Goal: Contribute content: Contribute content

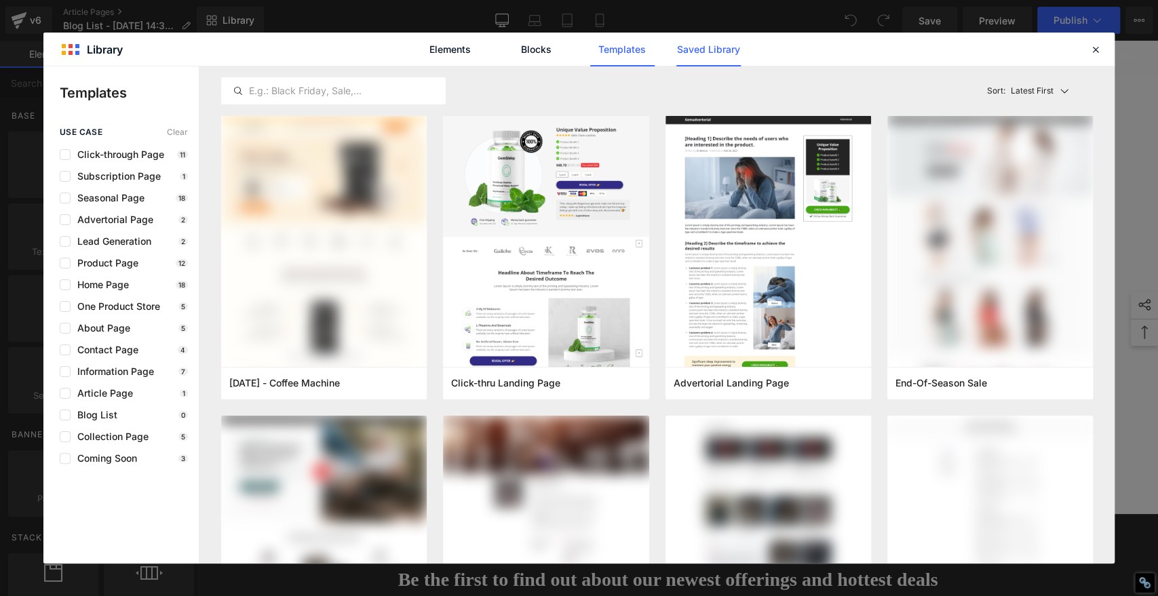
click at [720, 60] on link "Saved Library" at bounding box center [708, 50] width 64 height 34
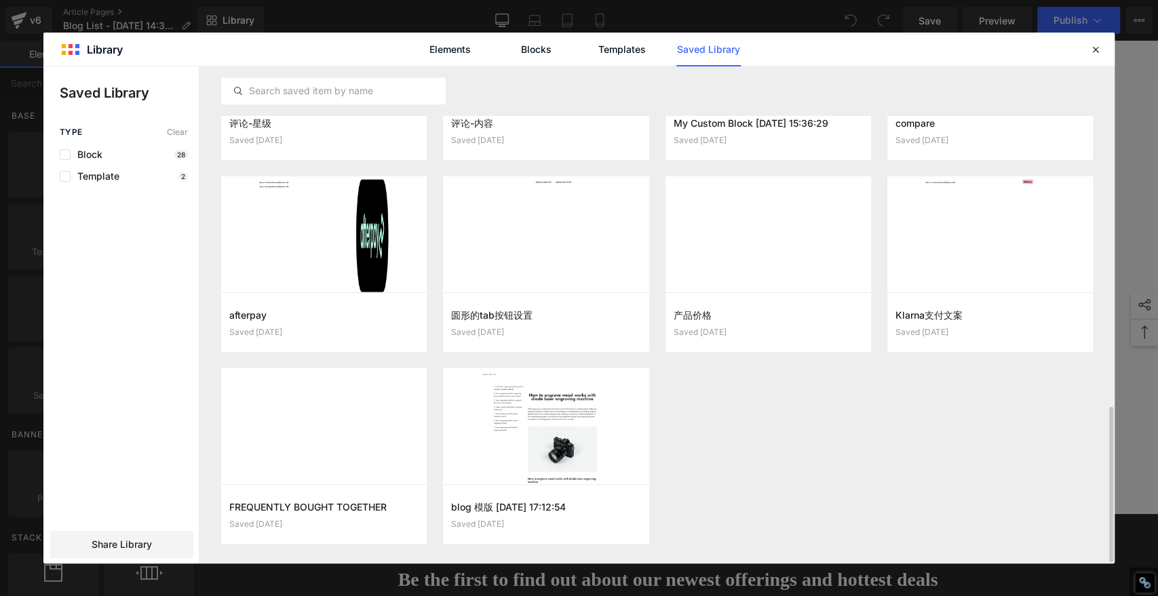
scroll to position [1088, 0]
click at [548, 507] on button "Add to page" at bounding box center [532, 515] width 162 height 22
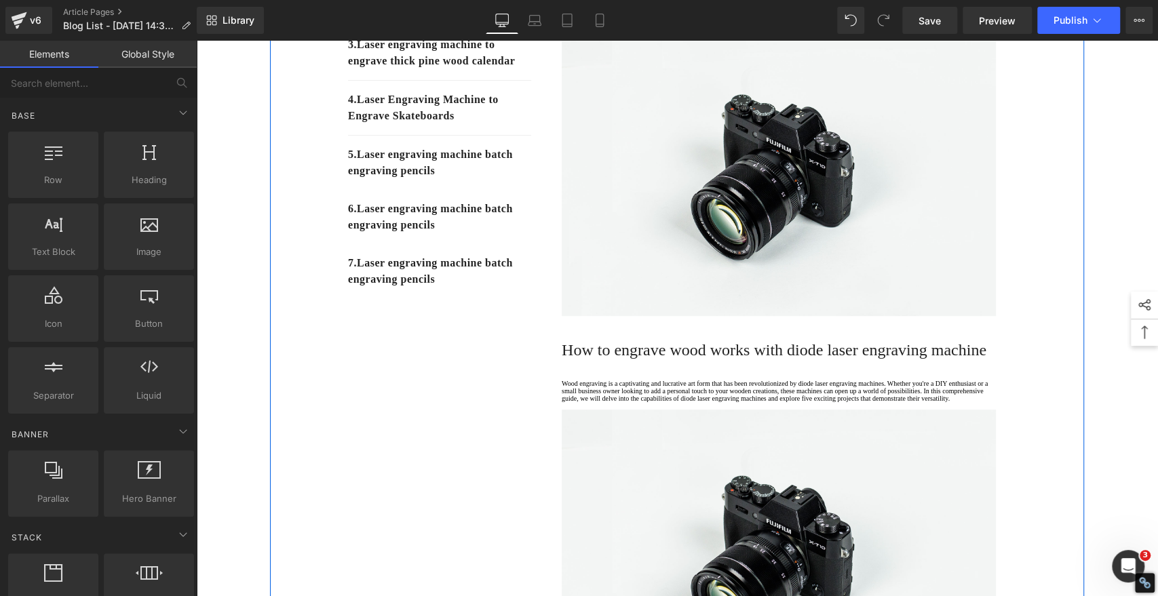
scroll to position [166, 0]
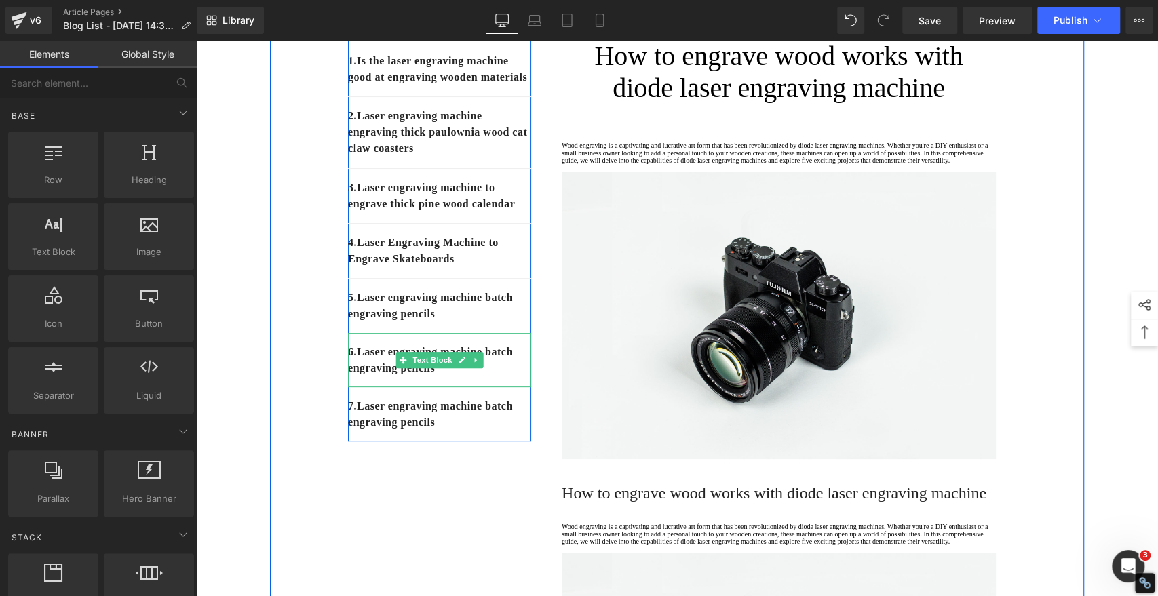
click at [496, 377] on p "6 . Laser engraving machine batch engraving pencils" at bounding box center [439, 360] width 183 height 33
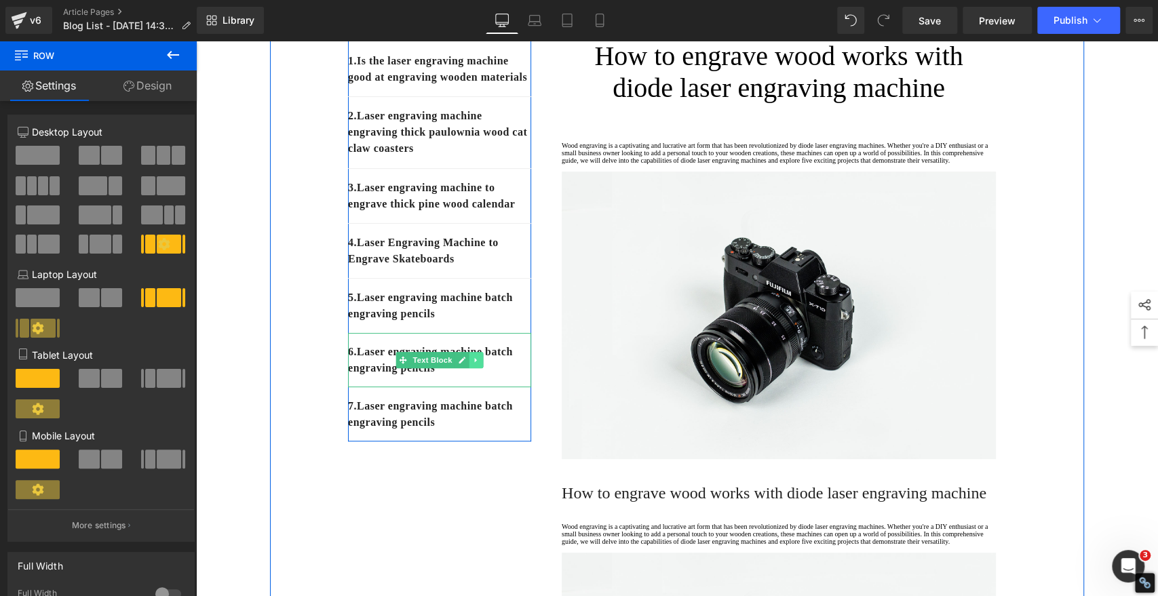
click at [474, 368] on link at bounding box center [476, 360] width 14 height 16
click at [480, 364] on icon at bounding box center [483, 359] width 7 height 7
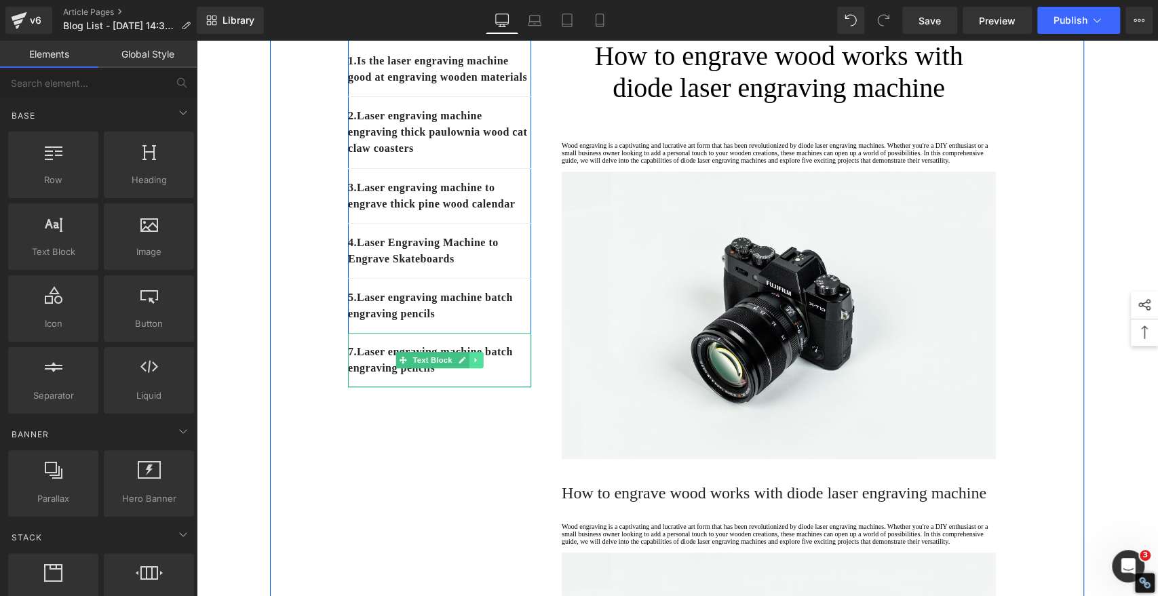
click at [472, 364] on icon at bounding box center [475, 360] width 7 height 8
click at [480, 364] on icon at bounding box center [483, 359] width 7 height 7
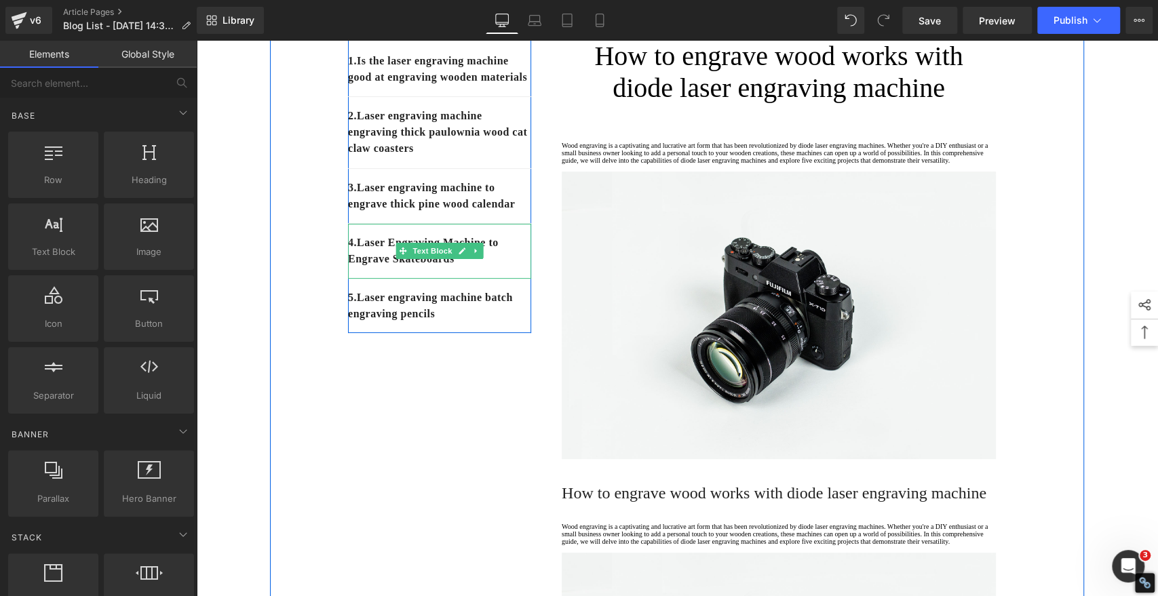
click at [472, 255] on icon at bounding box center [475, 251] width 7 height 8
click at [465, 255] on icon at bounding box center [468, 251] width 7 height 7
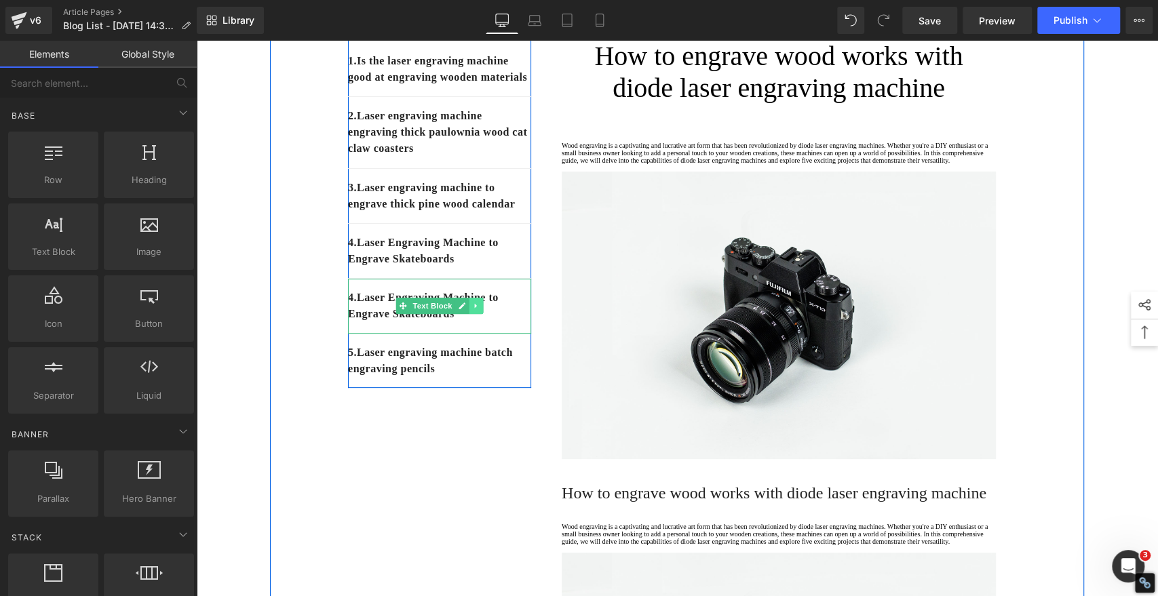
click at [472, 310] on icon at bounding box center [475, 306] width 7 height 8
click at [465, 310] on icon at bounding box center [468, 306] width 7 height 7
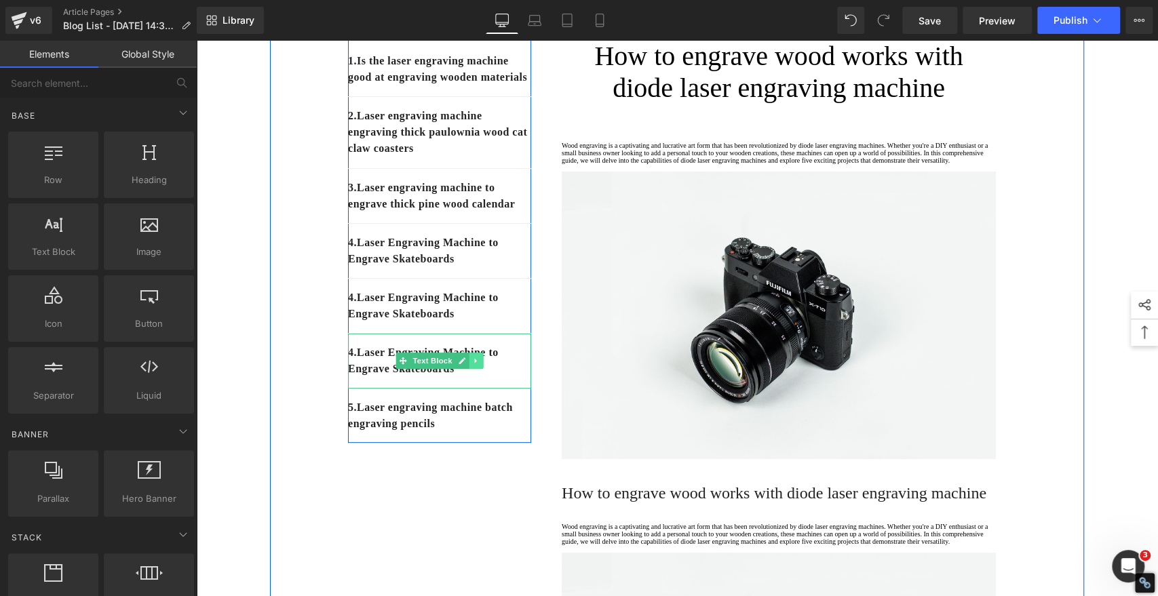
click at [472, 365] on icon at bounding box center [475, 361] width 7 height 8
click at [465, 365] on icon at bounding box center [468, 361] width 7 height 8
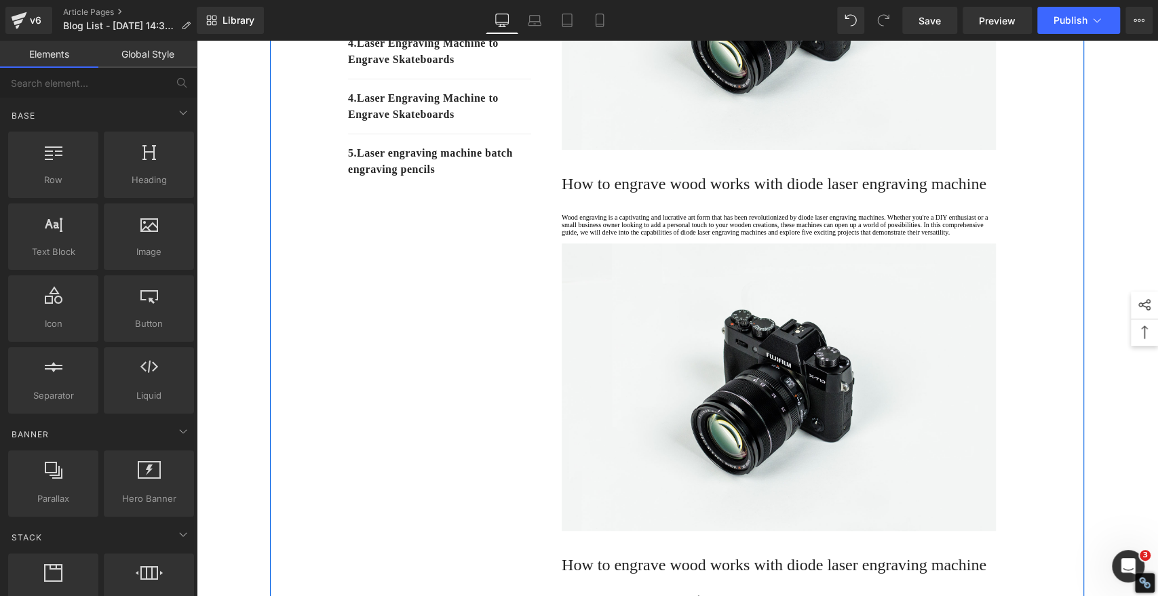
scroll to position [501, 0]
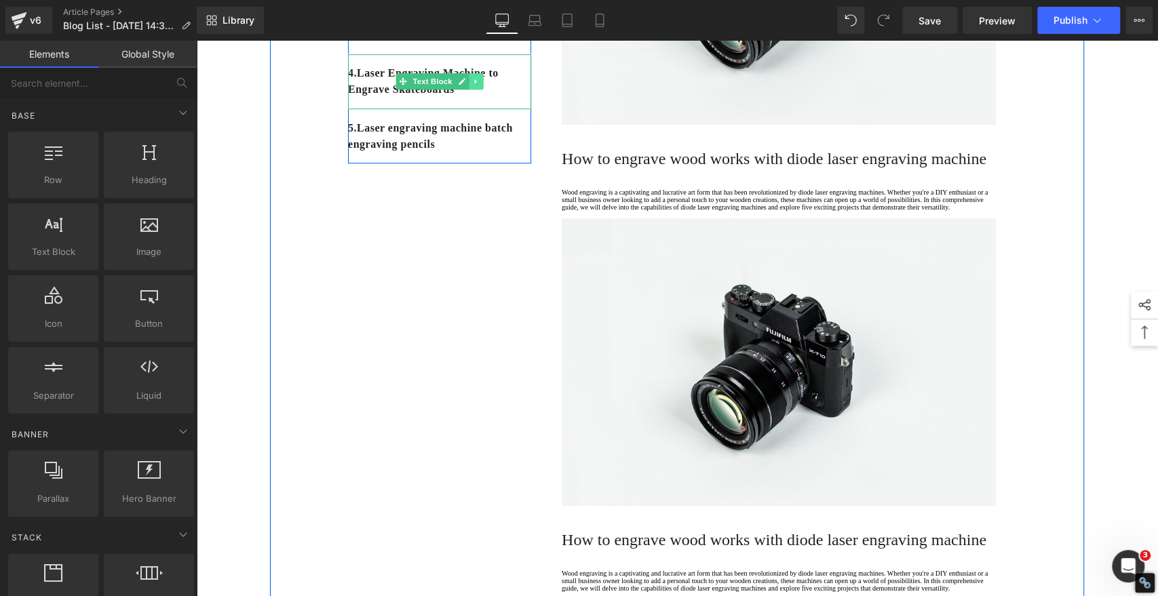
click at [472, 85] on icon at bounding box center [475, 81] width 7 height 8
click at [465, 85] on icon at bounding box center [468, 81] width 7 height 7
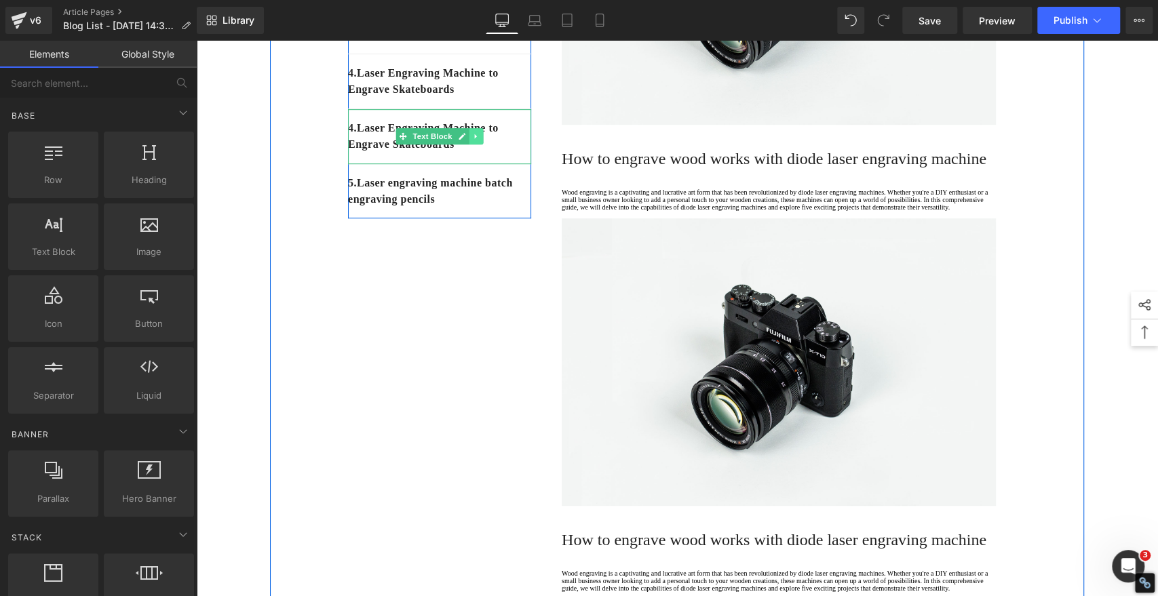
click at [472, 140] on icon at bounding box center [475, 136] width 7 height 8
click at [465, 140] on icon at bounding box center [468, 136] width 7 height 7
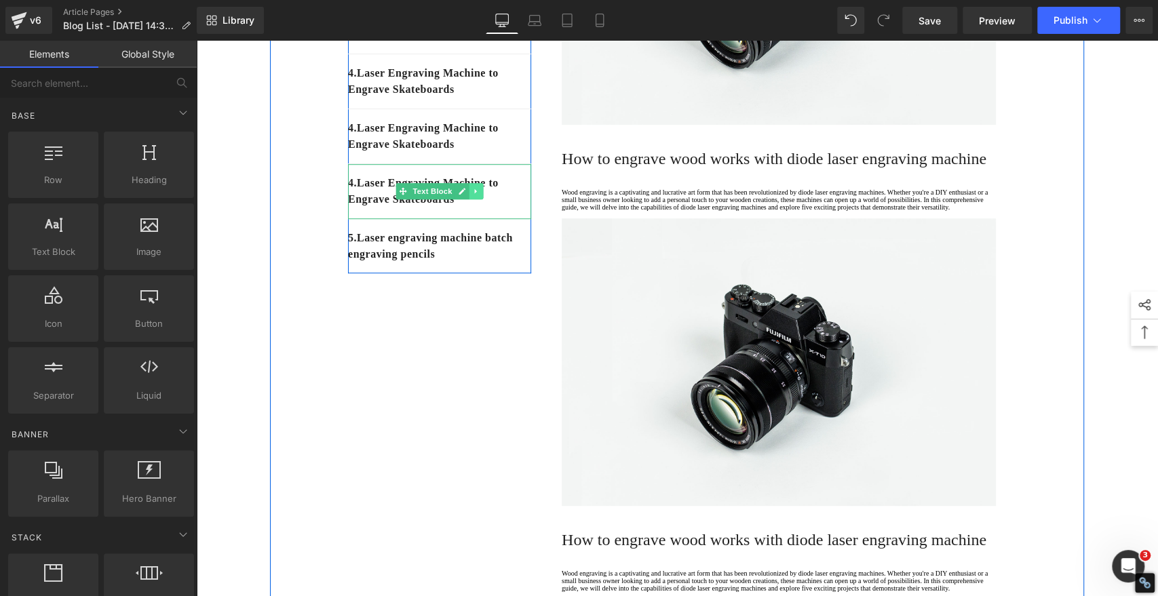
click at [472, 195] on icon at bounding box center [475, 191] width 7 height 8
click at [465, 195] on icon at bounding box center [468, 191] width 7 height 7
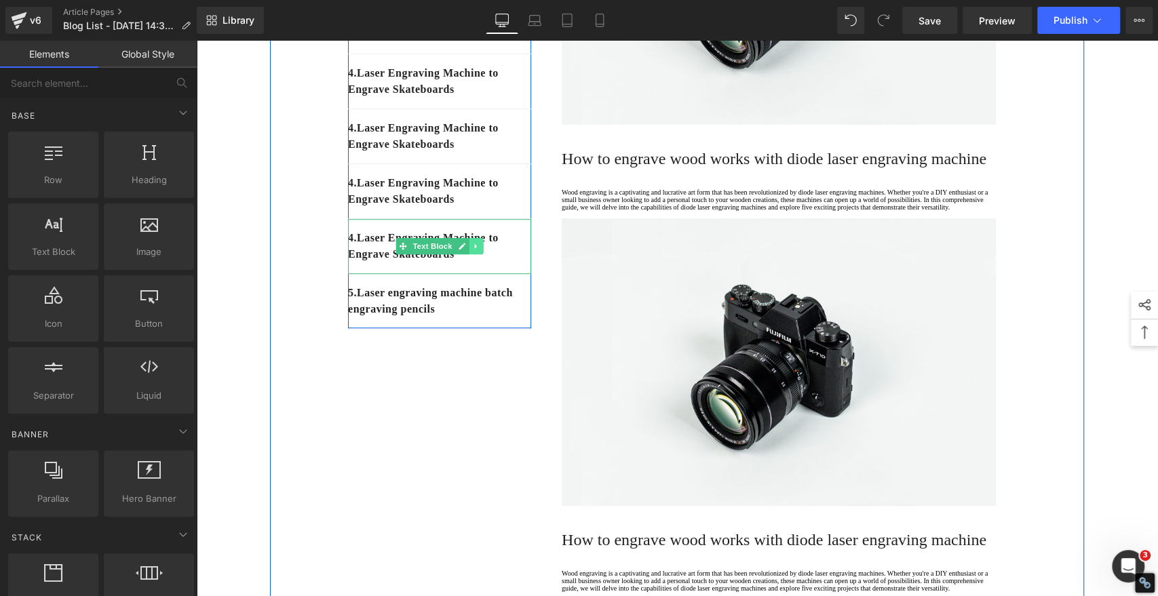
click at [472, 250] on icon at bounding box center [475, 246] width 7 height 8
click at [465, 250] on icon at bounding box center [468, 246] width 7 height 8
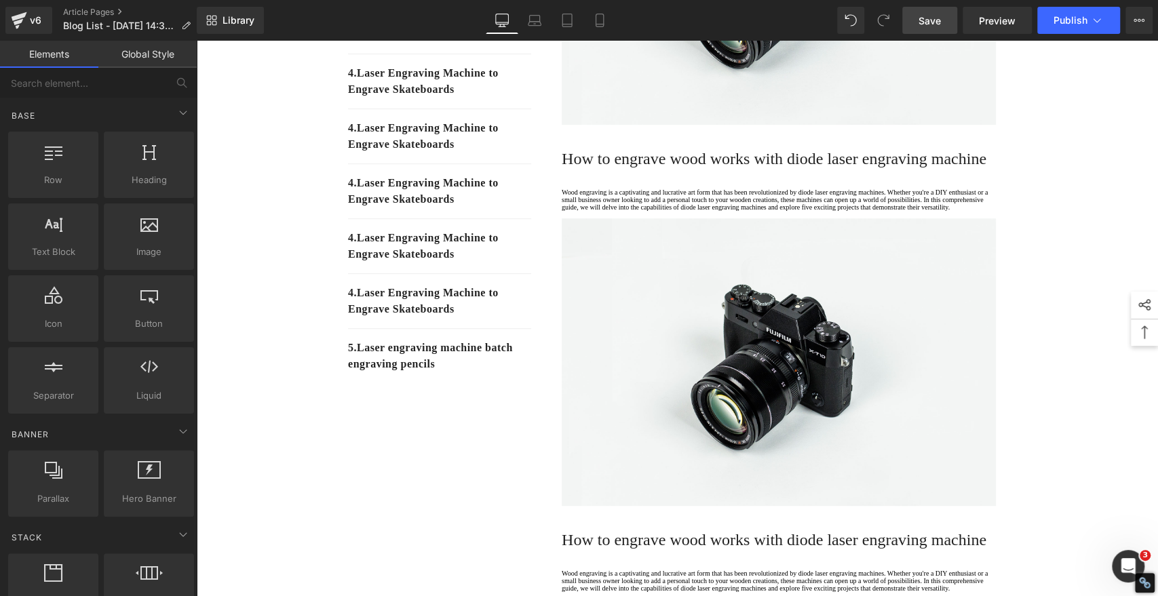
click at [934, 22] on span "Save" at bounding box center [930, 21] width 22 height 14
click at [923, 15] on span "Save" at bounding box center [930, 21] width 22 height 14
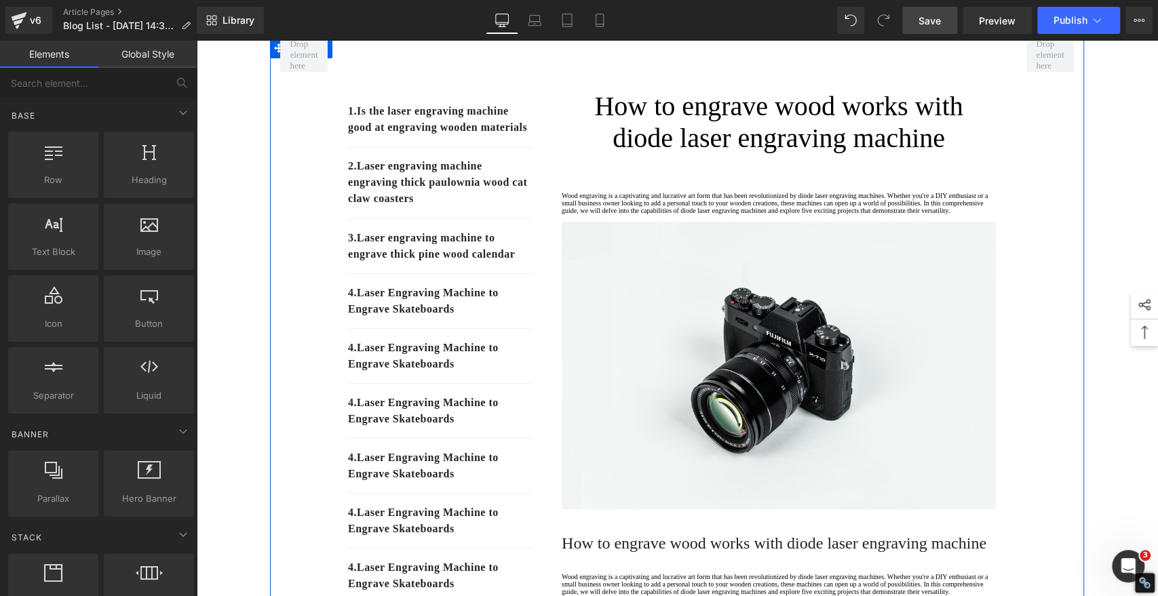
scroll to position [151, 0]
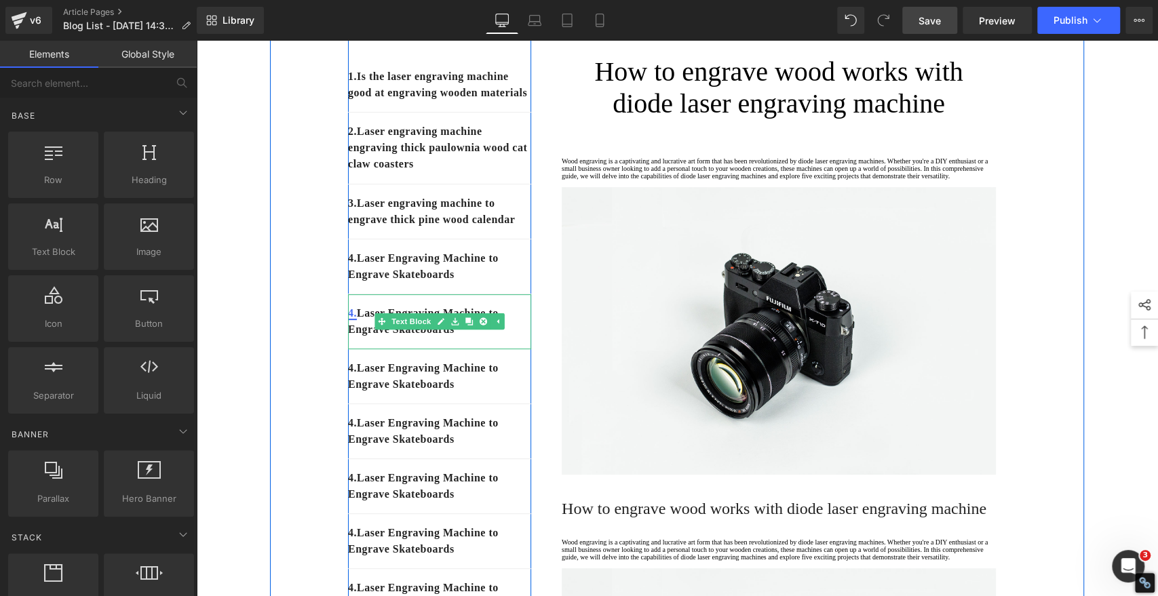
click at [351, 319] on link "4." at bounding box center [352, 313] width 9 height 12
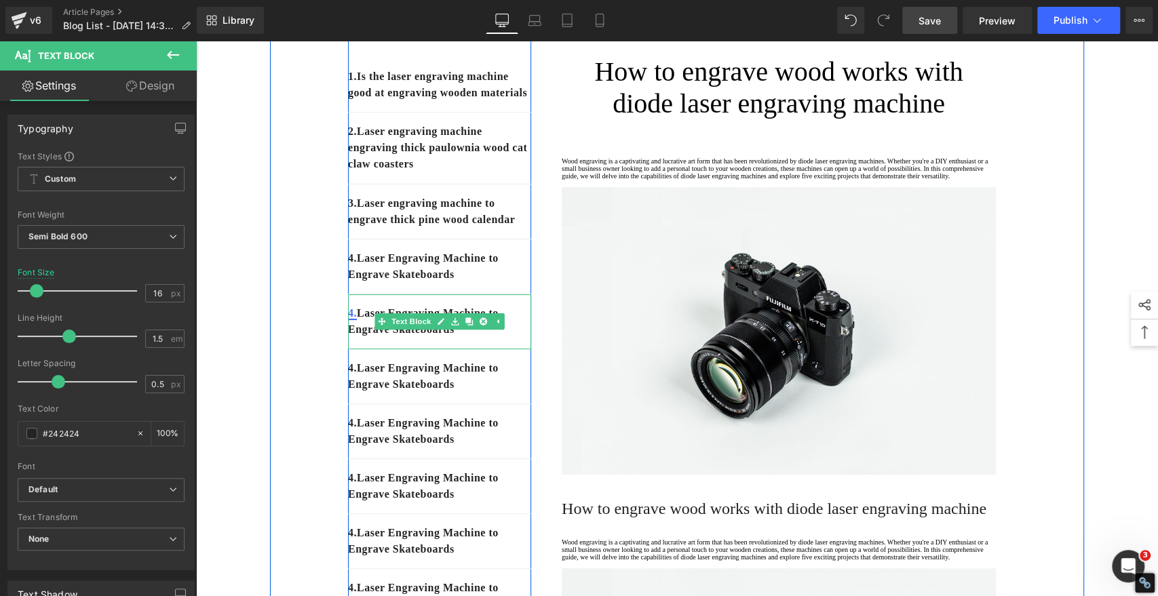
click at [353, 319] on link "4." at bounding box center [352, 313] width 9 height 12
click at [357, 338] on p "4. Laser Engraving Machine to Engrave Skateboards" at bounding box center [439, 321] width 183 height 33
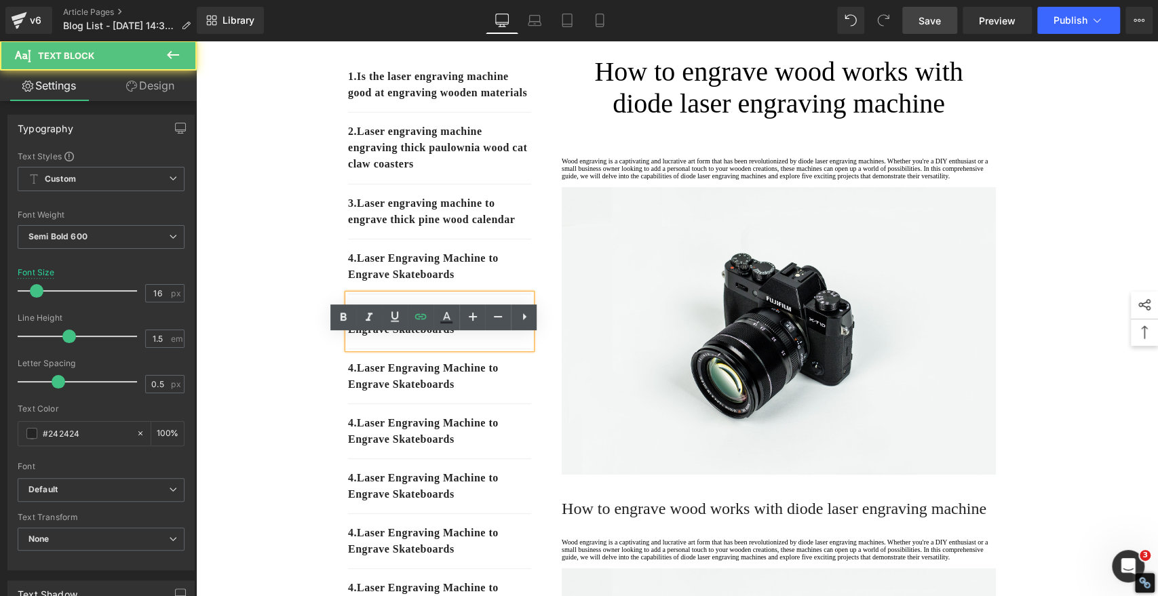
click at [357, 338] on p "4. Laser Engraving Machine to Engrave Skateboards" at bounding box center [439, 321] width 183 height 33
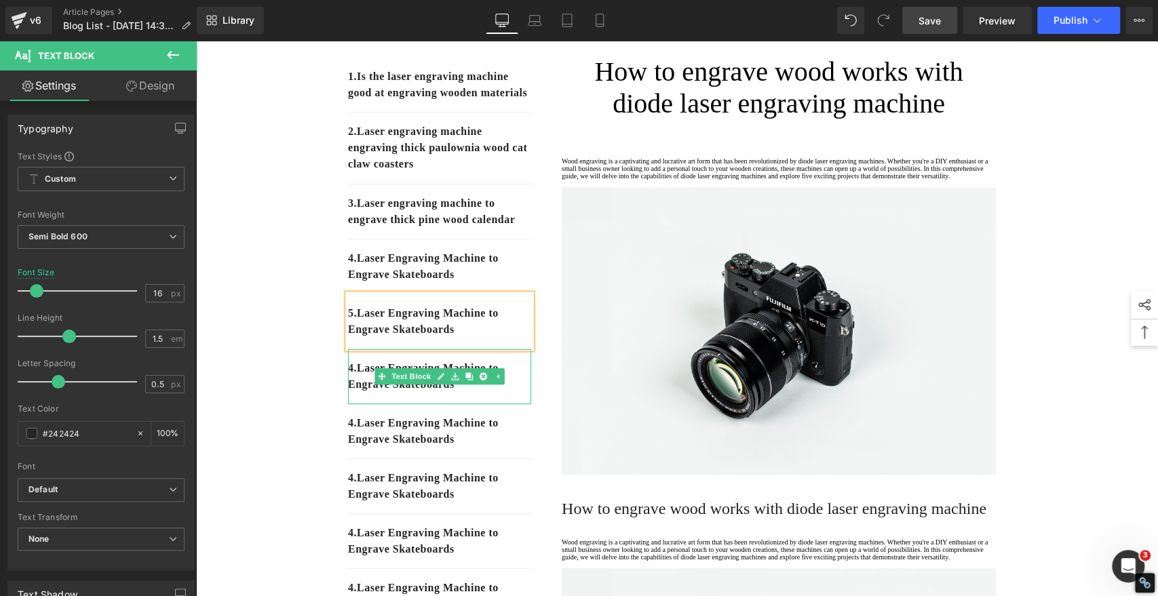
click at [356, 393] on p "4. Laser Engraving Machine to Engrave Skateboards" at bounding box center [439, 376] width 183 height 33
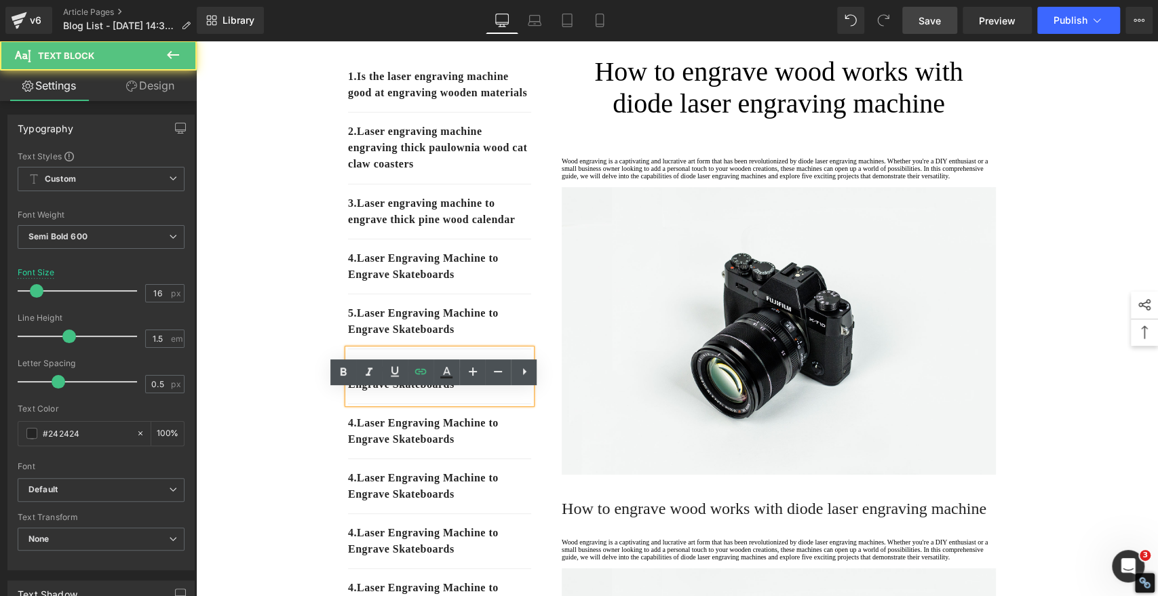
click at [356, 393] on p "4. Laser Engraving Machine to Engrave Skateboards" at bounding box center [439, 376] width 183 height 33
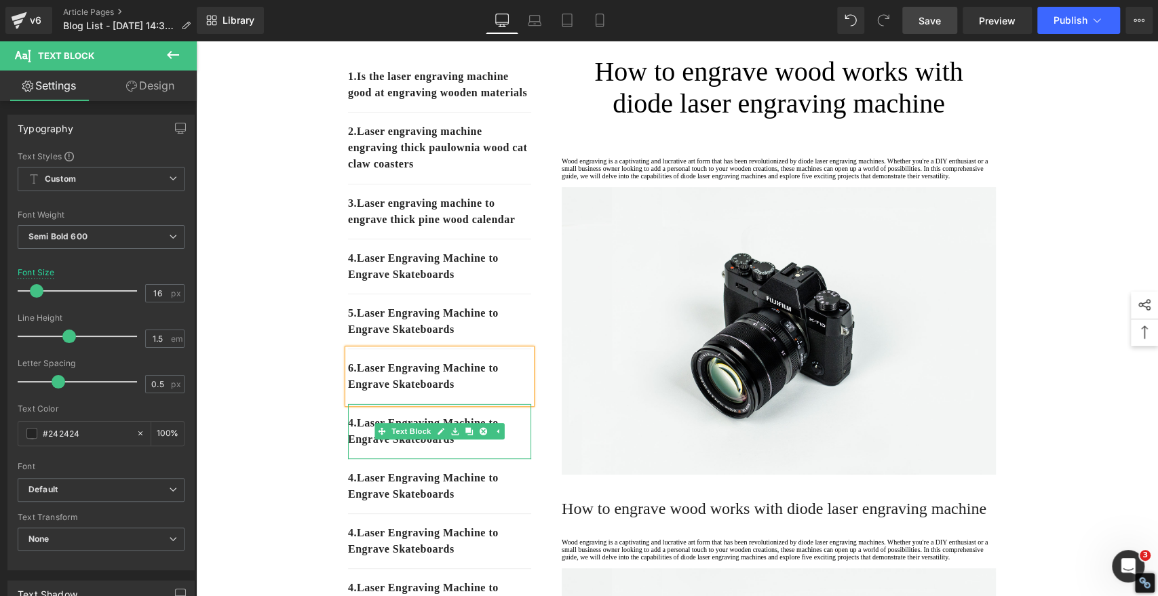
click at [355, 448] on p "4. Laser Engraving Machine to Engrave Skateboards" at bounding box center [439, 431] width 183 height 33
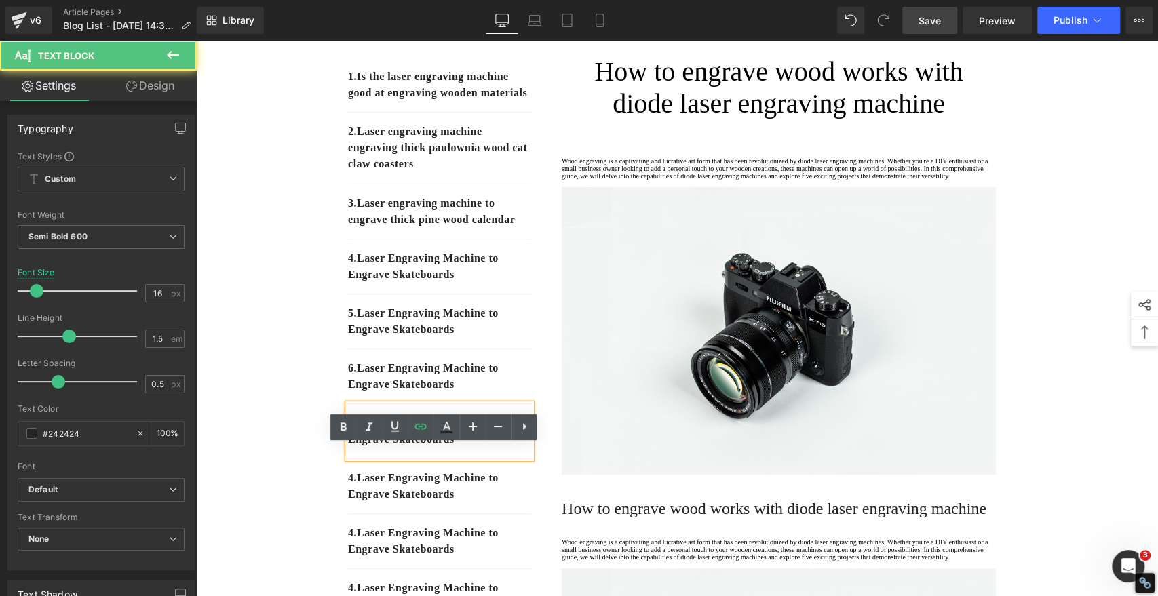
click at [356, 448] on p "4. Laser Engraving Machine to Engrave Skateboards" at bounding box center [439, 431] width 183 height 33
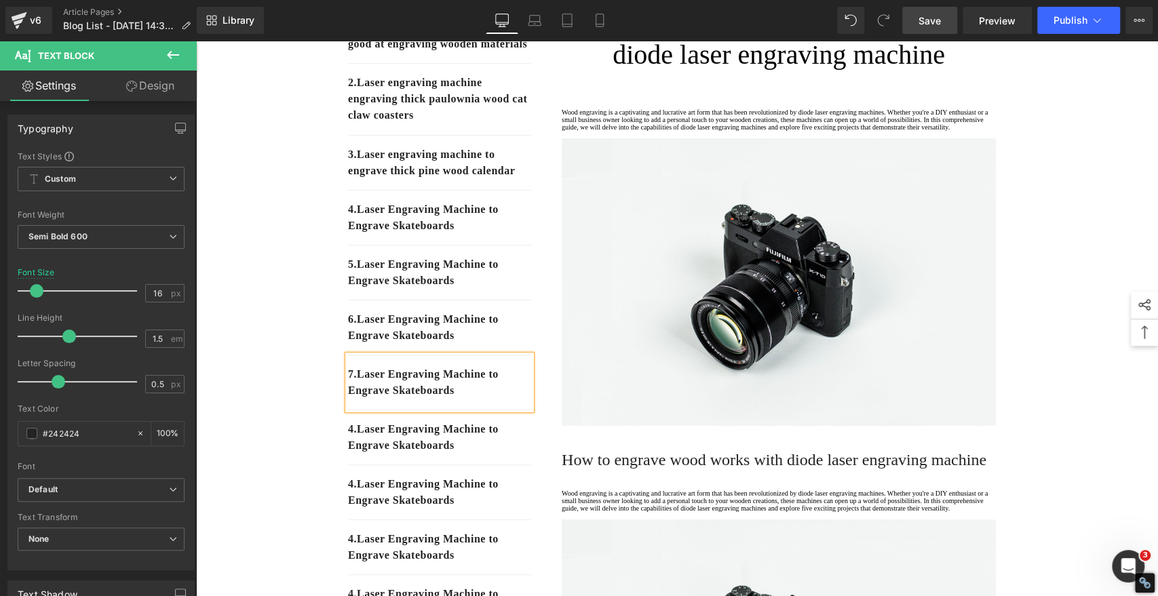
scroll to position [226, 0]
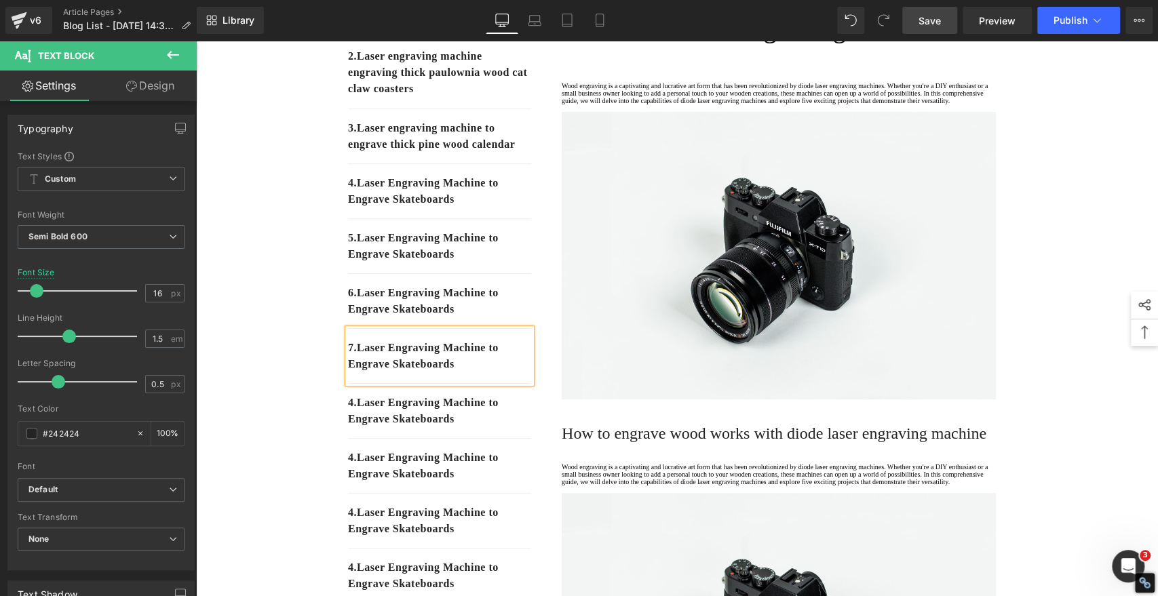
click at [378, 427] on p "4. Laser Engraving Machine to Engrave Skateboards" at bounding box center [439, 411] width 183 height 33
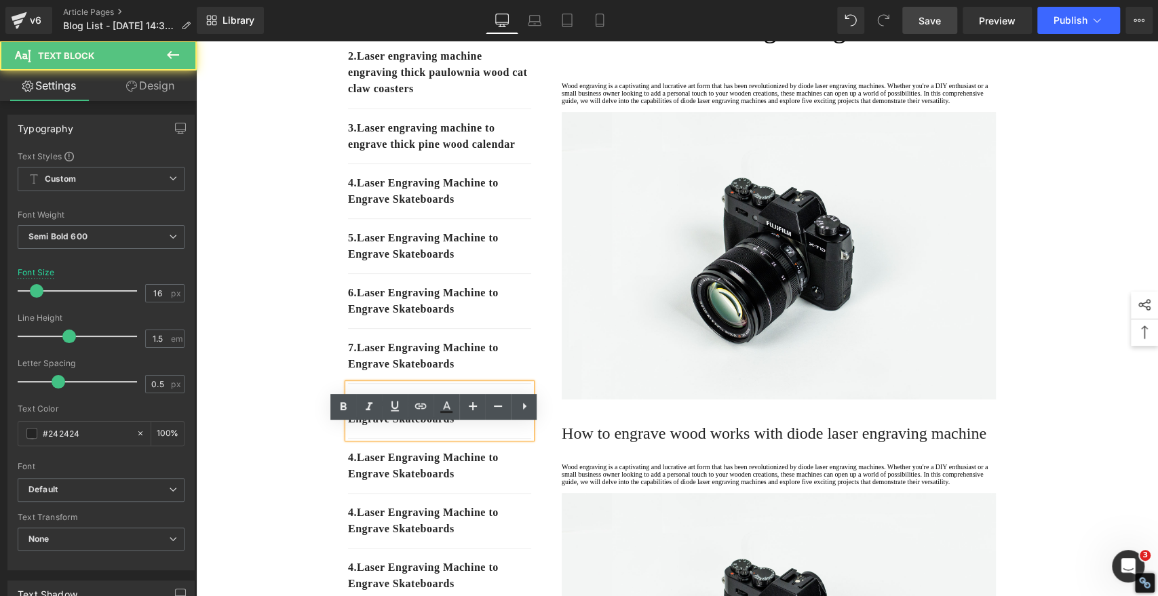
click at [355, 427] on p "4. Laser Engraving Machine to Engrave Skateboards" at bounding box center [439, 411] width 183 height 33
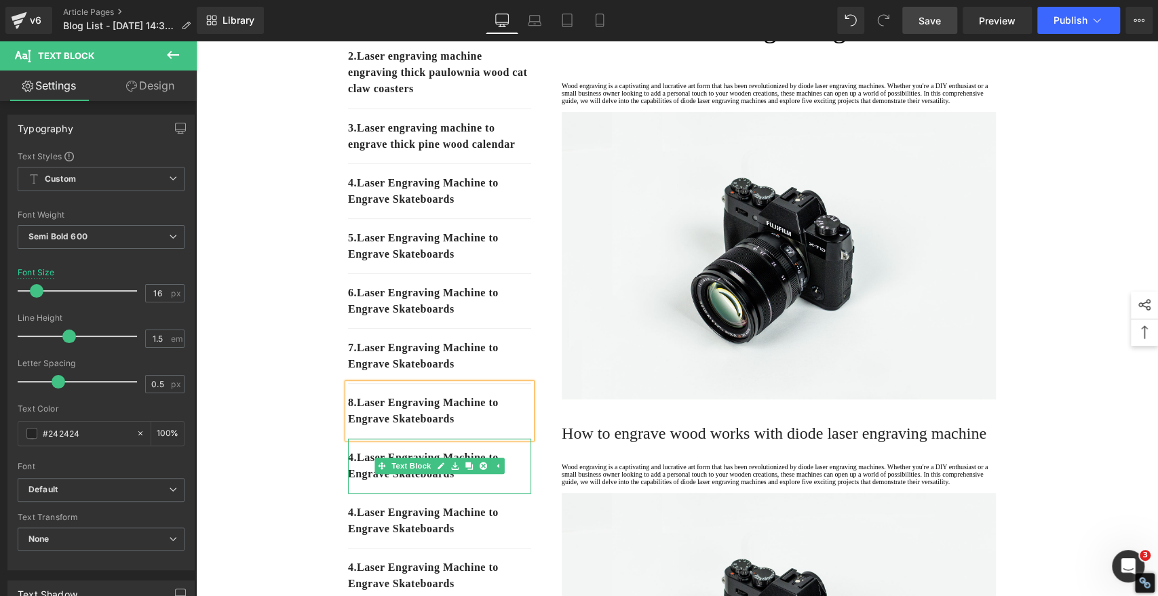
click at [358, 482] on p "4. Laser Engraving Machine to Engrave Skateboards" at bounding box center [439, 466] width 183 height 33
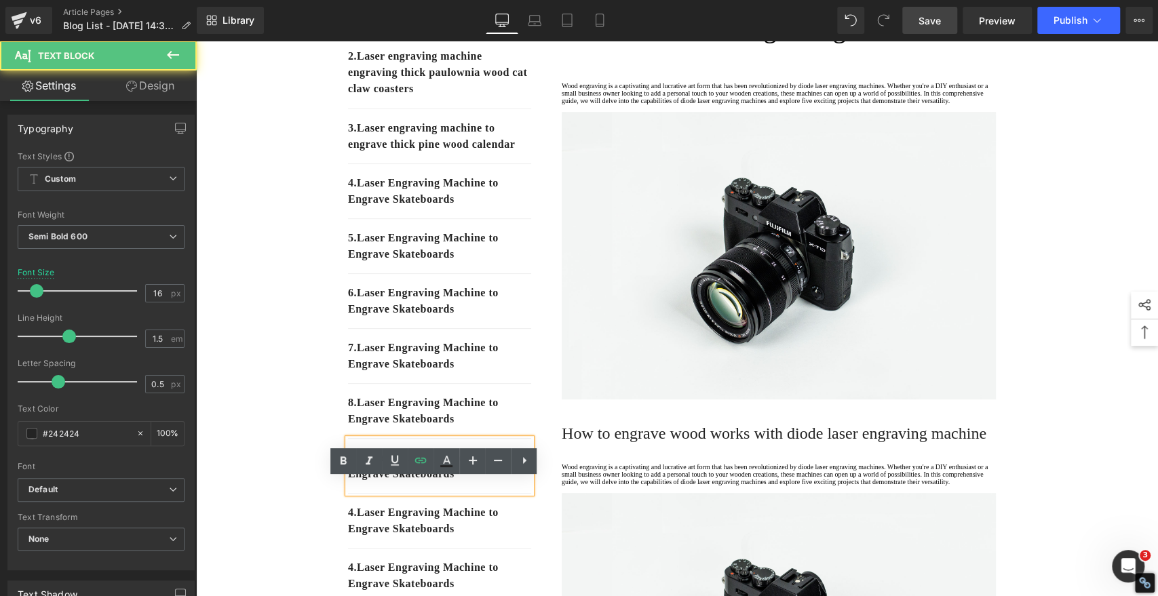
click at [356, 482] on p "4. Laser Engraving Machine to Engrave Skateboards" at bounding box center [439, 466] width 183 height 33
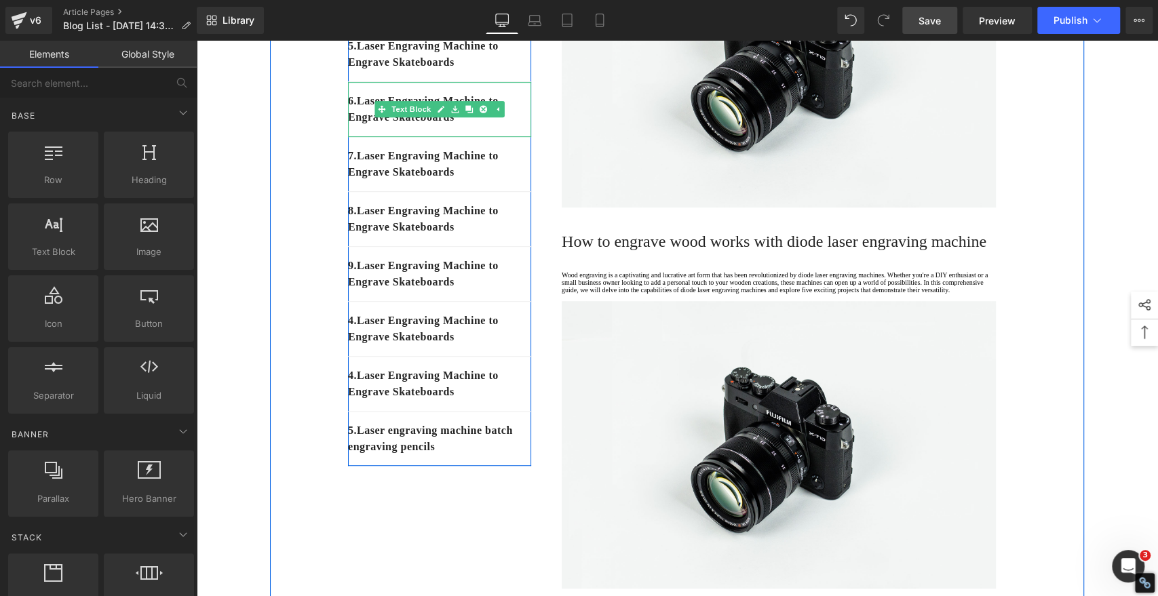
scroll to position [452, 0]
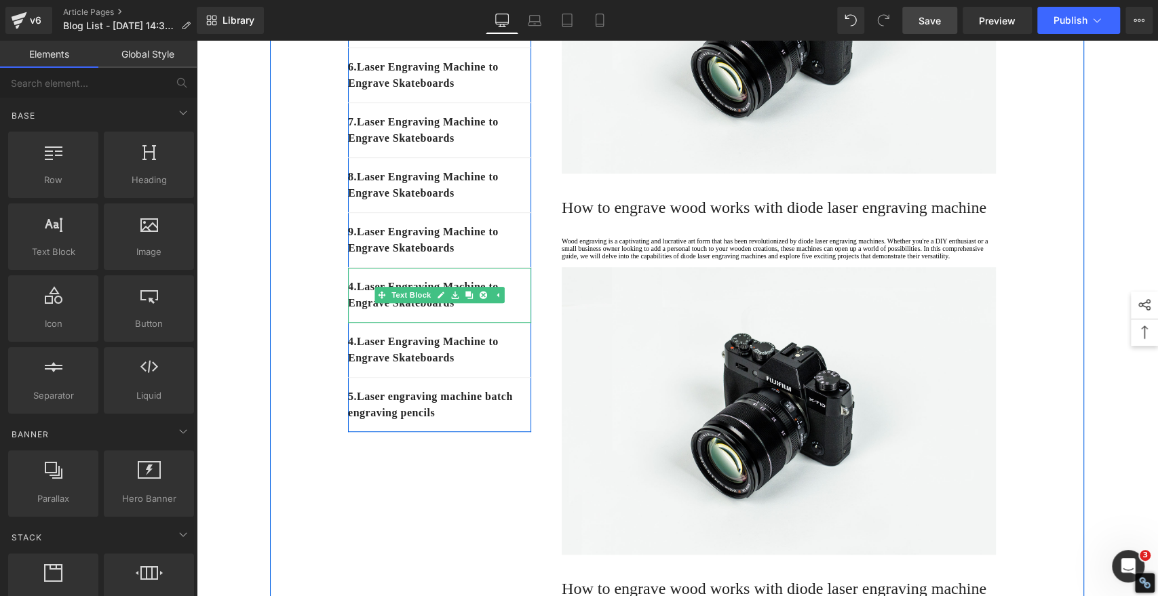
click at [363, 311] on p "4. Laser Engraving Machine to Engrave Skateboards" at bounding box center [439, 295] width 183 height 33
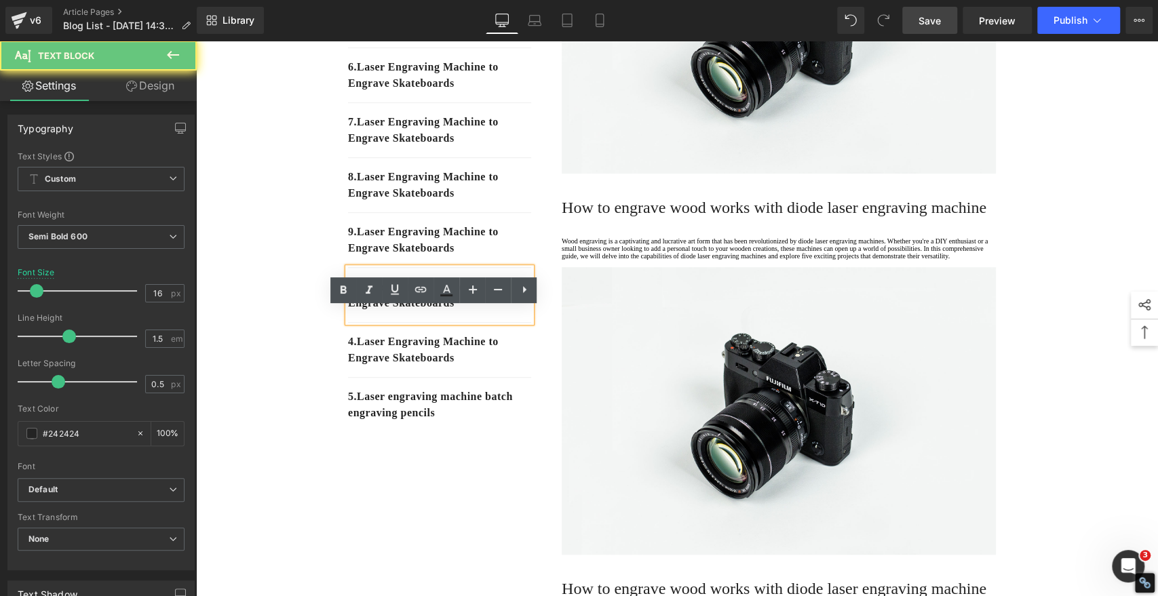
click at [358, 311] on p "4. Laser Engraving Machine to Engrave Skateboards" at bounding box center [439, 295] width 183 height 33
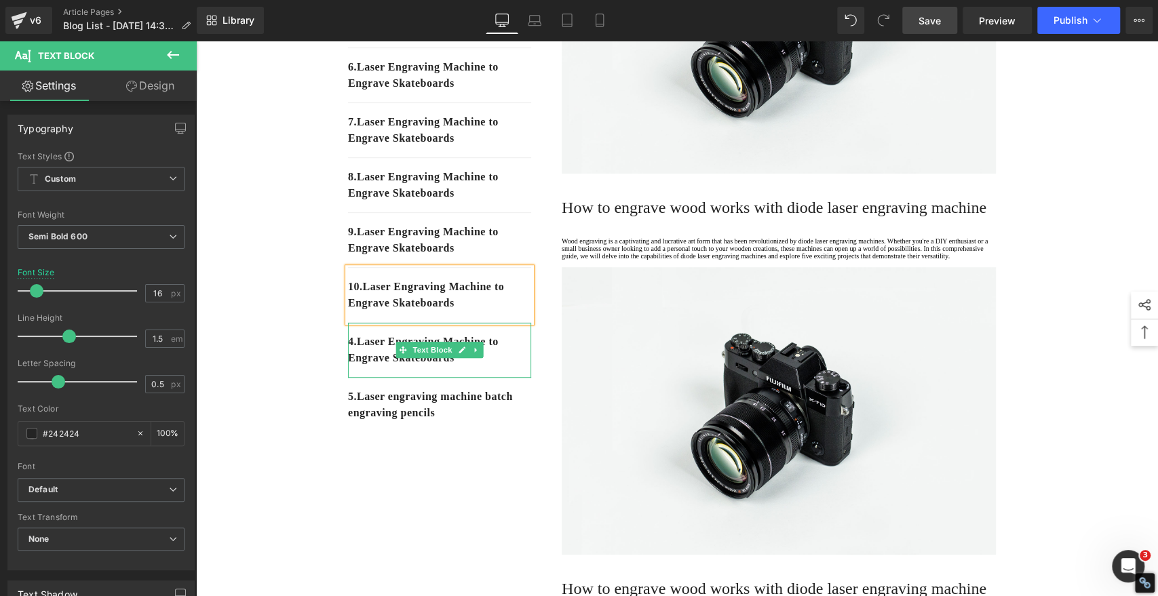
click at [391, 366] on p "4. Laser Engraving Machine to Engrave Skateboards" at bounding box center [439, 350] width 183 height 33
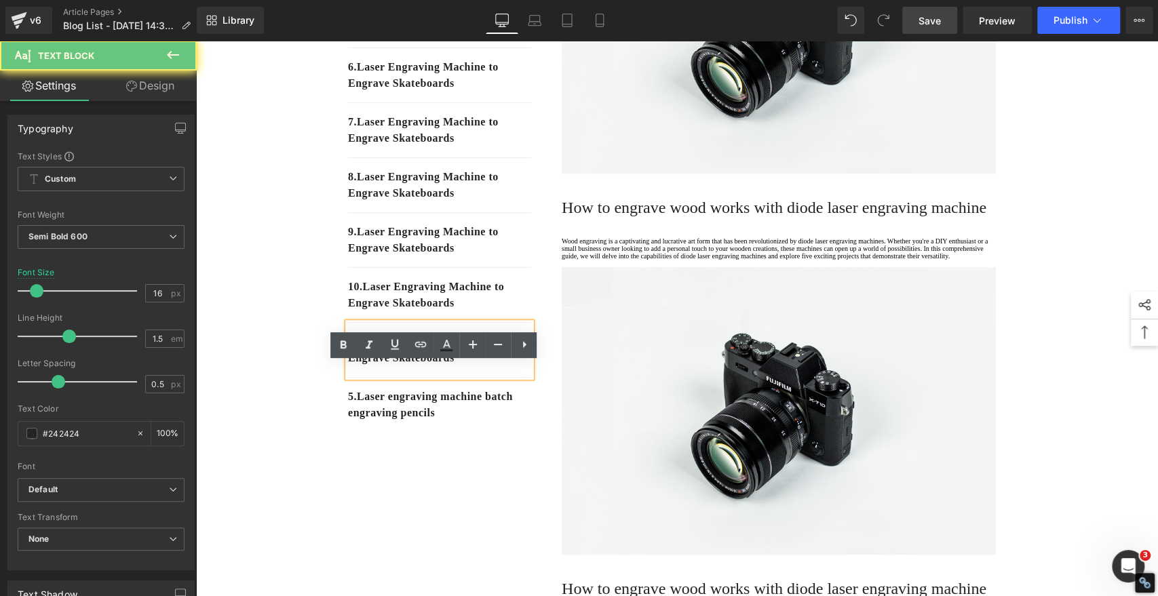
click at [353, 347] on link "4." at bounding box center [352, 342] width 9 height 12
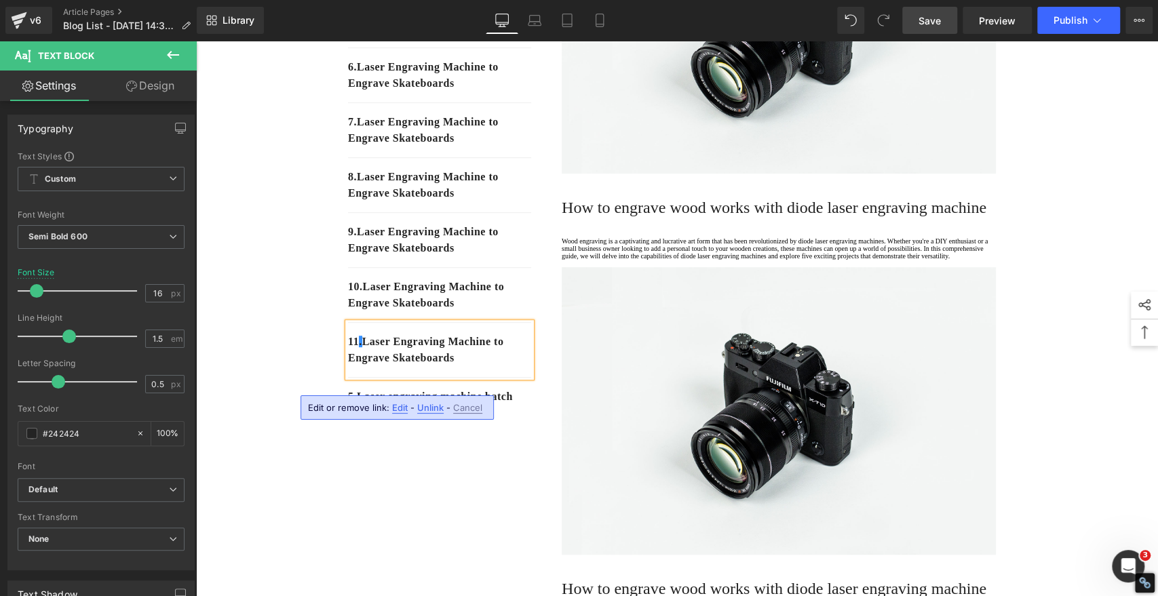
click at [463, 487] on div "1. Is the laser engraving machine good at engraving wooden materials Text Block…" at bounding box center [677, 341] width 814 height 1279
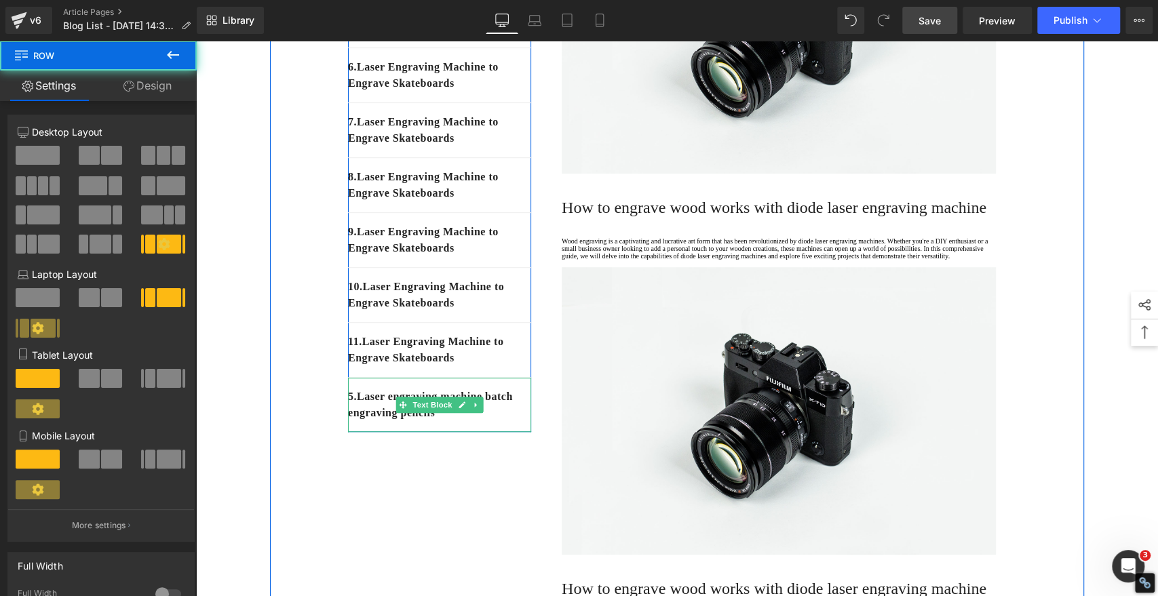
click at [359, 421] on p "5. Laser engraving machine batch engraving pencils" at bounding box center [439, 405] width 183 height 33
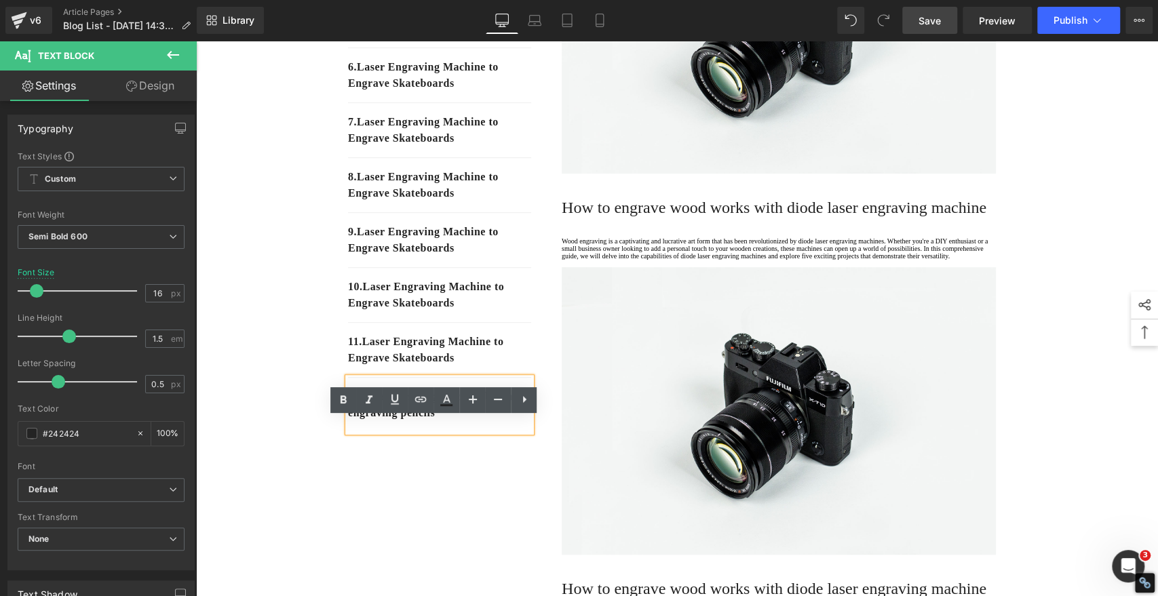
click at [358, 421] on p "5. Laser engraving machine batch engraving pencils" at bounding box center [439, 405] width 183 height 33
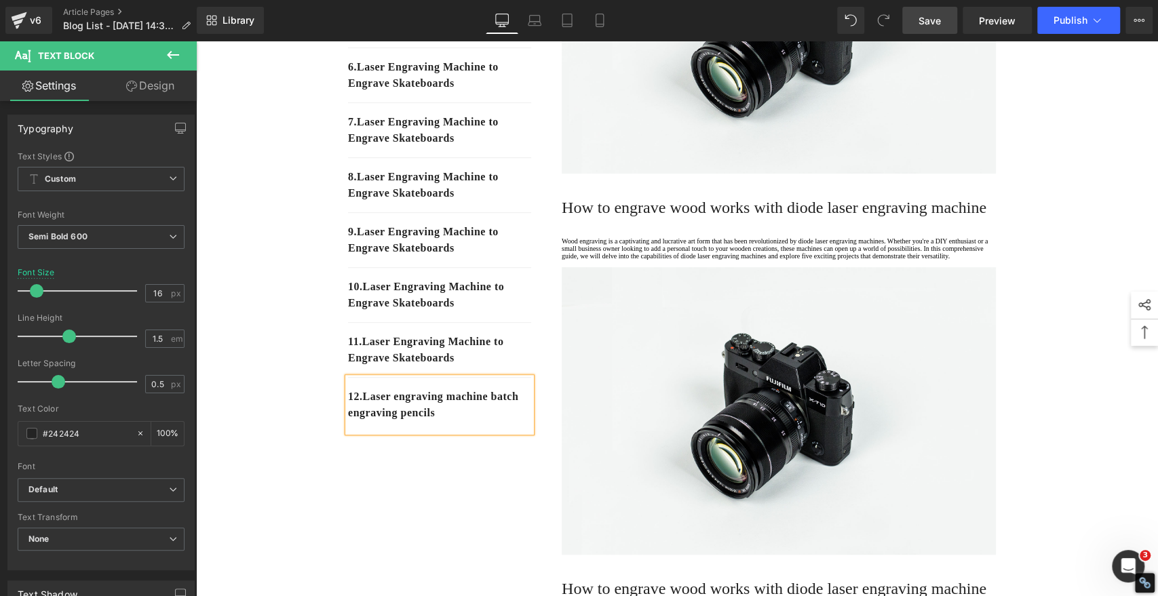
click at [437, 523] on div "1. Is the laser engraving machine good at engraving wooden materials Text Block…" at bounding box center [677, 341] width 814 height 1279
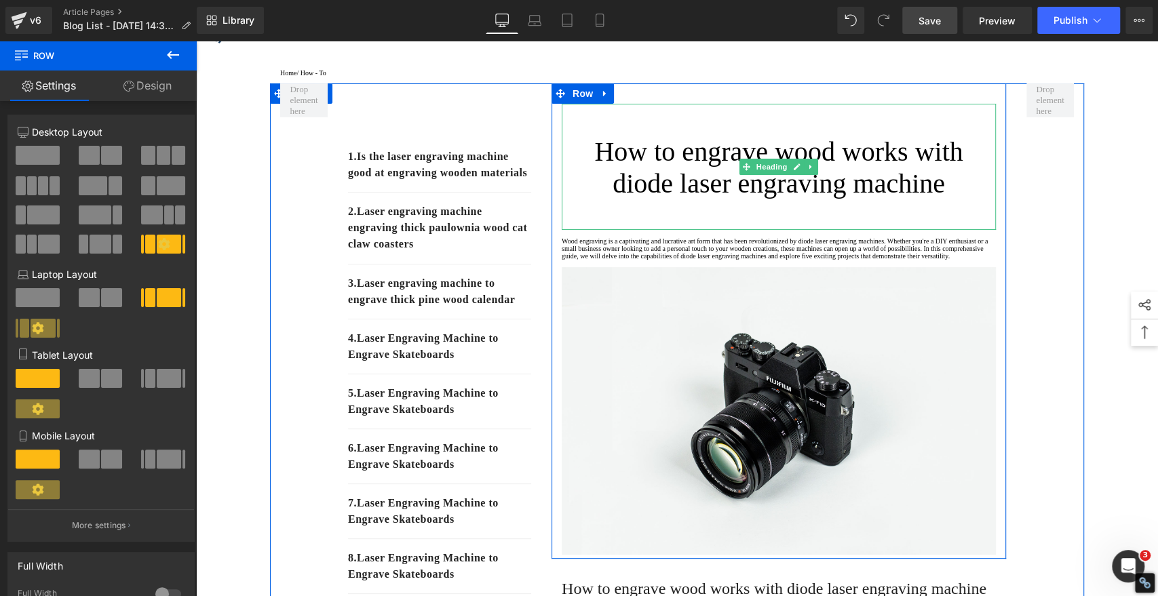
scroll to position [151, 0]
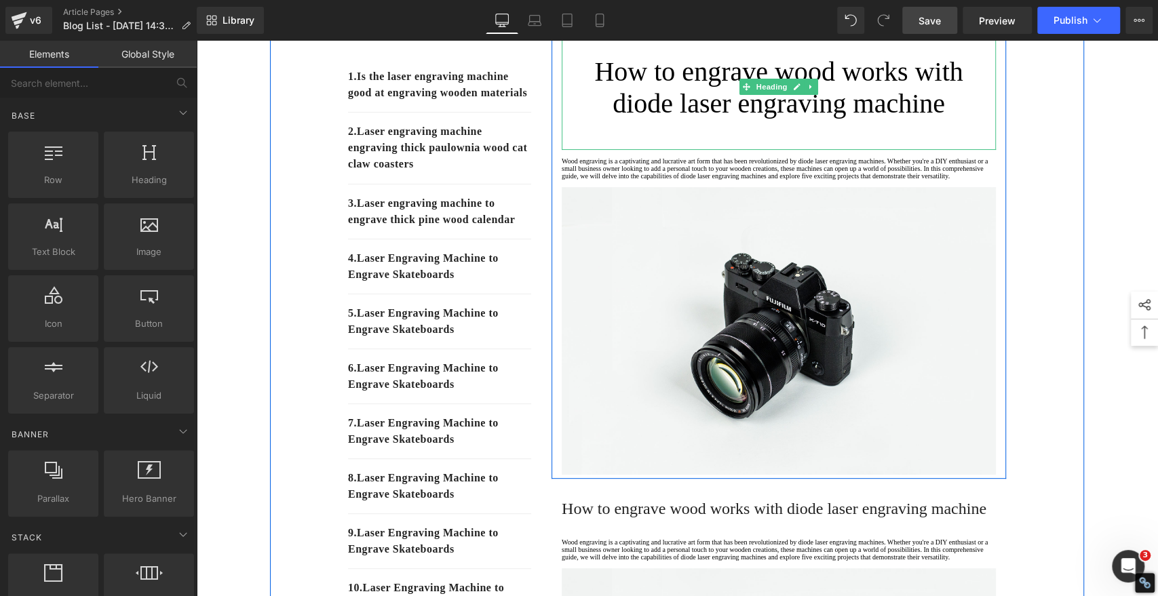
click at [736, 95] on h1 "How to engrave wood works with diode laser engraving machine" at bounding box center [779, 88] width 434 height 64
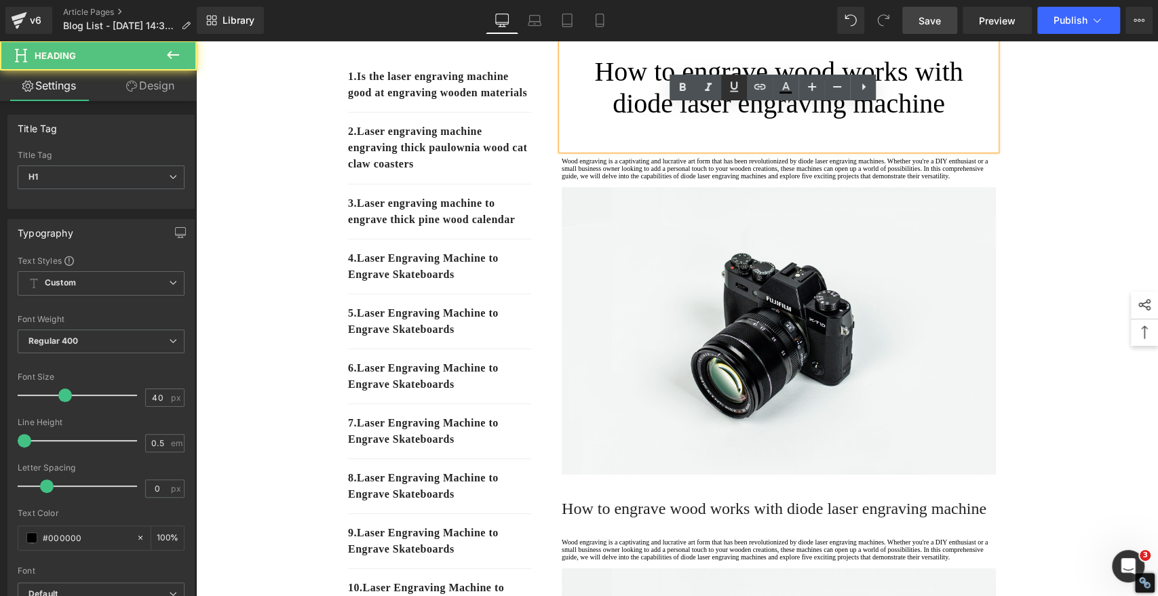
drag, startPoint x: 540, startPoint y: 54, endPoint x: 736, endPoint y: 95, distance: 200.2
click at [736, 95] on link at bounding box center [734, 88] width 26 height 26
click at [715, 101] on h1 "How to engrave wood works with diode laser engraving machine" at bounding box center [779, 88] width 434 height 64
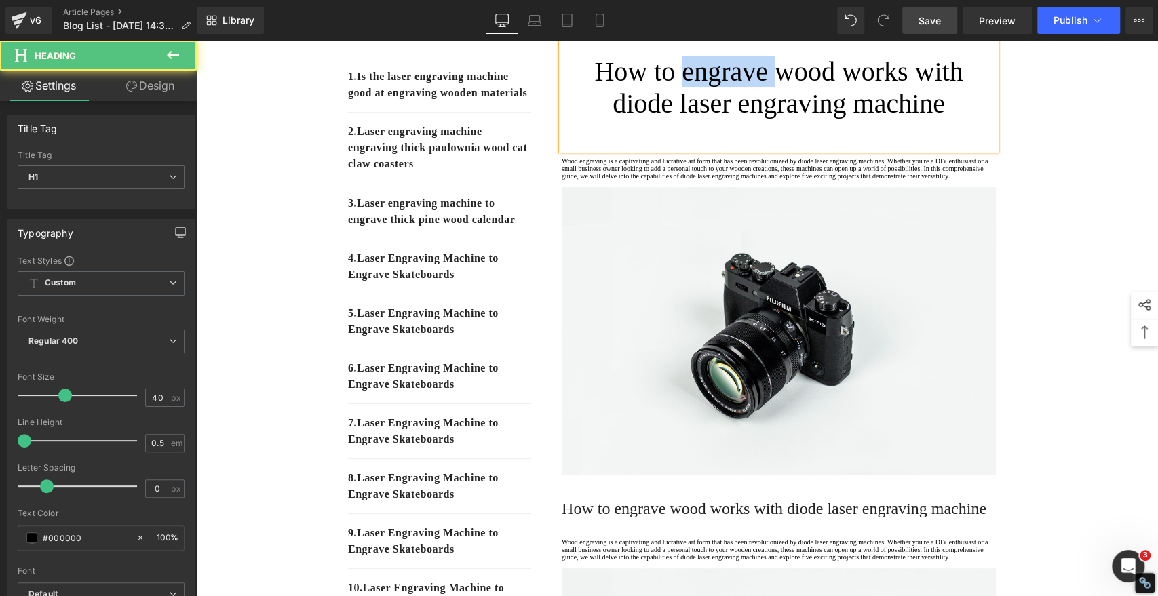
click at [715, 101] on h1 "How to engrave wood works with diode laser engraving machine" at bounding box center [779, 88] width 434 height 64
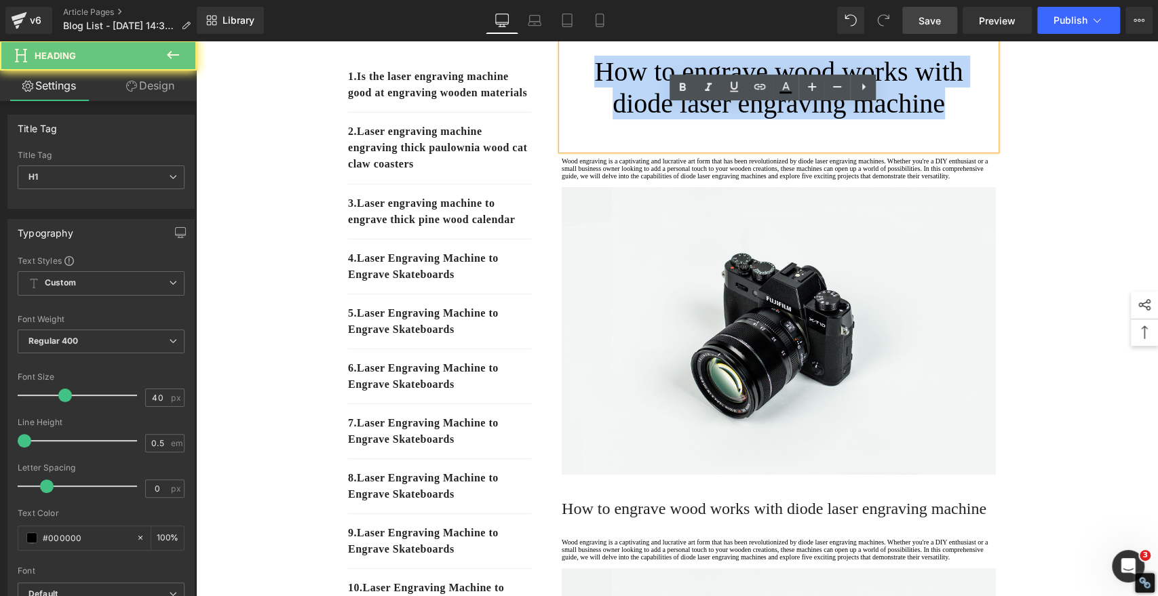
click at [715, 101] on h1 "How to engrave wood works with diode laser engraving machine" at bounding box center [779, 88] width 434 height 64
paste div
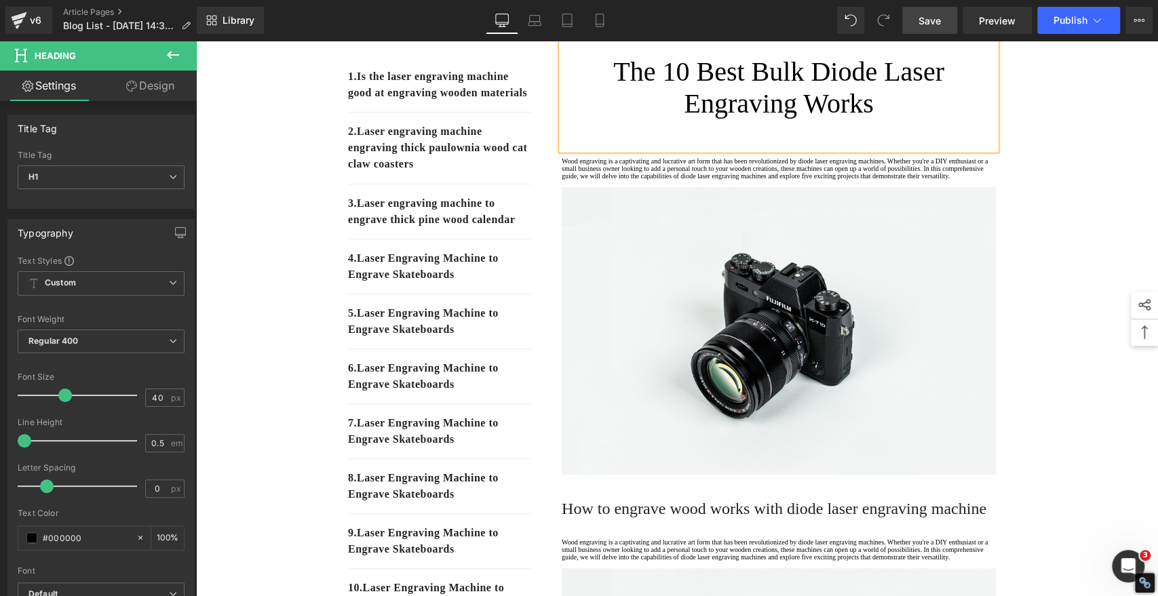
click at [733, 92] on h1 "The 10 Best Bulk Diode Laser Engraving Works" at bounding box center [779, 88] width 434 height 64
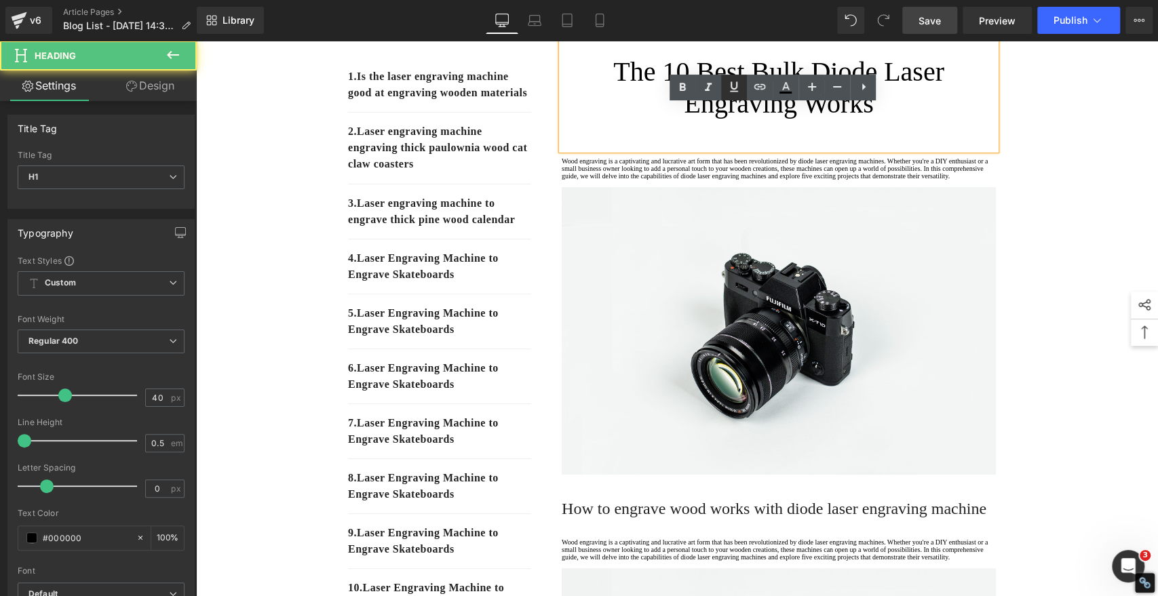
drag, startPoint x: 537, startPoint y: 52, endPoint x: 733, endPoint y: 92, distance: 199.4
click at [733, 92] on icon at bounding box center [734, 87] width 16 height 16
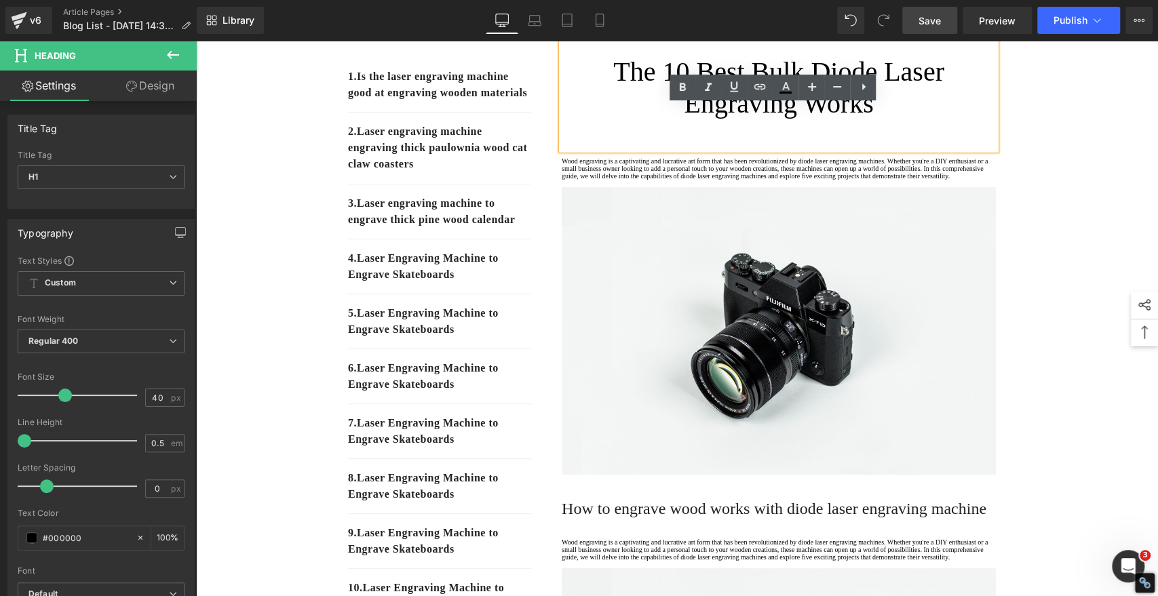
click at [642, 101] on h1 "The 10 Best Bulk Diode Laser Engraving Works" at bounding box center [779, 88] width 434 height 64
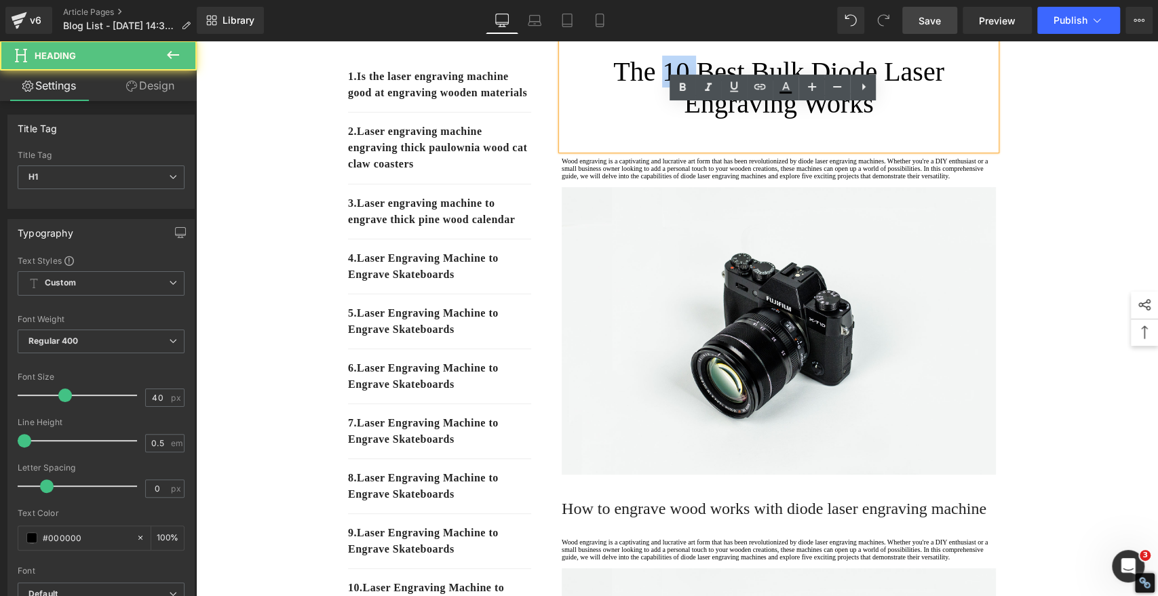
click at [642, 101] on h1 "The 10 Best Bulk Diode Laser Engraving Works" at bounding box center [779, 88] width 434 height 64
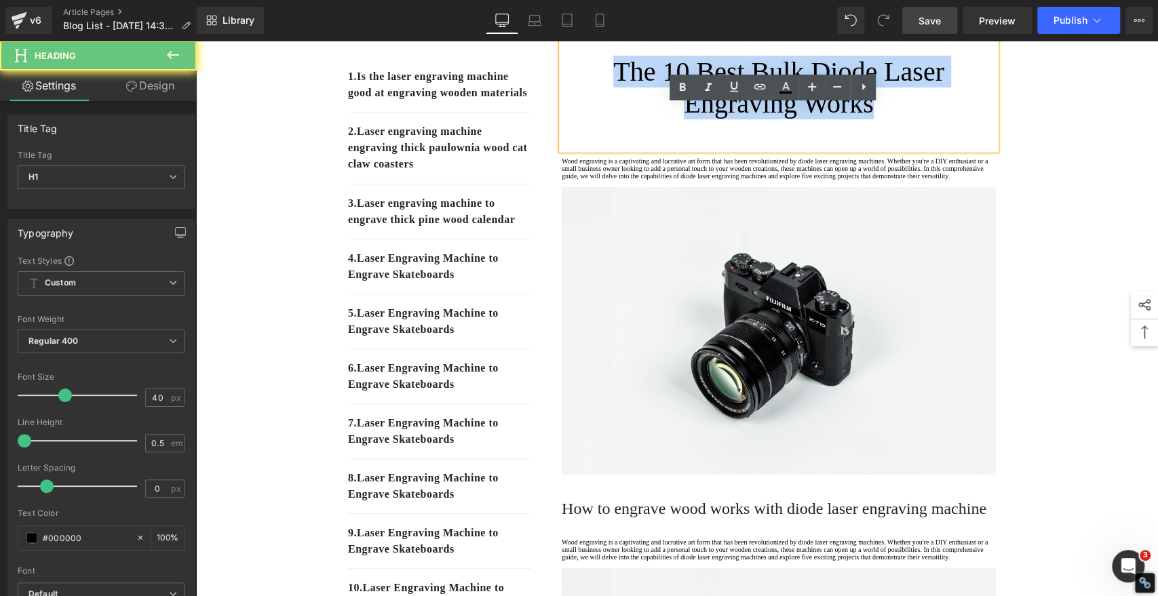
click at [642, 101] on h1 "The 10 Best Bulk Diode Laser Engraving Works" at bounding box center [779, 88] width 434 height 64
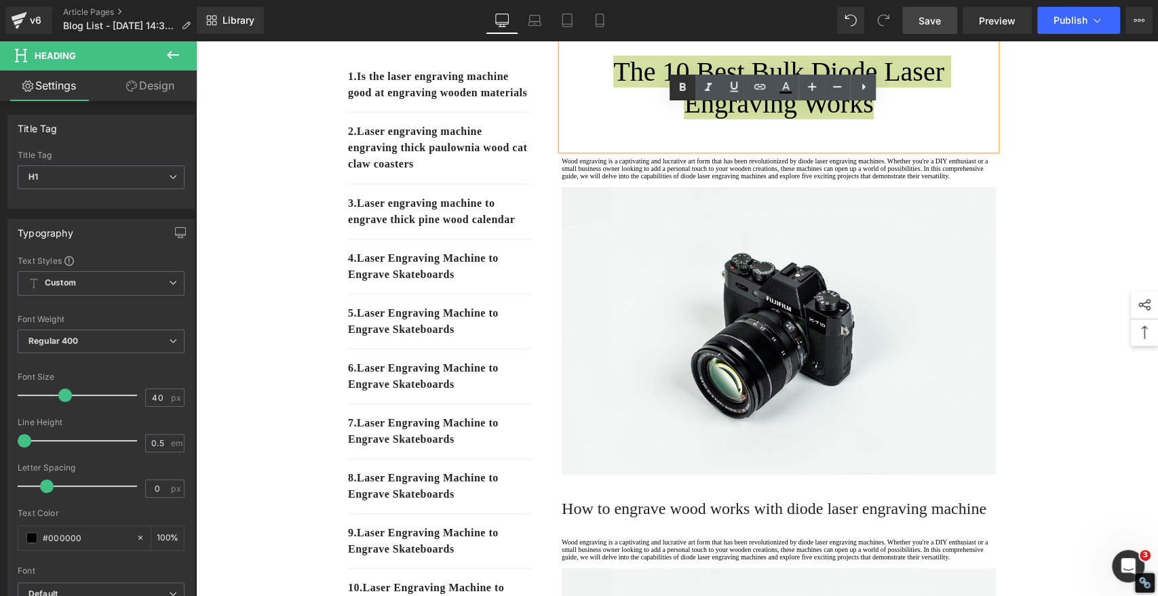
click at [684, 86] on icon at bounding box center [683, 87] width 6 height 8
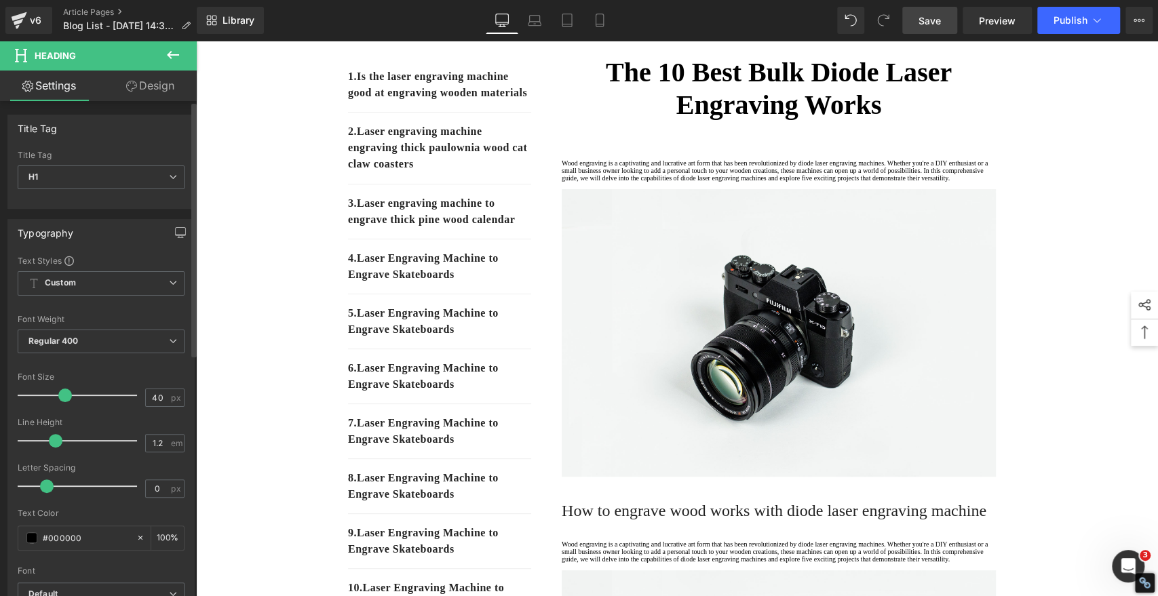
type input "1.3"
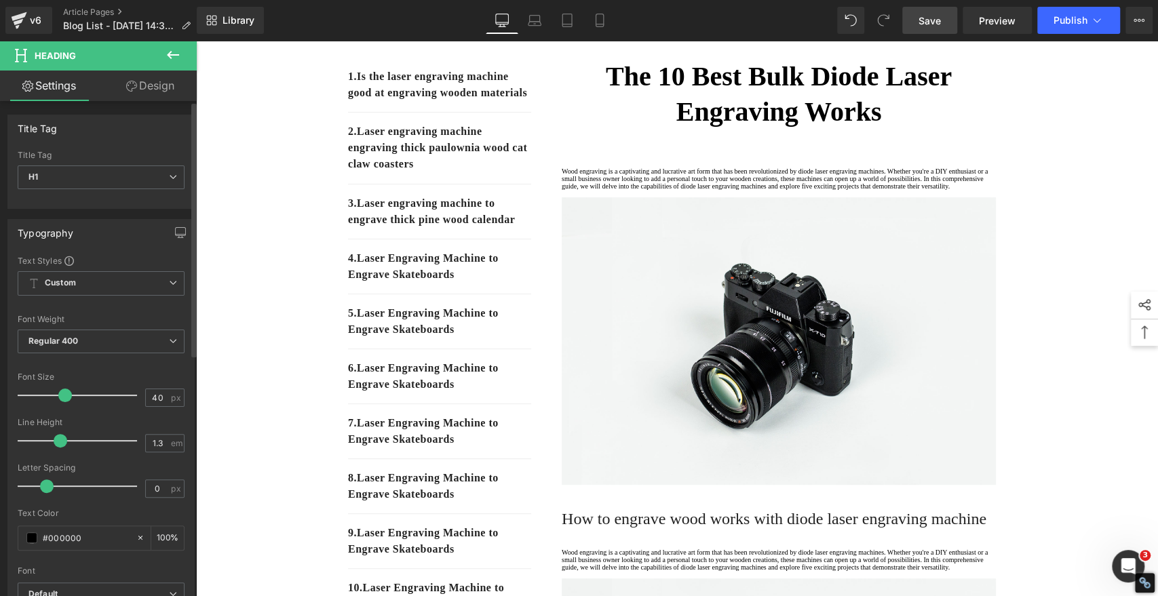
drag, startPoint x: 27, startPoint y: 437, endPoint x: 60, endPoint y: 440, distance: 32.7
click at [60, 440] on span at bounding box center [61, 441] width 14 height 14
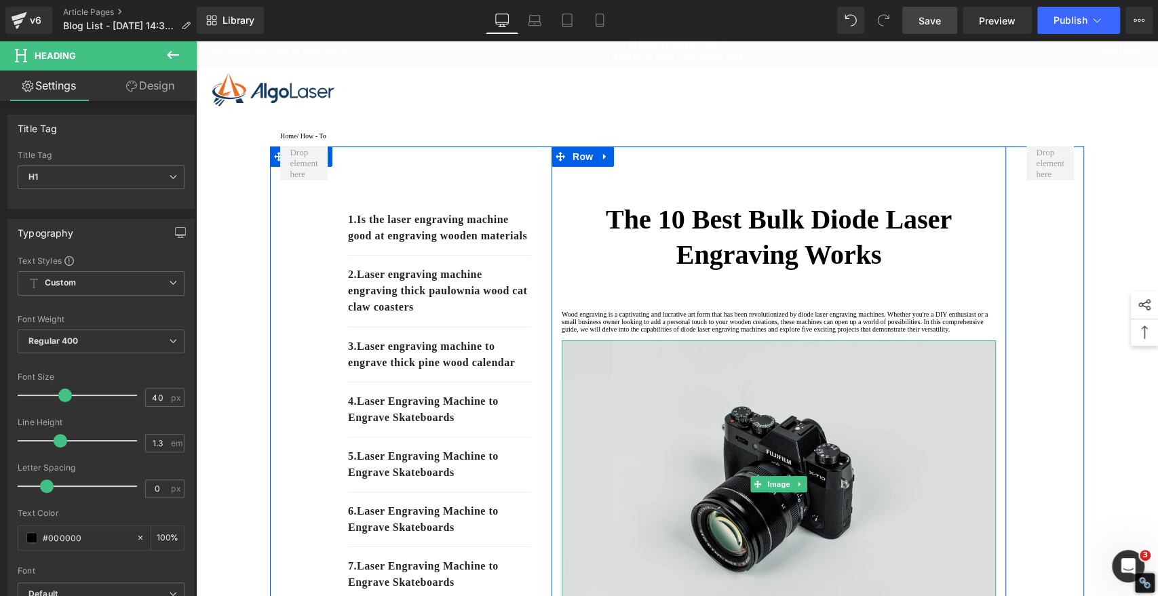
scroll to position [0, 0]
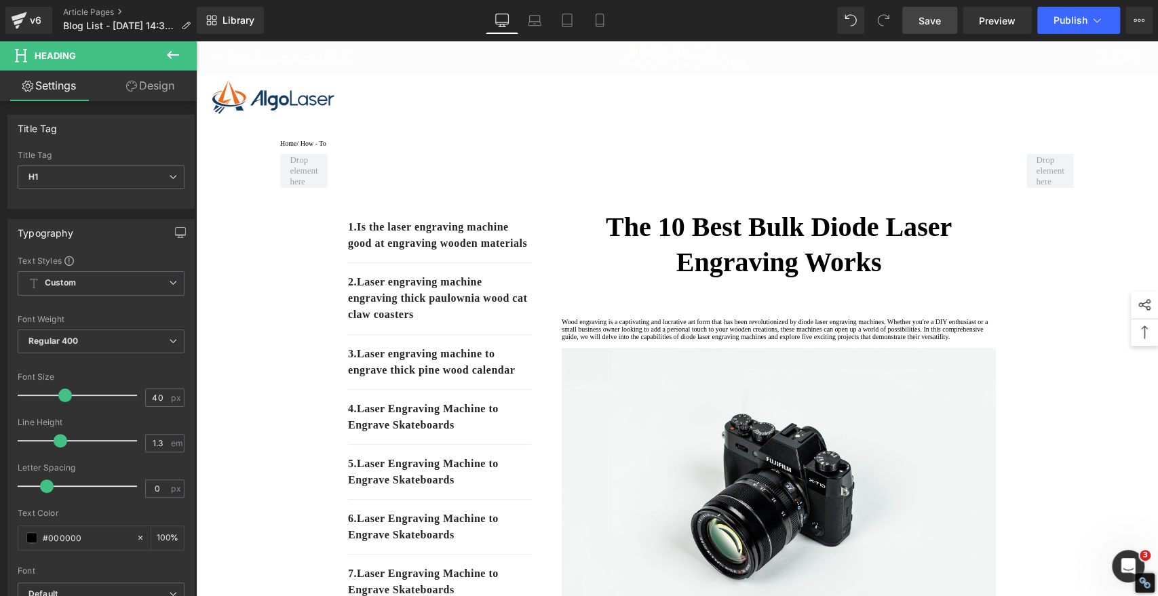
click at [921, 16] on span "Save" at bounding box center [930, 21] width 22 height 14
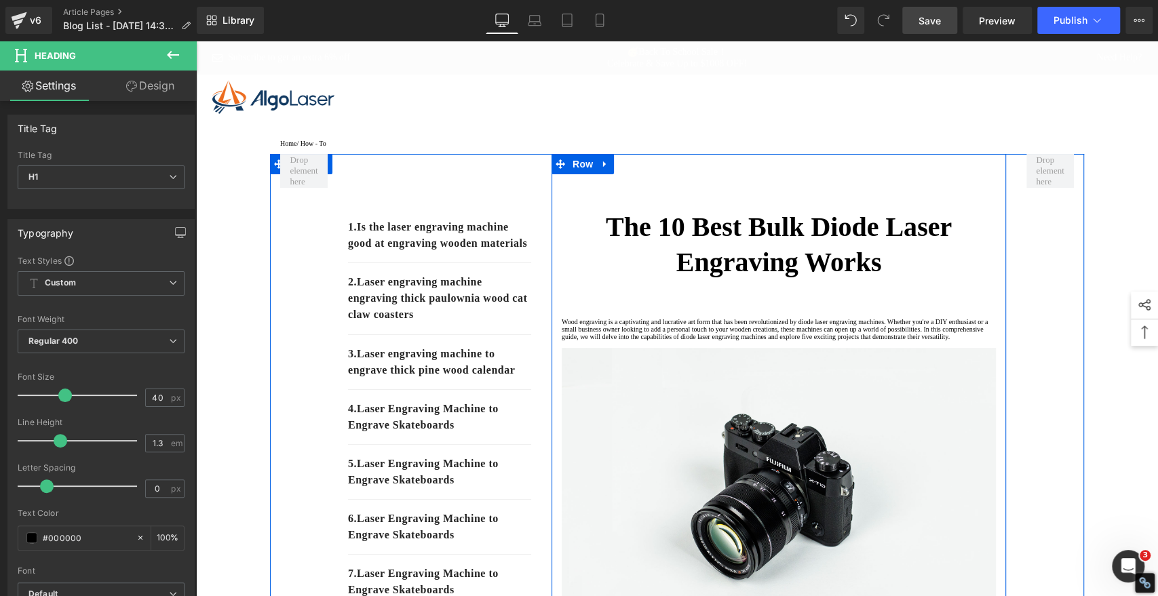
drag, startPoint x: 626, startPoint y: 385, endPoint x: 616, endPoint y: 387, distance: 10.4
click at [626, 341] on p "Wood engraving is a captivating and lucrative art form that has been revolution…" at bounding box center [779, 329] width 434 height 22
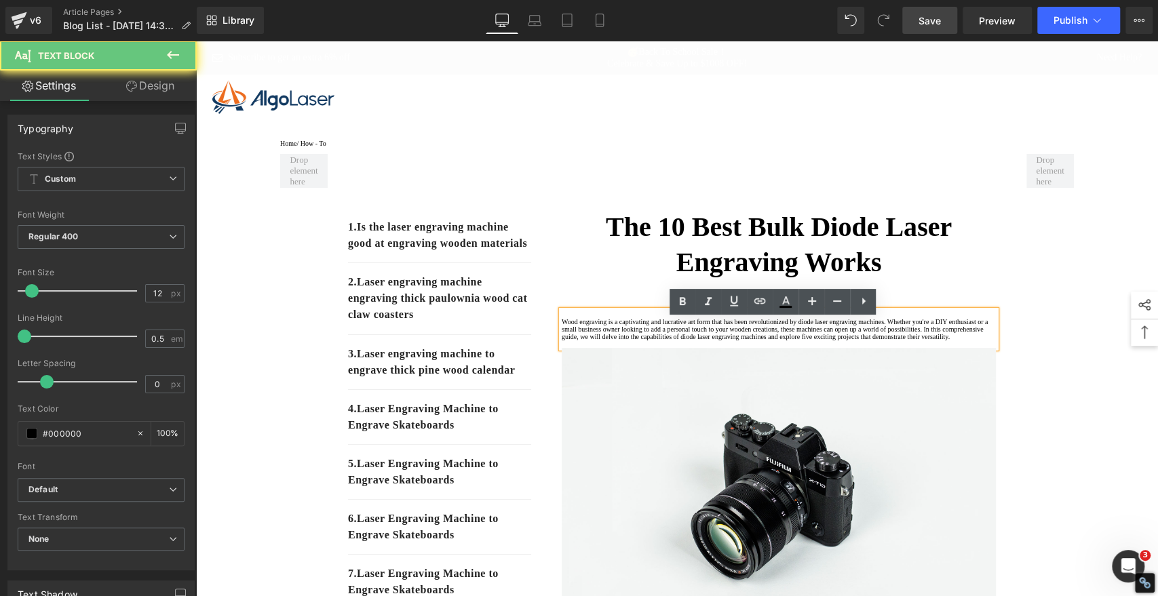
click at [615, 341] on p "Wood engraving is a captivating and lucrative art form that has been revolution…" at bounding box center [779, 329] width 434 height 22
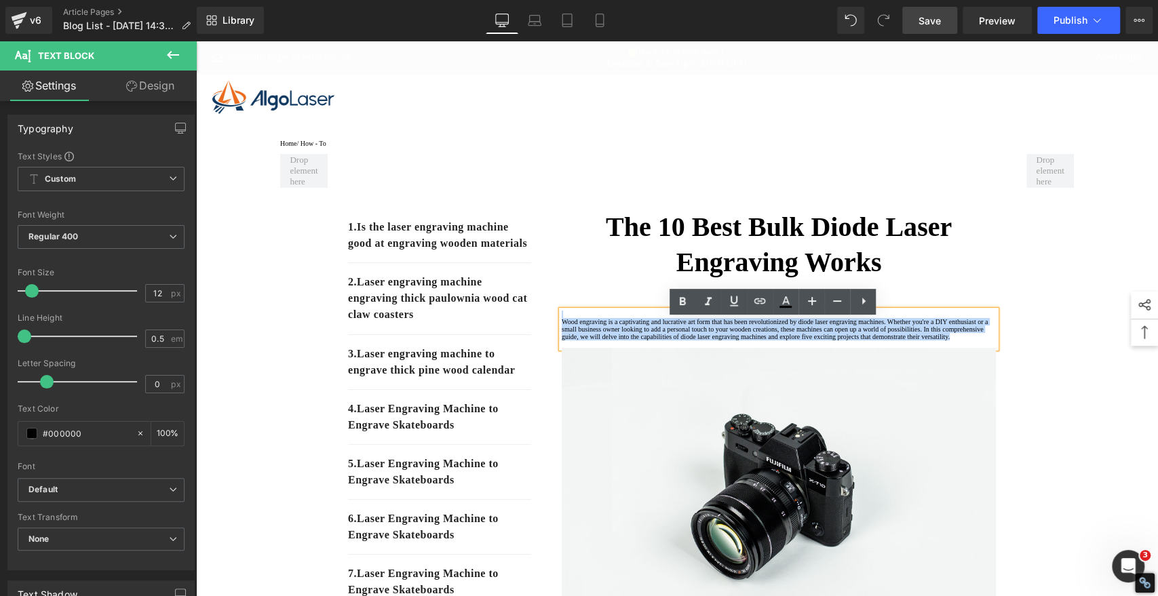
drag, startPoint x: 604, startPoint y: 389, endPoint x: 524, endPoint y: 288, distance: 129.9
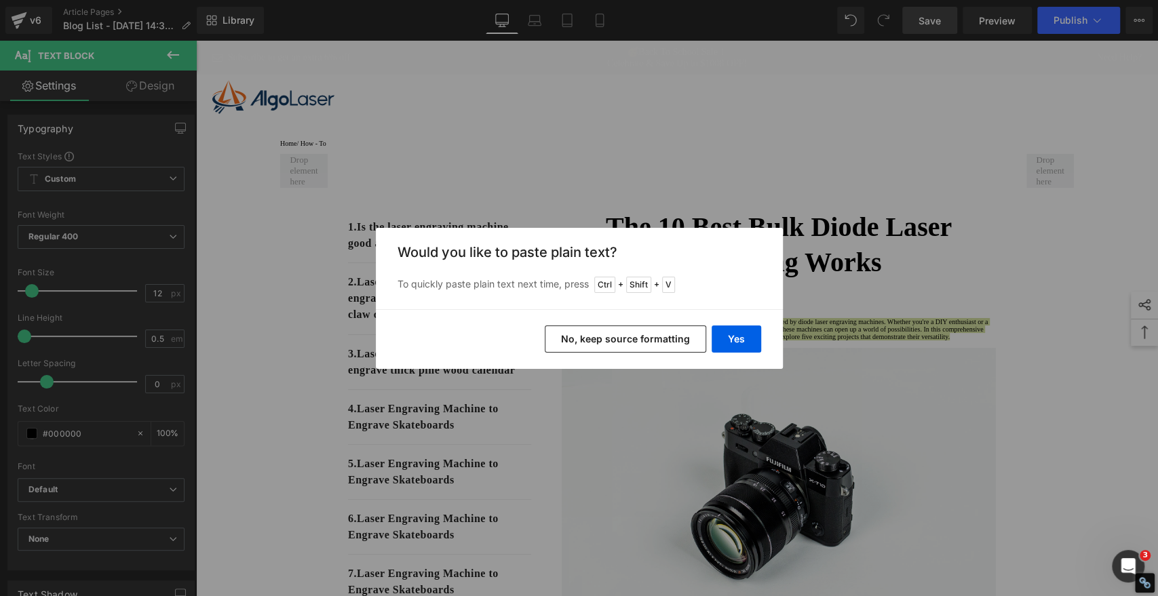
click at [654, 339] on button "No, keep source formatting" at bounding box center [625, 339] width 161 height 27
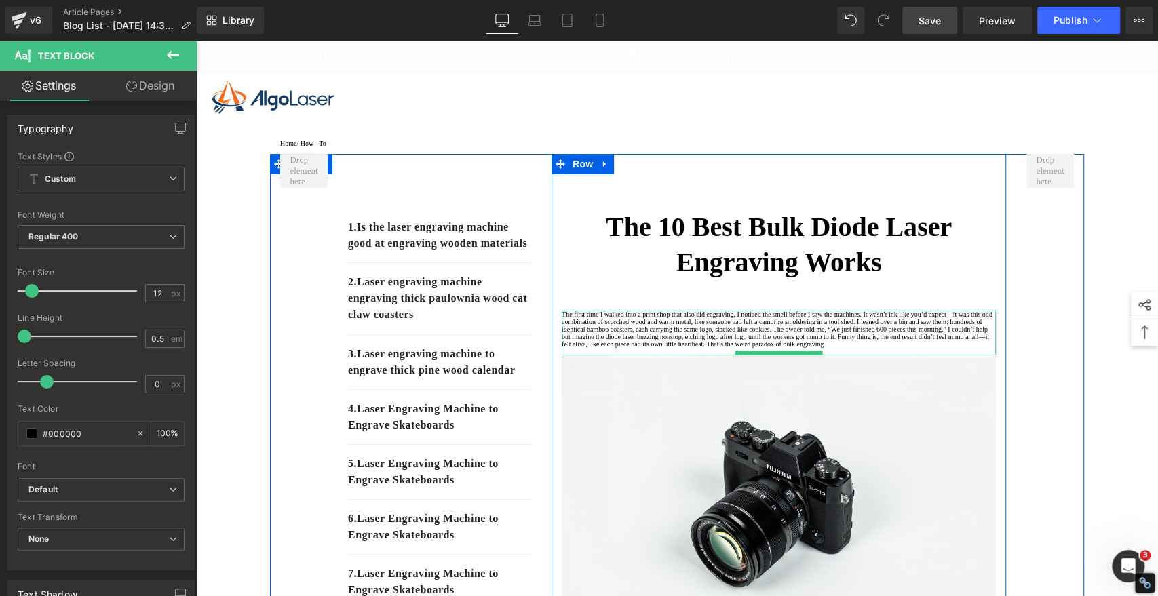
click at [562, 324] on p "The first time I walked into a print shop that also did engraving, I noticed th…" at bounding box center [779, 329] width 434 height 37
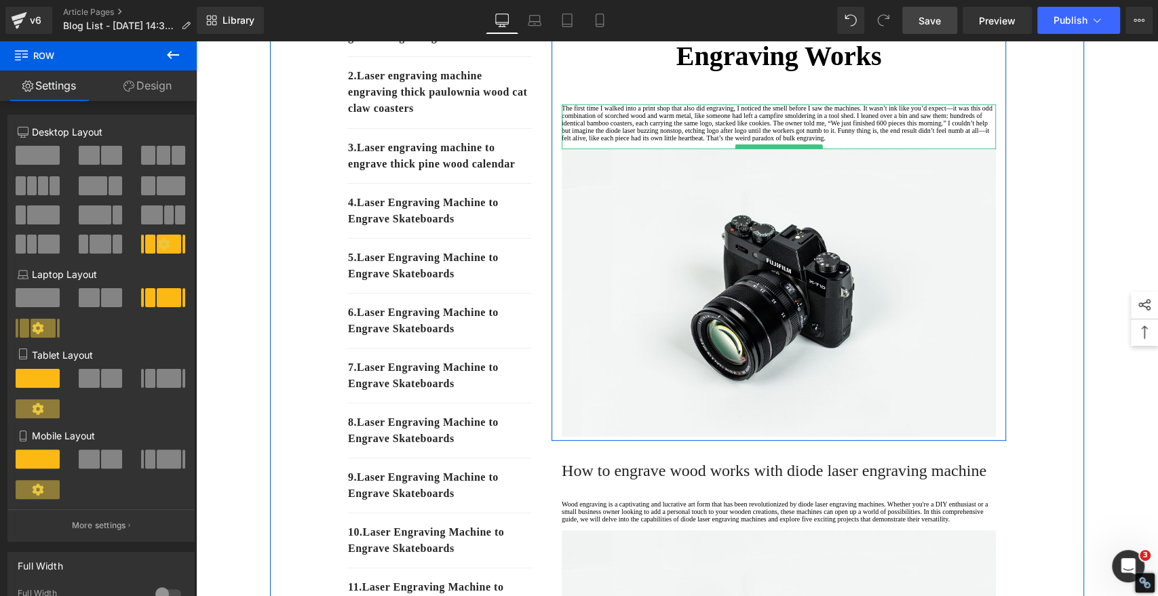
scroll to position [377, 0]
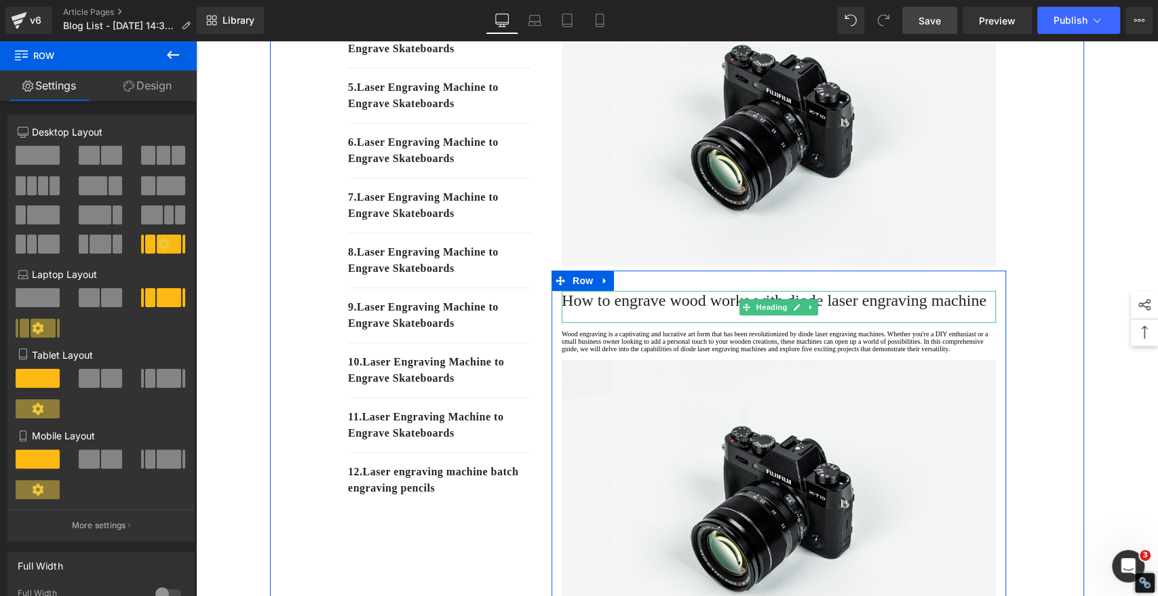
click at [638, 309] on span "How to engrave wood works with diode laser engraving machine" at bounding box center [774, 301] width 425 height 18
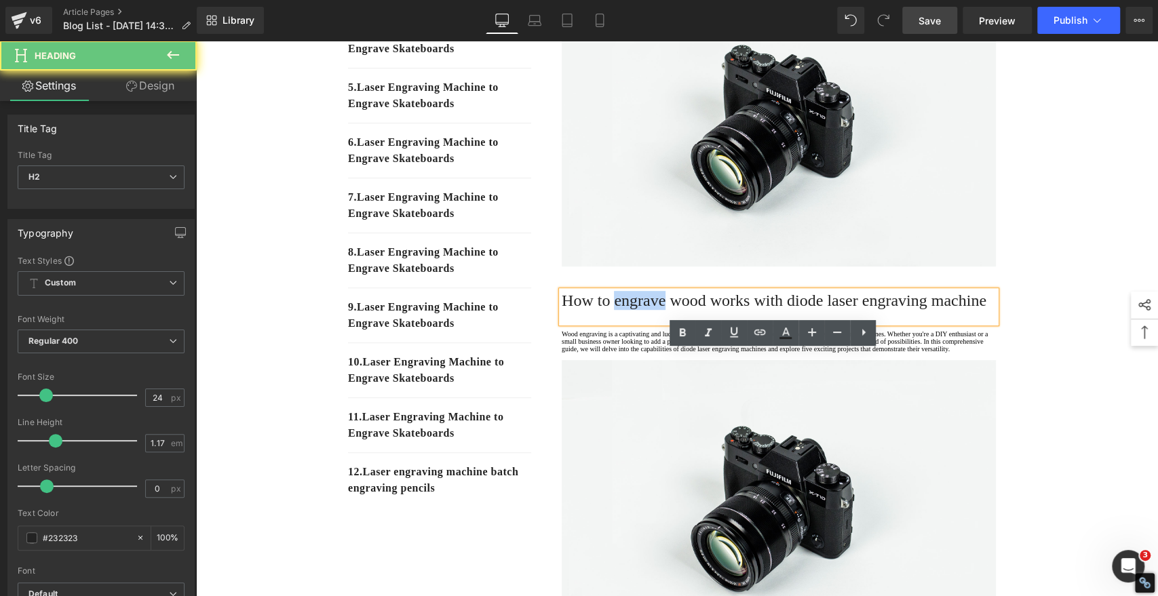
click at [638, 309] on span "How to engrave wood works with diode laser engraving machine" at bounding box center [774, 301] width 425 height 18
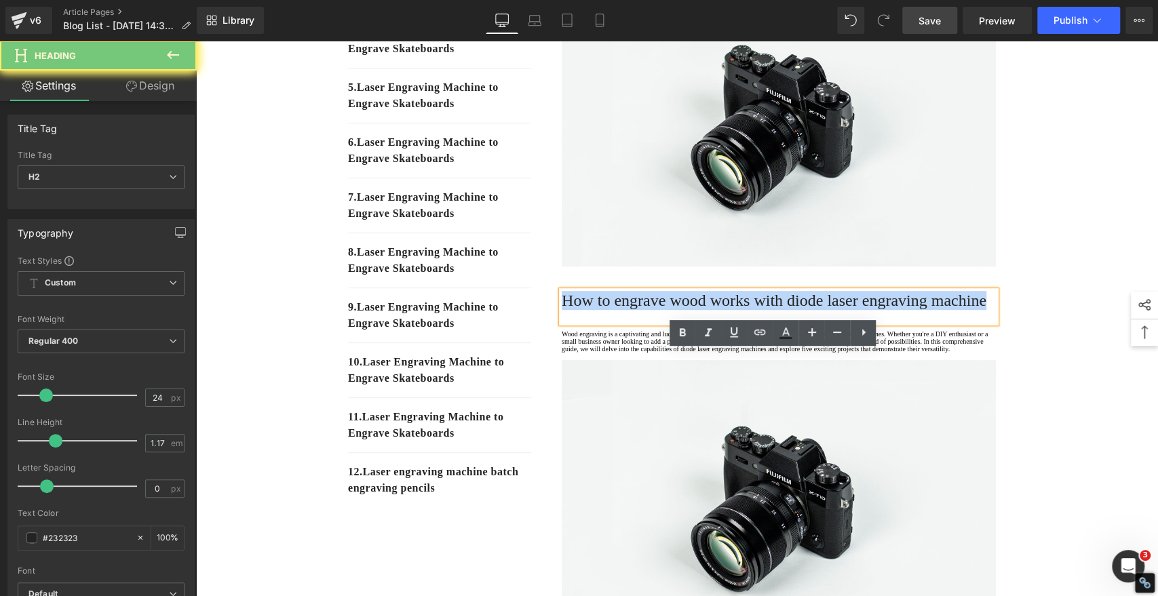
click at [638, 309] on span "How to engrave wood works with diode laser engraving machine" at bounding box center [774, 301] width 425 height 18
paste div
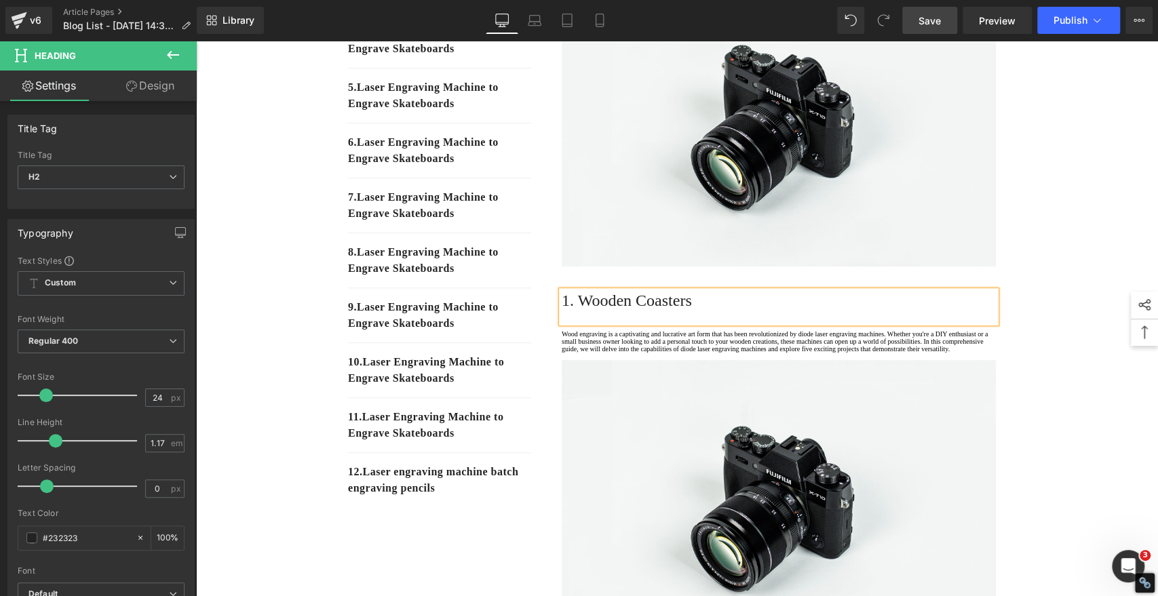
click at [648, 310] on h2 "1. Wooden Coasters" at bounding box center [779, 300] width 434 height 19
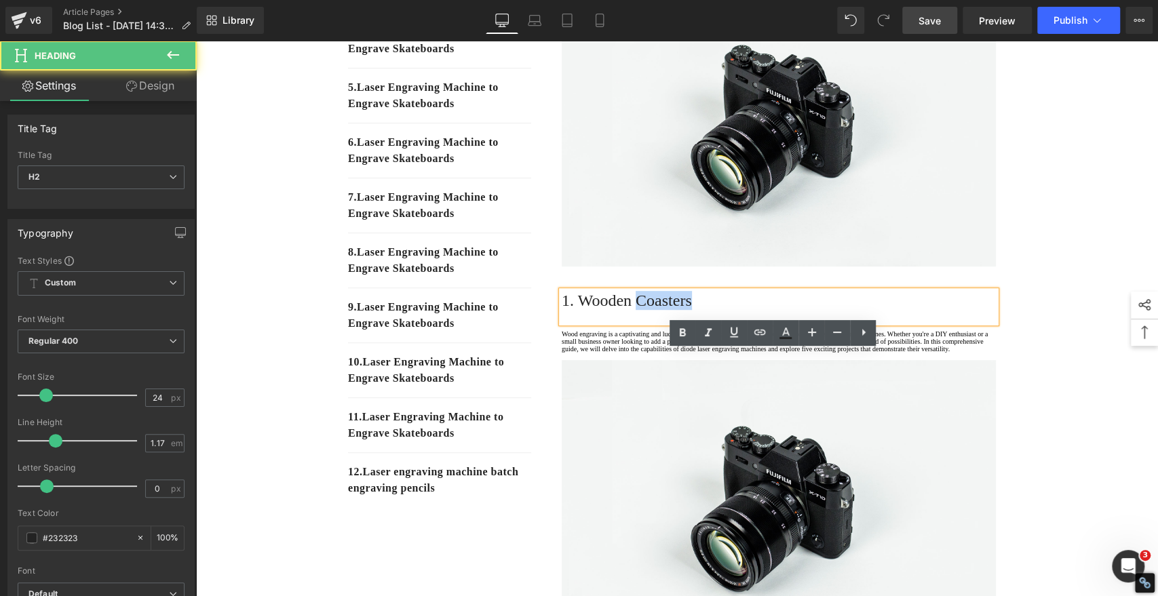
click at [648, 310] on h2 "1. Wooden Coasters" at bounding box center [779, 300] width 434 height 19
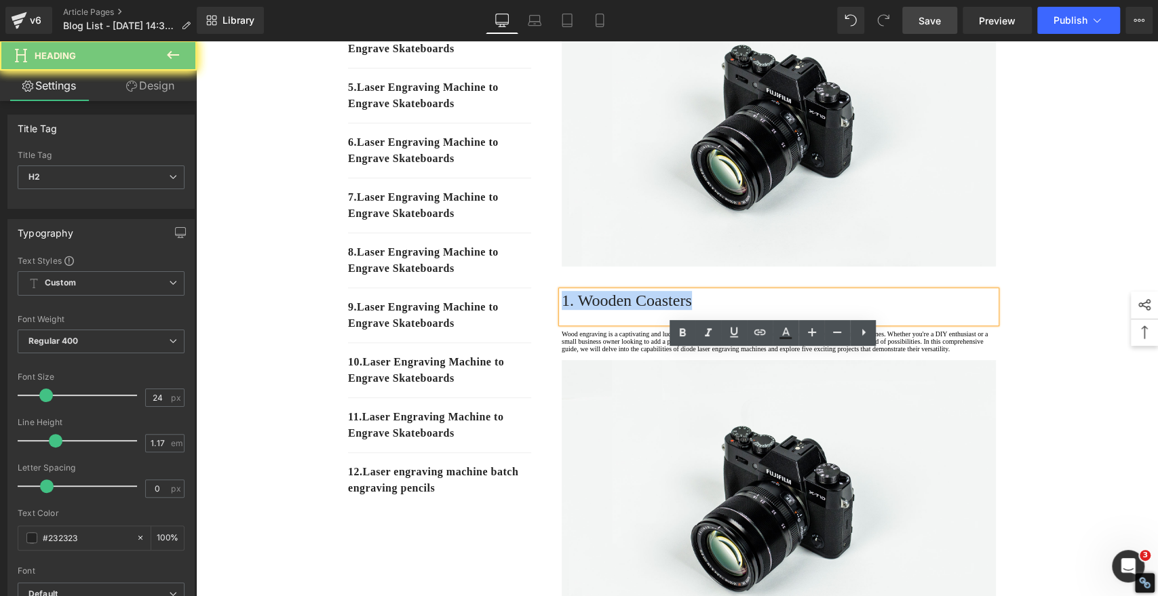
click at [648, 310] on h2 "1. Wooden Coasters" at bounding box center [779, 300] width 434 height 19
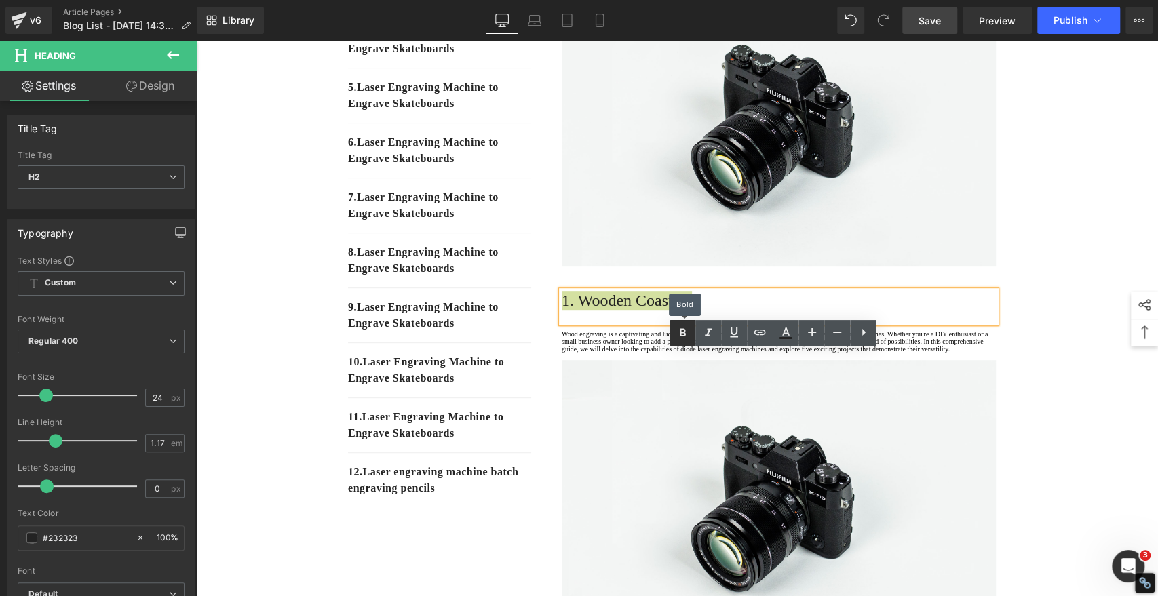
click at [683, 335] on icon at bounding box center [682, 333] width 16 height 16
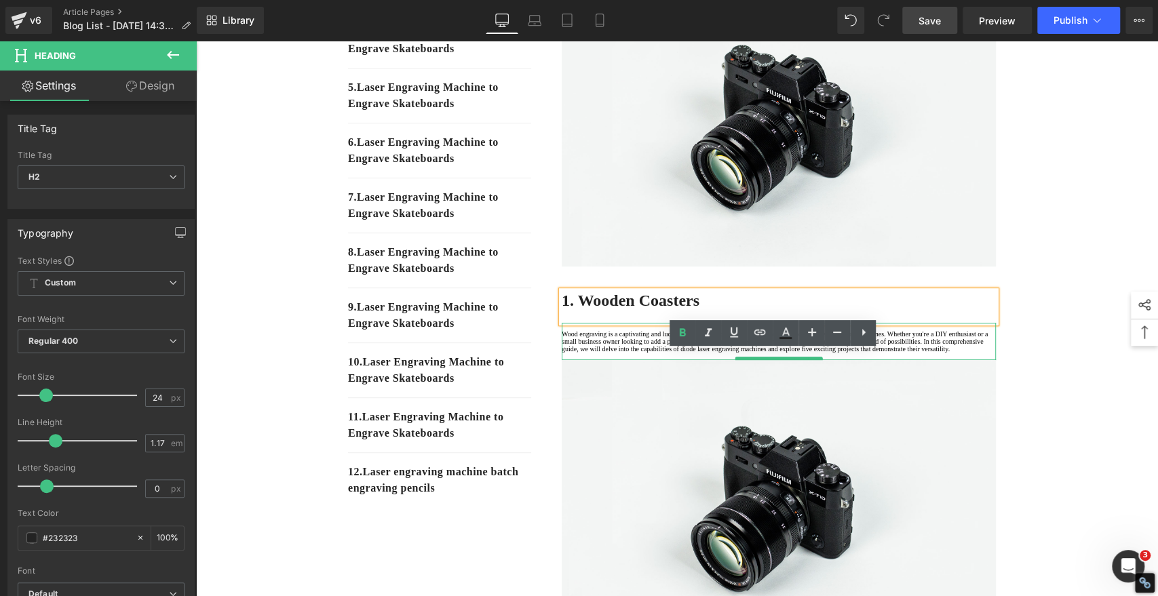
click at [599, 353] on p "Wood engraving is a captivating and lucrative art form that has been revolution…" at bounding box center [779, 341] width 434 height 22
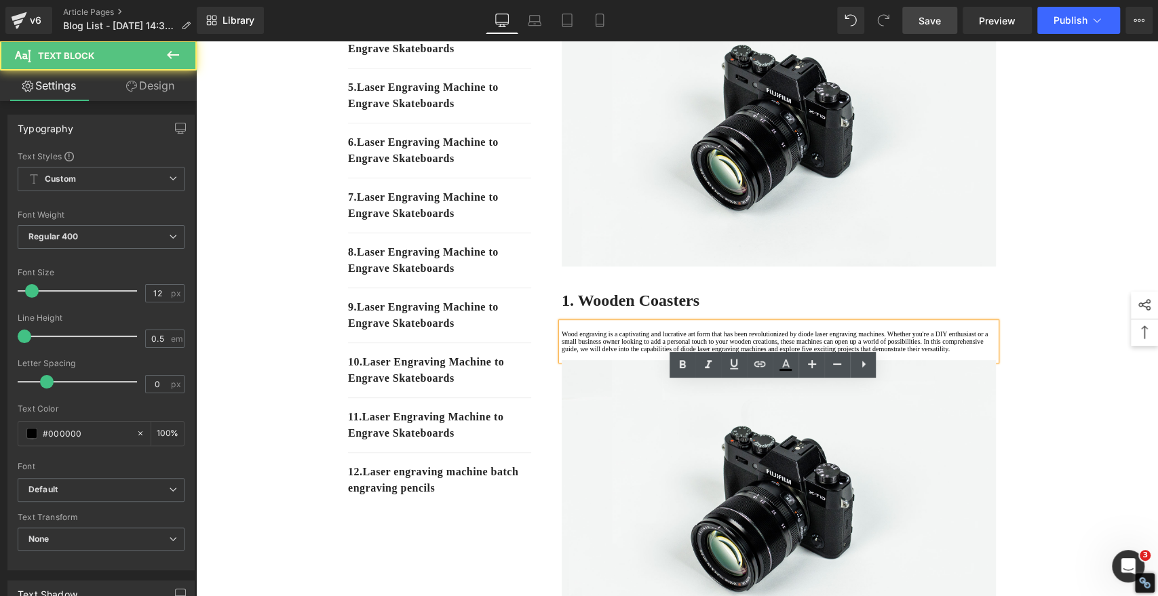
click at [609, 353] on p "Wood engraving is a captivating and lucrative art form that has been revolution…" at bounding box center [779, 341] width 434 height 22
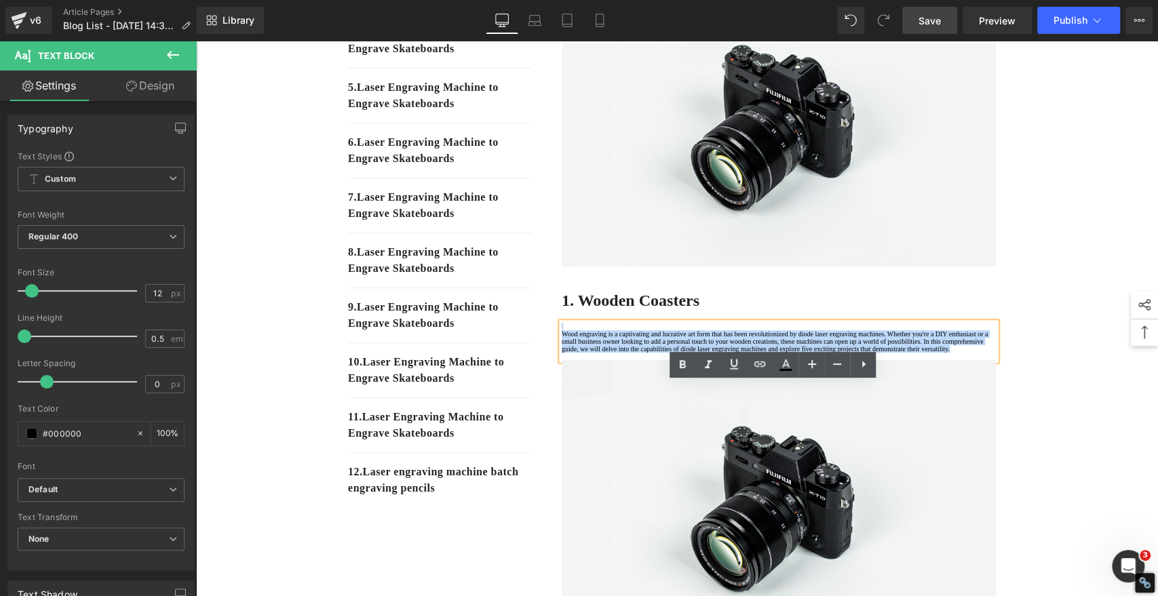
drag, startPoint x: 618, startPoint y: 451, endPoint x: 504, endPoint y: 355, distance: 149.2
click at [504, 355] on div "1. Is the laser engraving machine good at engraving wooden materials Text Block…" at bounding box center [677, 425] width 814 height 1296
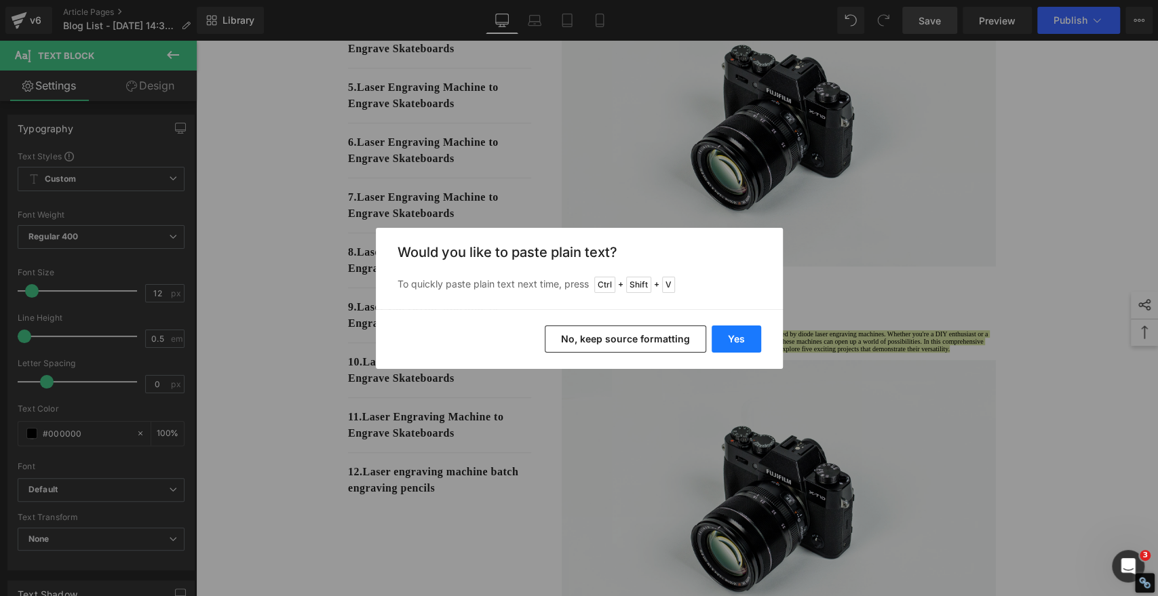
click at [738, 339] on button "Yes" at bounding box center [737, 339] width 50 height 27
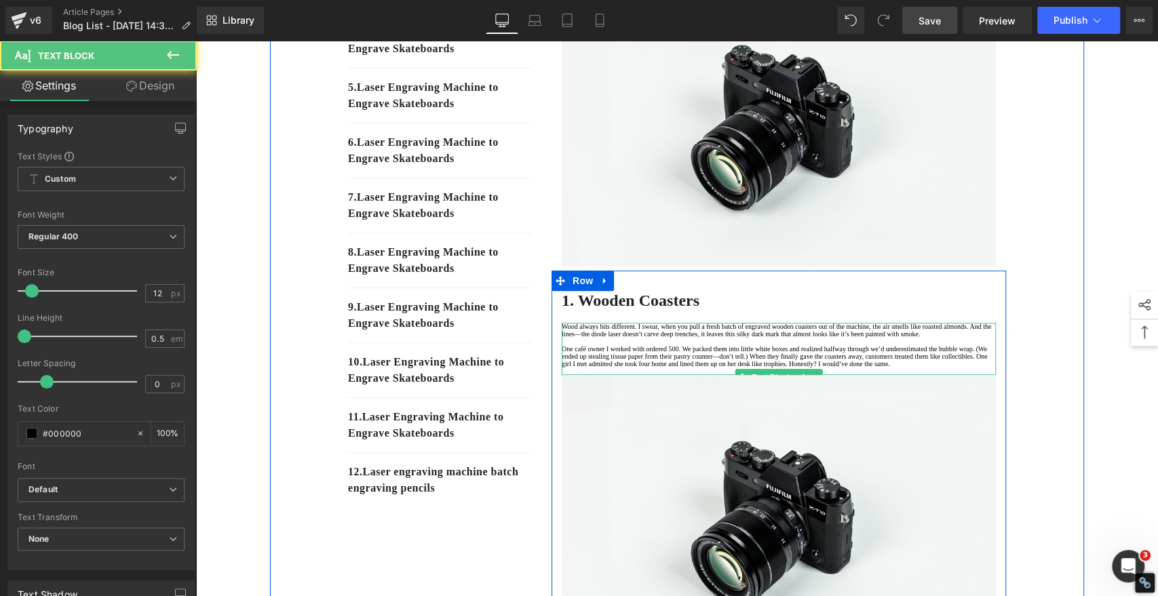
click at [651, 345] on p at bounding box center [779, 341] width 434 height 7
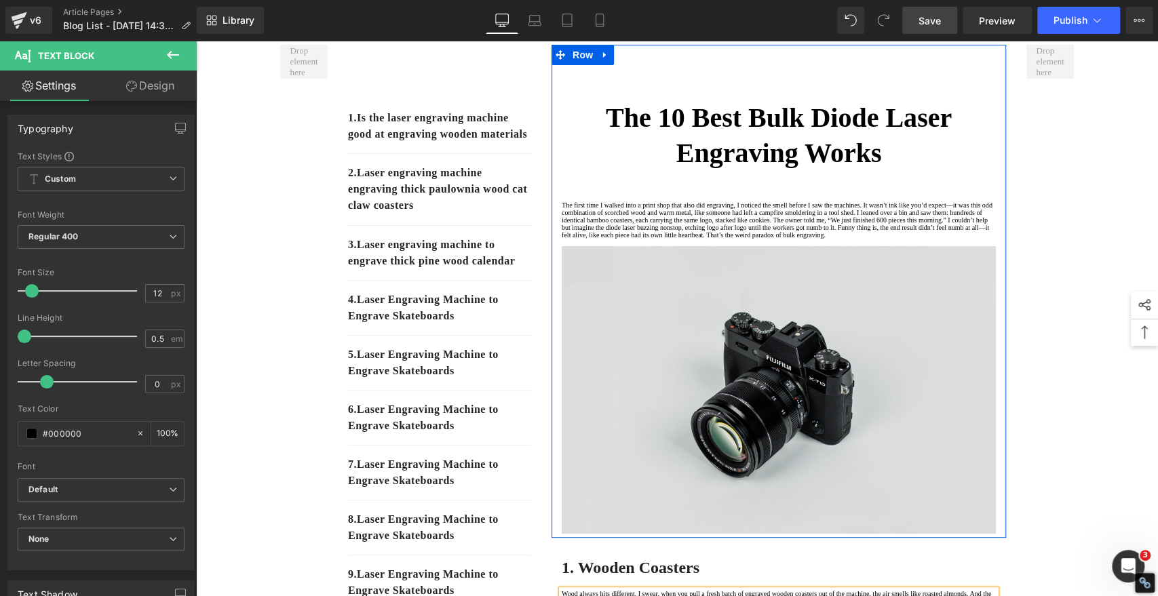
scroll to position [0, 0]
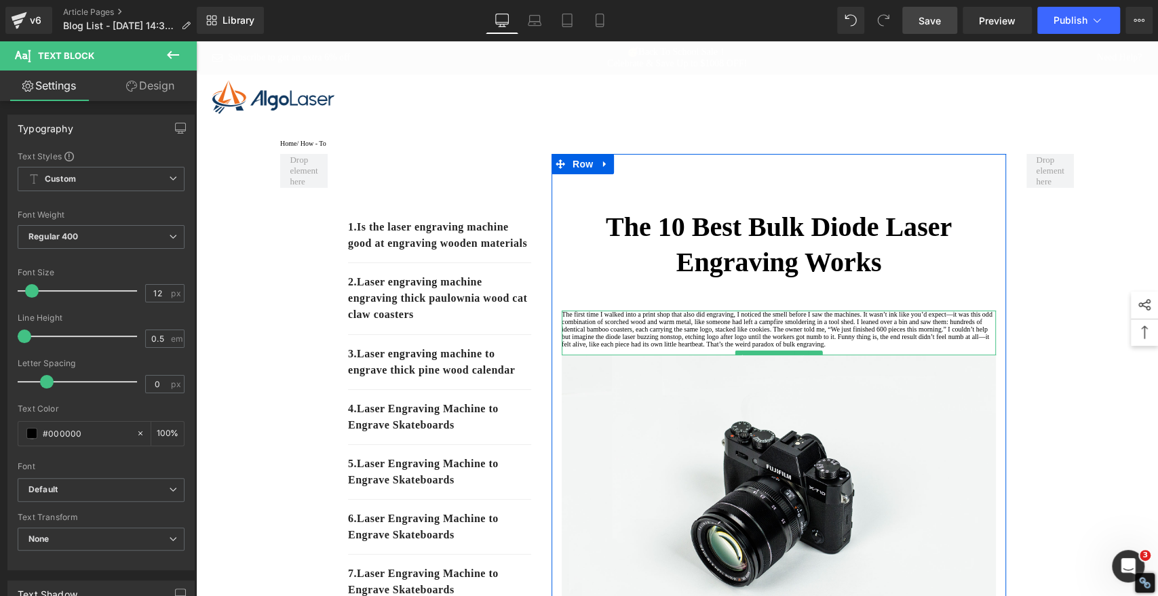
click at [737, 348] on p "The first time I walked into a print shop that also did engraving, I noticed th…" at bounding box center [779, 329] width 434 height 37
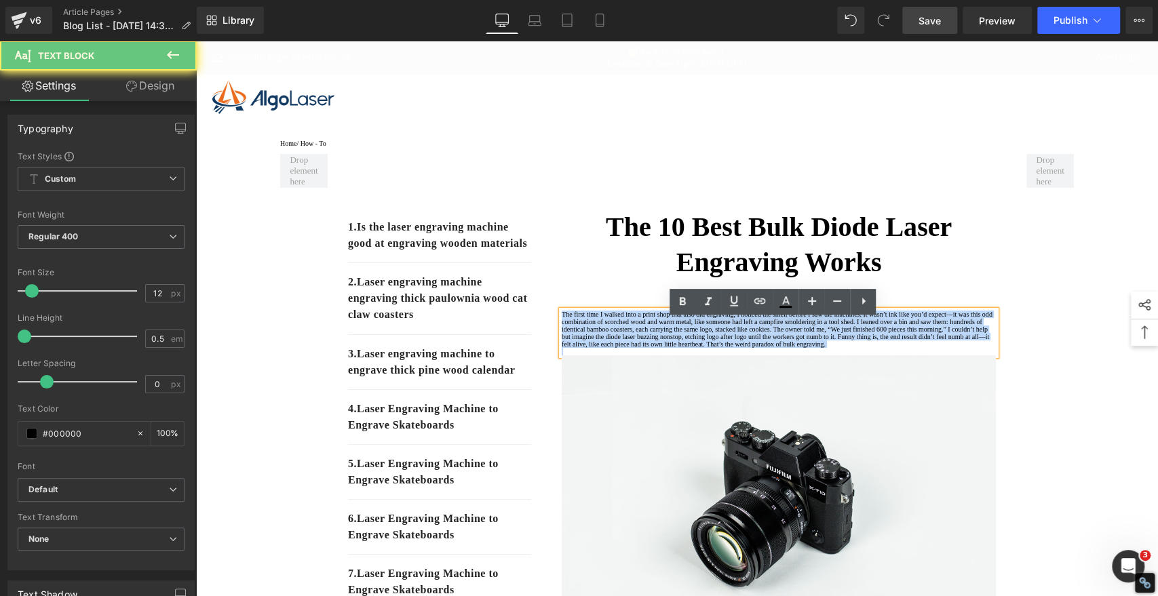
drag, startPoint x: 758, startPoint y: 405, endPoint x: 424, endPoint y: 256, distance: 366.3
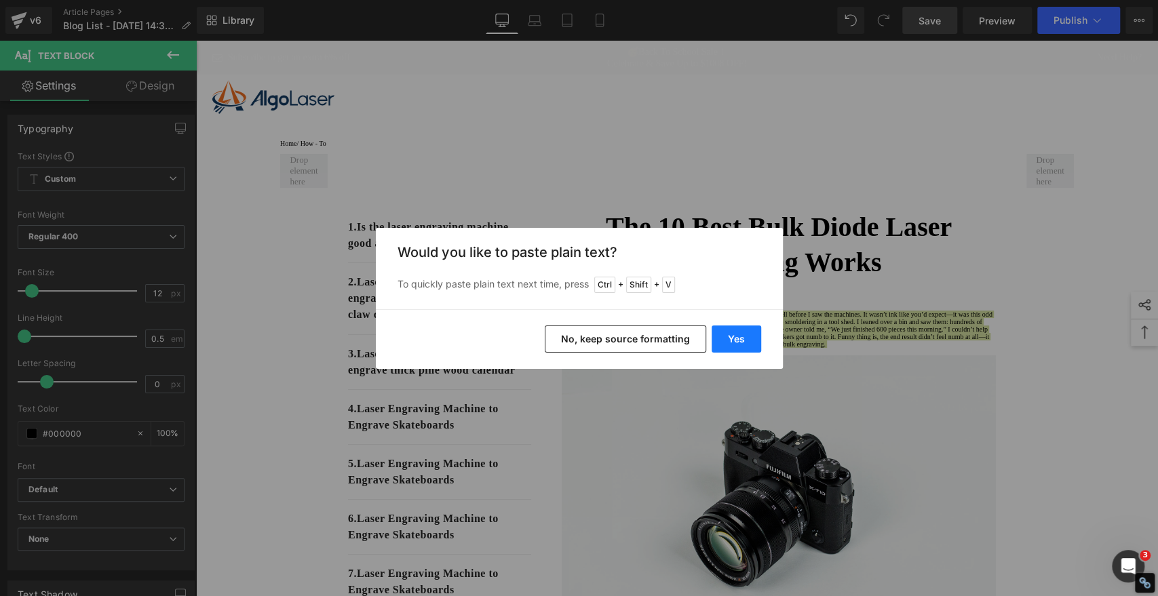
click at [725, 344] on button "Yes" at bounding box center [737, 339] width 50 height 27
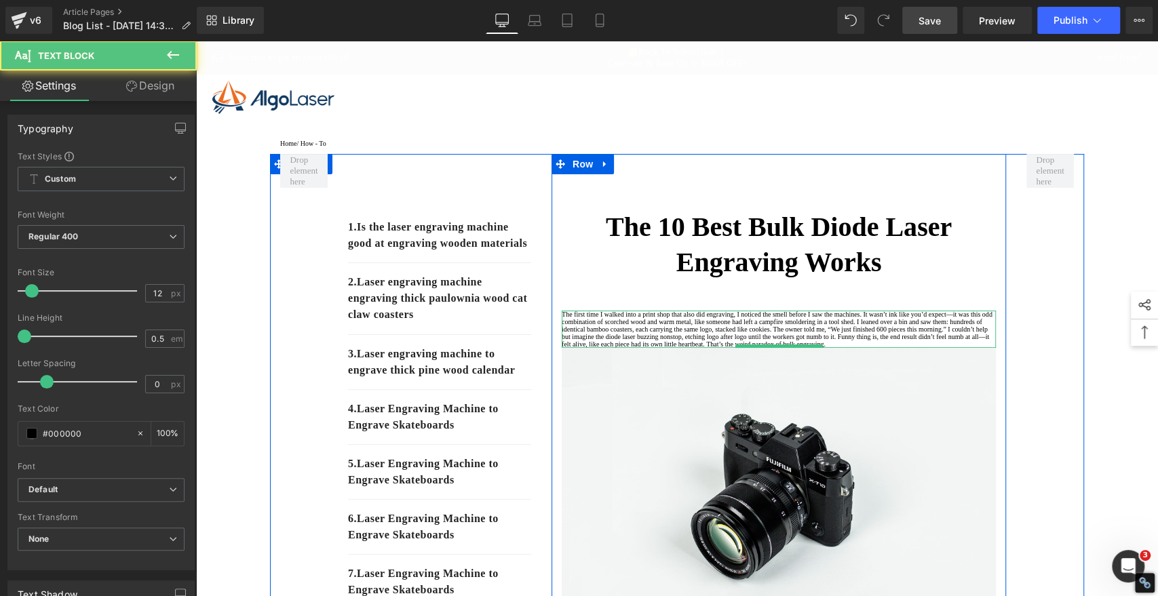
click at [756, 348] on p "The first time I walked into a print shop that also did engraving, I noticed th…" at bounding box center [779, 329] width 434 height 37
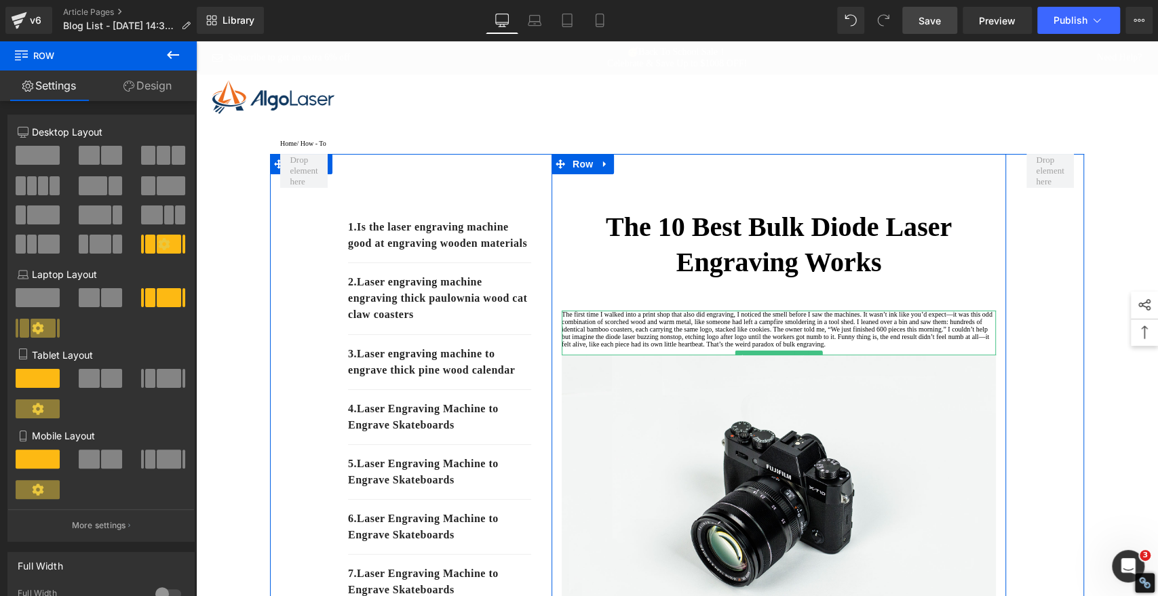
click at [680, 348] on p "The first time I walked into a print shop that also did engraving, I noticed th…" at bounding box center [779, 329] width 434 height 37
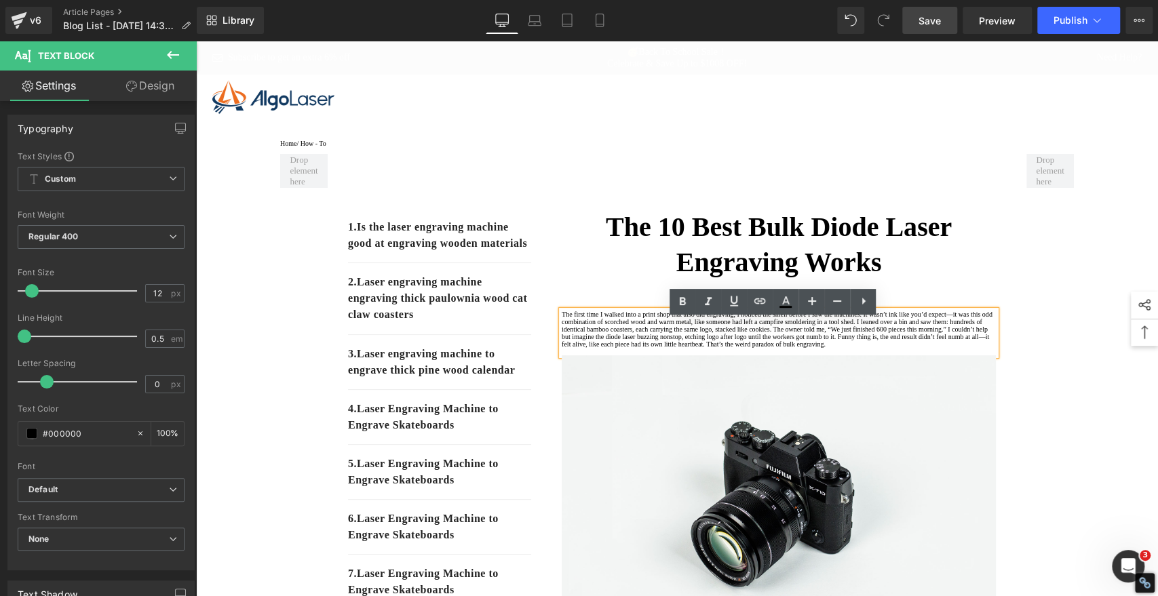
click at [840, 348] on p "The first time I walked into a print shop that also did engraving, I noticed th…" at bounding box center [779, 329] width 434 height 37
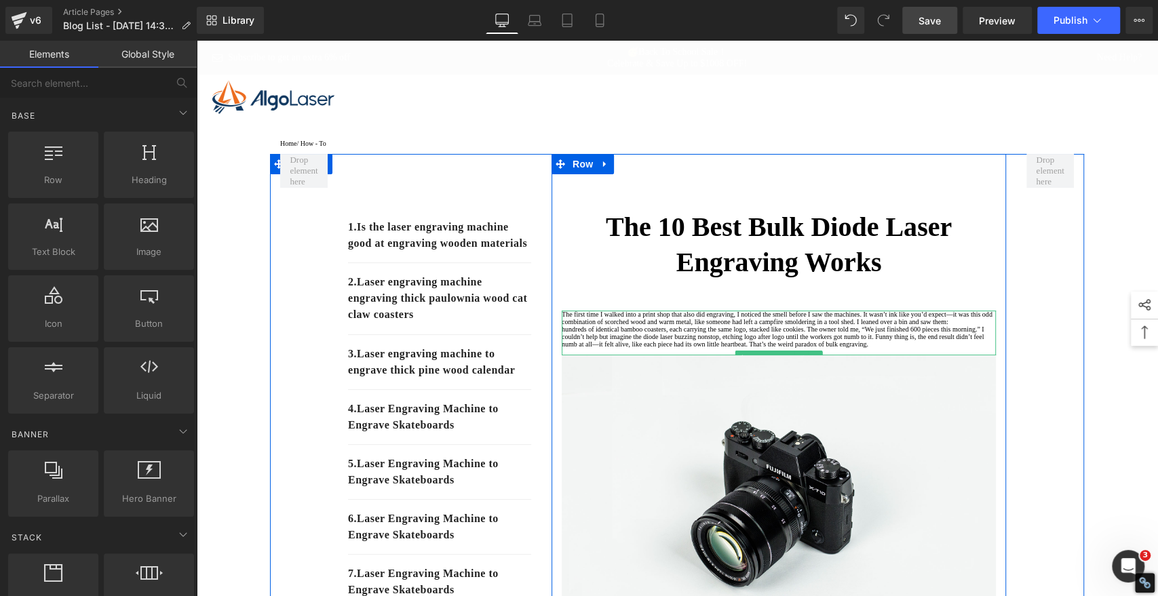
click at [564, 348] on p "hundreds of identical bamboo coasters, each carrying the same logo, stacked lik…" at bounding box center [779, 337] width 434 height 22
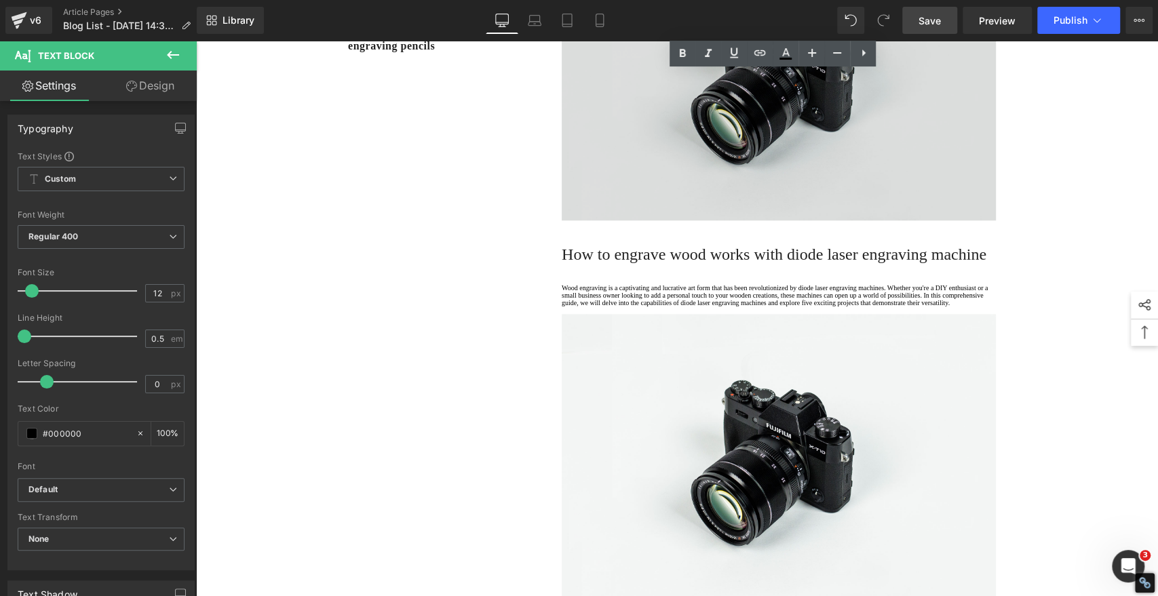
scroll to position [829, 0]
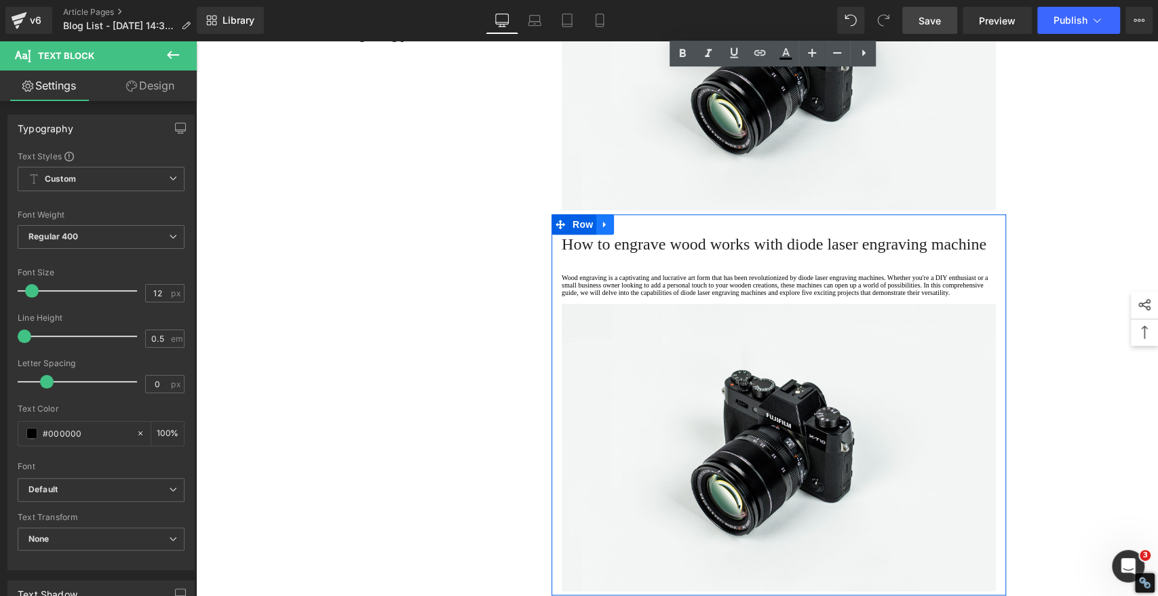
click at [600, 230] on icon at bounding box center [604, 225] width 9 height 10
click at [618, 229] on icon at bounding box center [622, 224] width 9 height 9
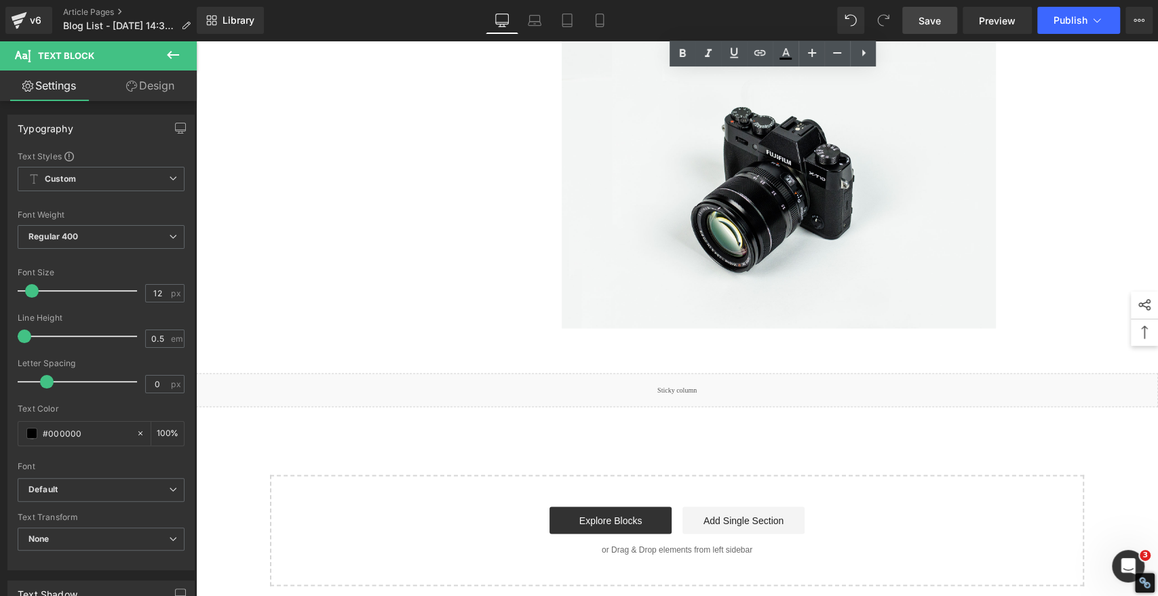
scroll to position [1513, 0]
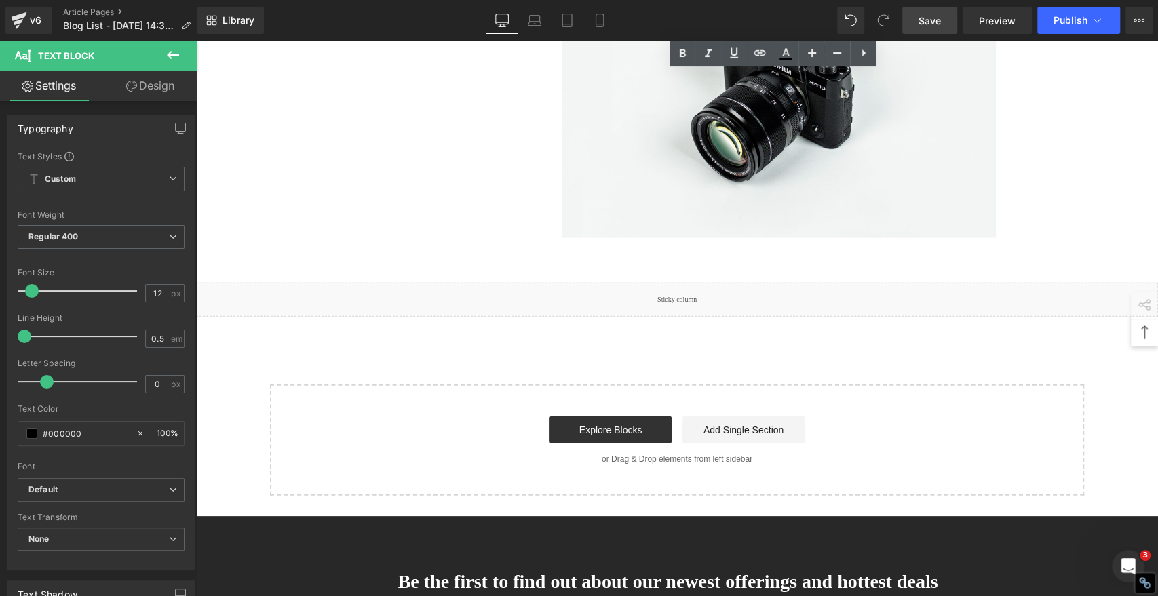
scroll to position [1960, 0]
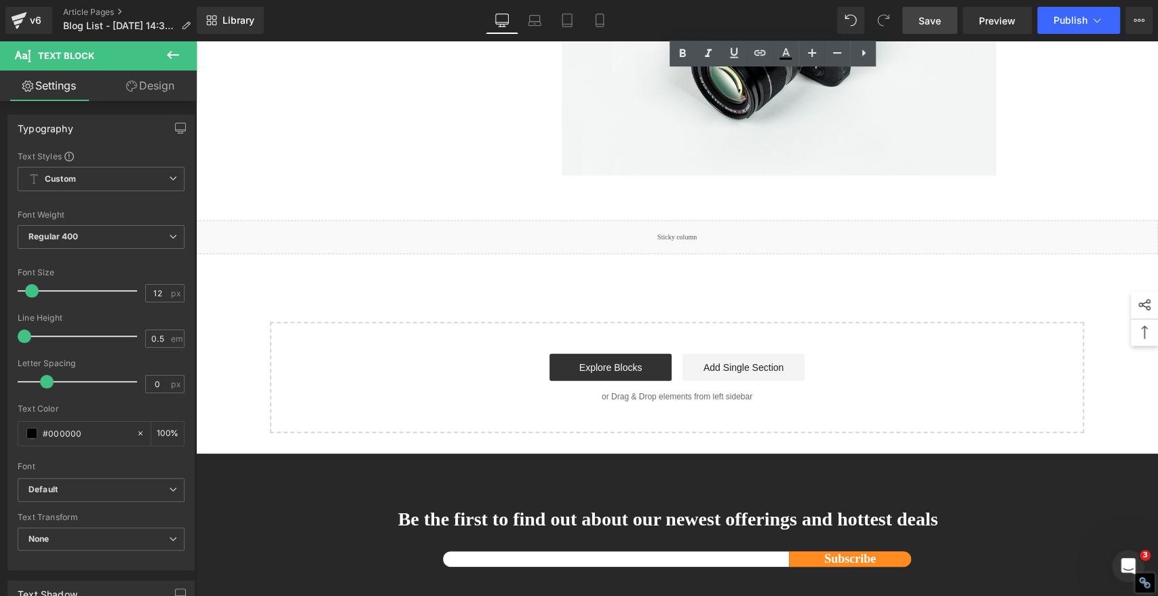
scroll to position [2408, 0]
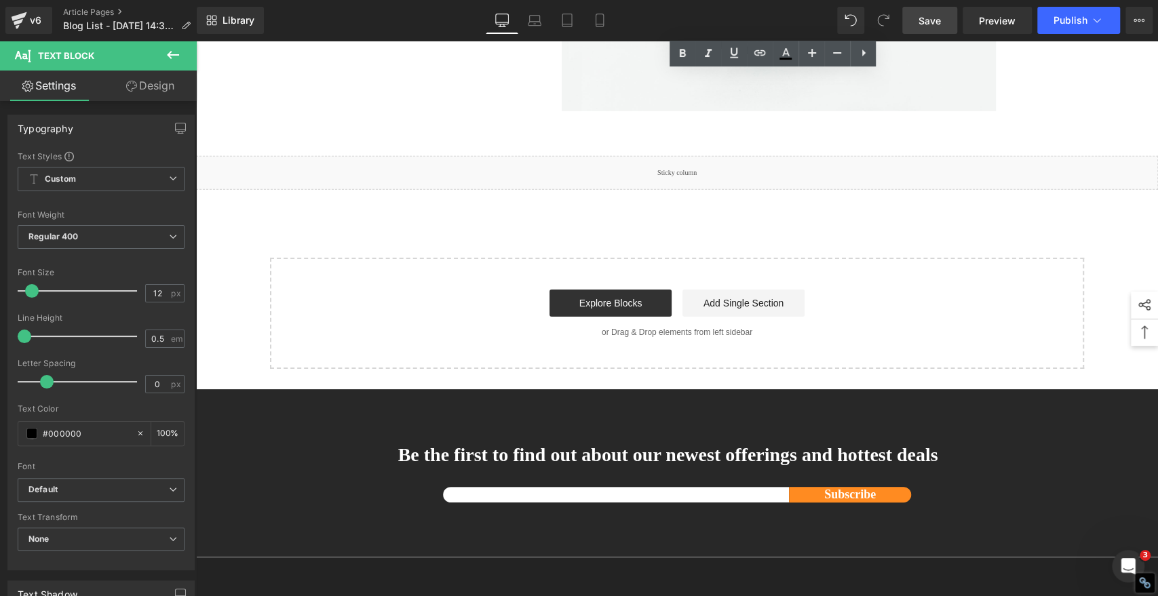
scroll to position [2855, 0]
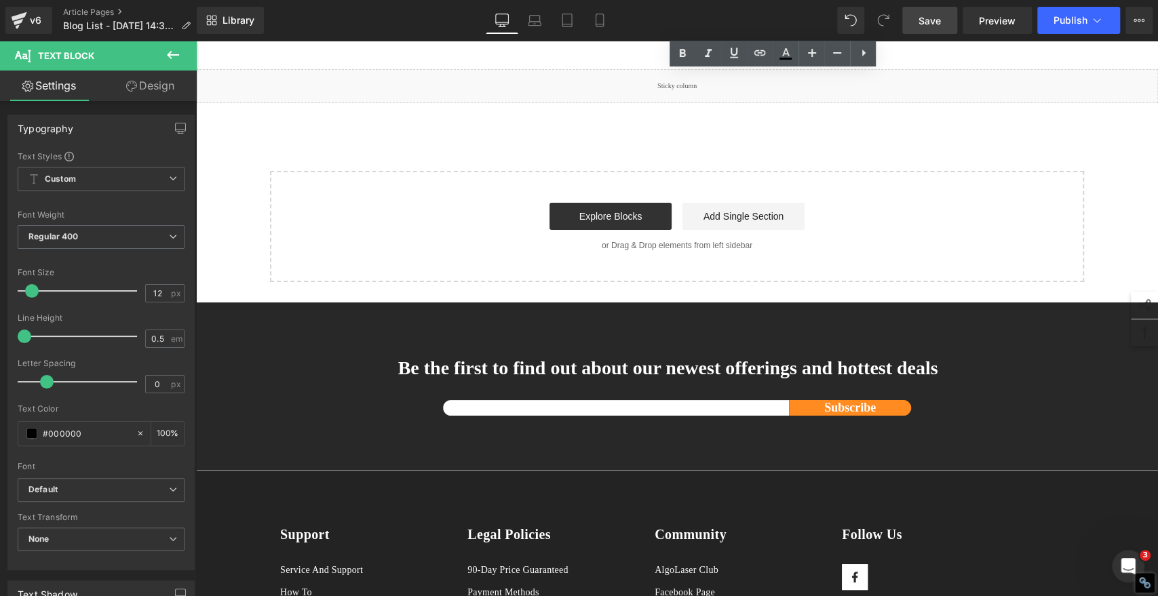
scroll to position [3303, 0]
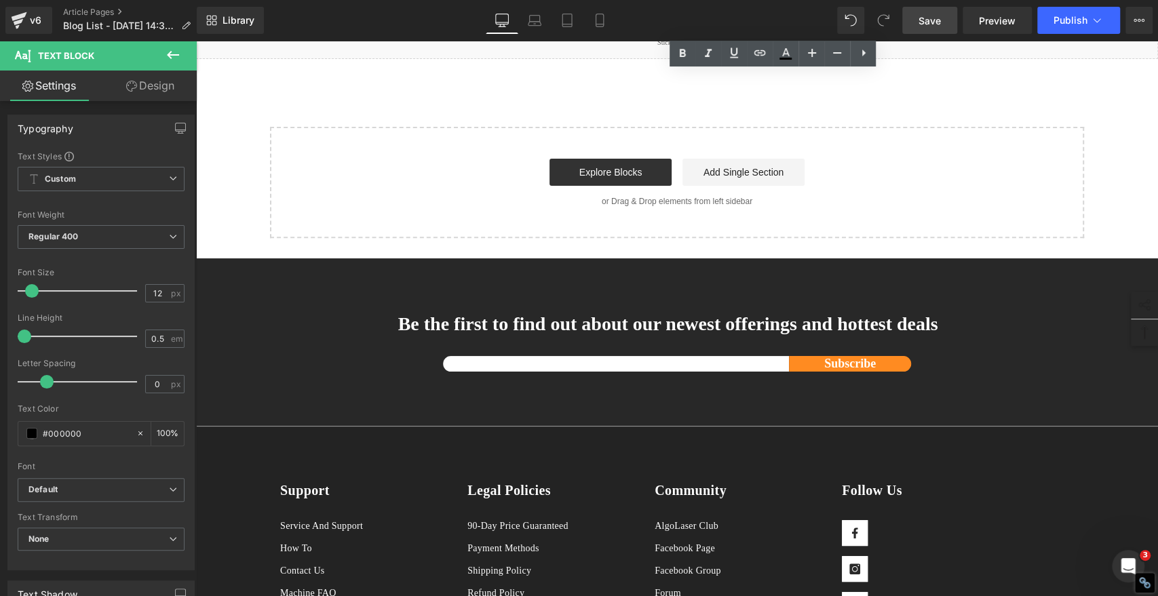
scroll to position [3750, 0]
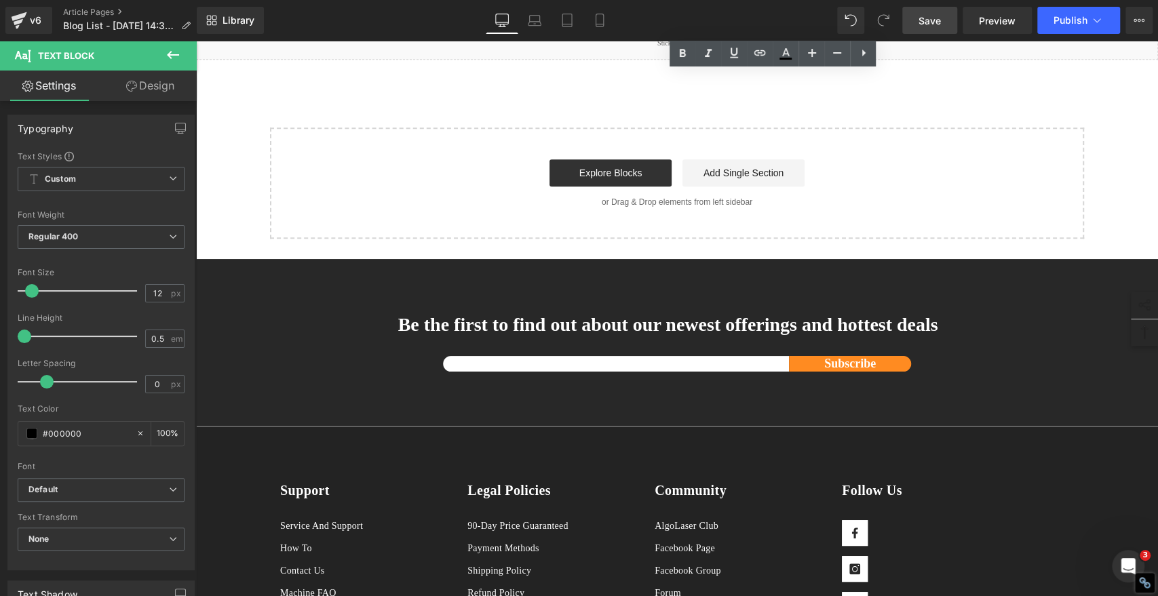
scroll to position [4198, 0]
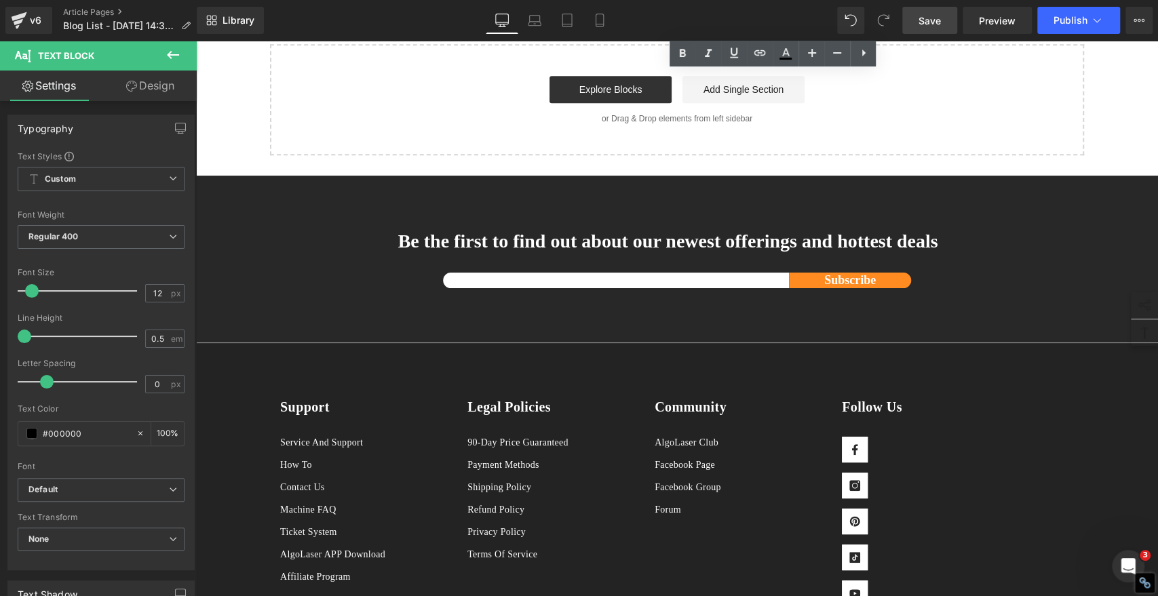
scroll to position [4646, 0]
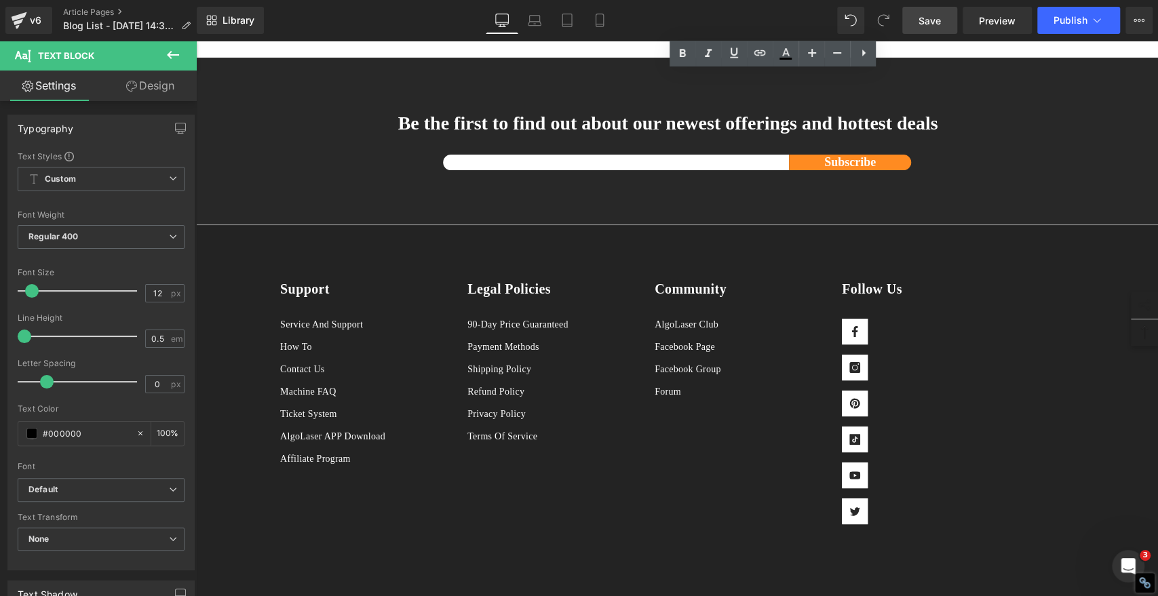
scroll to position [5093, 0]
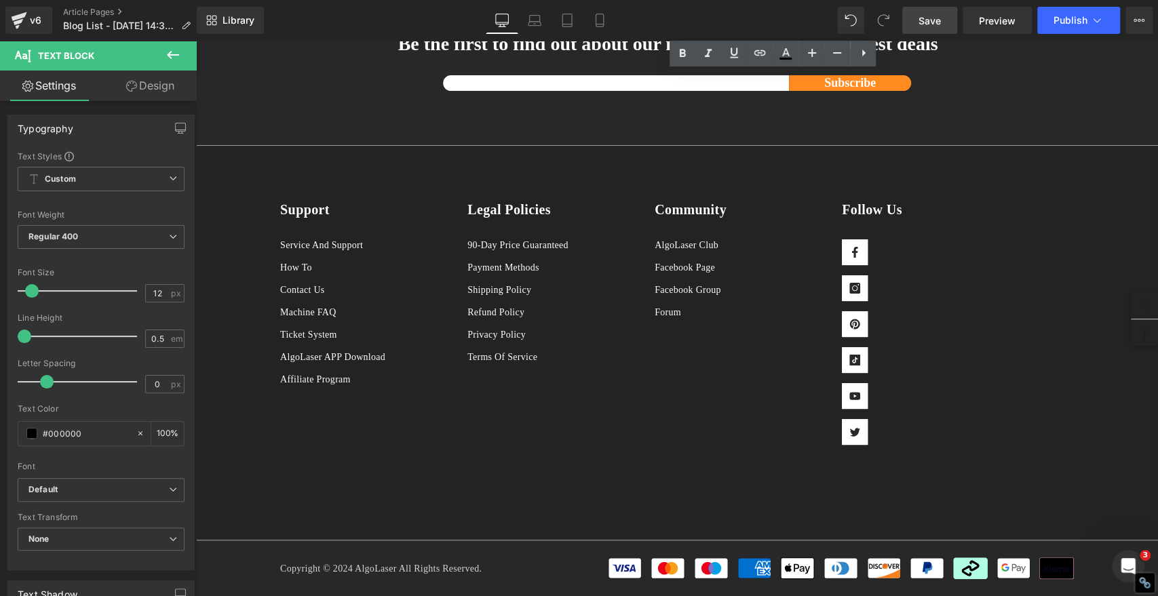
scroll to position [5541, 0]
click at [923, 24] on span "Save" at bounding box center [930, 21] width 22 height 14
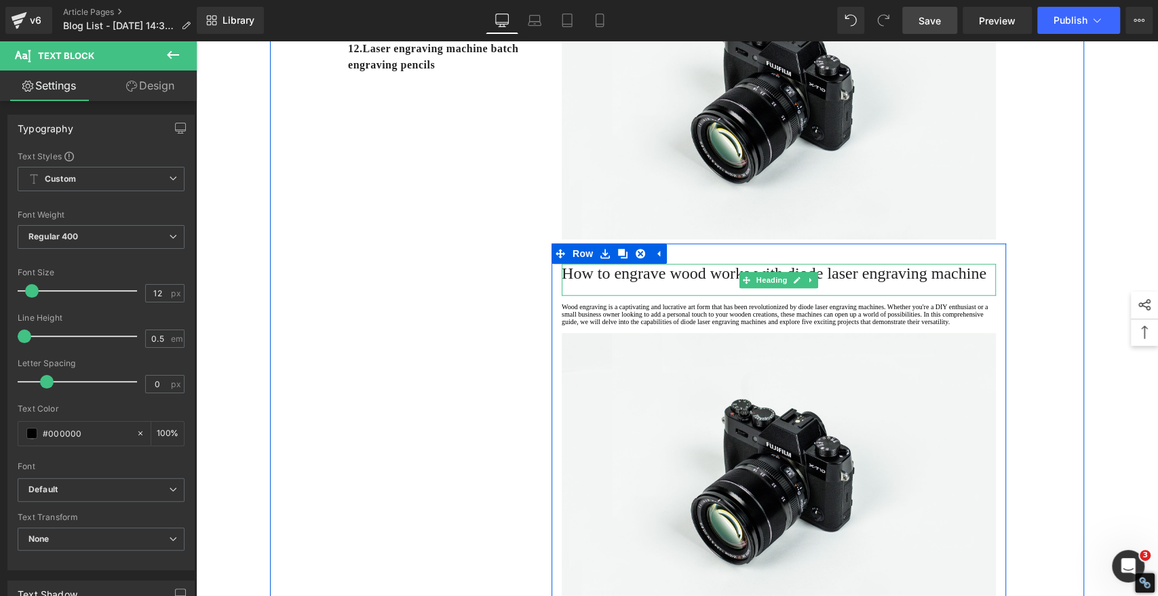
scroll to position [867, 0]
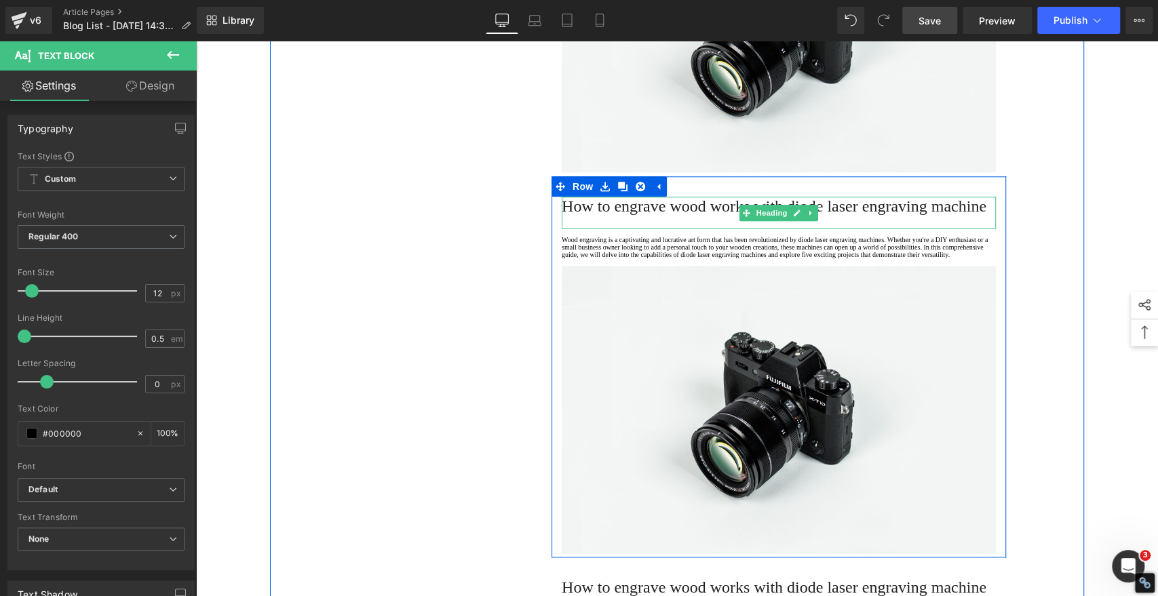
click at [616, 215] on span "How to engrave wood works with diode laser engraving machine" at bounding box center [774, 206] width 425 height 18
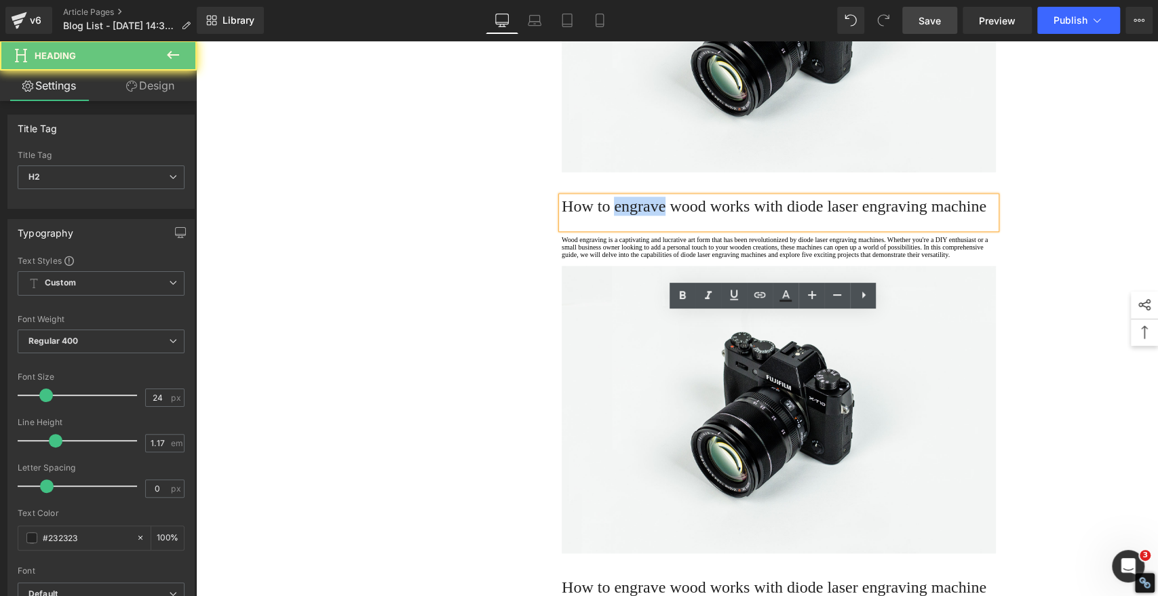
click at [615, 215] on span "How to engrave wood works with diode laser engraving machine" at bounding box center [774, 206] width 425 height 18
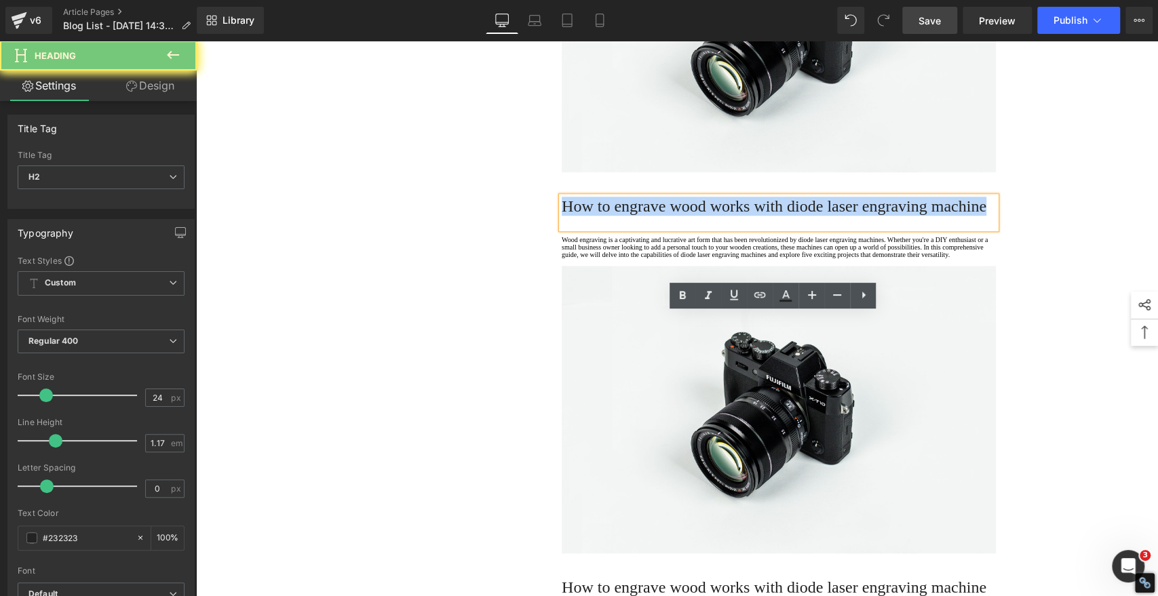
paste div
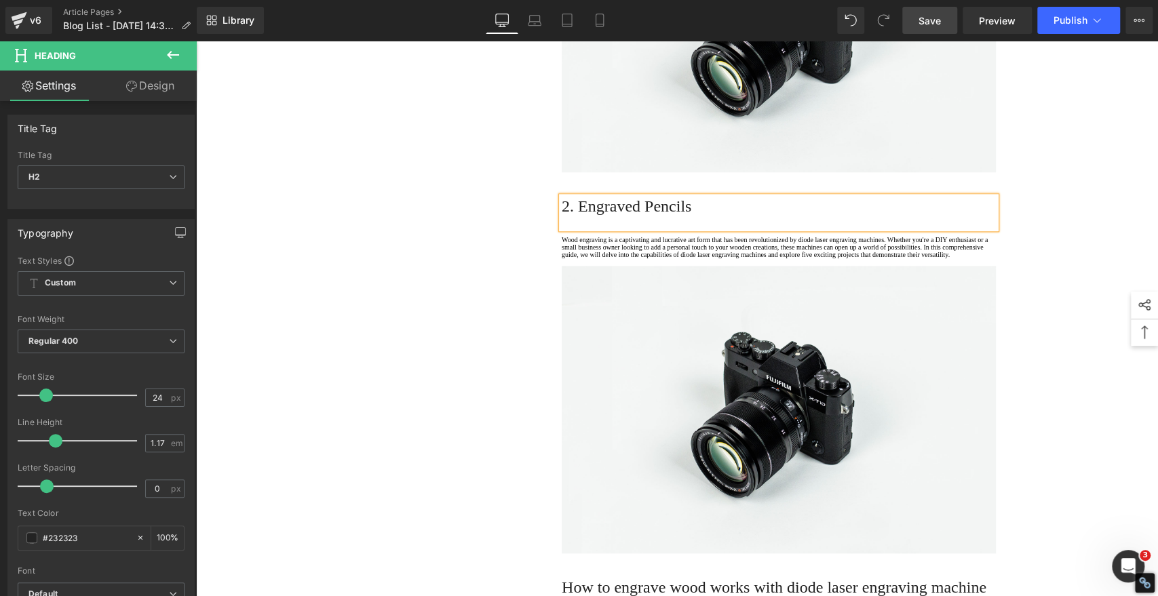
click at [621, 216] on h2 "2. Engraved Pencils" at bounding box center [779, 206] width 434 height 19
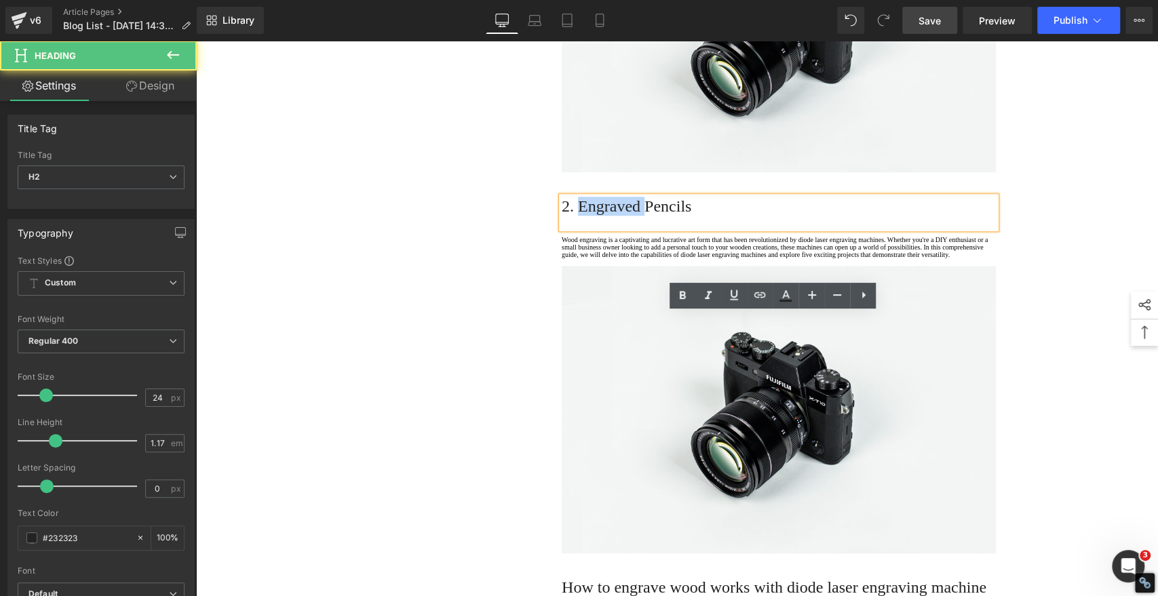
click at [621, 216] on h2 "2. Engraved Pencils" at bounding box center [779, 206] width 434 height 19
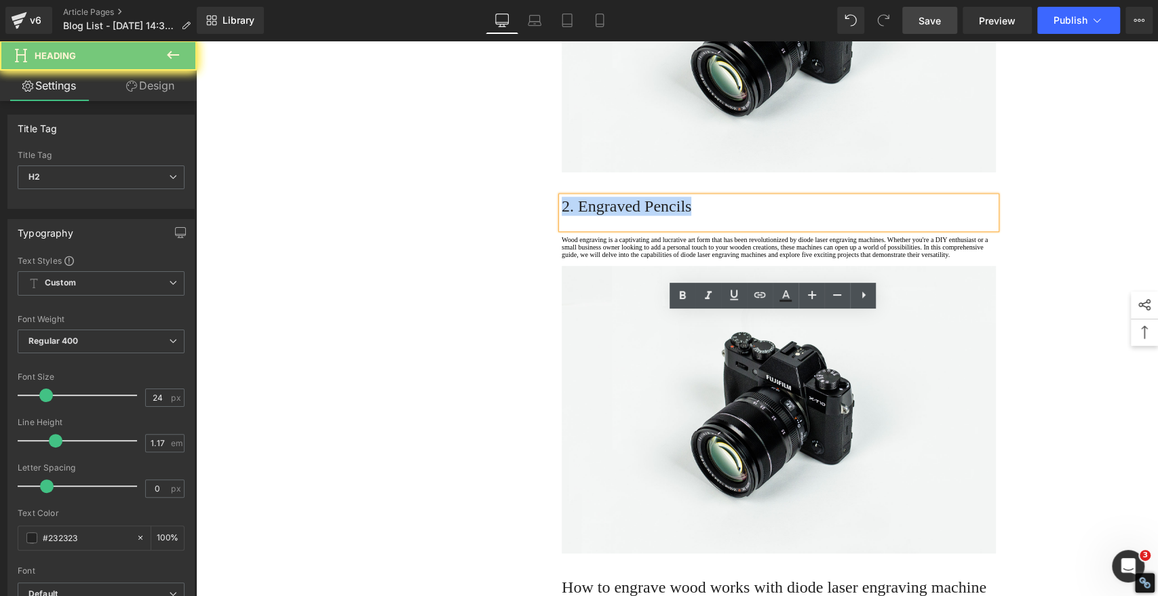
drag, startPoint x: 621, startPoint y: 333, endPoint x: 659, endPoint y: 311, distance: 43.8
click at [621, 216] on h2 "2. Engraved Pencils" at bounding box center [779, 206] width 434 height 19
click at [683, 294] on icon at bounding box center [683, 295] width 6 height 8
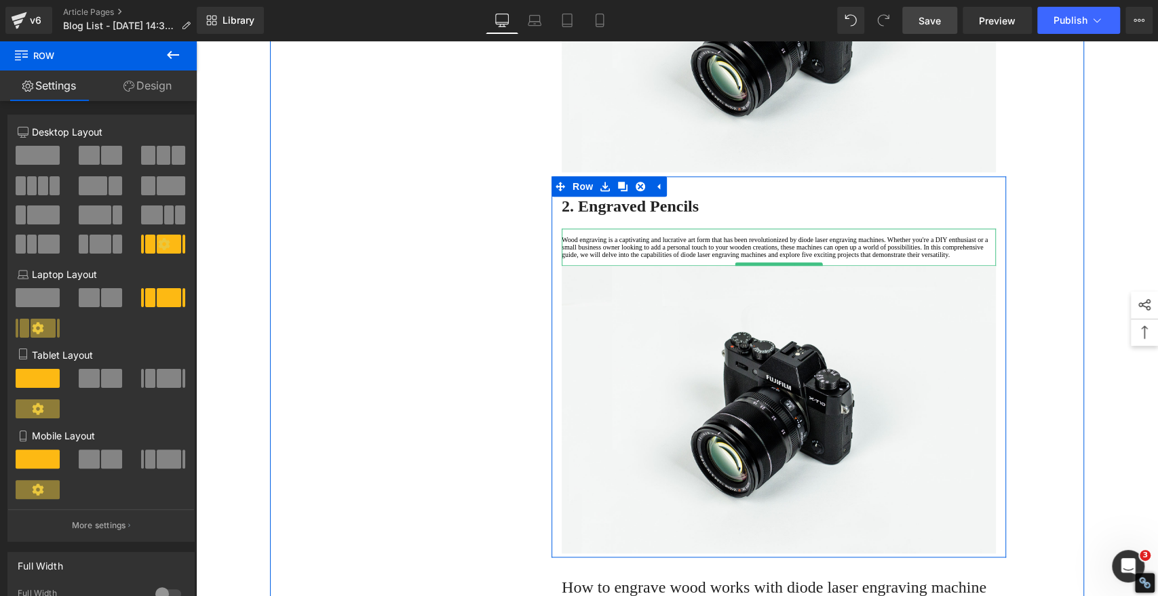
click at [618, 258] on p "Wood engraving is a captivating and lucrative art form that has been revolution…" at bounding box center [779, 247] width 434 height 22
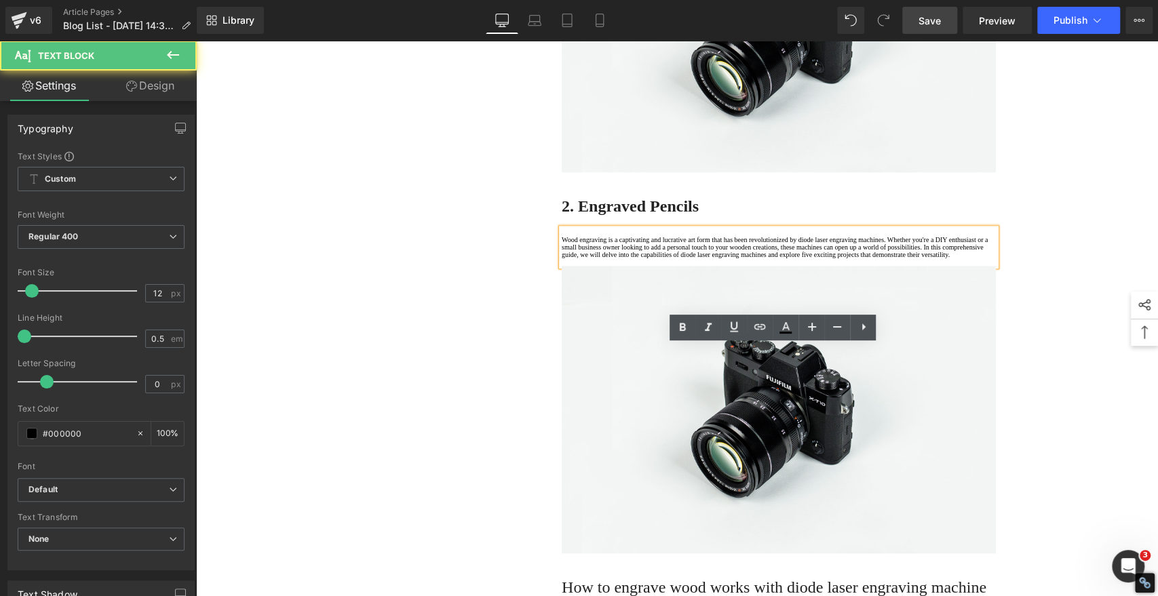
click at [611, 258] on p "Wood engraving is a captivating and lucrative art form that has been revolution…" at bounding box center [779, 247] width 434 height 22
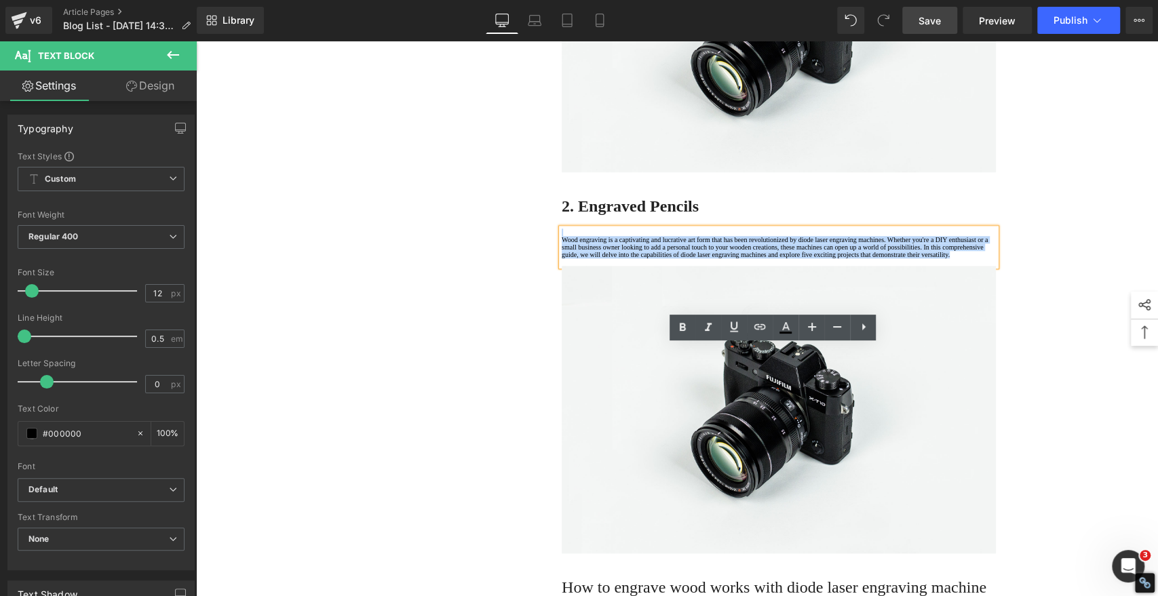
drag, startPoint x: 637, startPoint y: 412, endPoint x: 500, endPoint y: 283, distance: 188.6
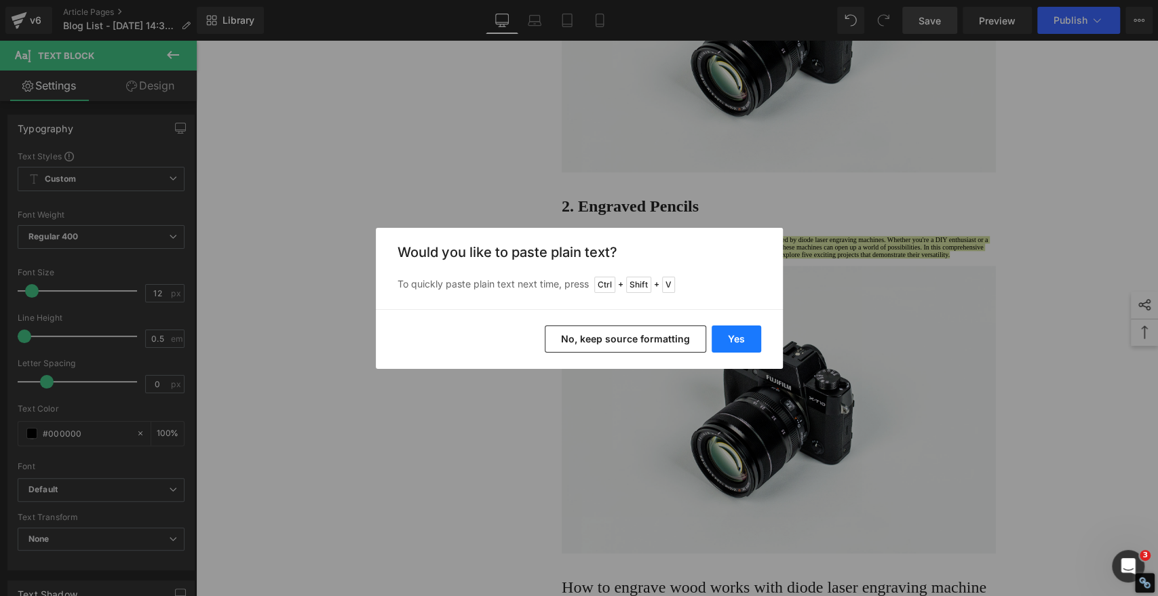
click at [737, 342] on button "Yes" at bounding box center [737, 339] width 50 height 27
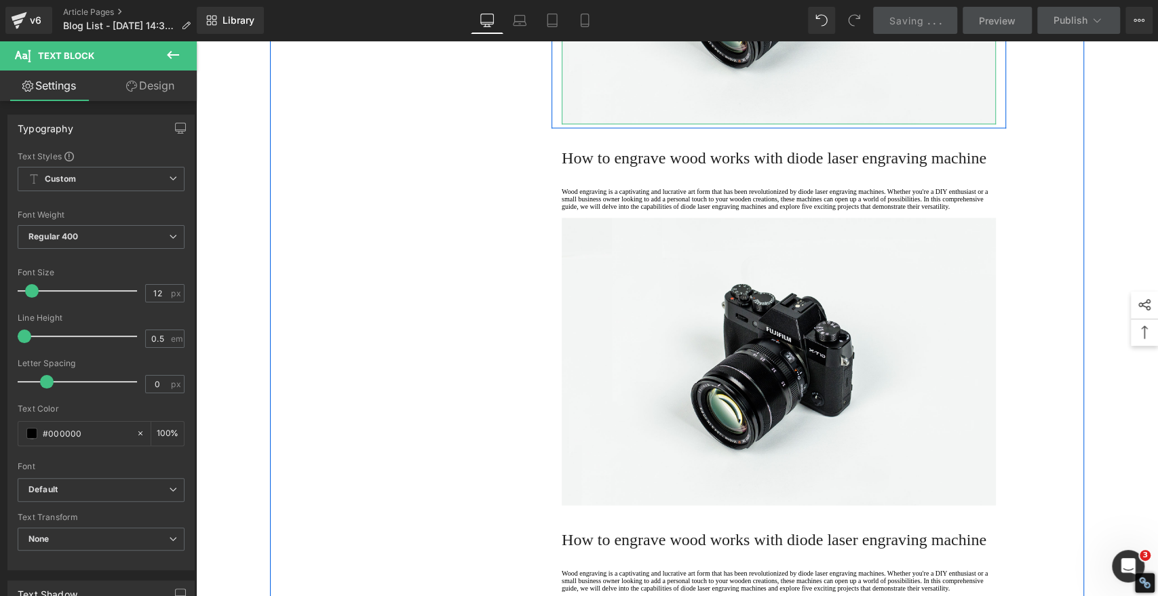
scroll to position [1319, 0]
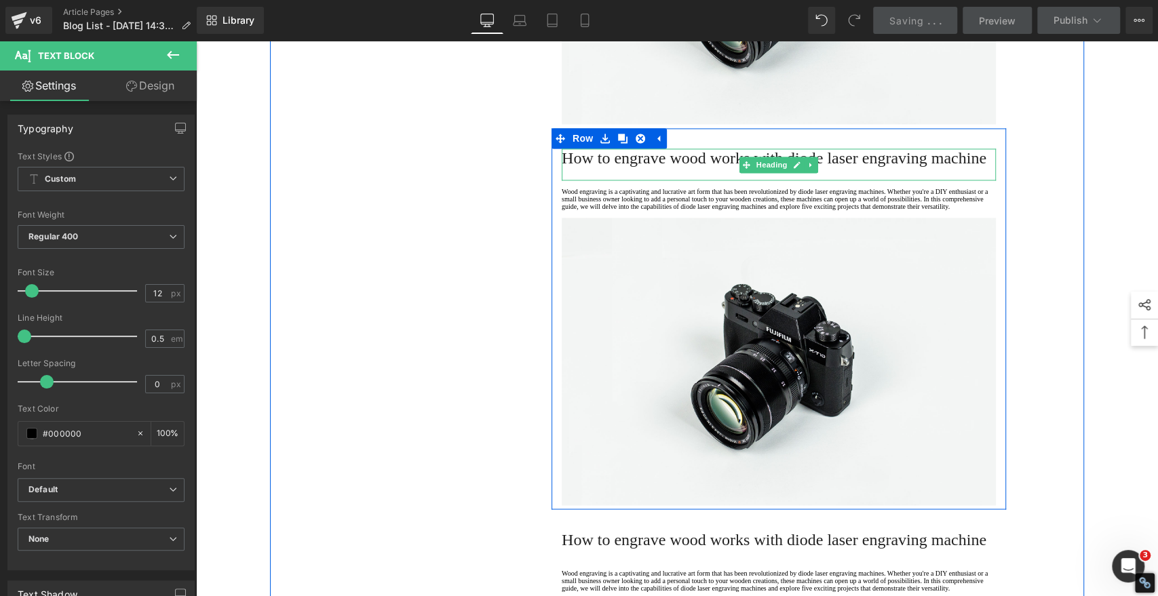
click at [630, 168] on h2 "How to engrave wood works with diode laser engraving machine" at bounding box center [779, 158] width 434 height 19
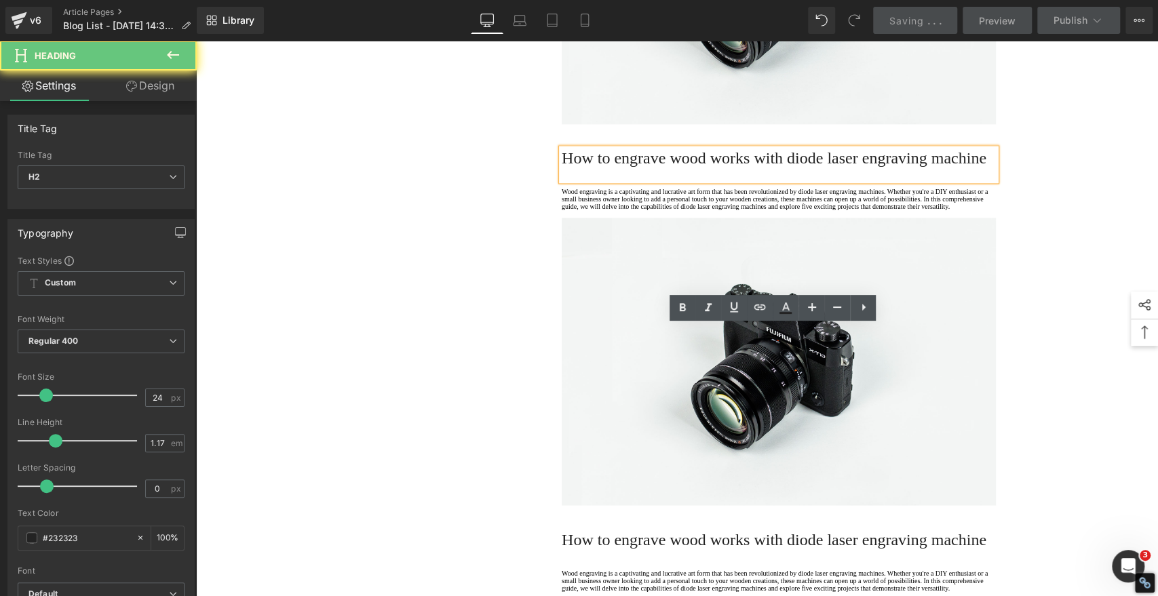
click at [625, 168] on h2 "How to engrave wood works with diode laser engraving machine" at bounding box center [779, 158] width 434 height 19
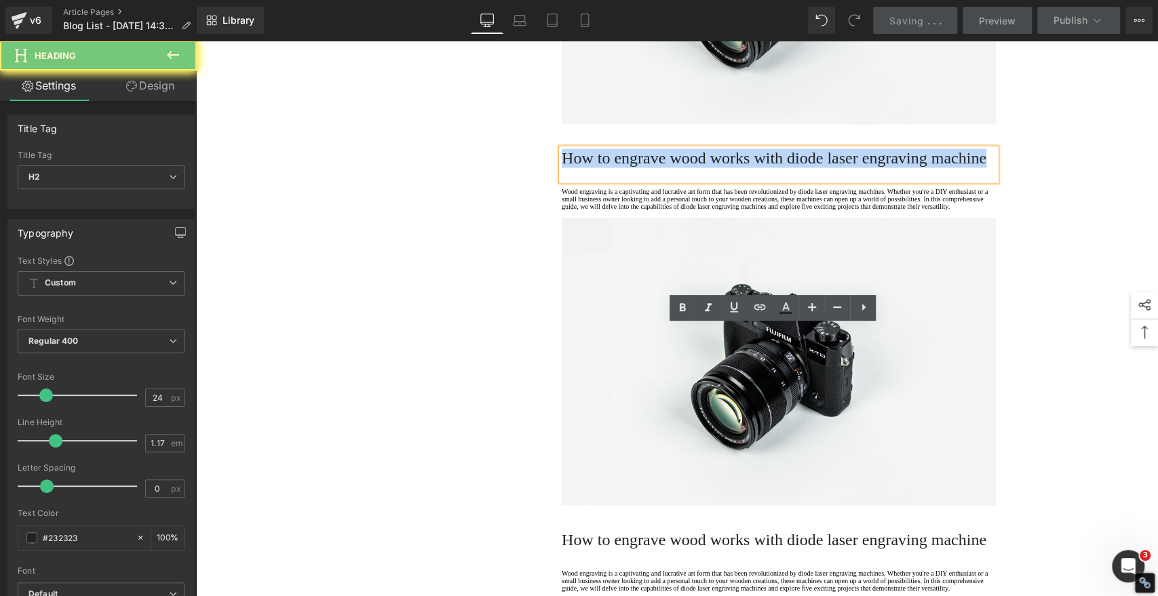
click at [625, 168] on h2 "How to engrave wood works with diode laser engraving machine" at bounding box center [779, 158] width 434 height 19
paste div
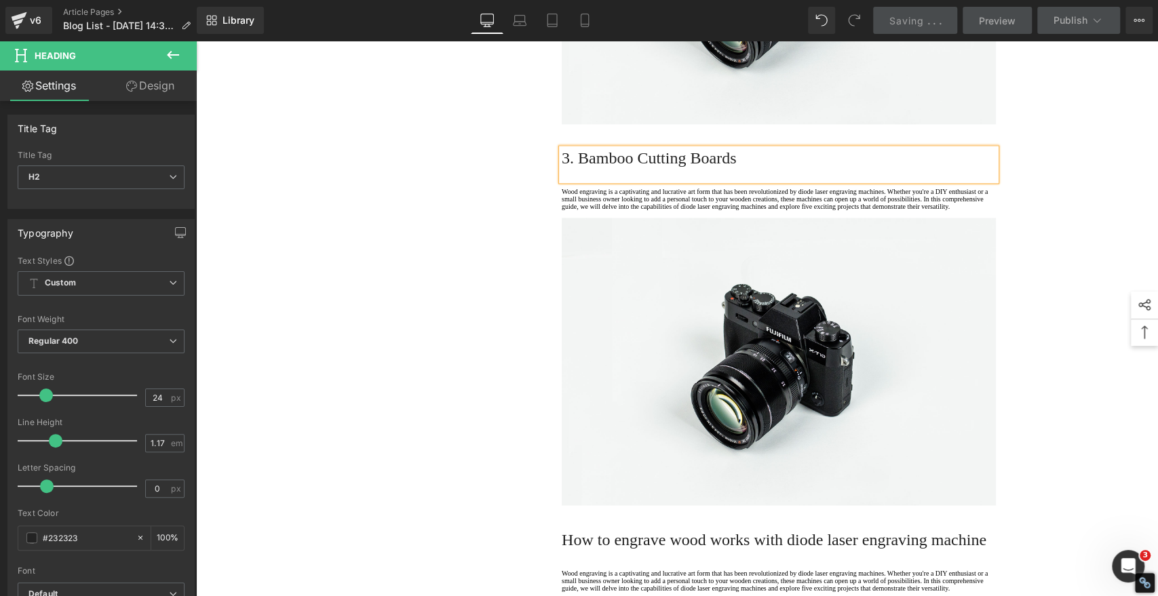
click at [630, 168] on h2 "3. Bamboo Cutting Boards" at bounding box center [779, 158] width 434 height 19
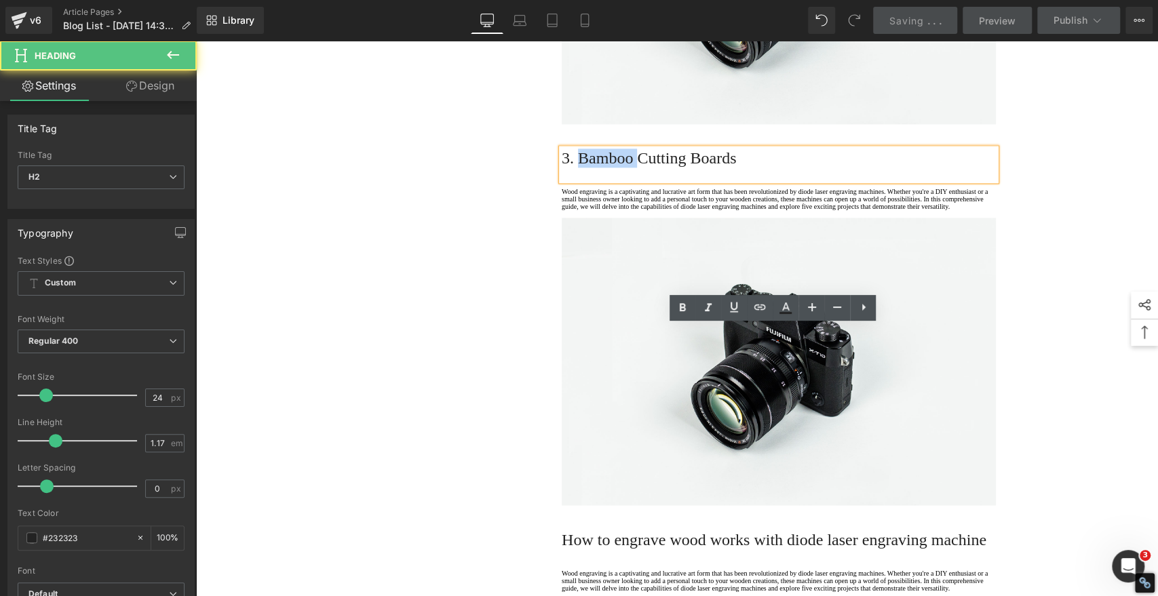
click at [630, 168] on h2 "3. Bamboo Cutting Boards" at bounding box center [779, 158] width 434 height 19
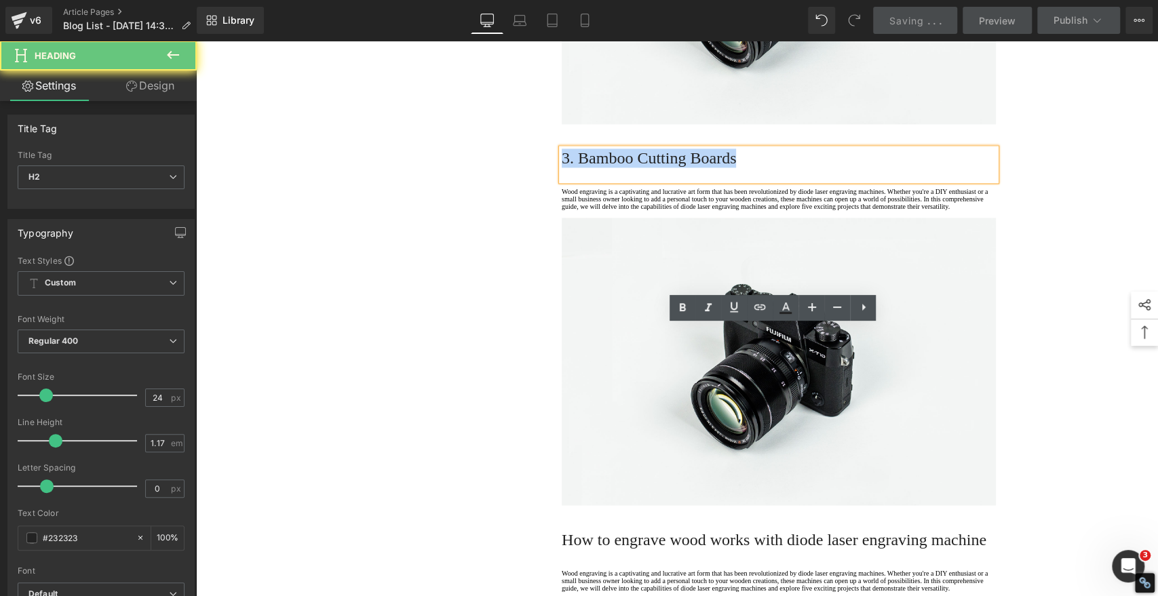
click at [630, 168] on h2 "3. Bamboo Cutting Boards" at bounding box center [779, 158] width 434 height 19
click at [686, 303] on icon at bounding box center [682, 308] width 16 height 16
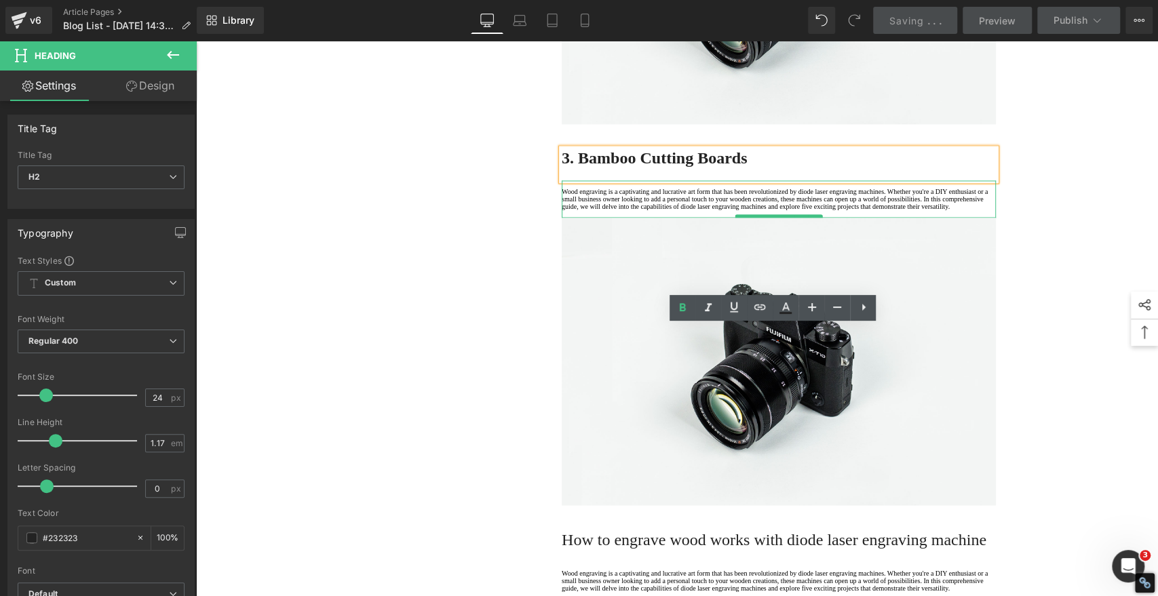
click at [642, 210] on p "Wood engraving is a captivating and lucrative art form that has been revolution…" at bounding box center [779, 199] width 434 height 22
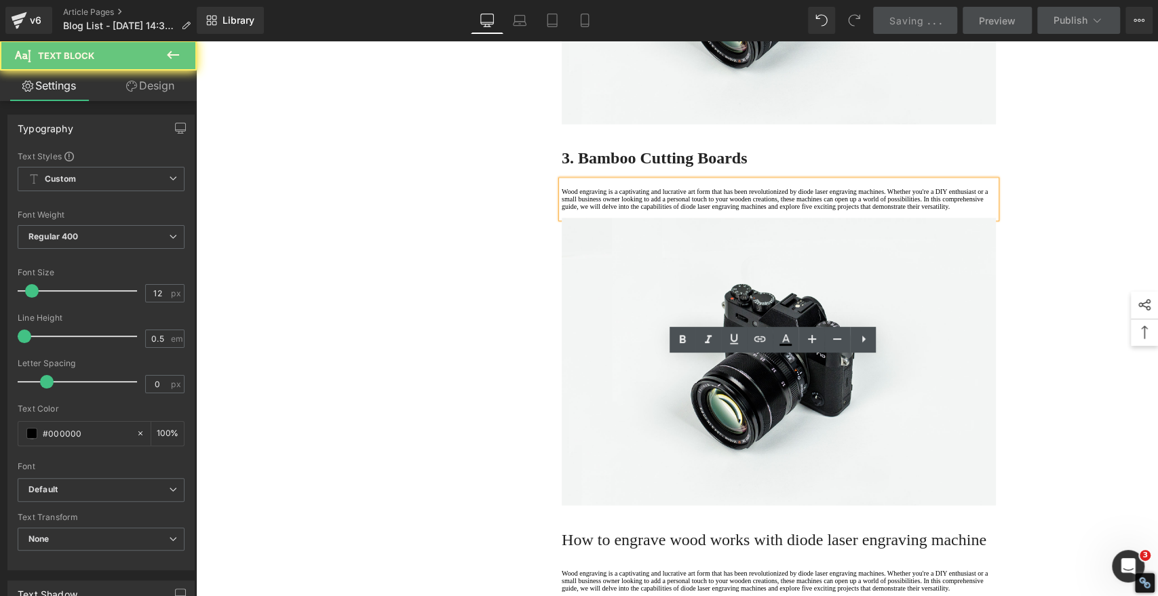
click at [608, 210] on p "Wood engraving is a captivating and lucrative art form that has been revolution…" at bounding box center [779, 199] width 434 height 22
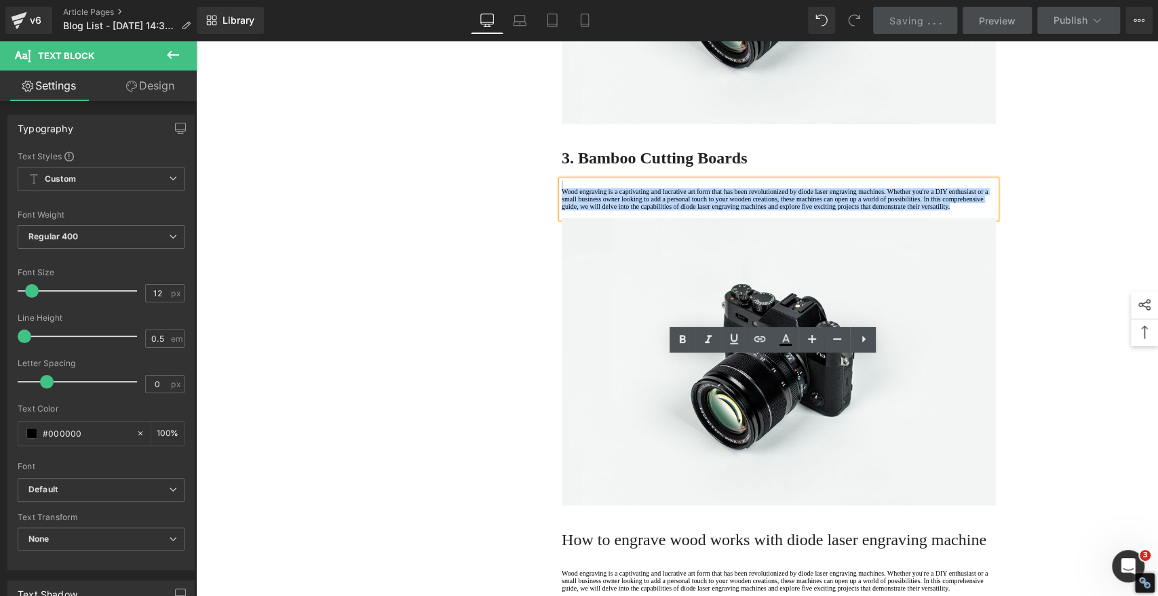
drag, startPoint x: 614, startPoint y: 424, endPoint x: 503, endPoint y: 325, distance: 148.5
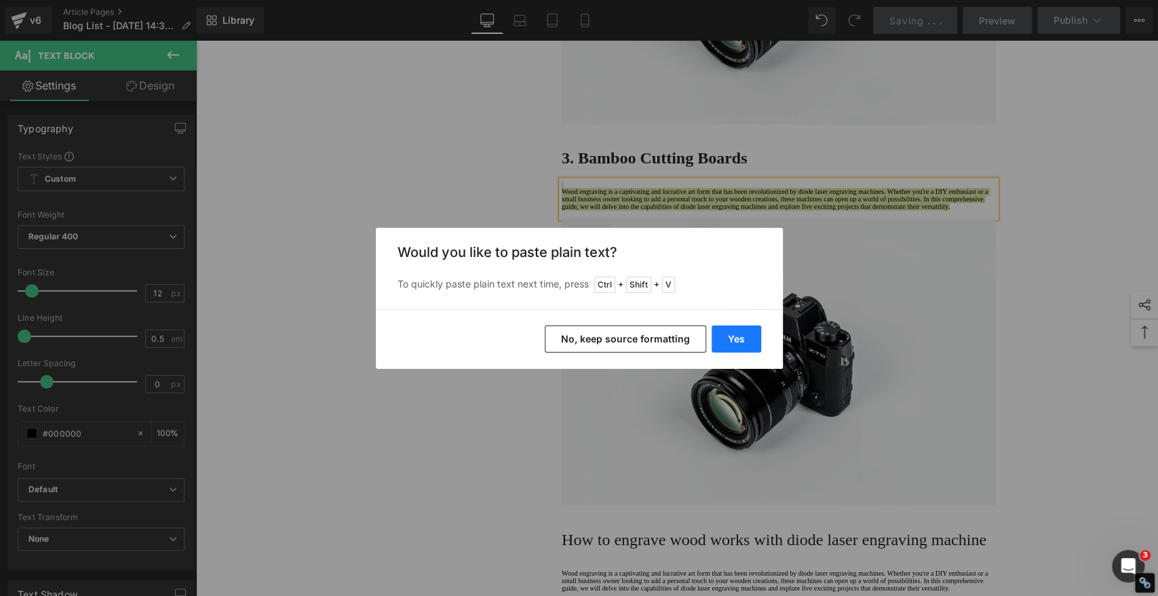
click at [725, 341] on button "Yes" at bounding box center [737, 339] width 50 height 27
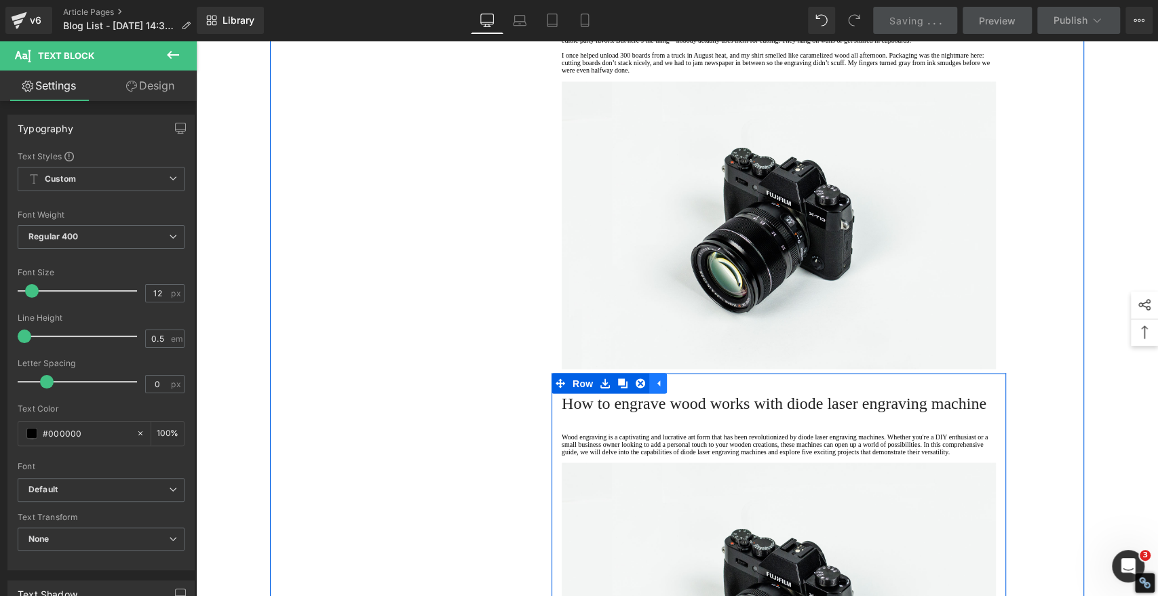
scroll to position [1771, 0]
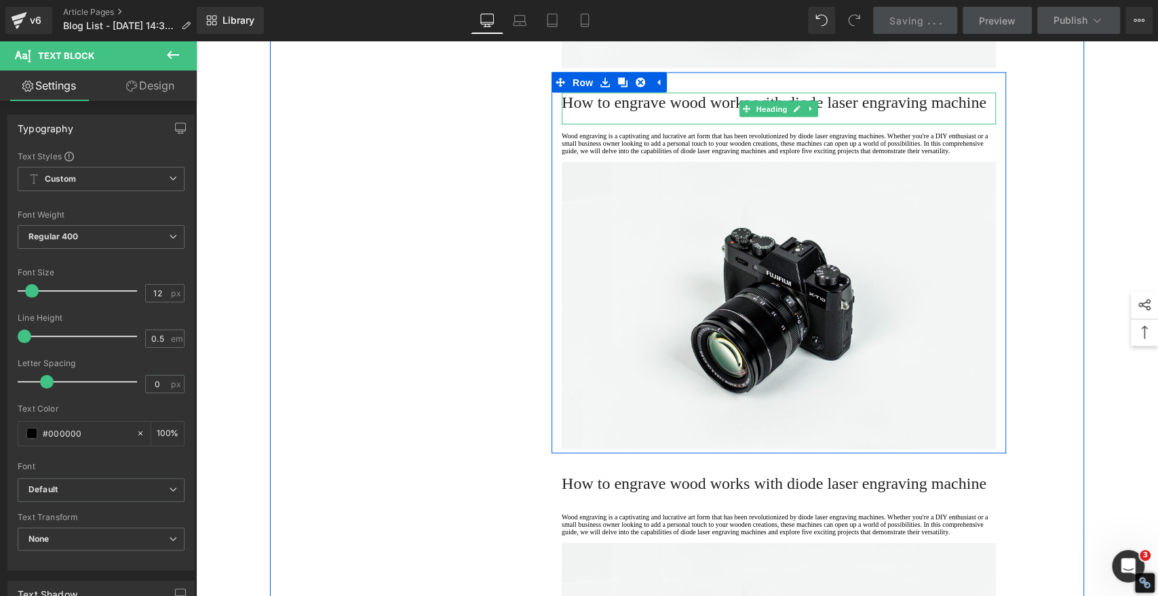
click at [628, 111] on span "How to engrave wood works with diode laser engraving machine" at bounding box center [774, 102] width 425 height 18
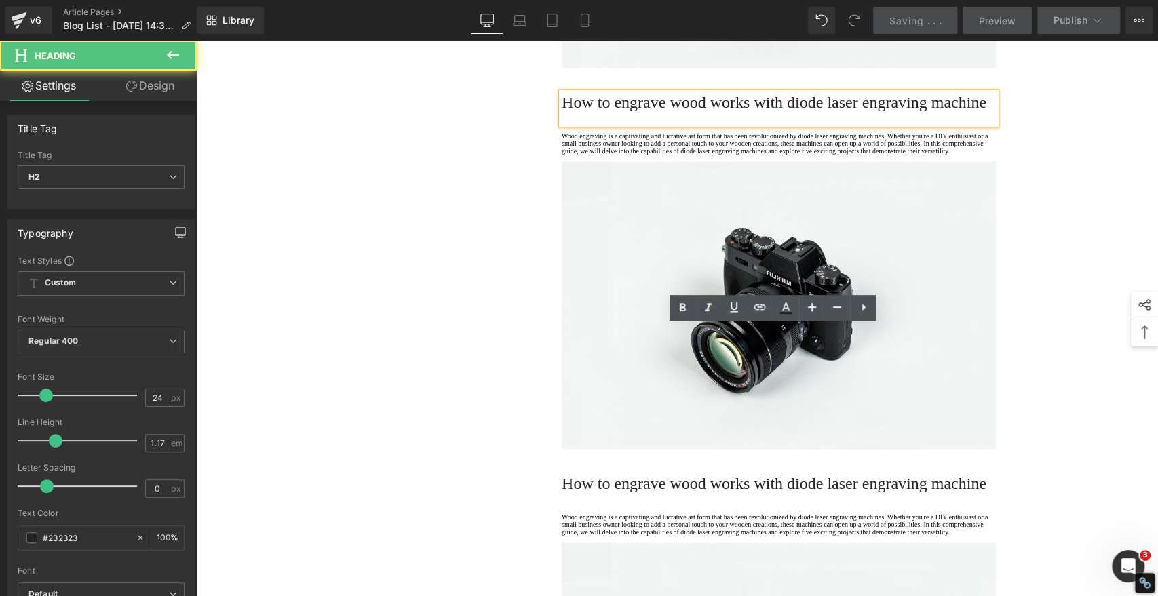
click at [626, 111] on h2 "How to engrave wood works with diode laser engraving machine" at bounding box center [779, 101] width 434 height 19
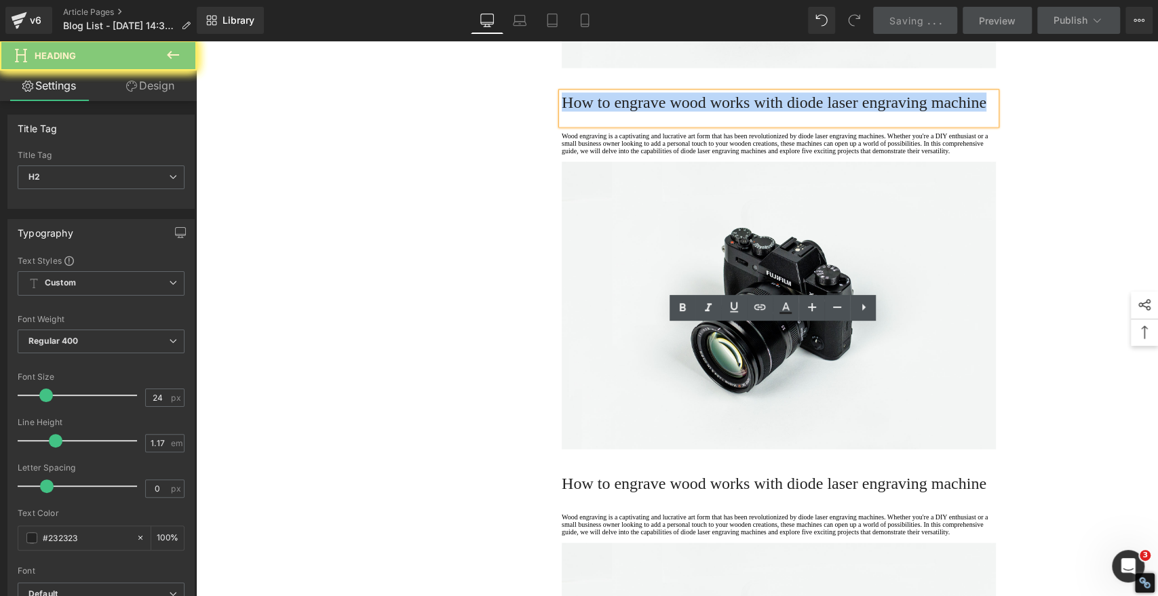
click at [626, 111] on h2 "How to engrave wood works with diode laser engraving machine" at bounding box center [779, 101] width 434 height 19
paste div
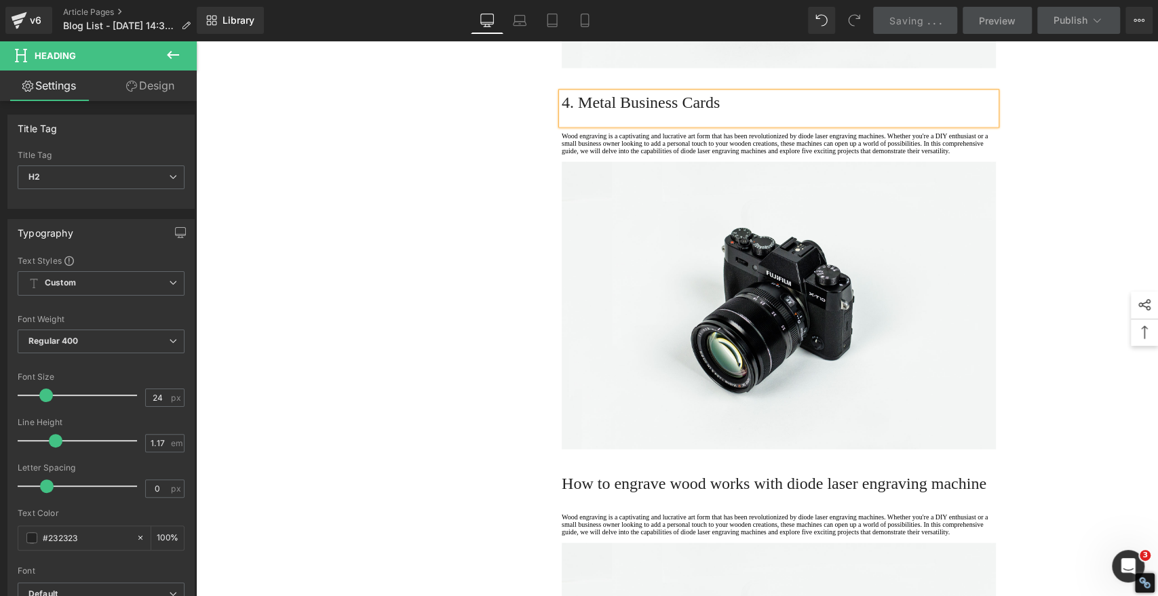
click at [636, 111] on h2 "4. Metal Business Cards" at bounding box center [779, 101] width 434 height 19
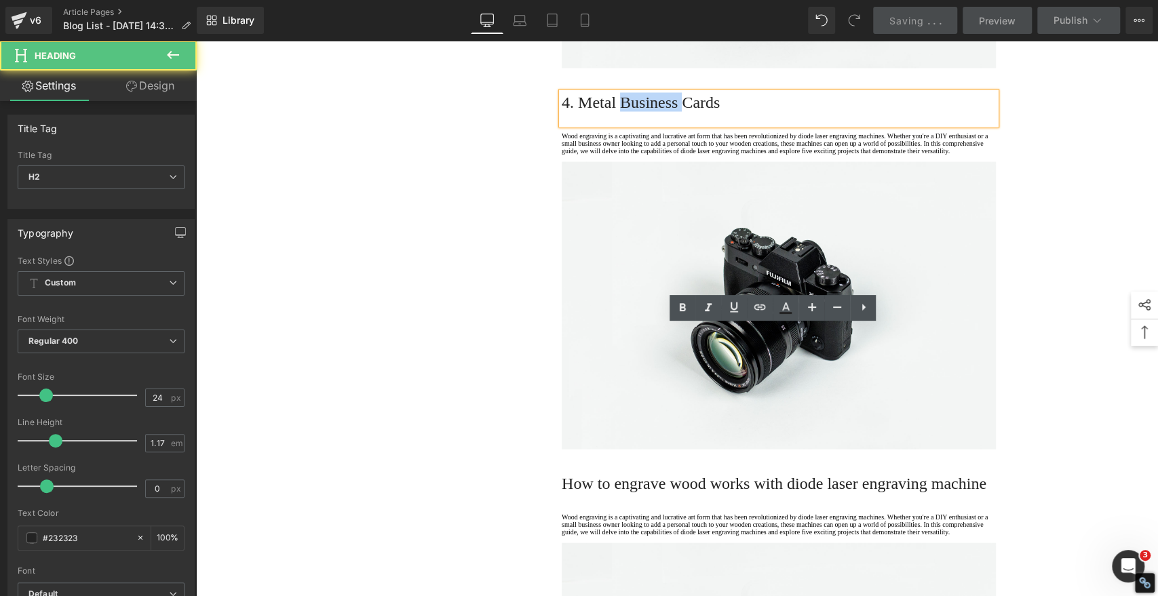
click at [636, 111] on h2 "4. Metal Business Cards" at bounding box center [779, 101] width 434 height 19
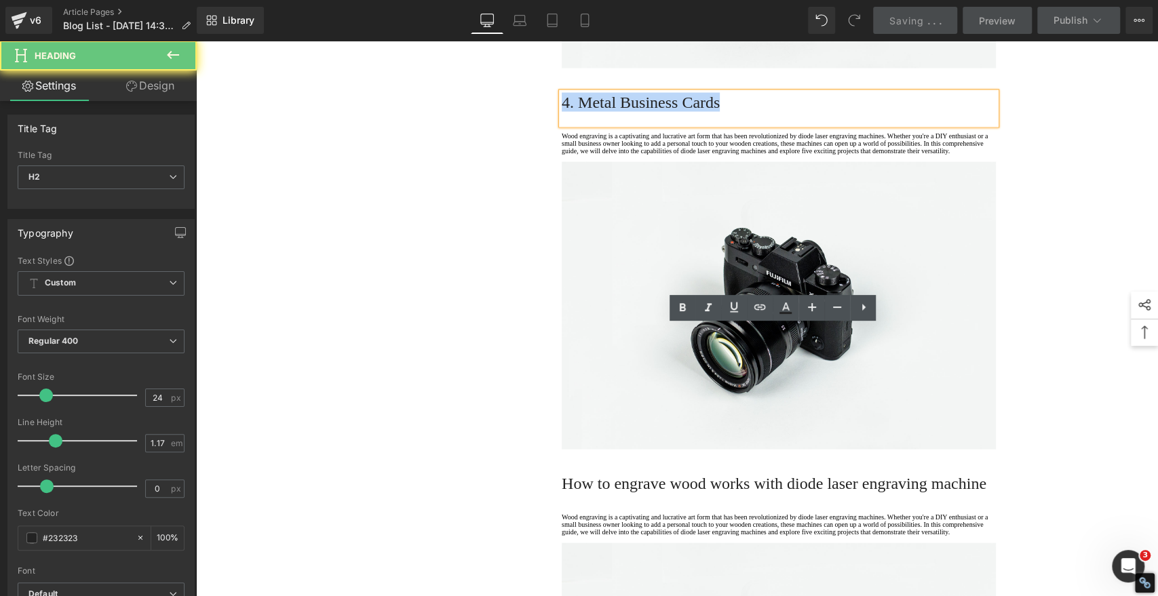
click at [636, 111] on h2 "4. Metal Business Cards" at bounding box center [779, 101] width 434 height 19
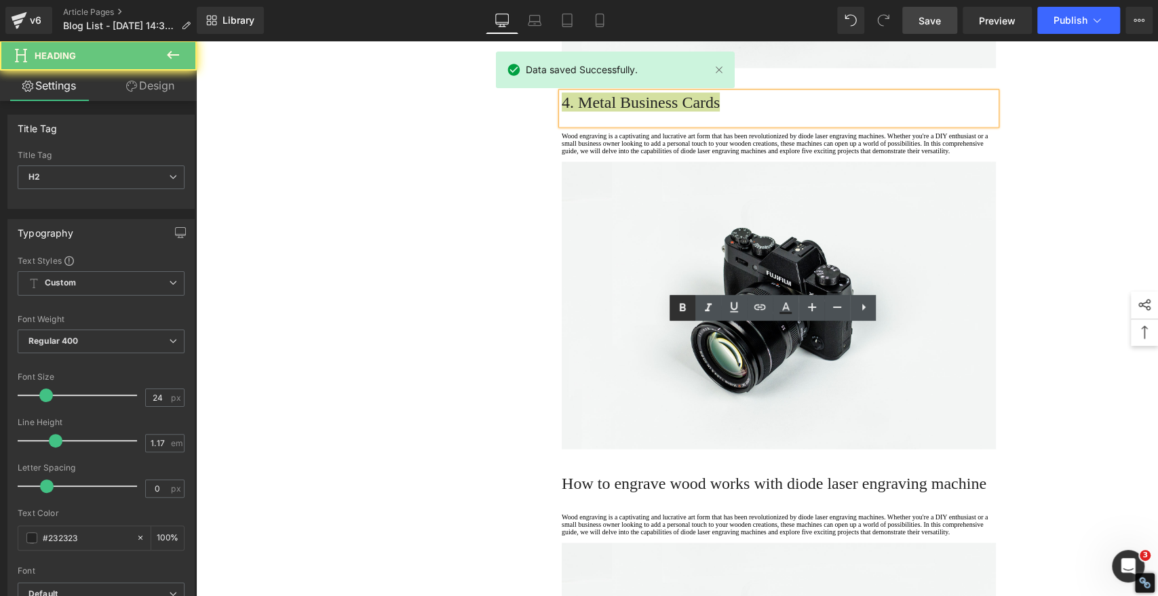
click at [697, 303] on link at bounding box center [708, 308] width 26 height 26
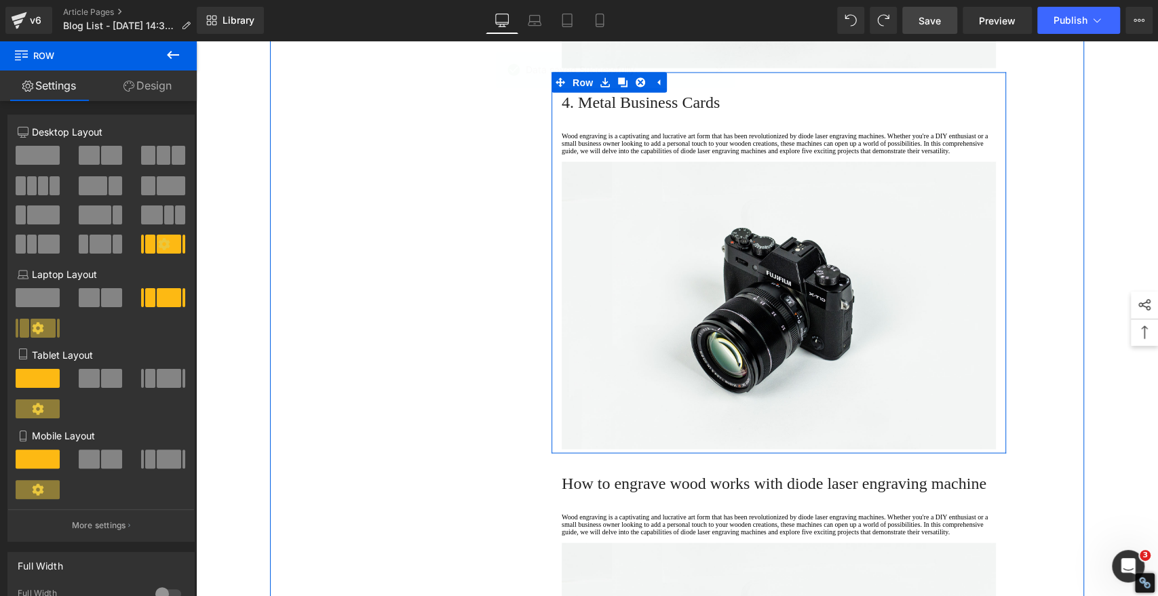
click at [578, 111] on h2 "4. Metal Business Cards" at bounding box center [779, 101] width 434 height 19
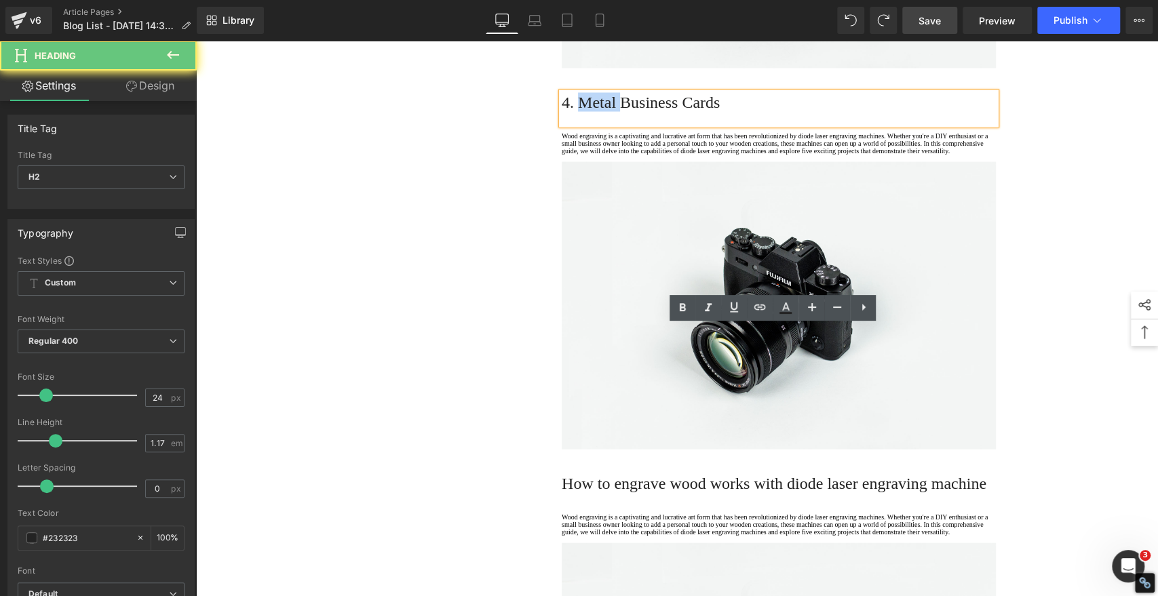
click at [578, 111] on h2 "4. Metal Business Cards" at bounding box center [779, 101] width 434 height 19
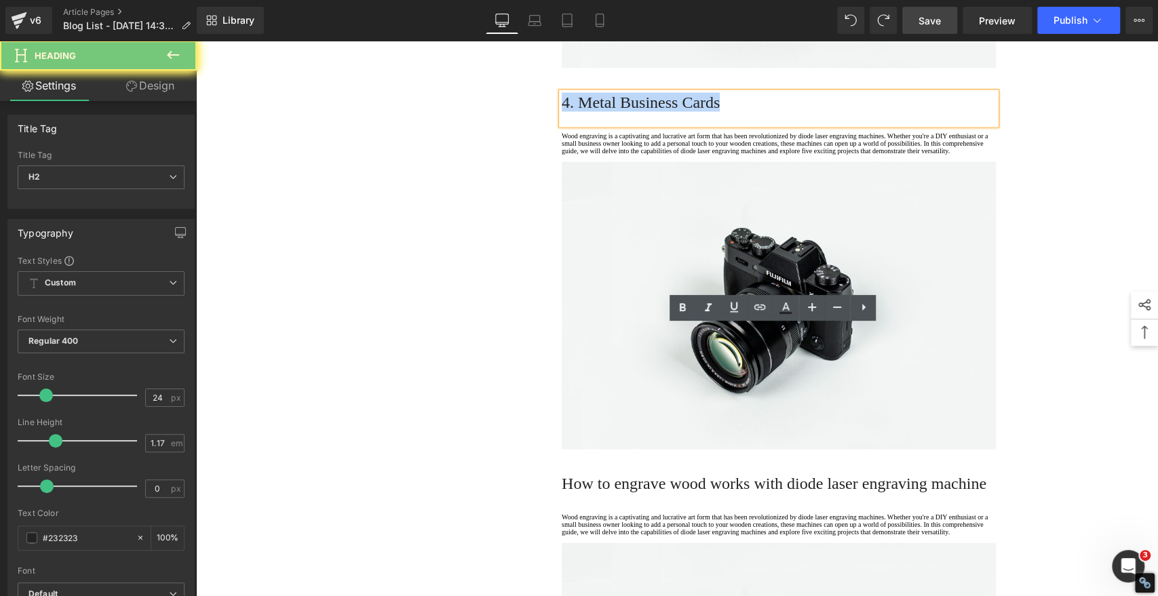
click at [578, 111] on h2 "4. Metal Business Cards" at bounding box center [779, 101] width 434 height 19
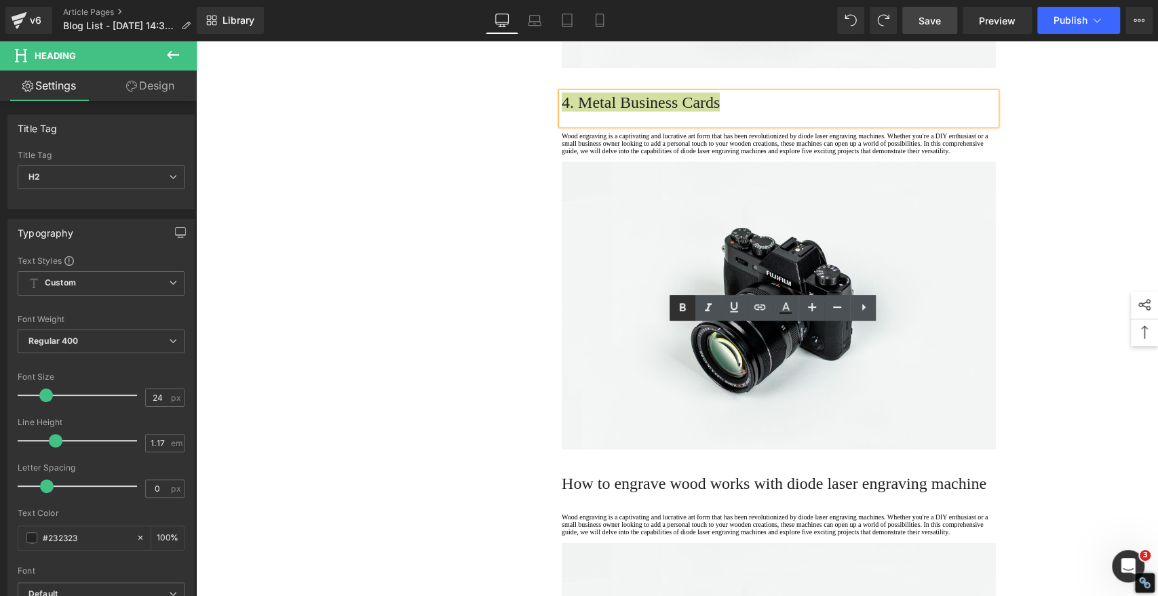
drag, startPoint x: 680, startPoint y: 310, endPoint x: 670, endPoint y: 310, distance: 9.5
click at [681, 309] on icon at bounding box center [682, 308] width 16 height 16
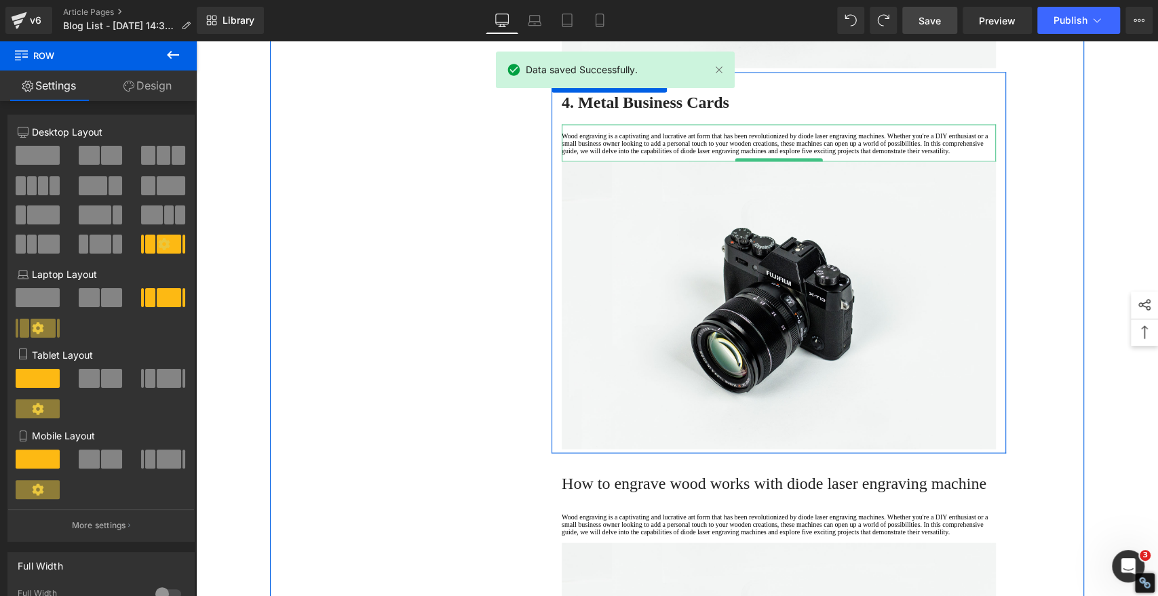
click at [628, 154] on p "Wood engraving is a captivating and lucrative art form that has been revolution…" at bounding box center [779, 143] width 434 height 22
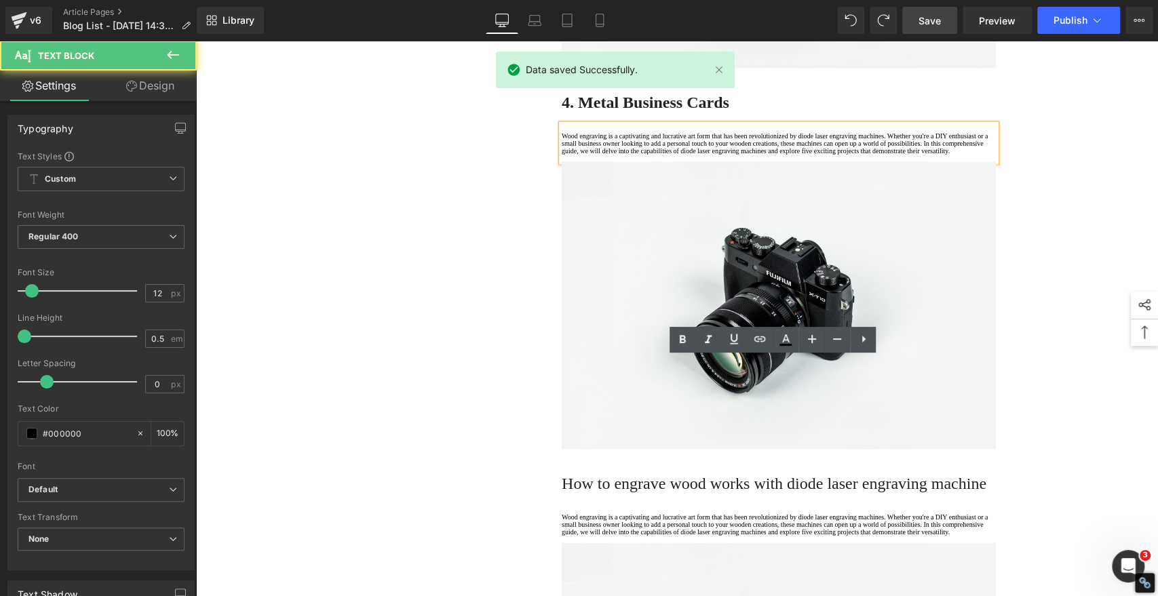
drag, startPoint x: 616, startPoint y: 428, endPoint x: 599, endPoint y: 427, distance: 17.0
click at [616, 154] on p "Wood engraving is a captivating and lucrative art form that has been revolution…" at bounding box center [779, 143] width 434 height 22
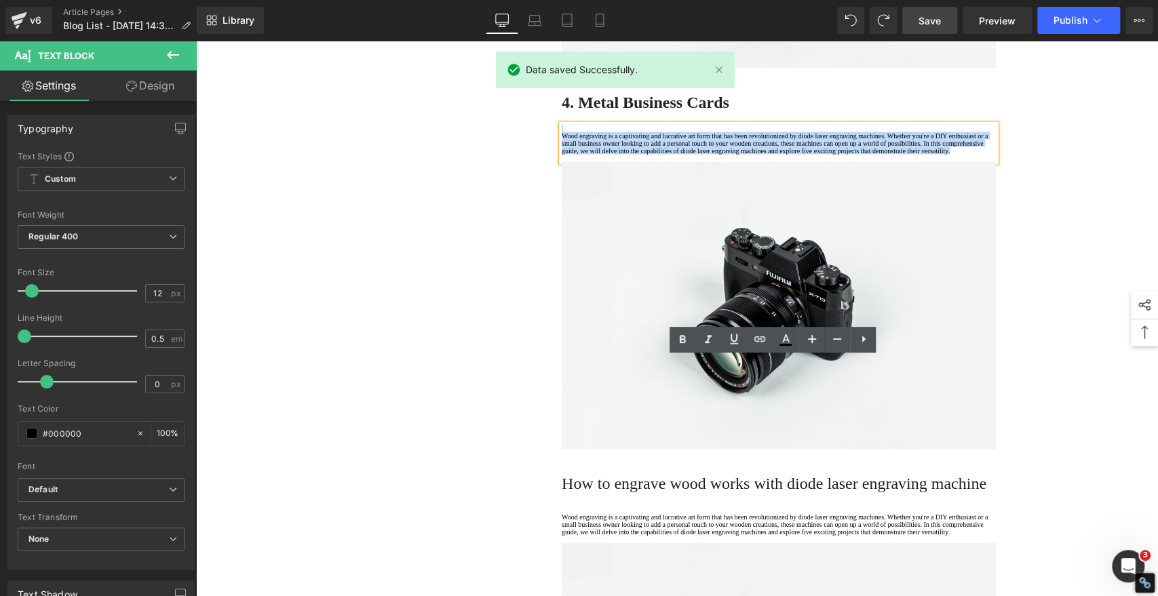
drag, startPoint x: 631, startPoint y: 423, endPoint x: 510, endPoint y: 340, distance: 147.3
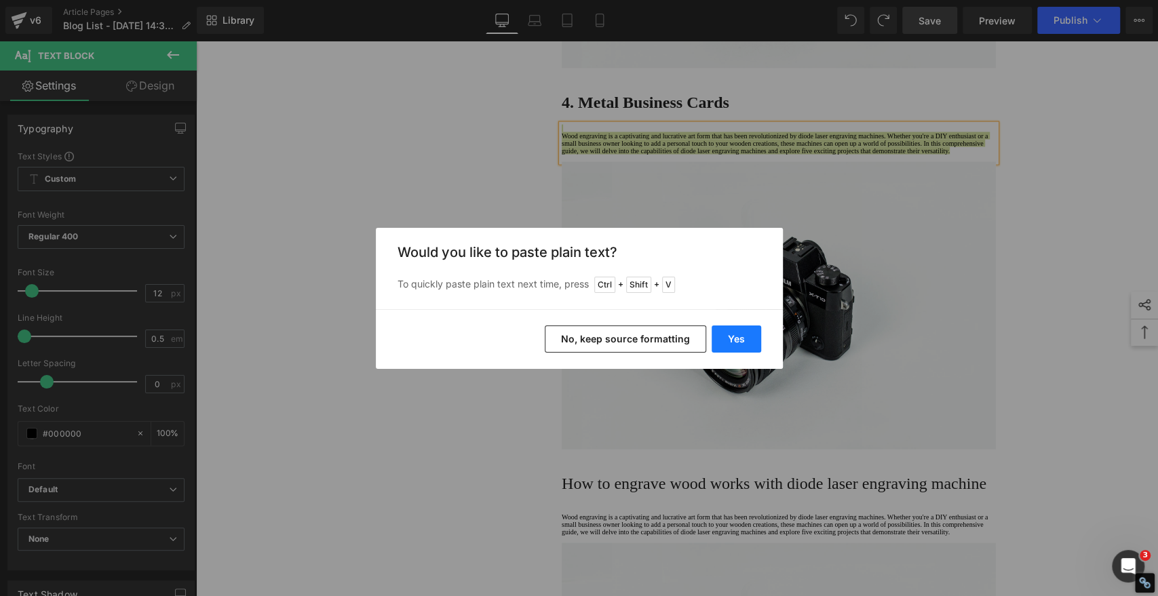
click at [738, 340] on button "Yes" at bounding box center [737, 339] width 50 height 27
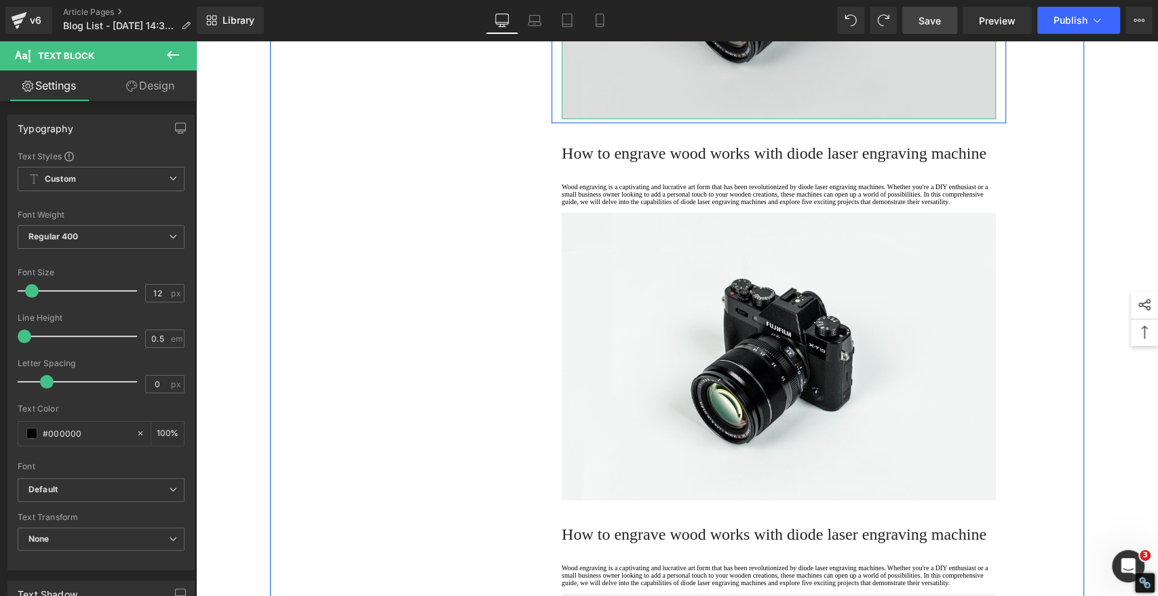
scroll to position [2224, 0]
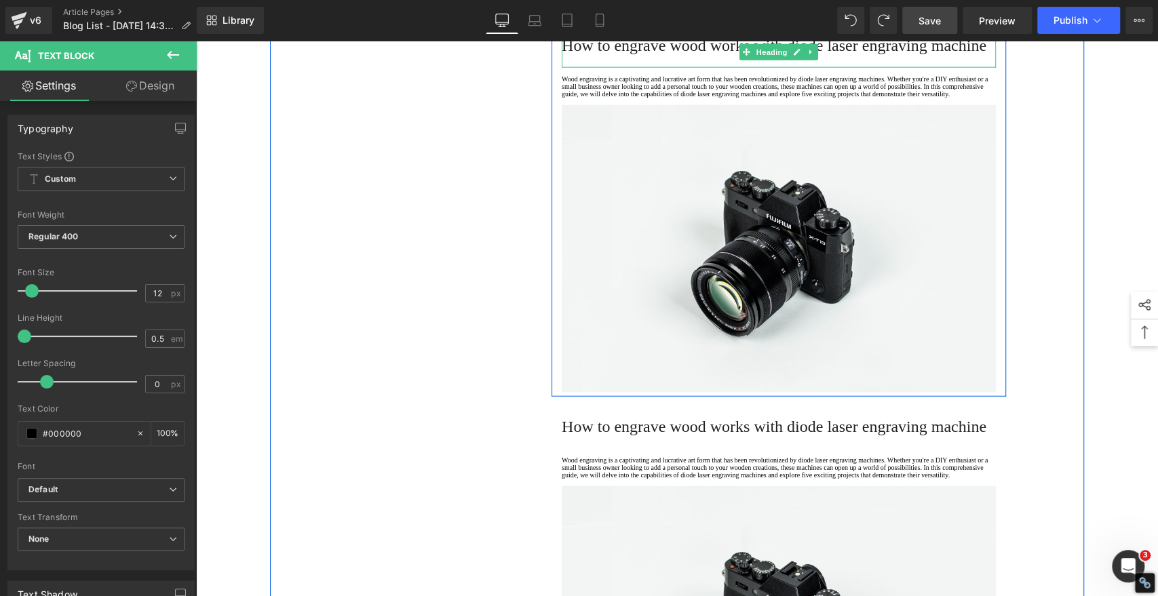
click at [621, 55] on h2 "How to engrave wood works with diode laser engraving machine" at bounding box center [779, 45] width 434 height 19
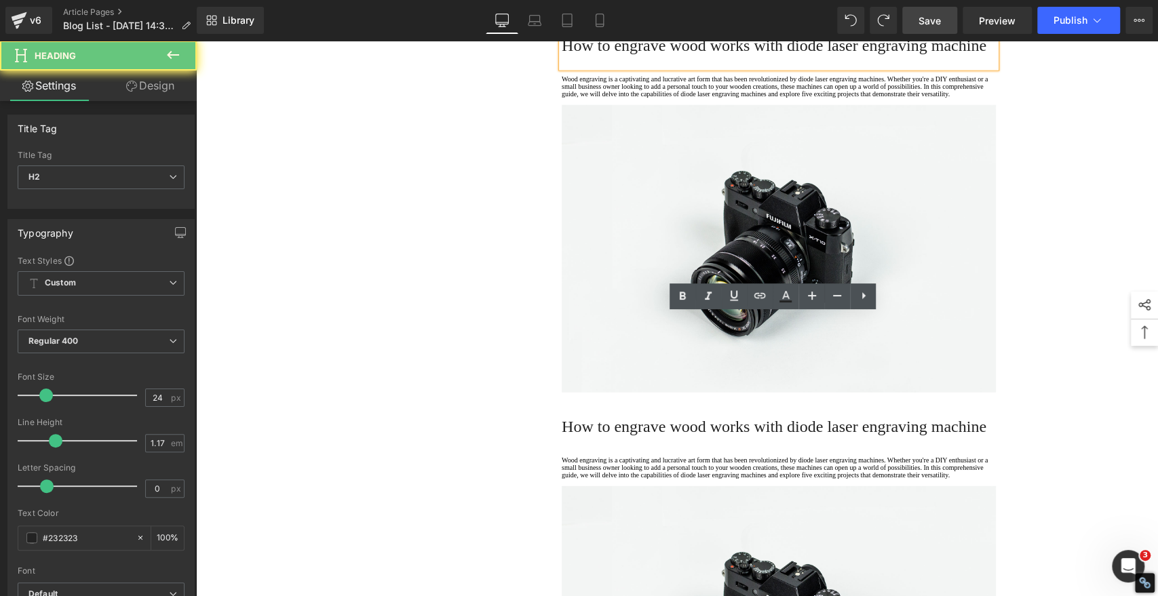
click at [622, 55] on h2 "How to engrave wood works with diode laser engraving machine" at bounding box center [779, 45] width 434 height 19
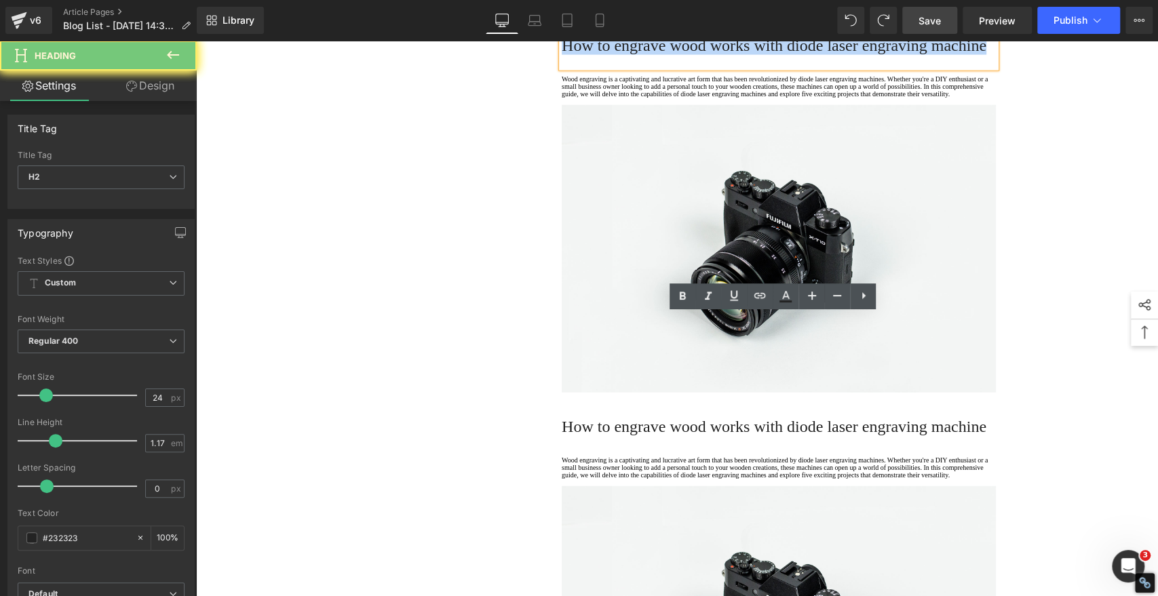
click at [622, 55] on h2 "How to engrave wood works with diode laser engraving machine" at bounding box center [779, 45] width 434 height 19
paste div
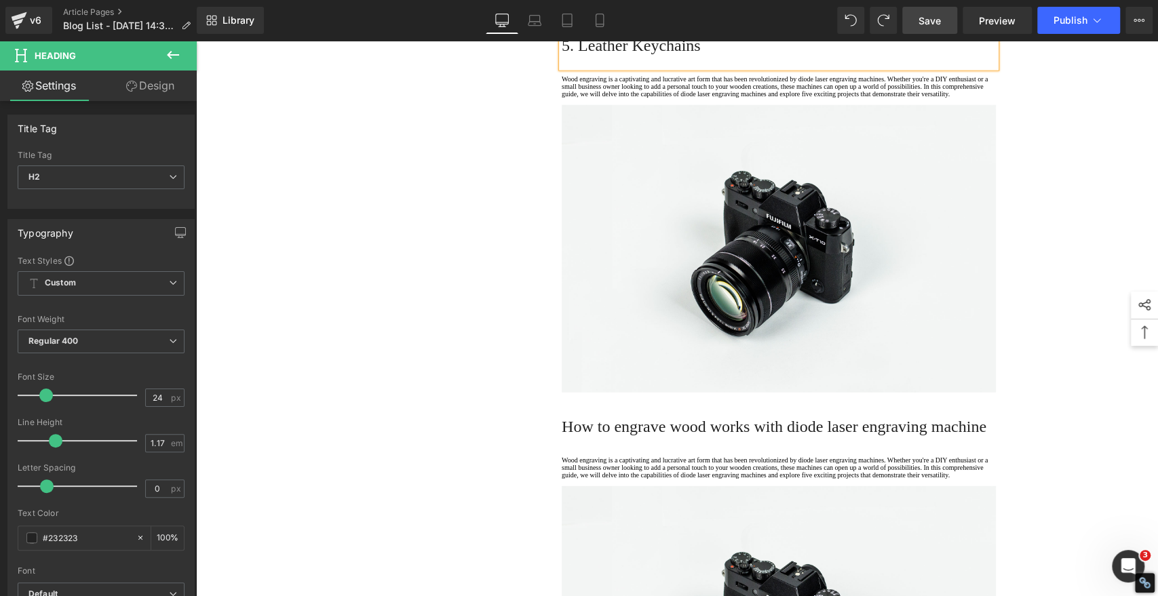
click at [635, 55] on h2 "5. Leather Keychains" at bounding box center [779, 45] width 434 height 19
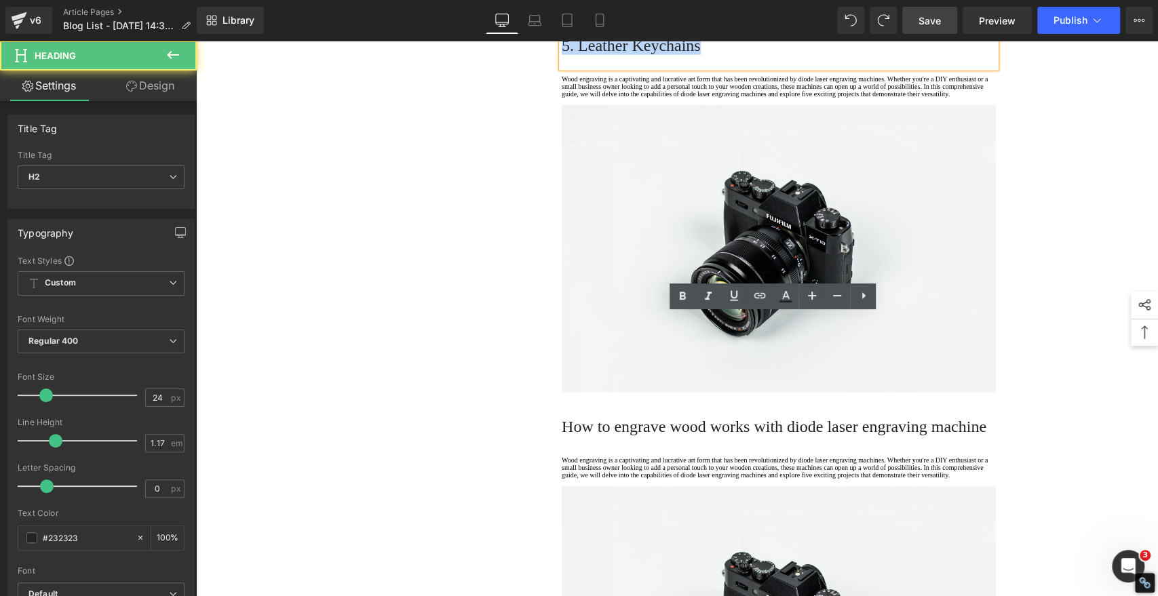
click at [635, 55] on h2 "5. Leather Keychains" at bounding box center [779, 45] width 434 height 19
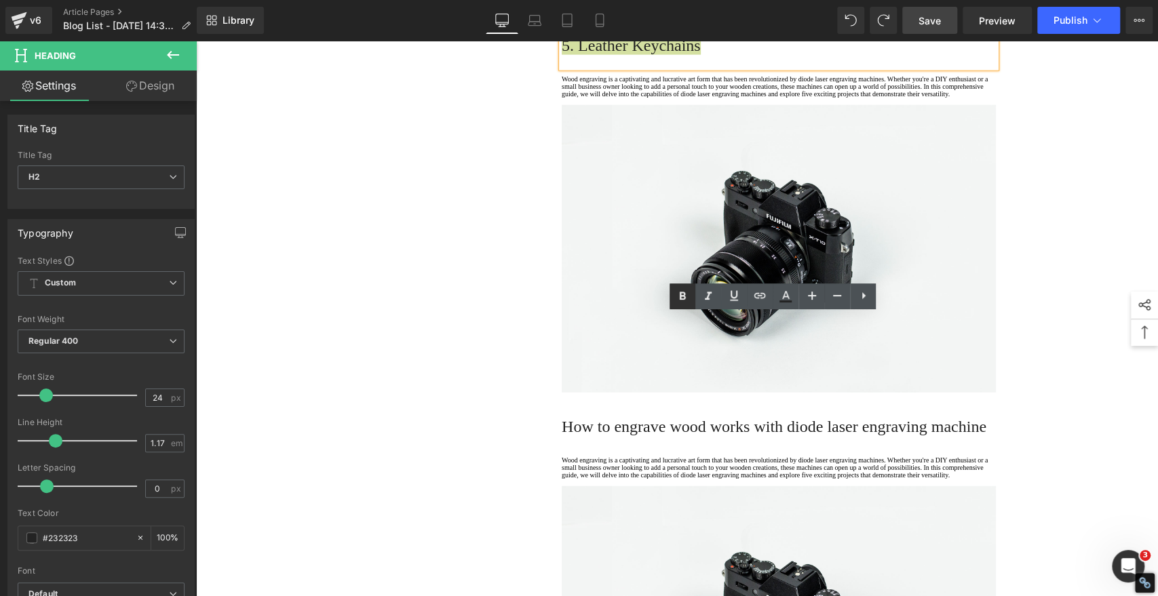
drag, startPoint x: 682, startPoint y: 297, endPoint x: 674, endPoint y: 297, distance: 8.1
click at [681, 296] on icon at bounding box center [682, 296] width 16 height 16
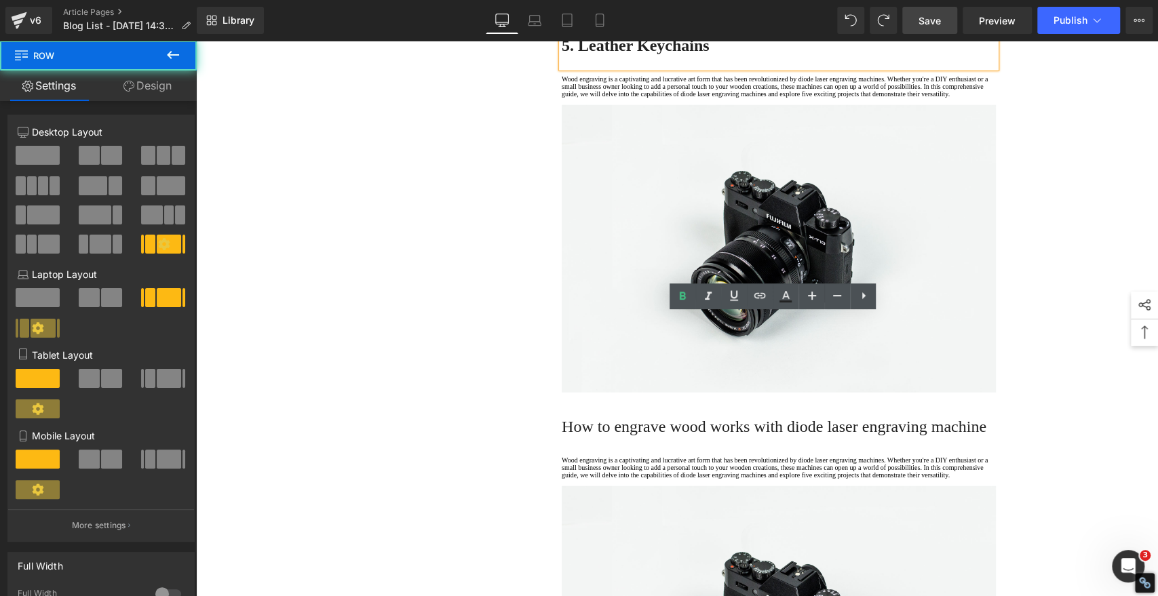
click at [541, 331] on div "The 10 Best Bulk Diode Laser Engraving Works Heading The first time I walked in…" at bounding box center [778, 498] width 475 height 5136
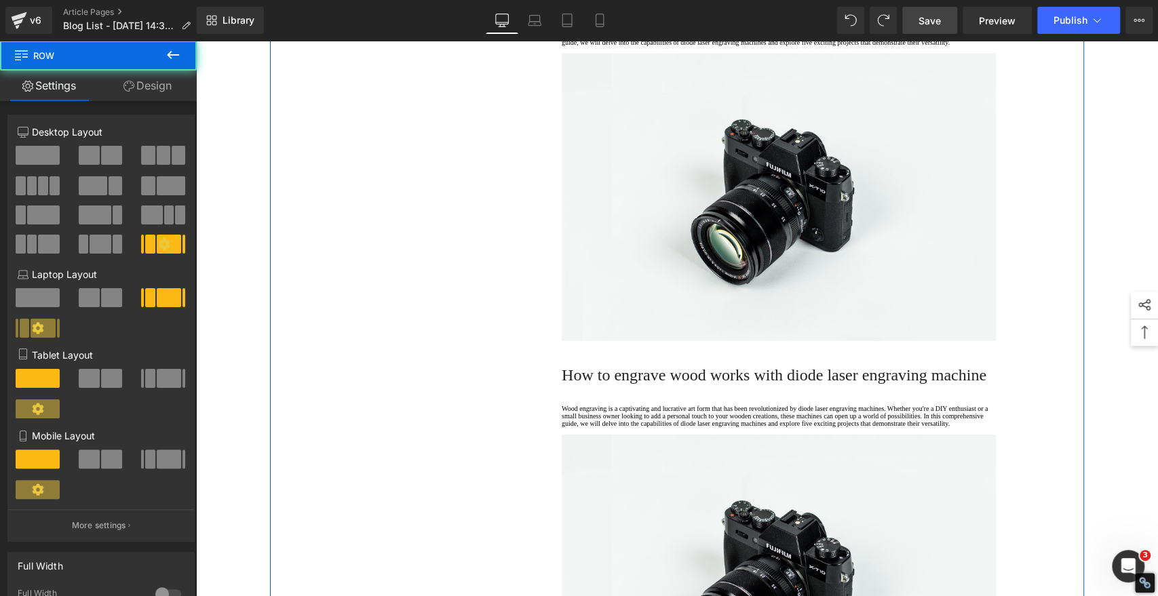
scroll to position [2299, 0]
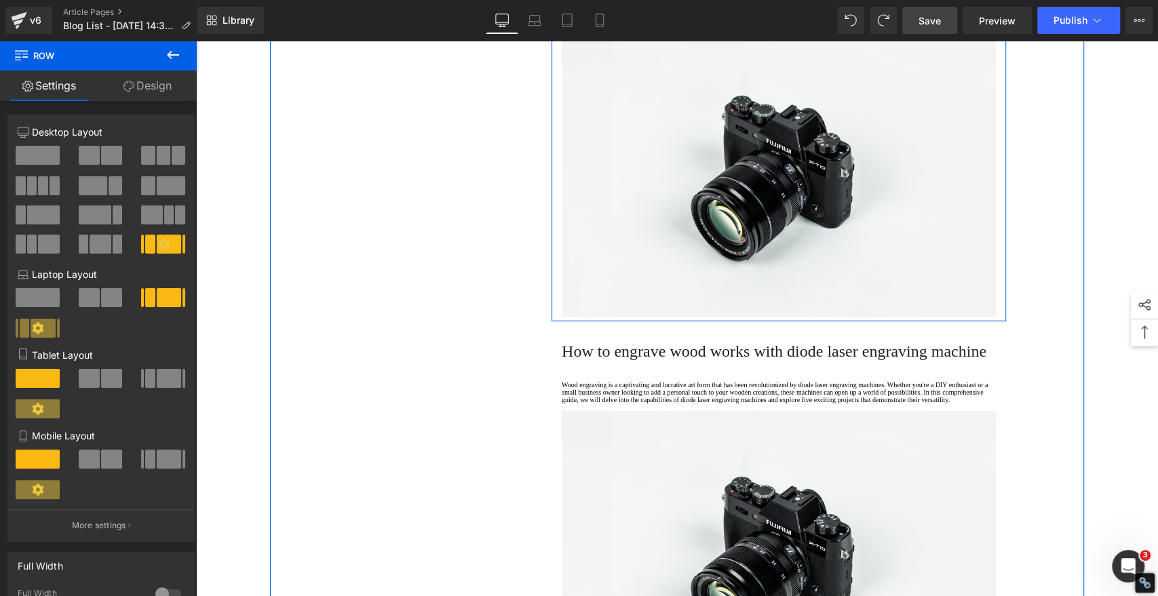
click at [608, 22] on p "Wood engraving is a captivating and lucrative art form that has been revolution…" at bounding box center [779, 11] width 434 height 22
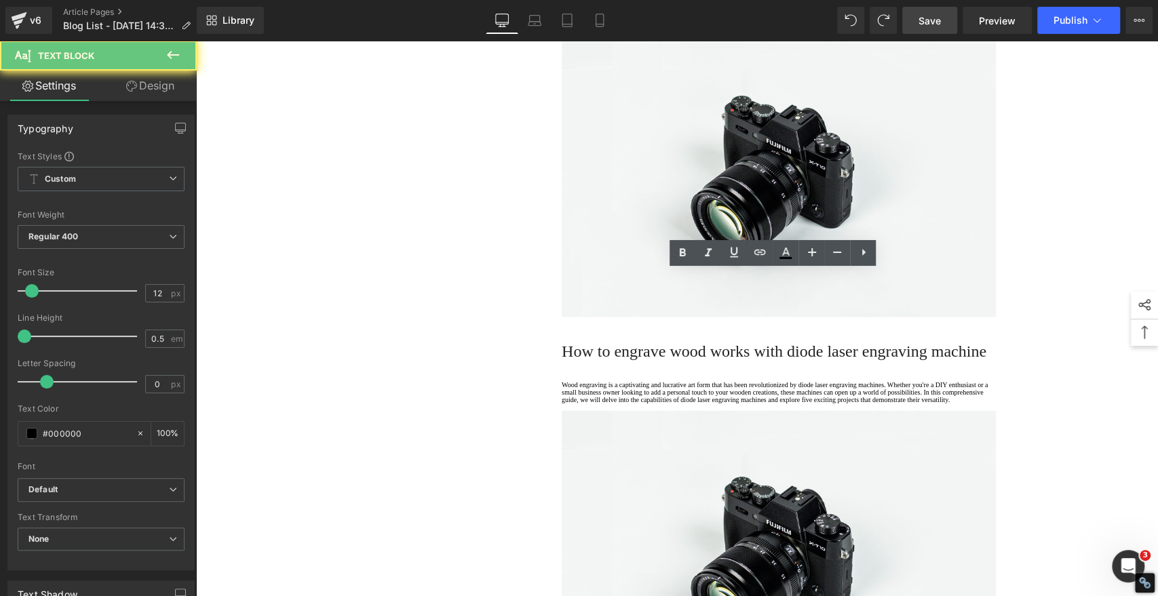
click at [601, 22] on p "Wood engraving is a captivating and lucrative art form that has been revolution…" at bounding box center [779, 11] width 434 height 22
drag, startPoint x: 609, startPoint y: 337, endPoint x: 535, endPoint y: 255, distance: 109.5
click at [541, 255] on div "The 10 Best Bulk Diode Laser Engraving Works Heading The first time I walked in…" at bounding box center [778, 423] width 475 height 5136
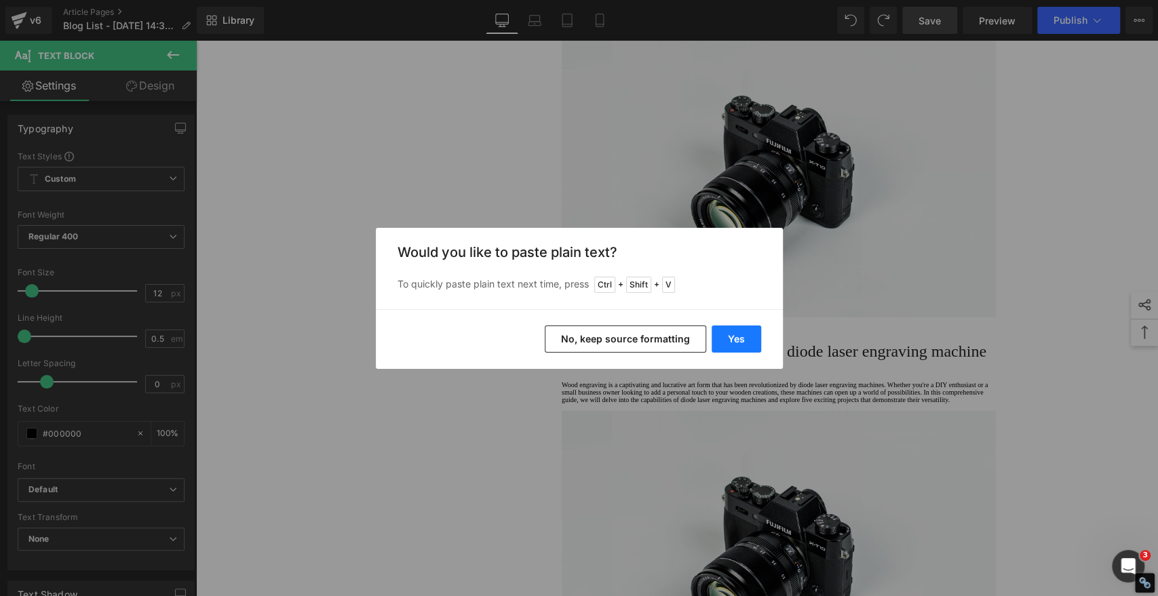
drag, startPoint x: 726, startPoint y: 335, endPoint x: 239, endPoint y: 303, distance: 488.2
click at [726, 335] on button "Yes" at bounding box center [737, 339] width 50 height 27
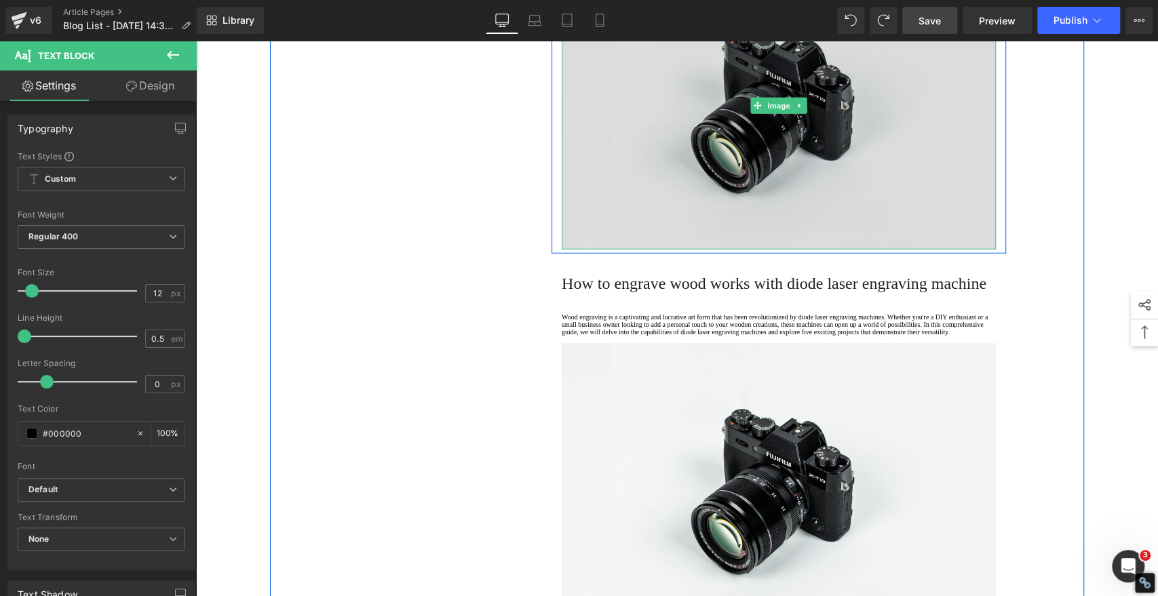
scroll to position [2676, 0]
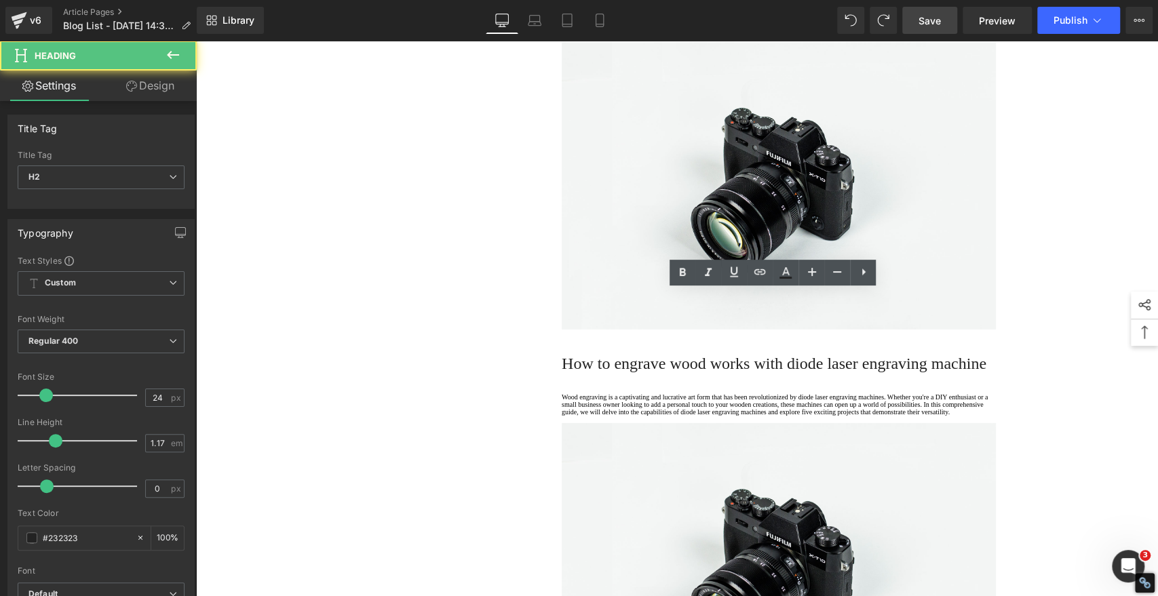
paste div
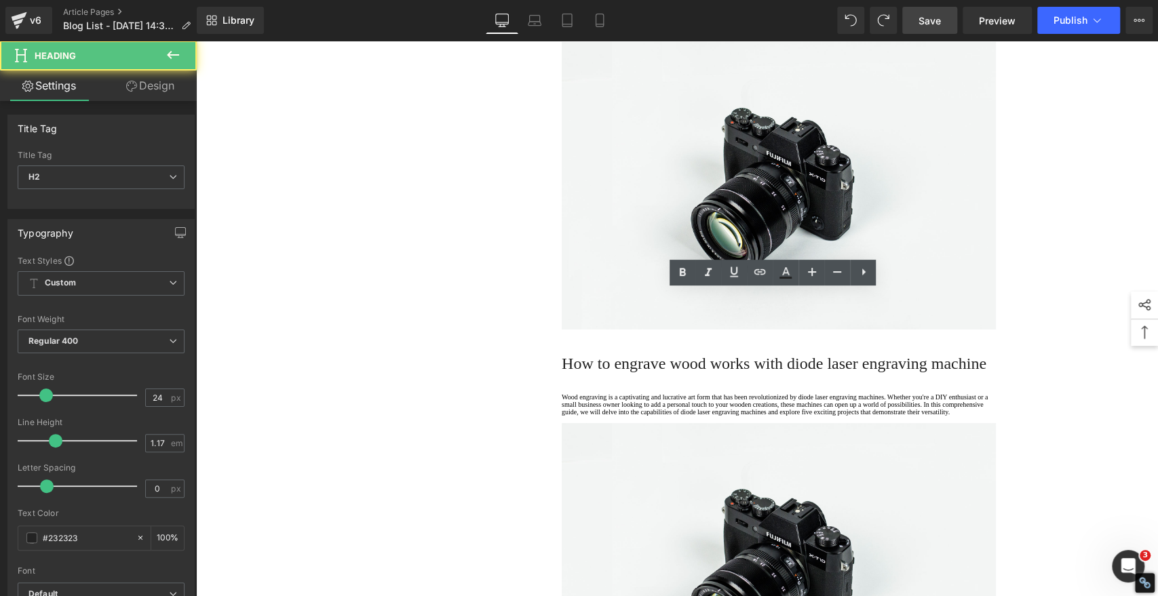
click at [683, 270] on icon at bounding box center [682, 273] width 16 height 16
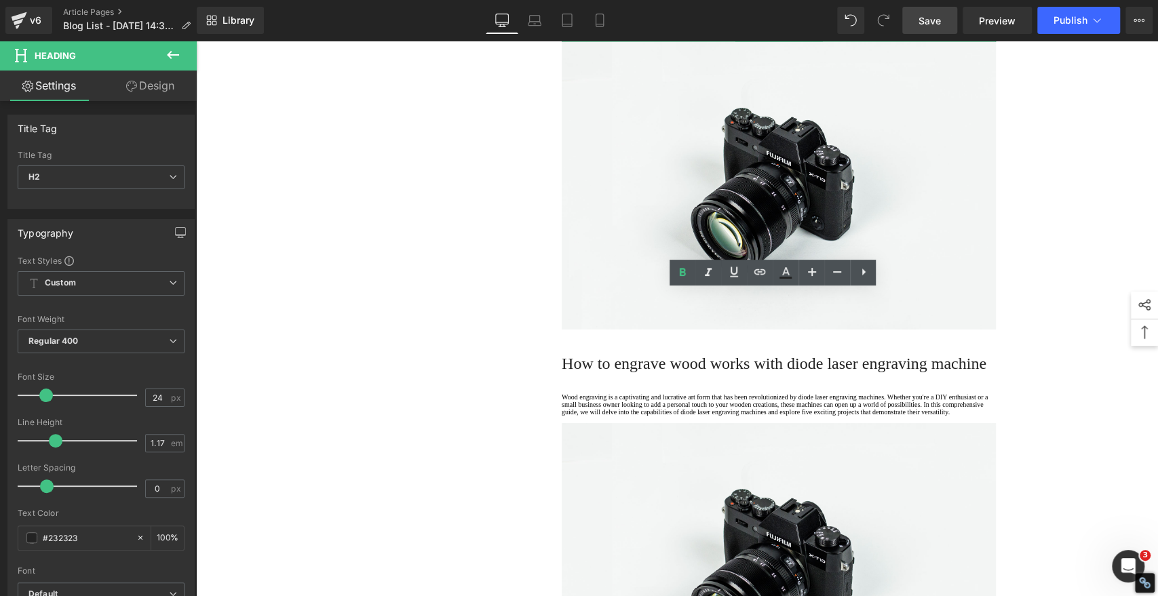
click at [613, 42] on p at bounding box center [779, 38] width 434 height 7
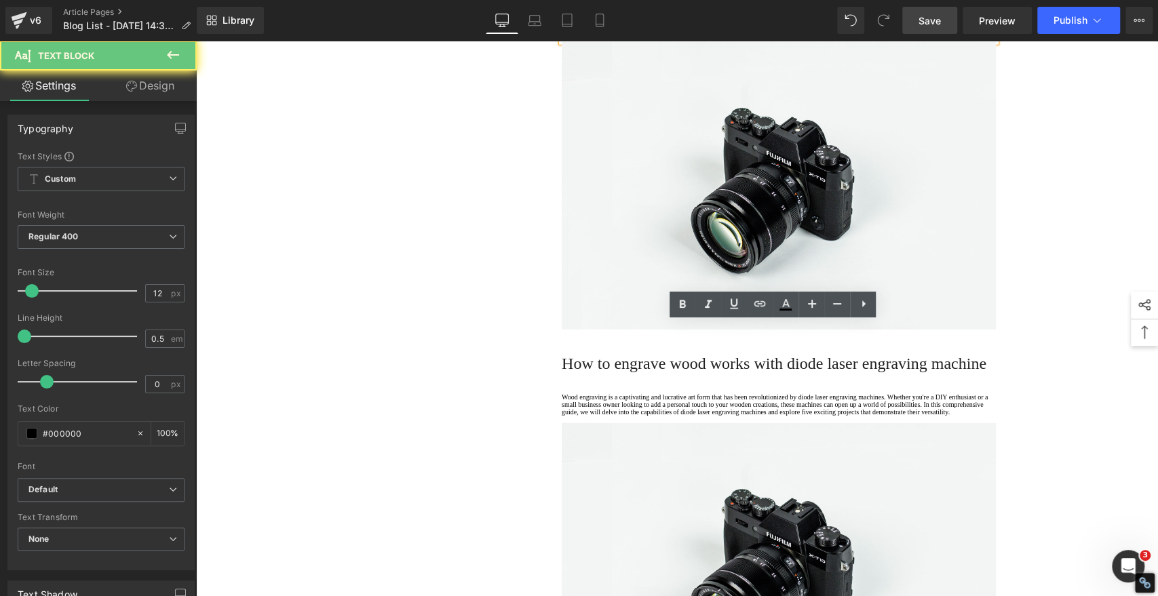
click at [606, 35] on p "Wood engraving is a captivating and lucrative art form that has been revolution…" at bounding box center [779, 23] width 434 height 22
drag, startPoint x: 609, startPoint y: 388, endPoint x: 483, endPoint y: 307, distance: 150.2
click at [483, 307] on div "1. Is the laser engraving machine good at engraving wooden materials Text Block…" at bounding box center [677, 70] width 814 height 5185
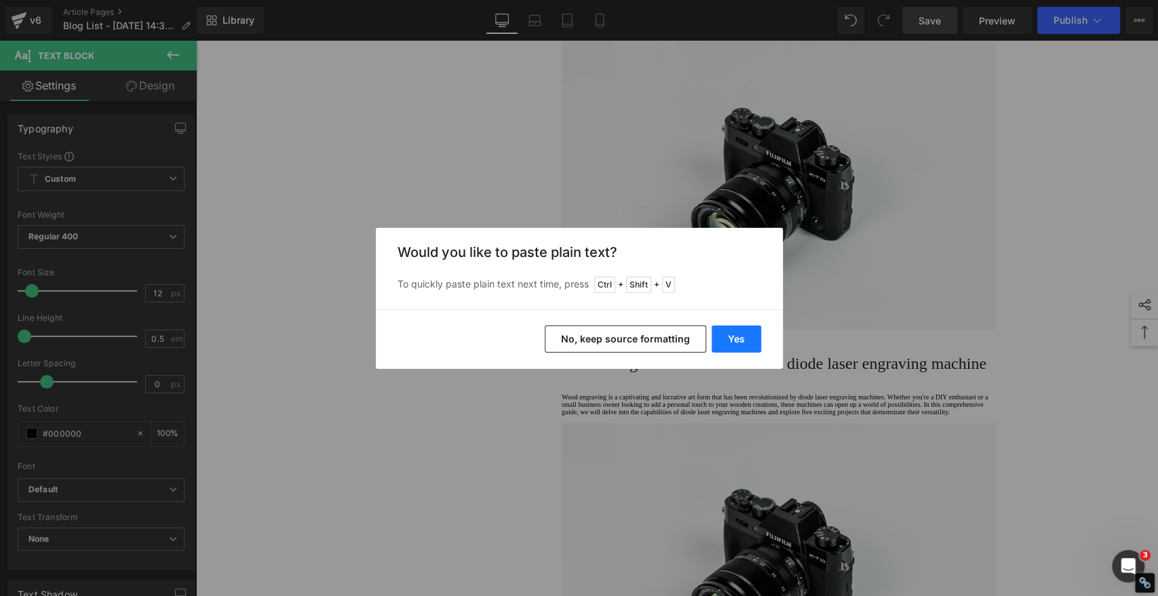
click at [735, 338] on button "Yes" at bounding box center [737, 339] width 50 height 27
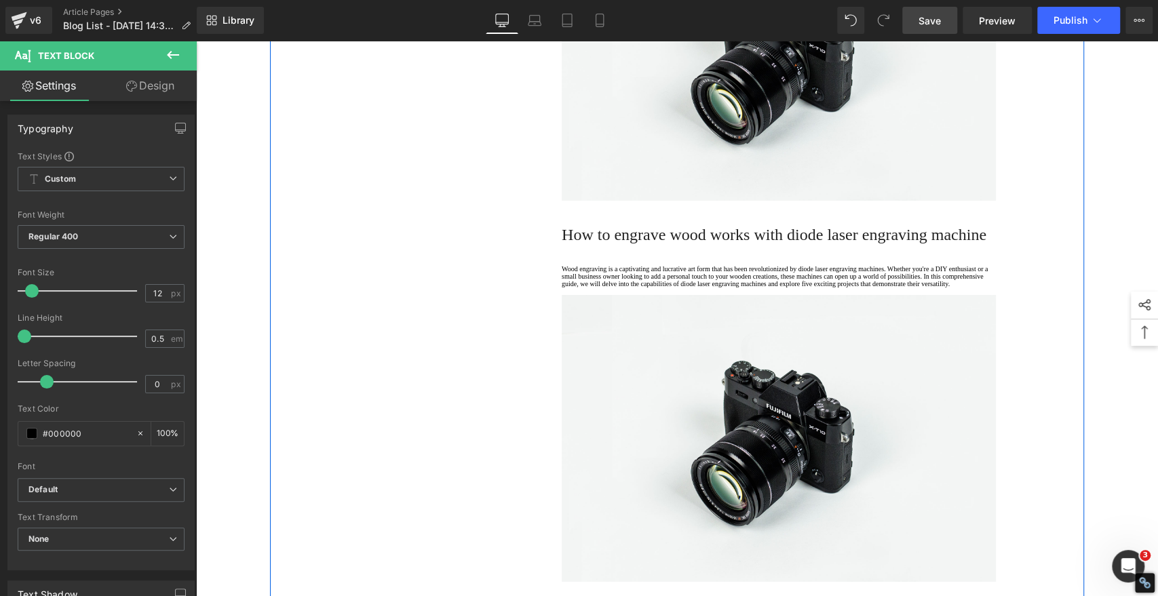
scroll to position [3204, 0]
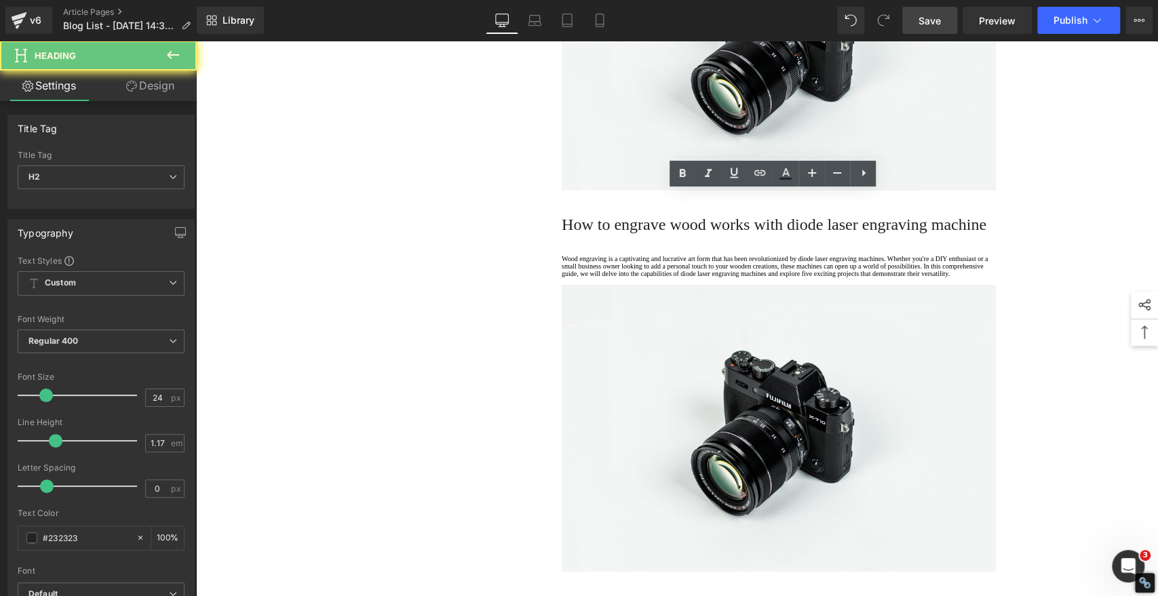
paste div
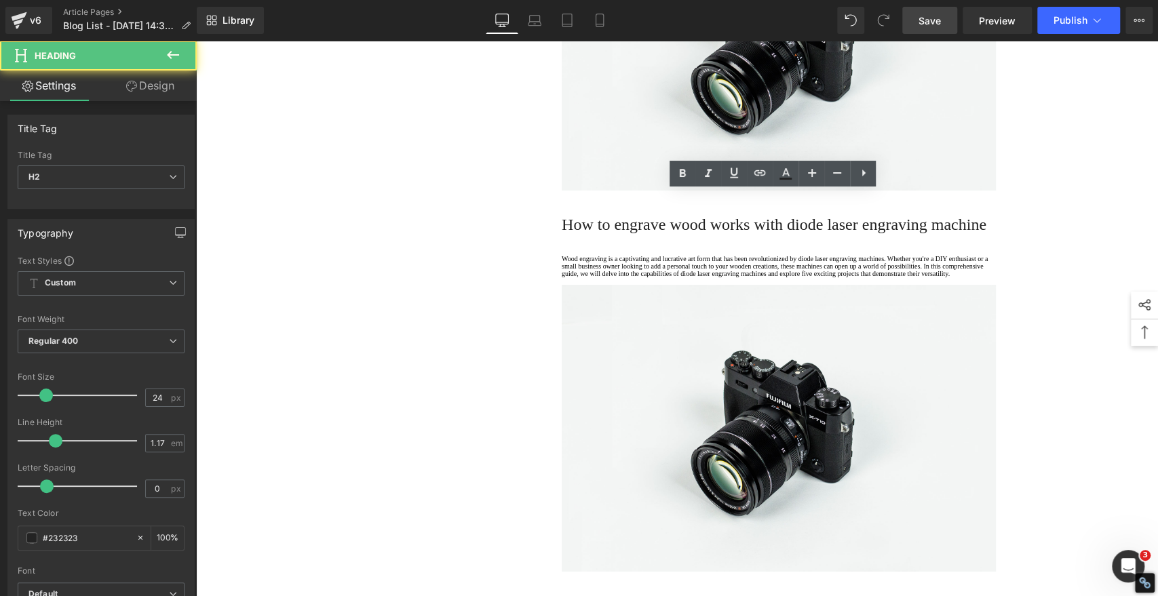
click at [680, 171] on icon at bounding box center [682, 174] width 16 height 16
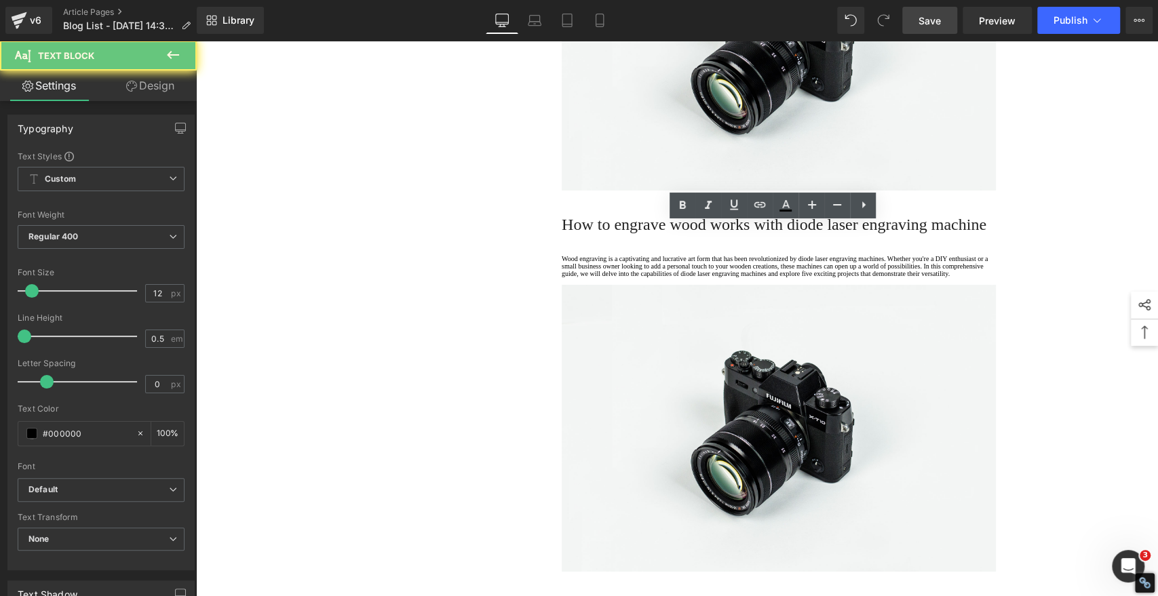
drag, startPoint x: 612, startPoint y: 292, endPoint x: 512, endPoint y: 197, distance: 137.7
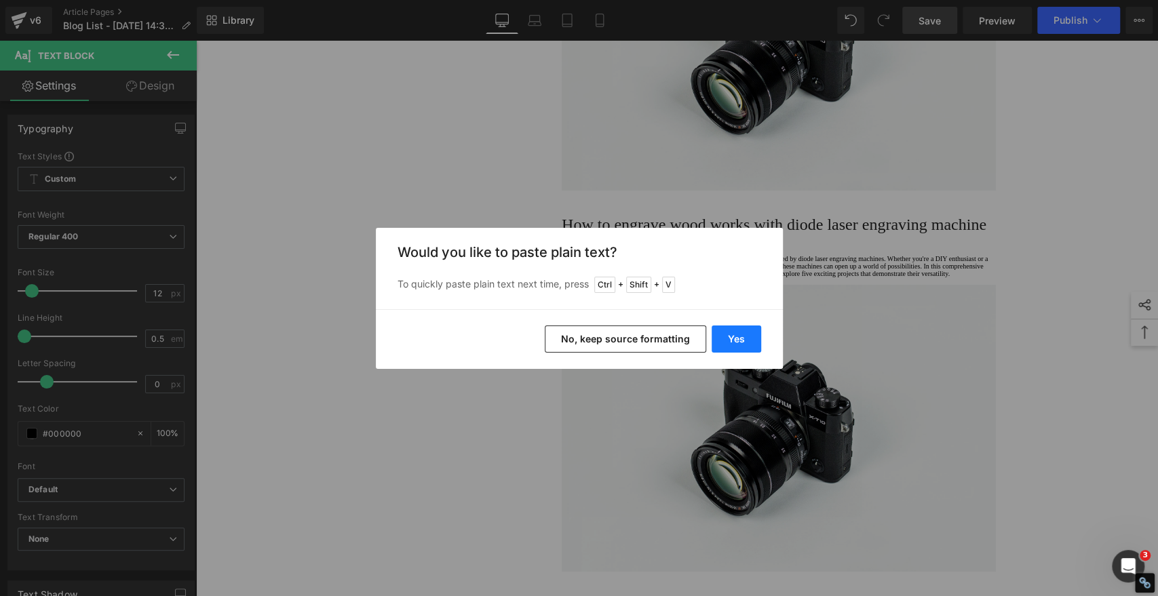
click at [736, 342] on button "Yes" at bounding box center [737, 339] width 50 height 27
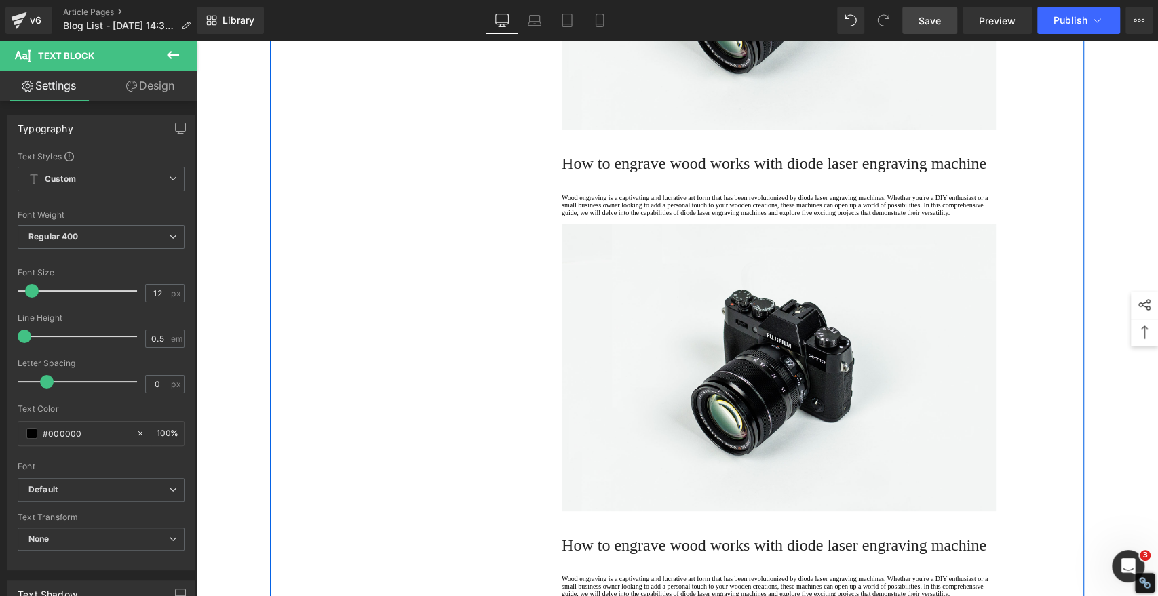
scroll to position [3656, 0]
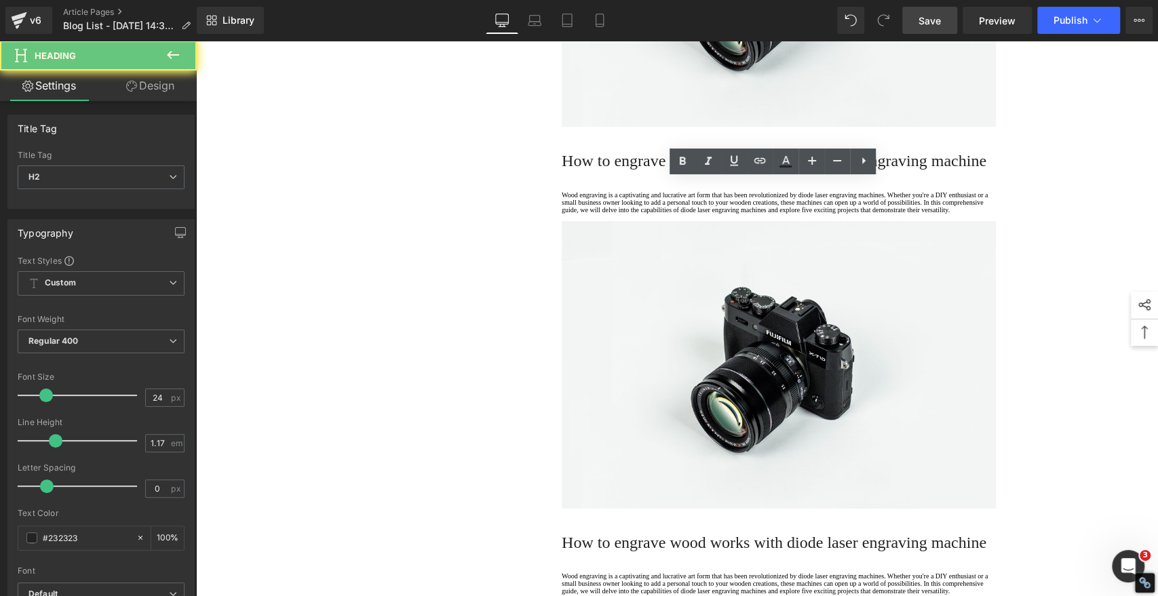
paste div
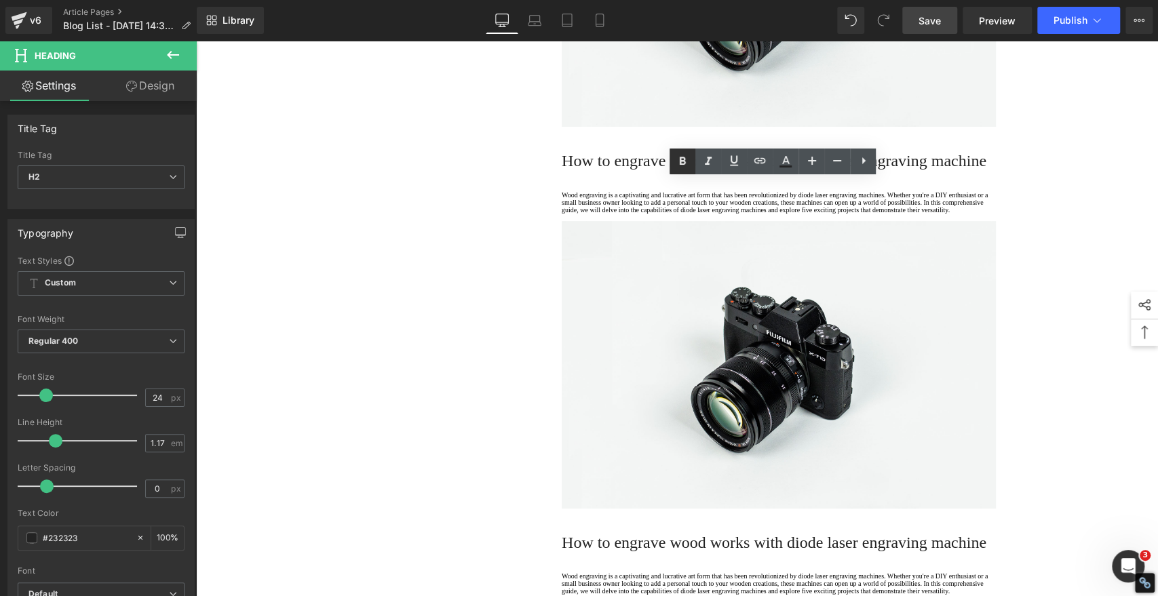
click at [681, 161] on icon at bounding box center [682, 161] width 16 height 16
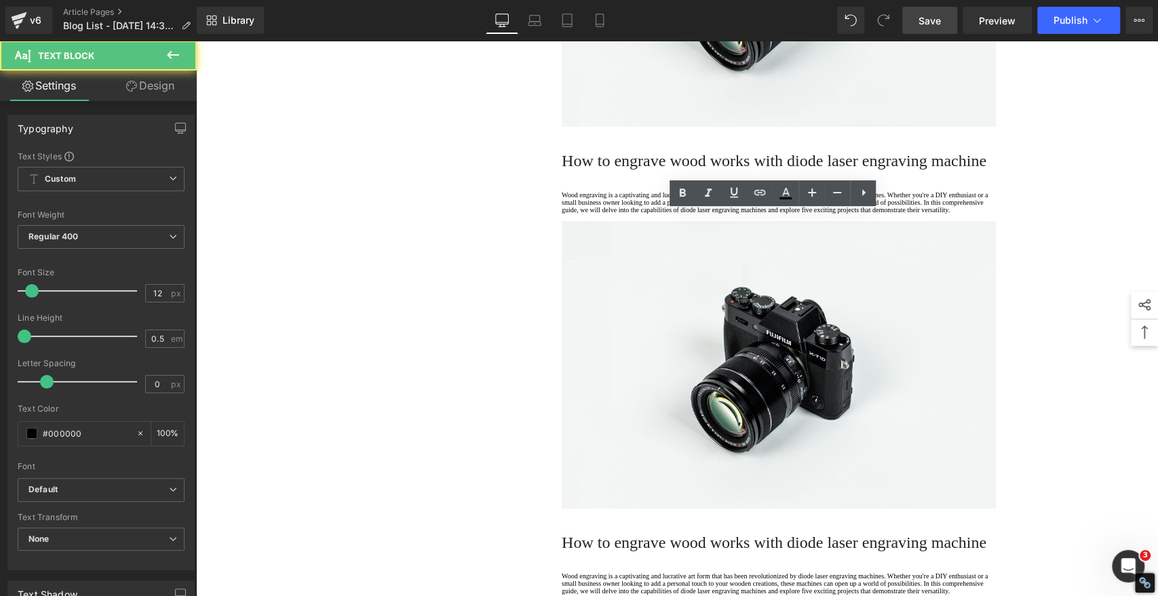
drag, startPoint x: 612, startPoint y: 278, endPoint x: 527, endPoint y: 208, distance: 110.3
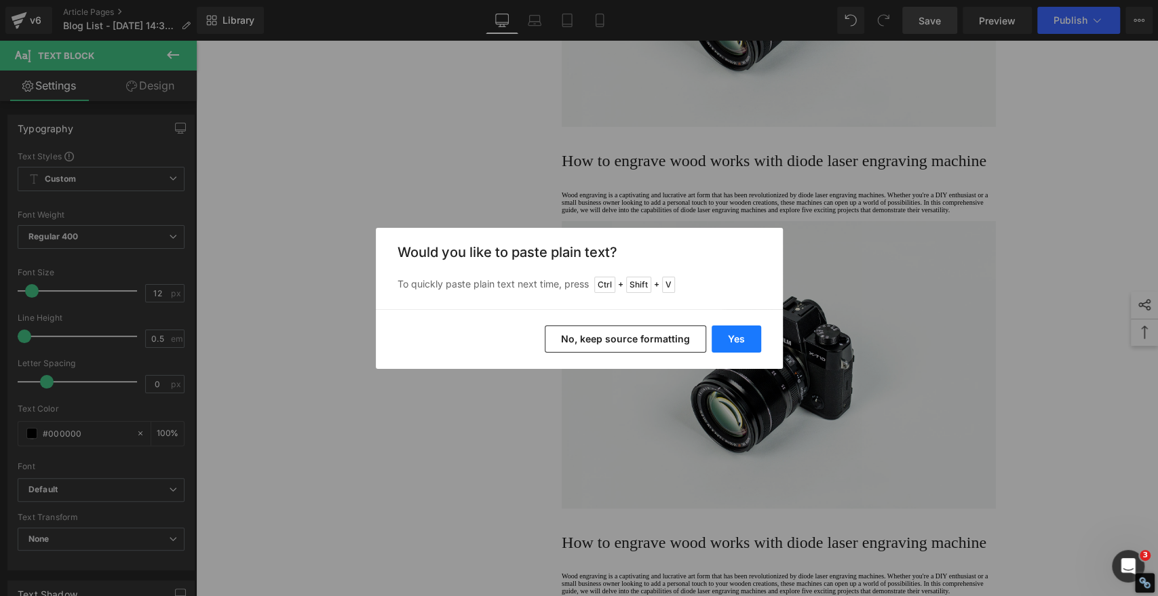
drag, startPoint x: 746, startPoint y: 343, endPoint x: 470, endPoint y: 286, distance: 281.1
click at [746, 343] on button "Yes" at bounding box center [737, 339] width 50 height 27
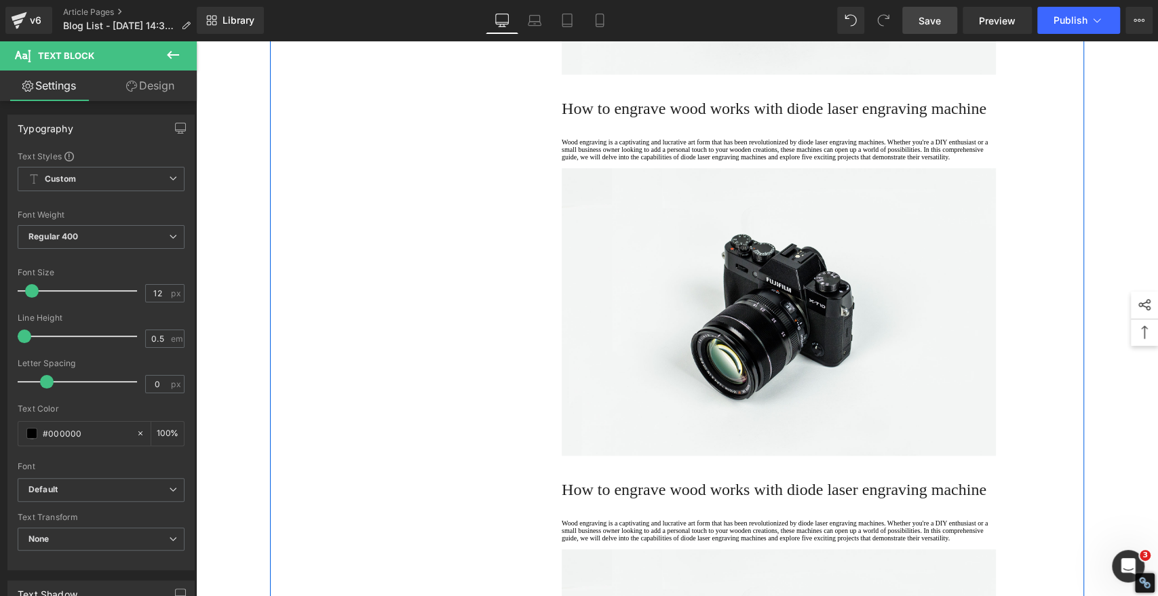
scroll to position [4109, 0]
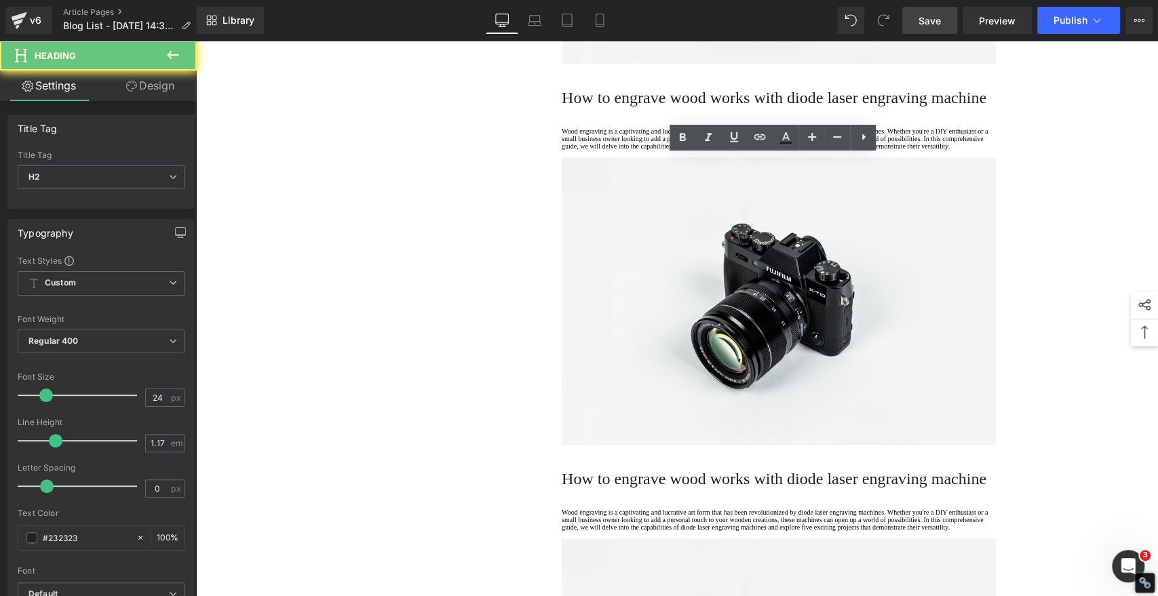
paste div
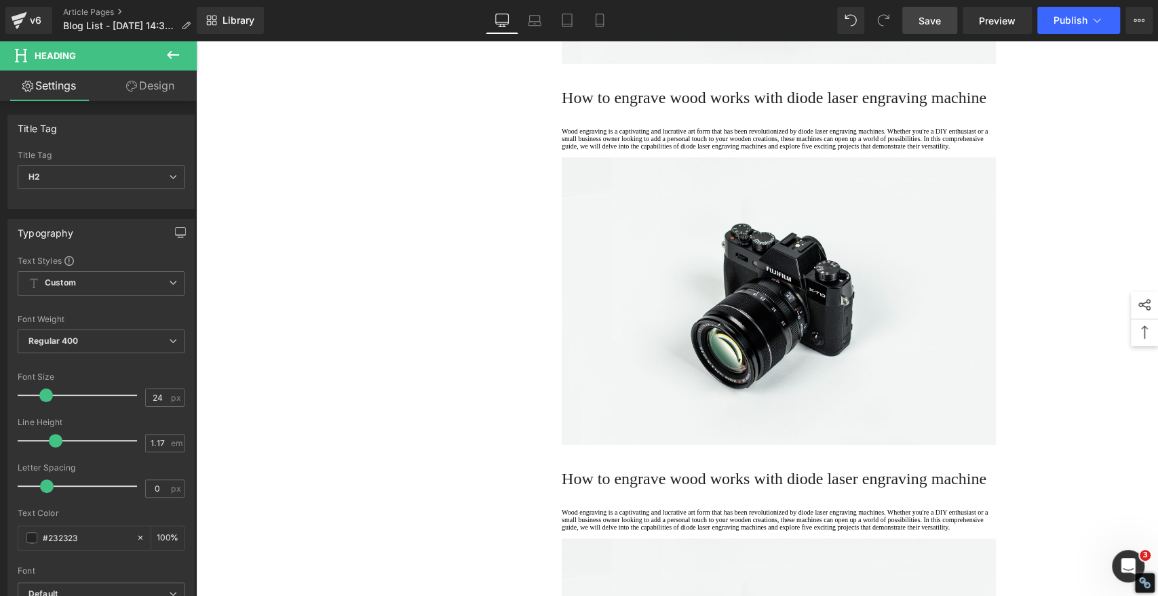
drag, startPoint x: 679, startPoint y: 139, endPoint x: 670, endPoint y: 144, distance: 10.0
click at [679, 138] on icon at bounding box center [682, 138] width 16 height 16
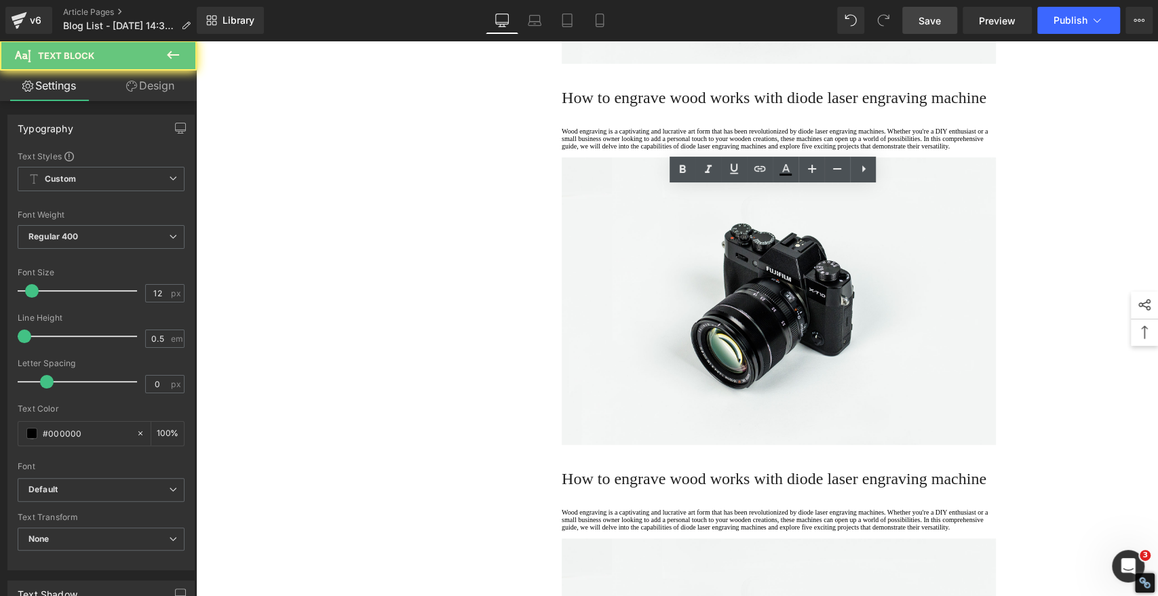
drag, startPoint x: 613, startPoint y: 254, endPoint x: 540, endPoint y: 181, distance: 103.1
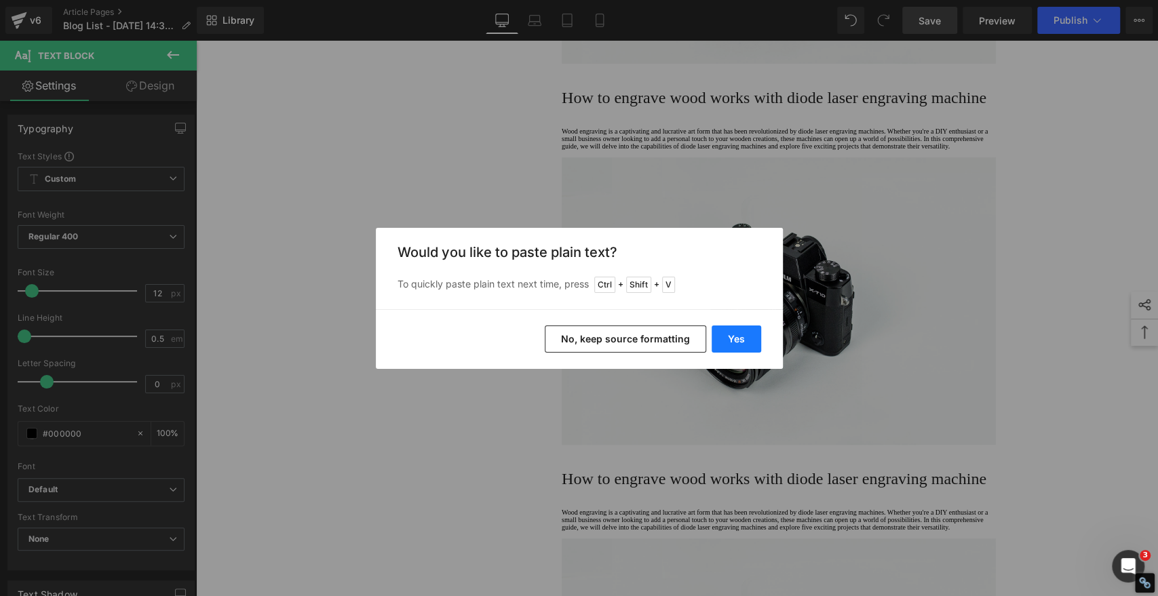
click at [750, 334] on button "Yes" at bounding box center [737, 339] width 50 height 27
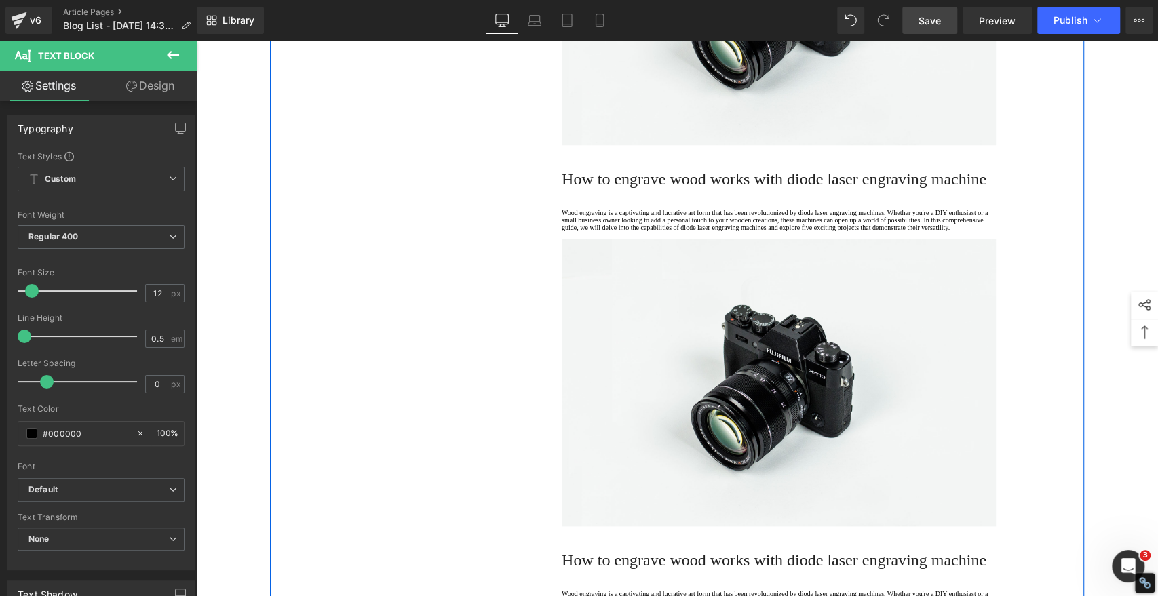
scroll to position [4410, 0]
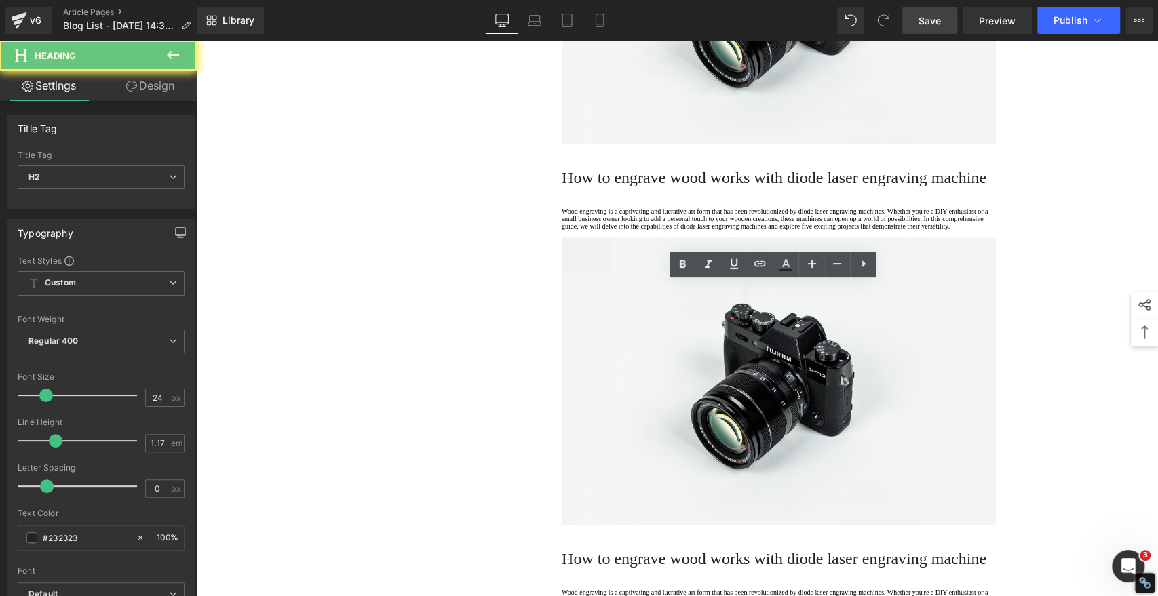
paste div
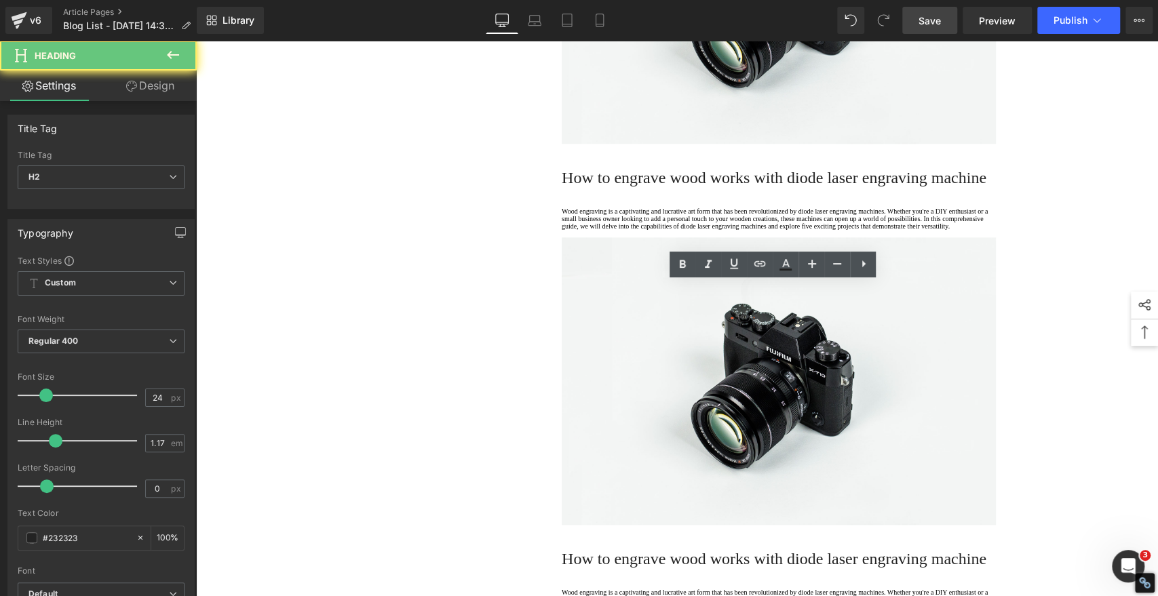
click at [678, 263] on icon at bounding box center [682, 264] width 16 height 16
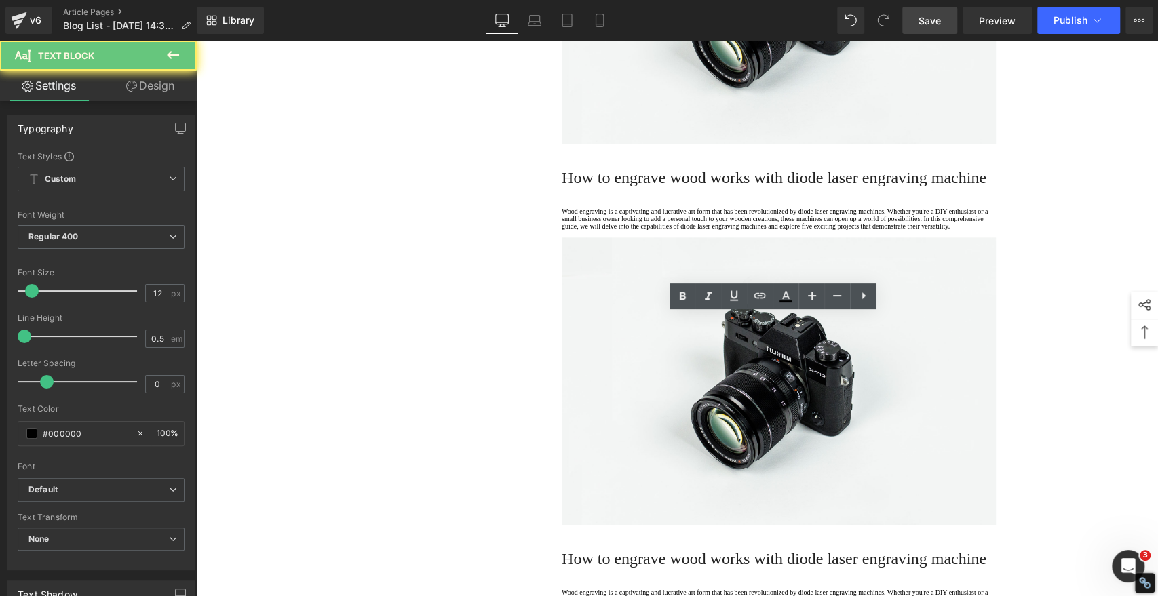
drag, startPoint x: 609, startPoint y: 382, endPoint x: 525, endPoint y: 299, distance: 117.5
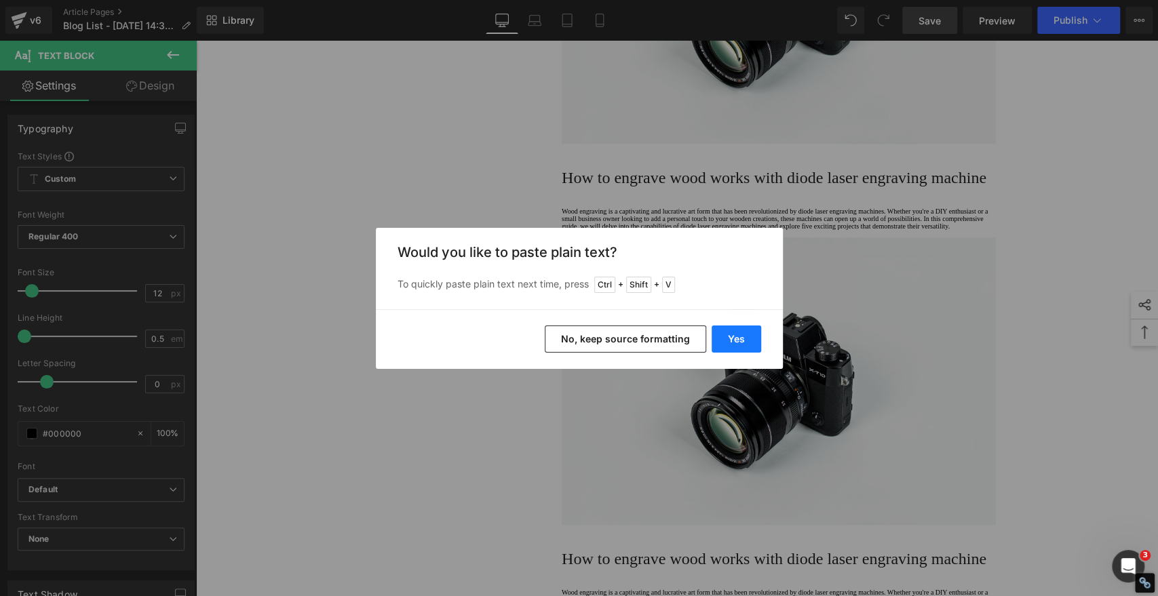
click at [739, 341] on button "Yes" at bounding box center [737, 339] width 50 height 27
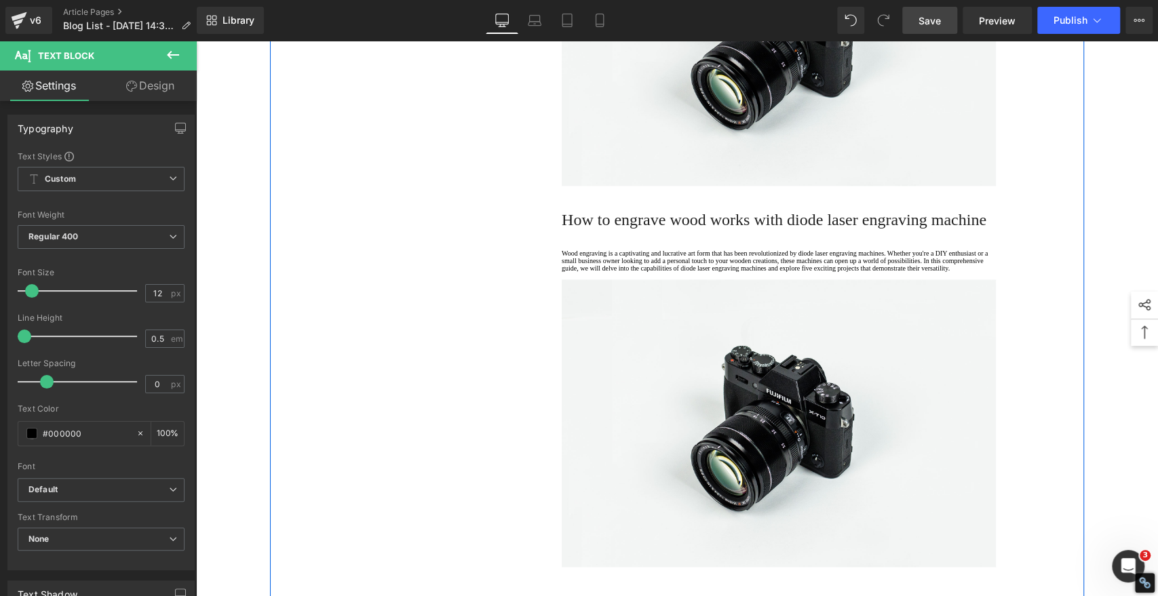
scroll to position [4862, 0]
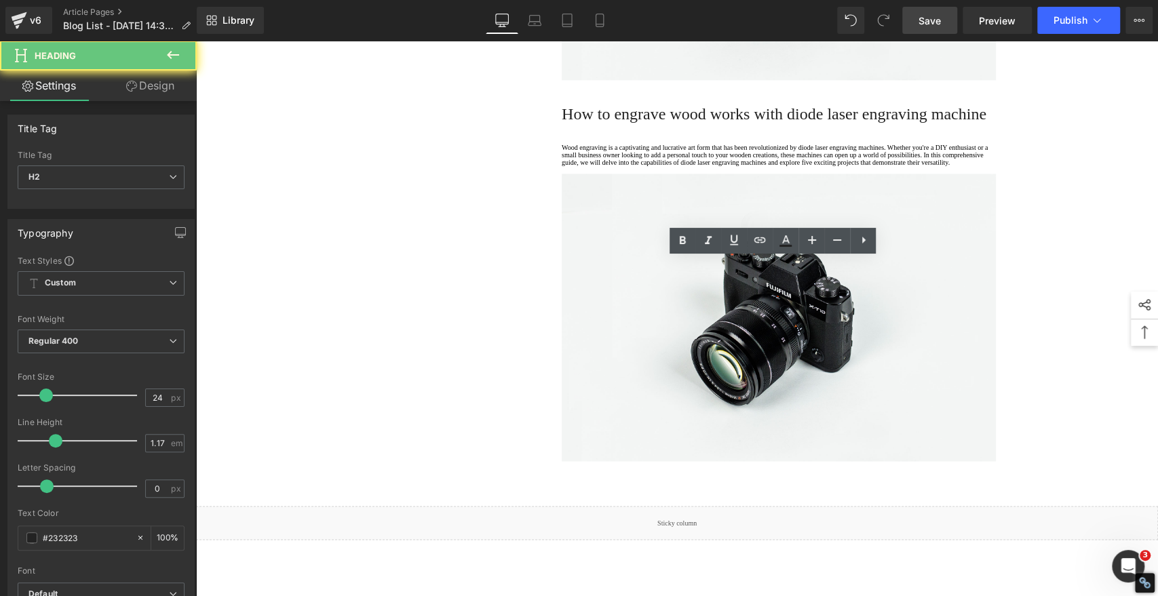
paste div
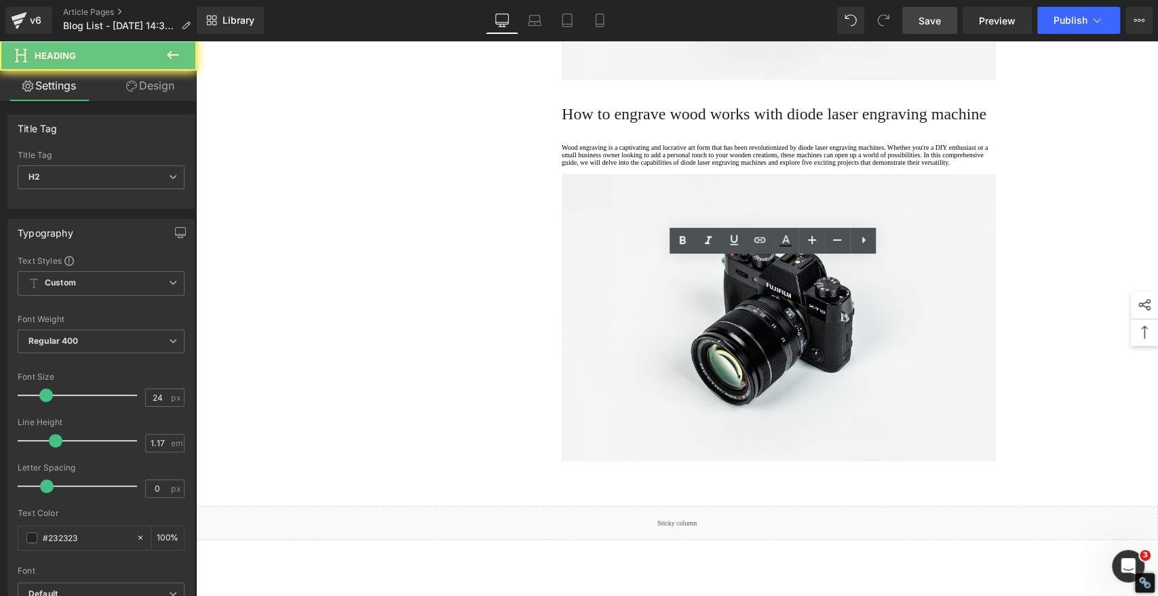
click at [683, 234] on icon at bounding box center [682, 241] width 16 height 16
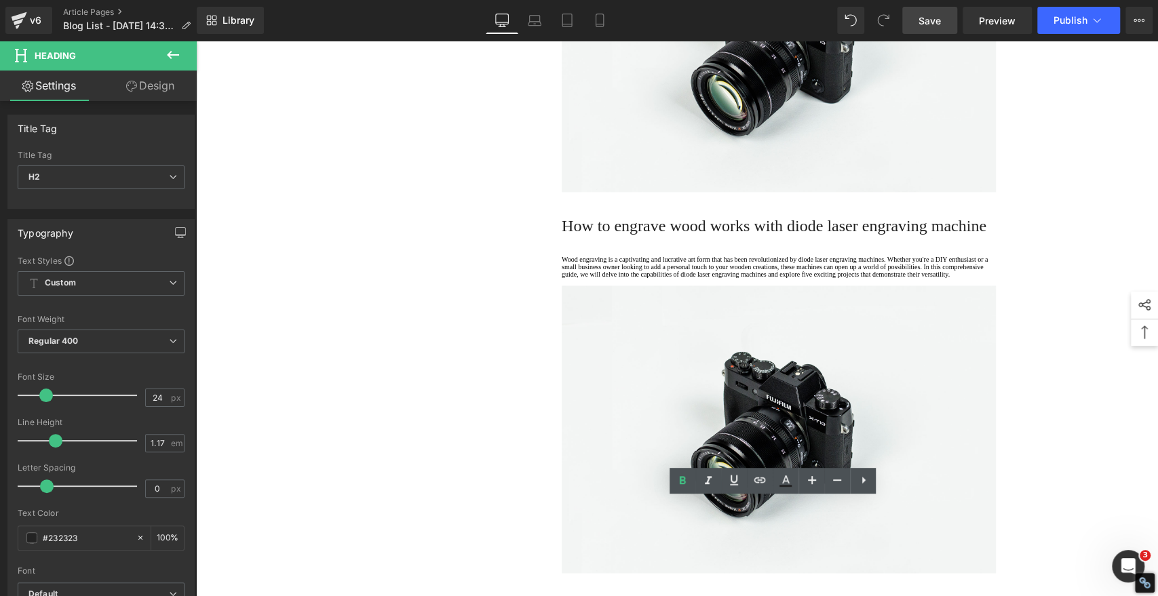
scroll to position [4787, 0]
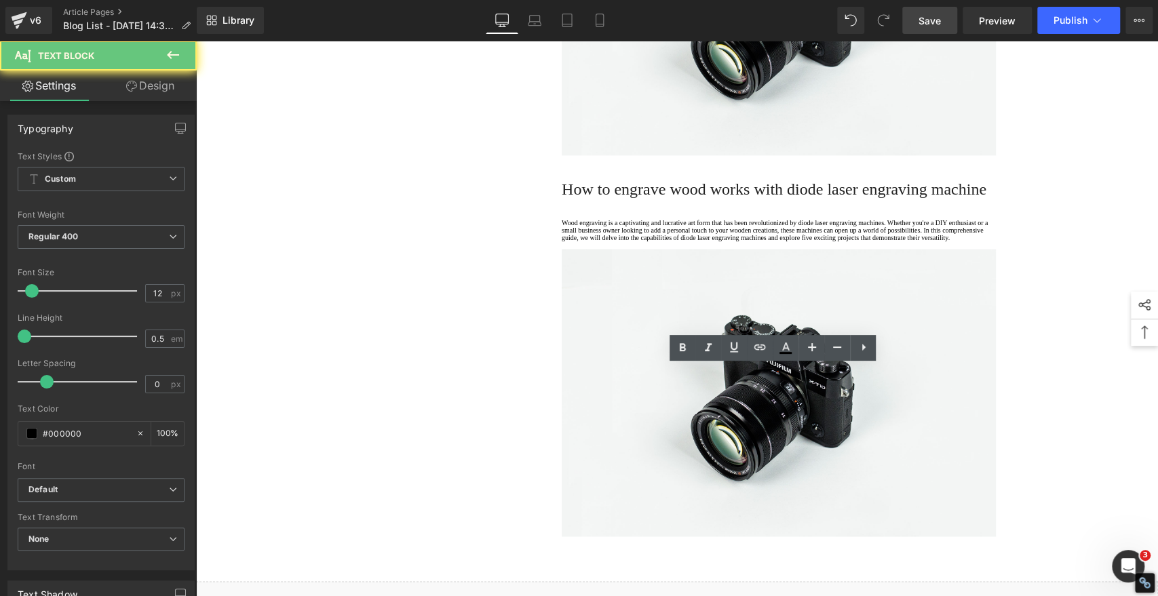
drag, startPoint x: 617, startPoint y: 431, endPoint x: 486, endPoint y: 330, distance: 165.3
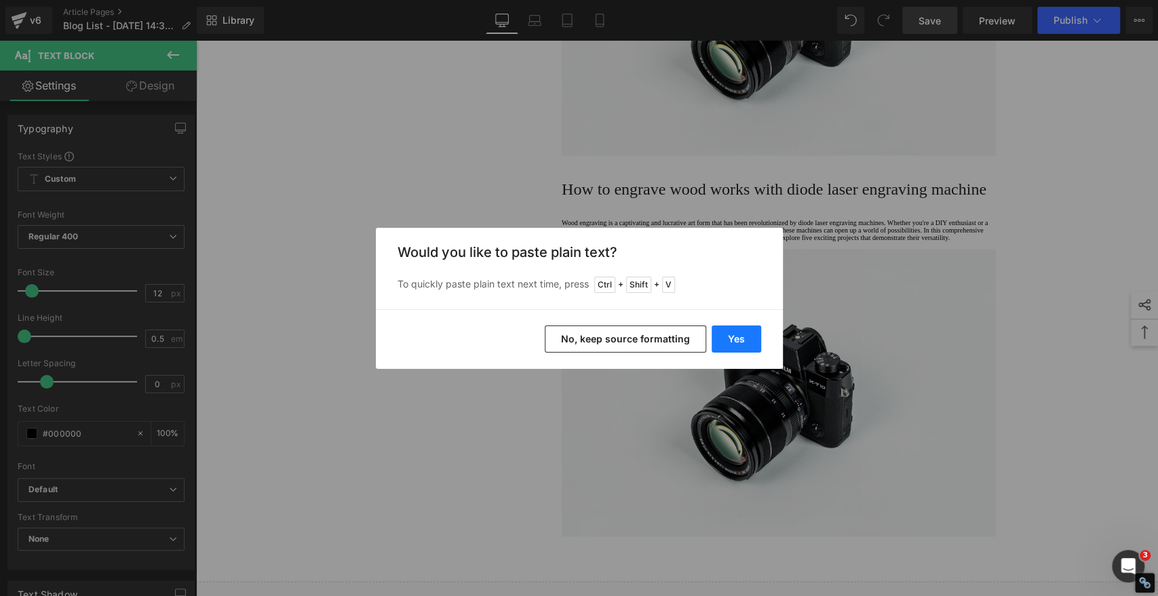
click at [735, 345] on button "Yes" at bounding box center [737, 339] width 50 height 27
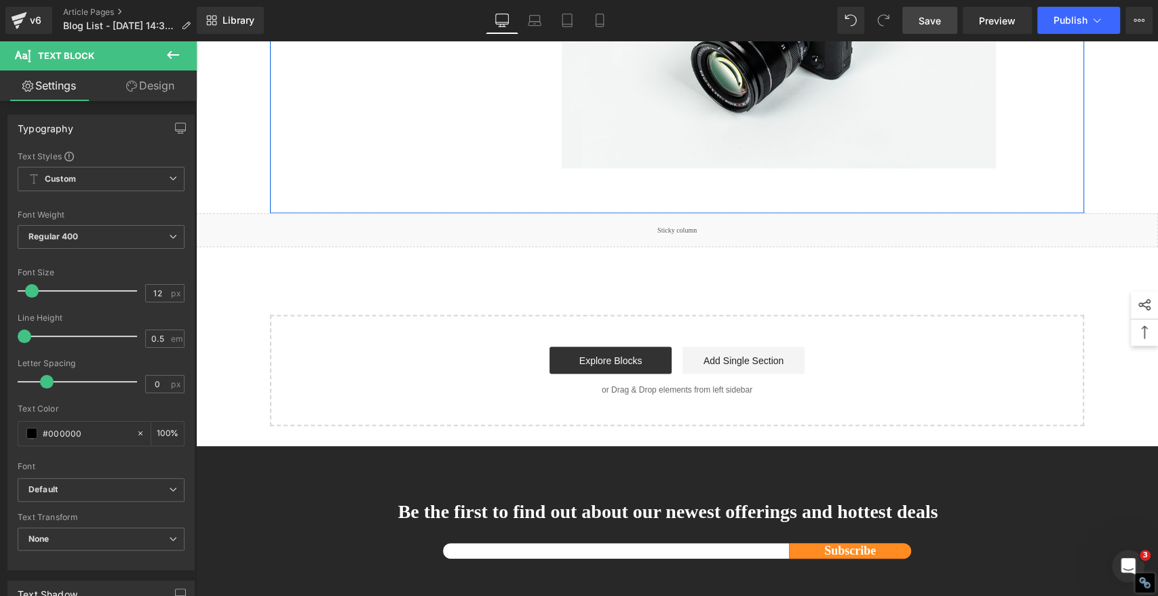
scroll to position [5164, 0]
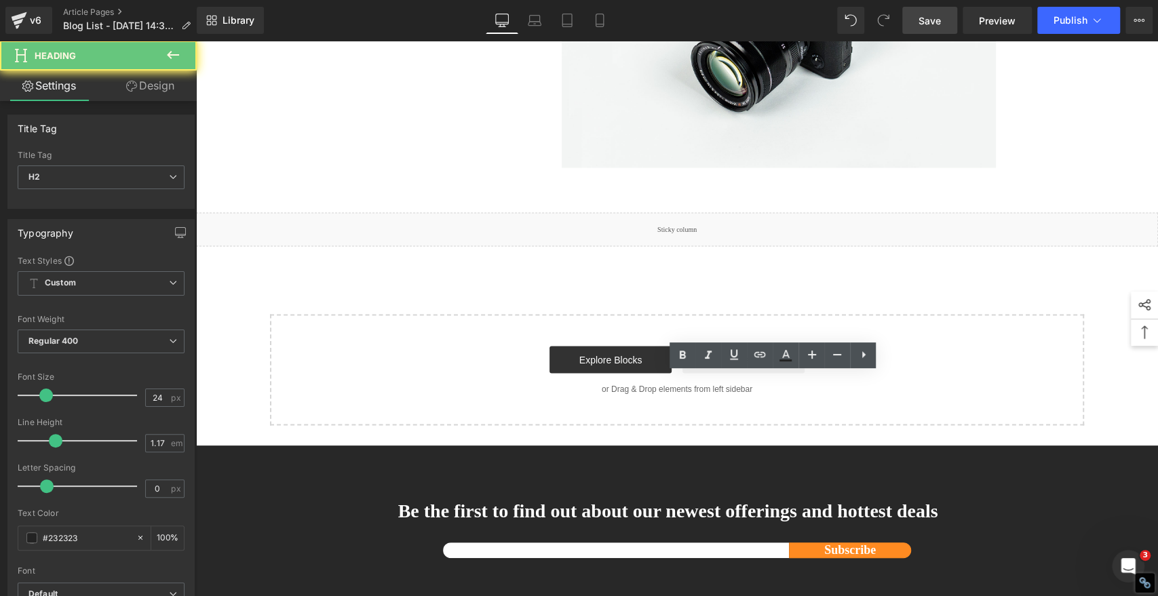
paste div
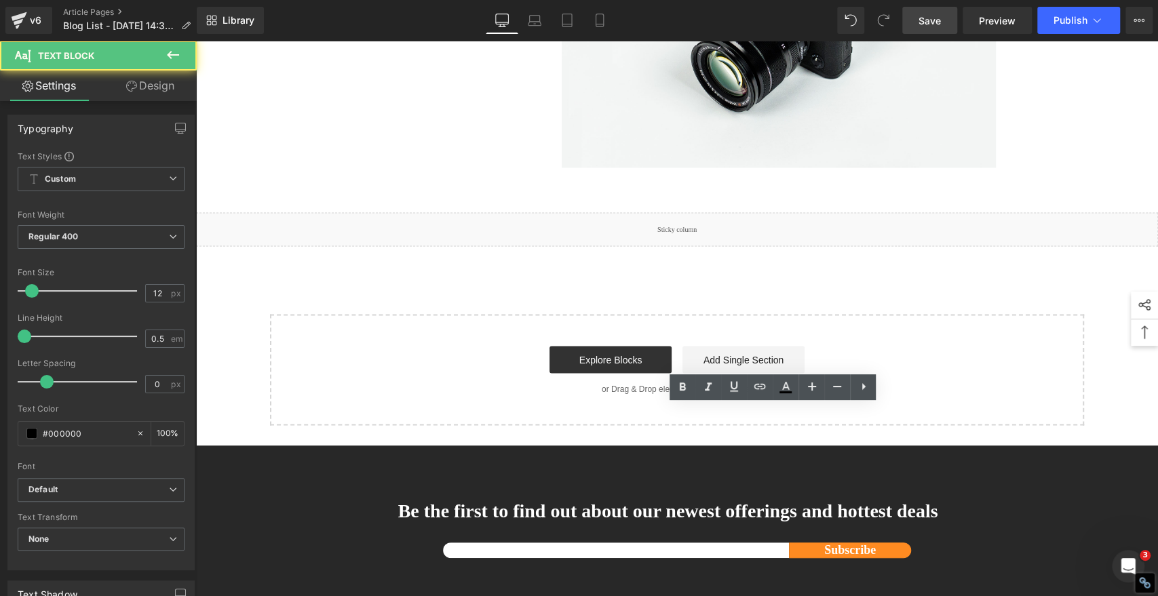
drag, startPoint x: 607, startPoint y: 473, endPoint x: 523, endPoint y: 381, distance: 123.9
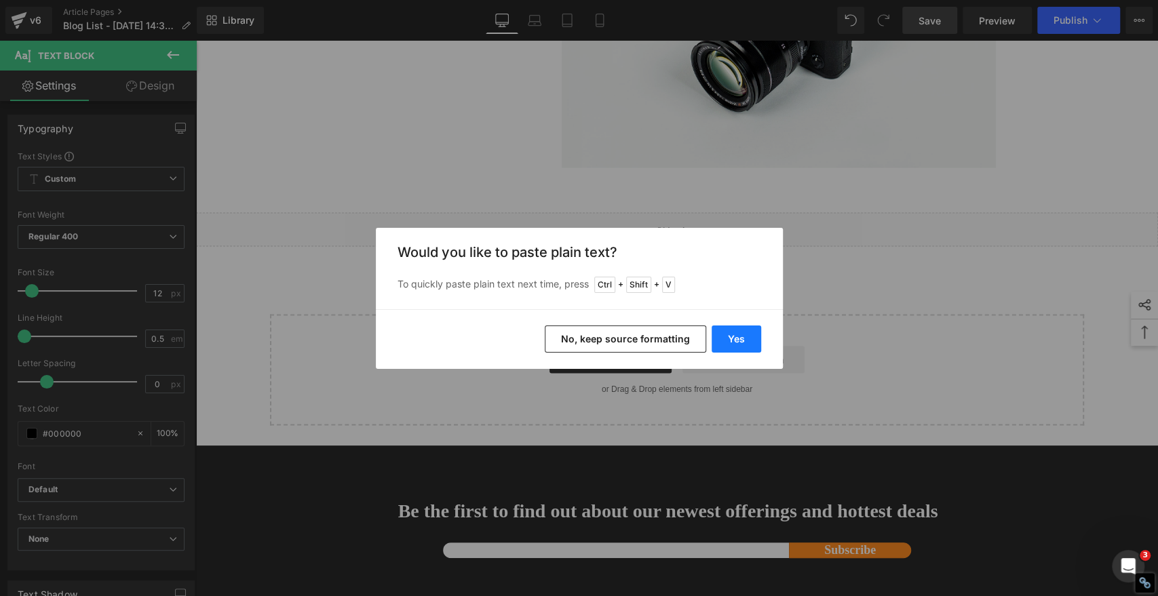
click at [733, 346] on button "Yes" at bounding box center [737, 339] width 50 height 27
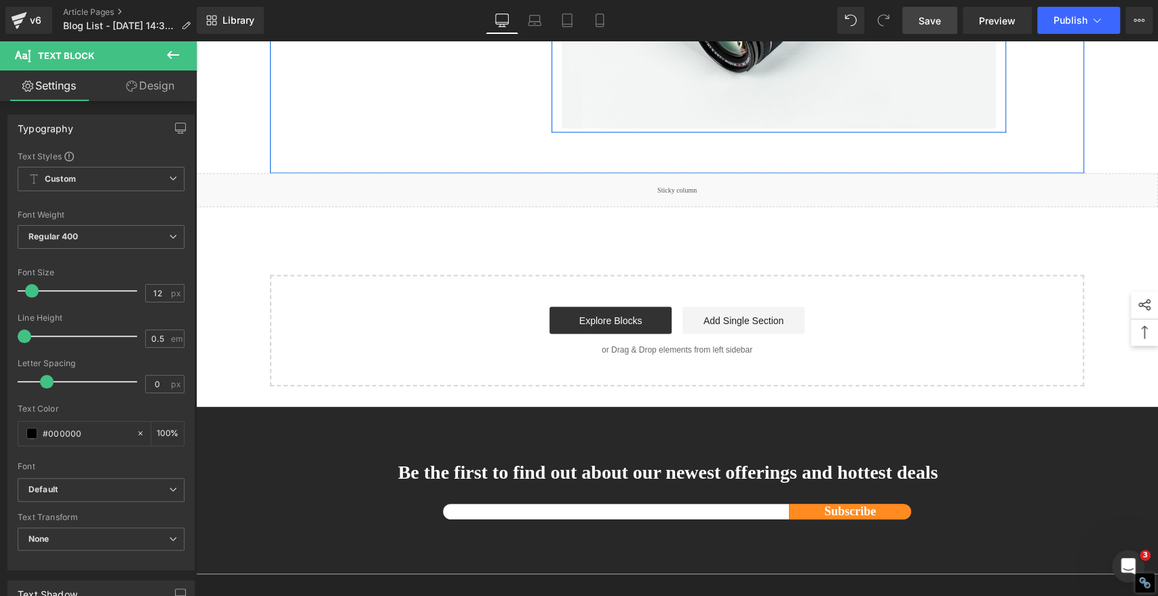
scroll to position [5616, 0]
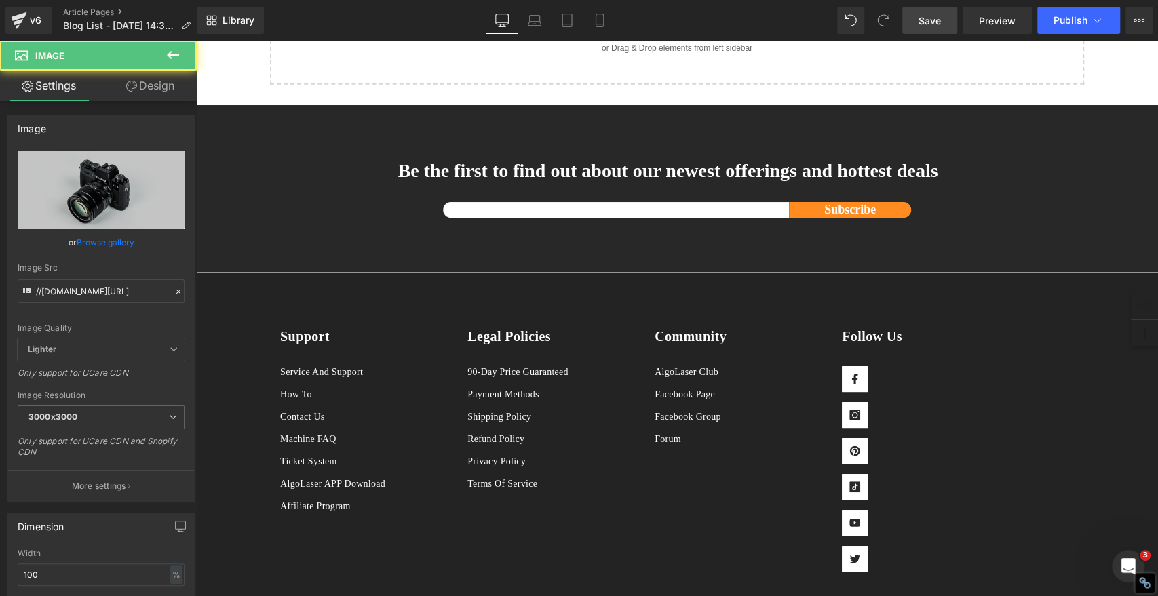
drag, startPoint x: 802, startPoint y: 377, endPoint x: 791, endPoint y: 372, distance: 11.8
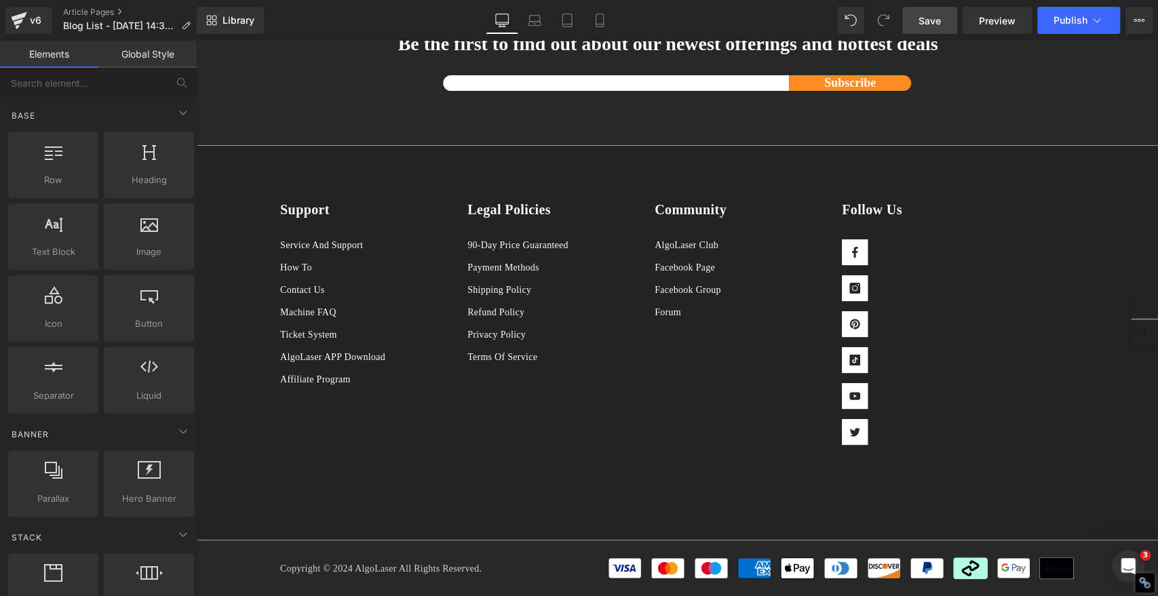
scroll to position [5541, 0]
click at [928, 20] on span "Save" at bounding box center [930, 21] width 22 height 14
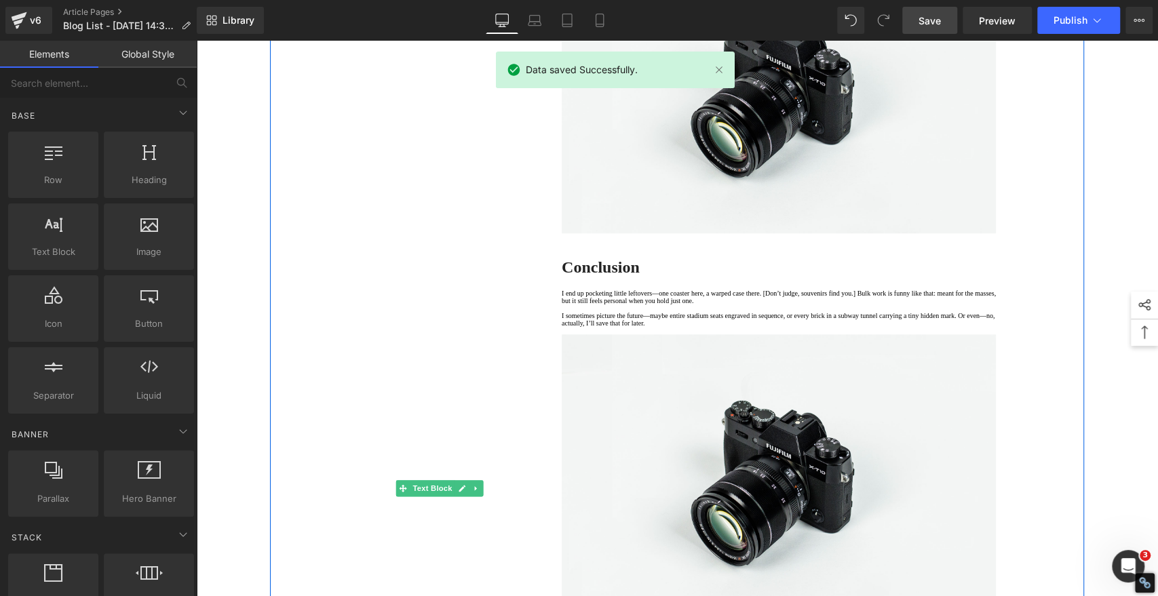
scroll to position [4259, 0]
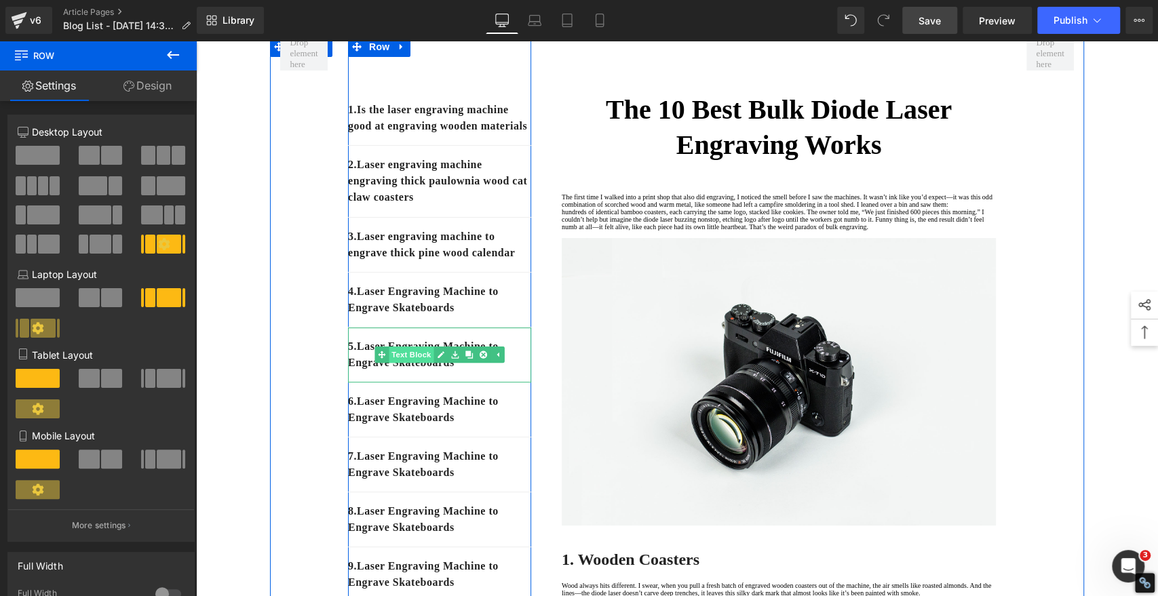
scroll to position [0, 0]
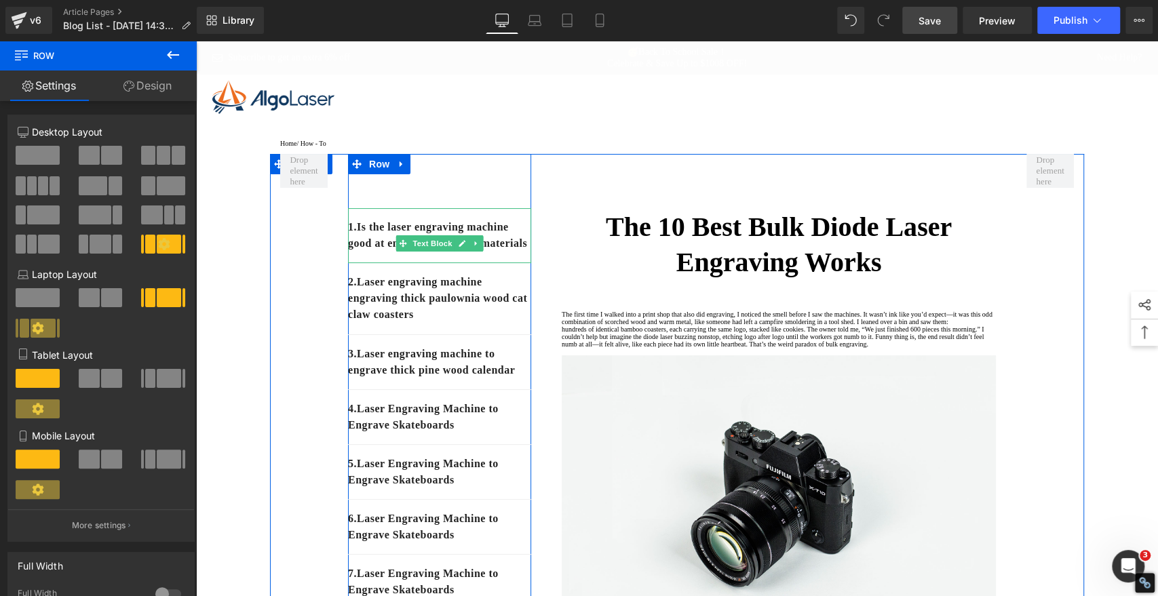
click at [450, 252] on p "1. Is the laser engraving machine good at engraving wooden materials" at bounding box center [439, 235] width 183 height 33
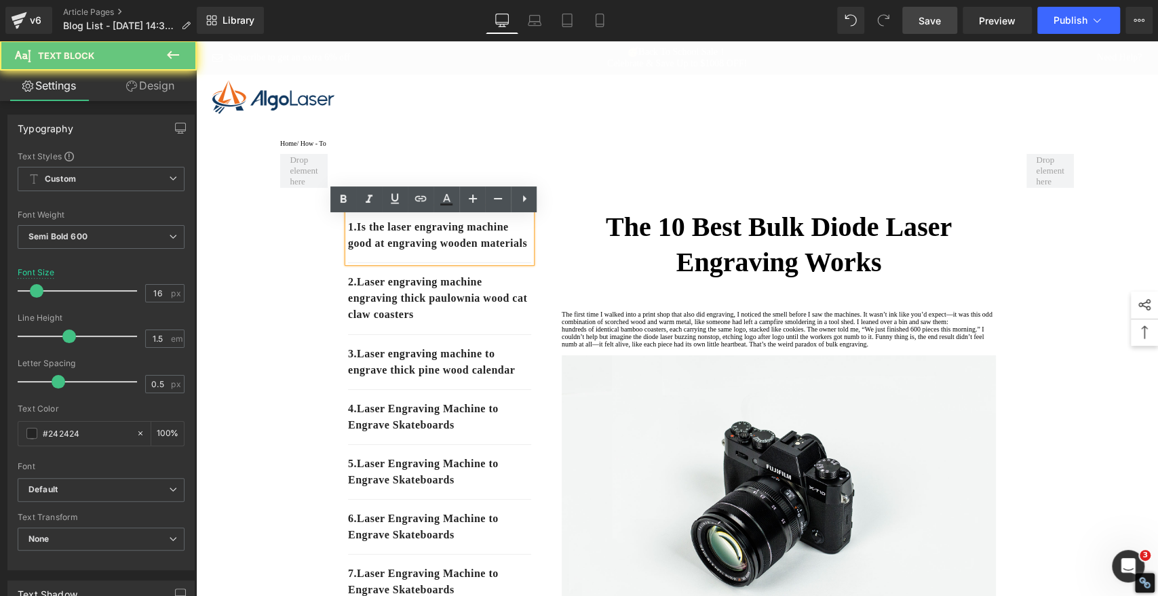
click at [450, 252] on p "1. Is the laser engraving machine good at engraving wooden materials" at bounding box center [439, 235] width 183 height 33
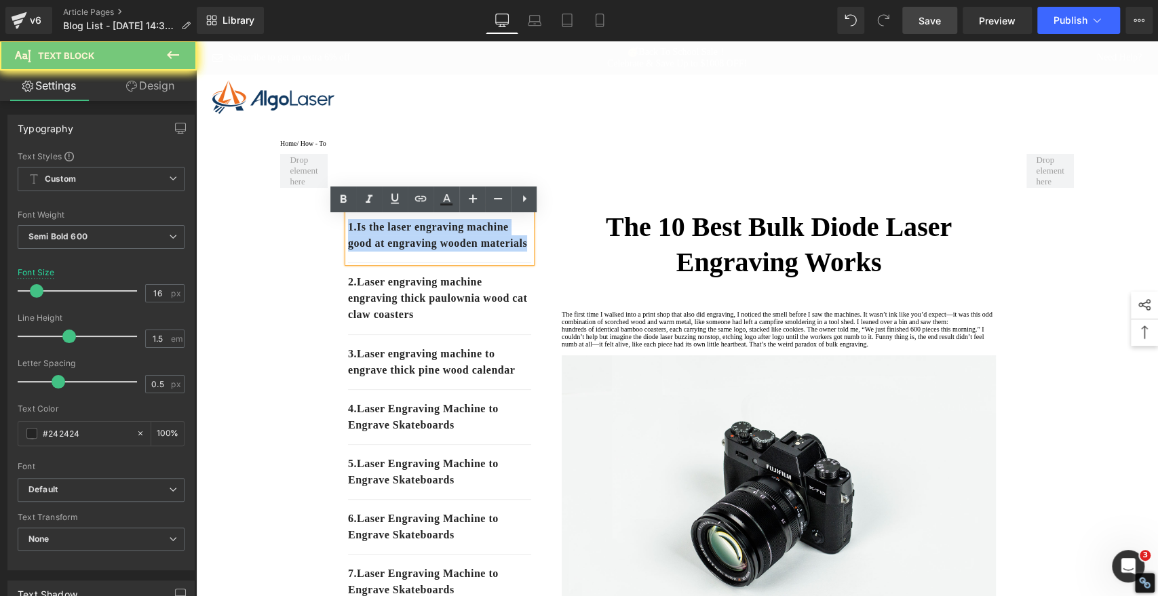
click at [450, 252] on p "1. Is the laser engraving machine good at engraving wooden materials" at bounding box center [439, 235] width 183 height 33
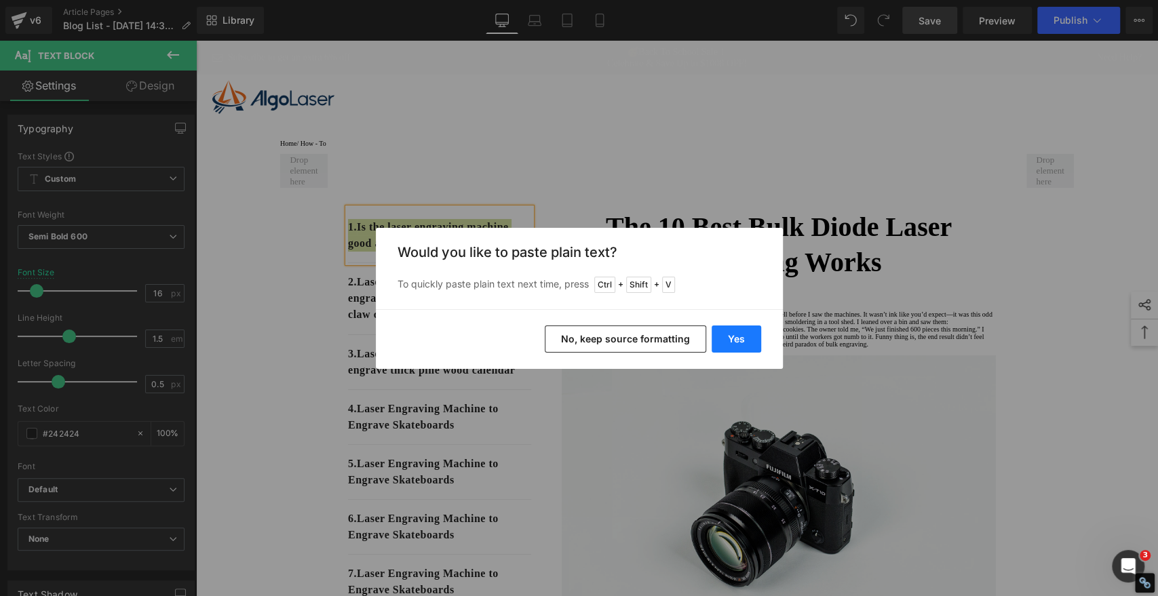
click at [726, 341] on button "Yes" at bounding box center [737, 339] width 50 height 27
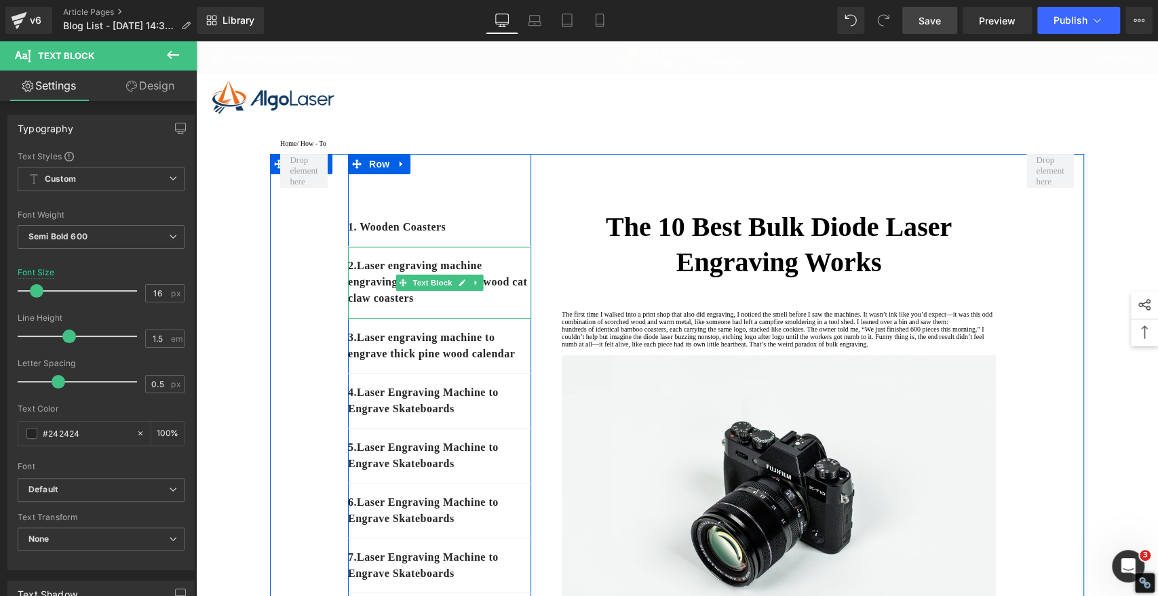
click at [475, 307] on p "2. Laser engraving machine engraving thick paulownia wood cat claw coasters" at bounding box center [439, 282] width 183 height 49
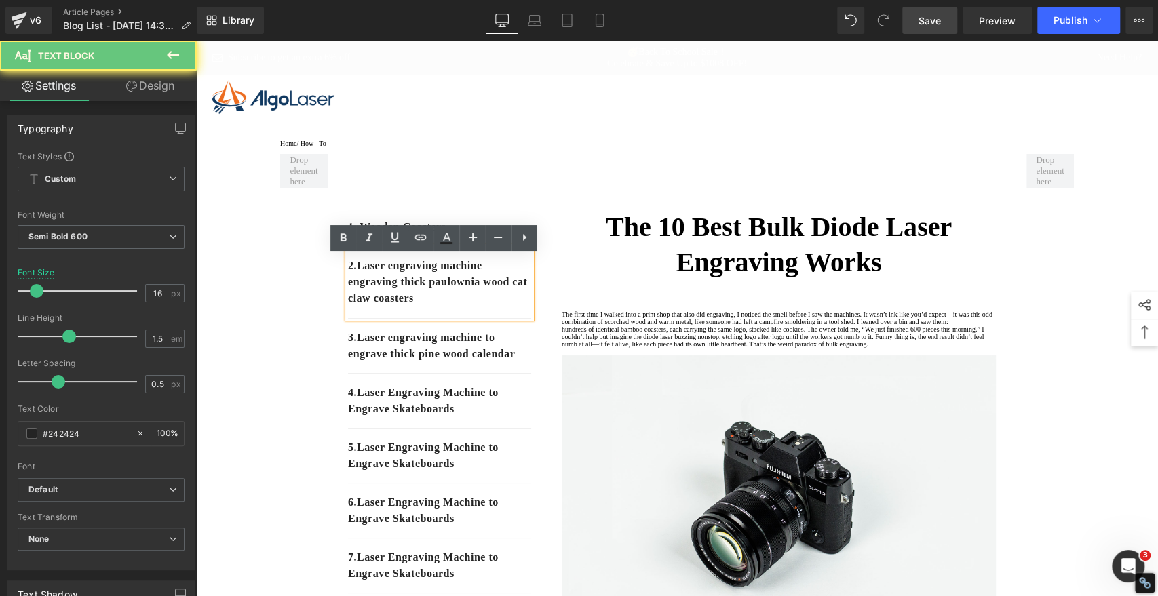
click at [476, 307] on p "2. Laser engraving machine engraving thick paulownia wood cat claw coasters" at bounding box center [439, 282] width 183 height 49
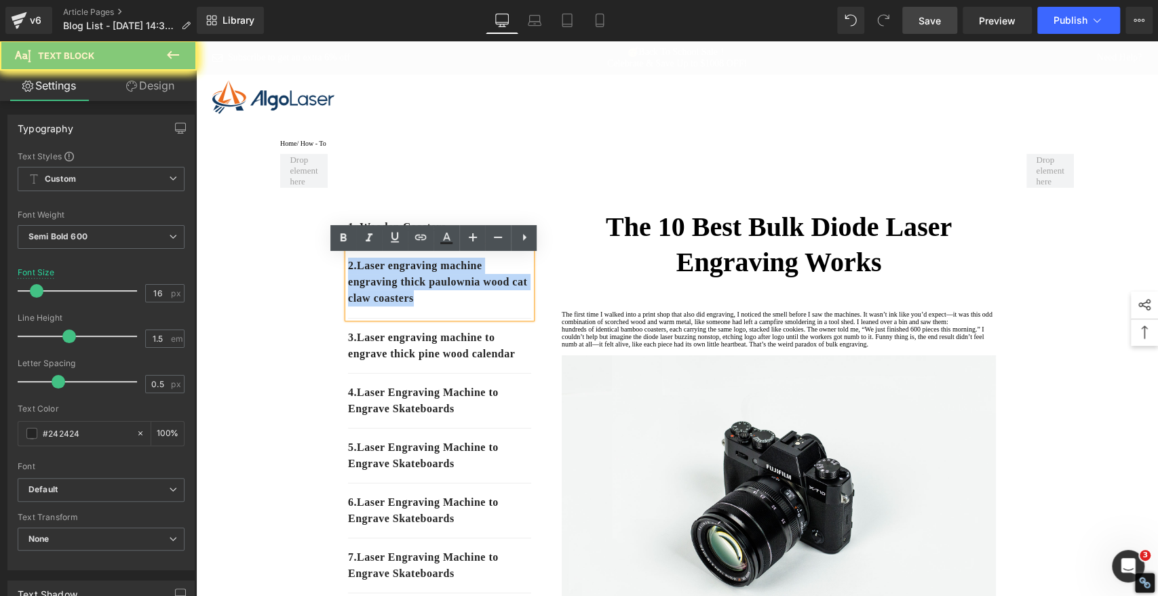
click at [474, 307] on p "2. Laser engraving machine engraving thick paulownia wood cat claw coasters" at bounding box center [439, 282] width 183 height 49
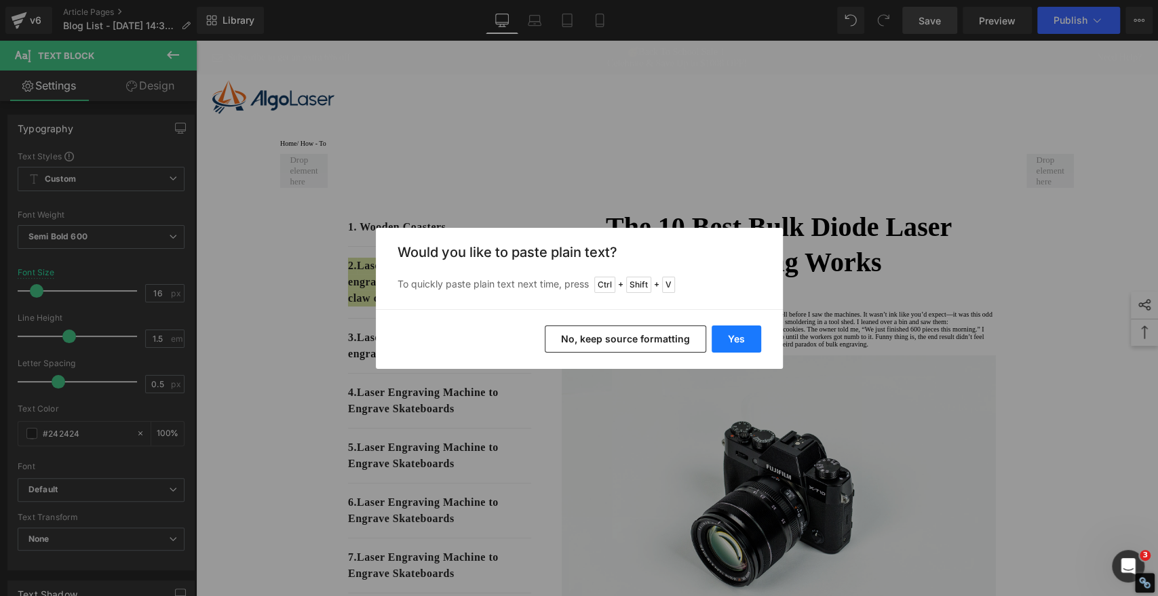
click at [744, 341] on button "Yes" at bounding box center [737, 339] width 50 height 27
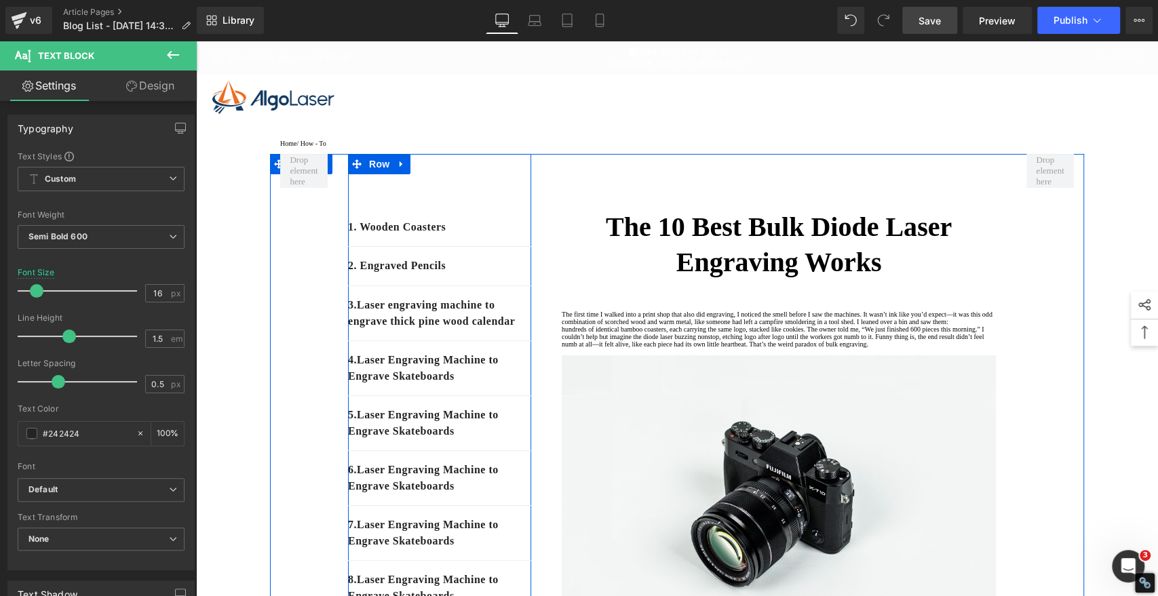
click at [404, 330] on p "3. Laser engraving machine to engrave thick pine wood calendar" at bounding box center [439, 313] width 183 height 33
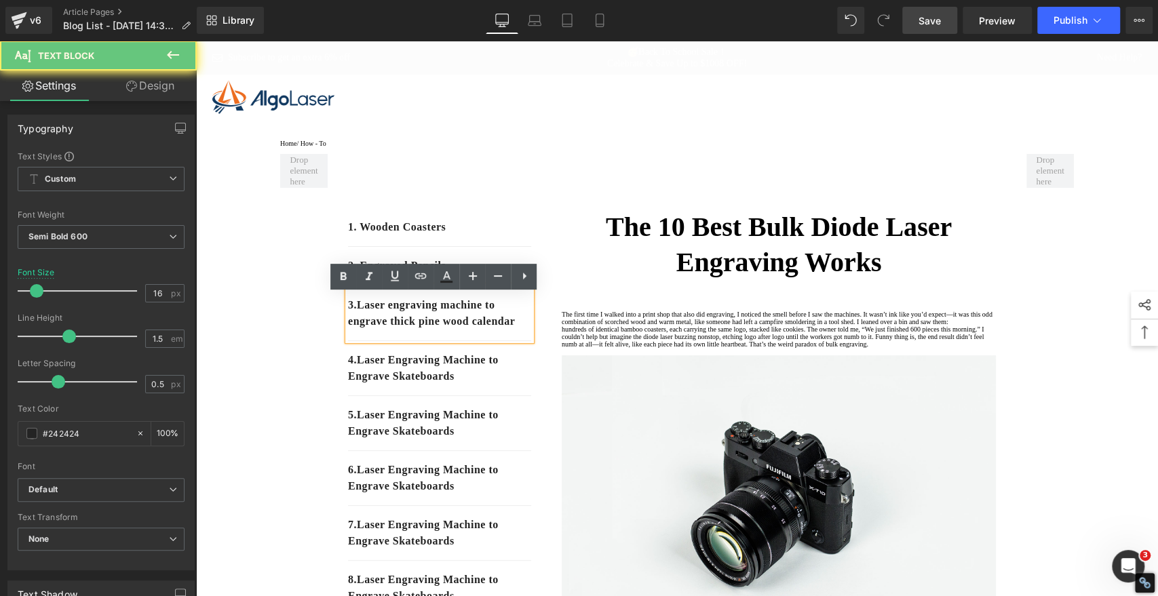
click at [404, 330] on p "3. Laser engraving machine to engrave thick pine wood calendar" at bounding box center [439, 313] width 183 height 33
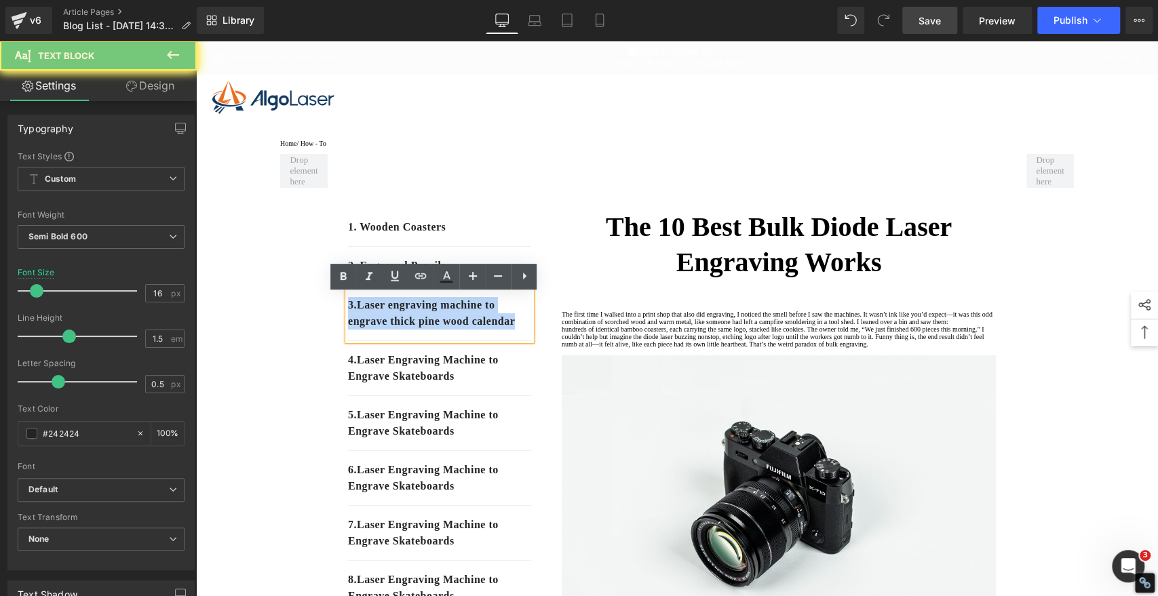
click at [404, 330] on p "3. Laser engraving machine to engrave thick pine wood calendar" at bounding box center [439, 313] width 183 height 33
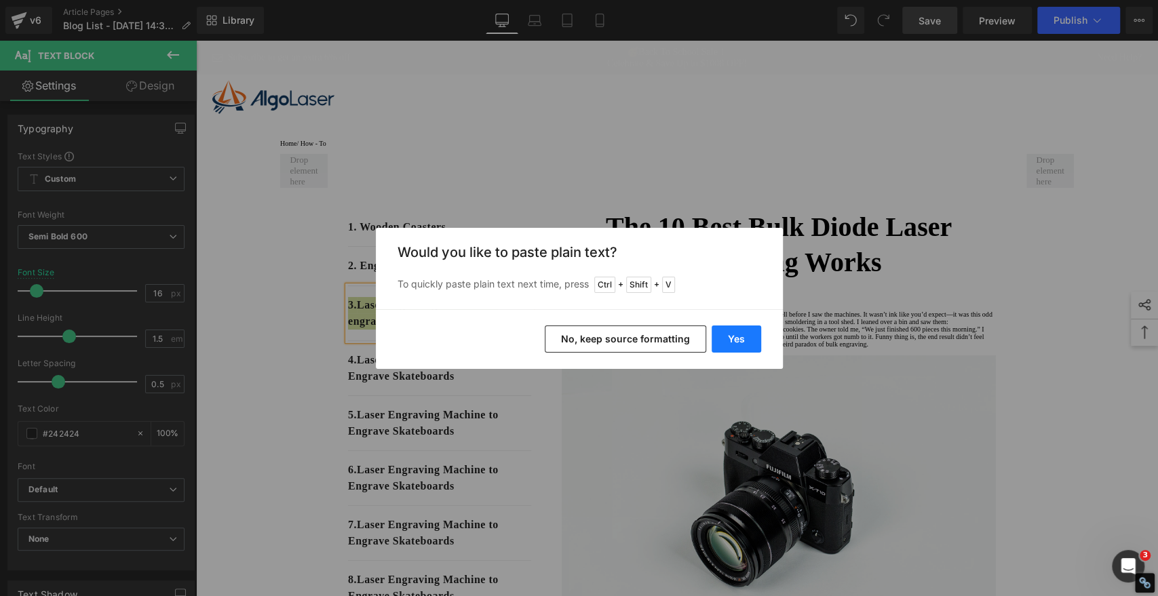
click at [733, 343] on button "Yes" at bounding box center [737, 339] width 50 height 27
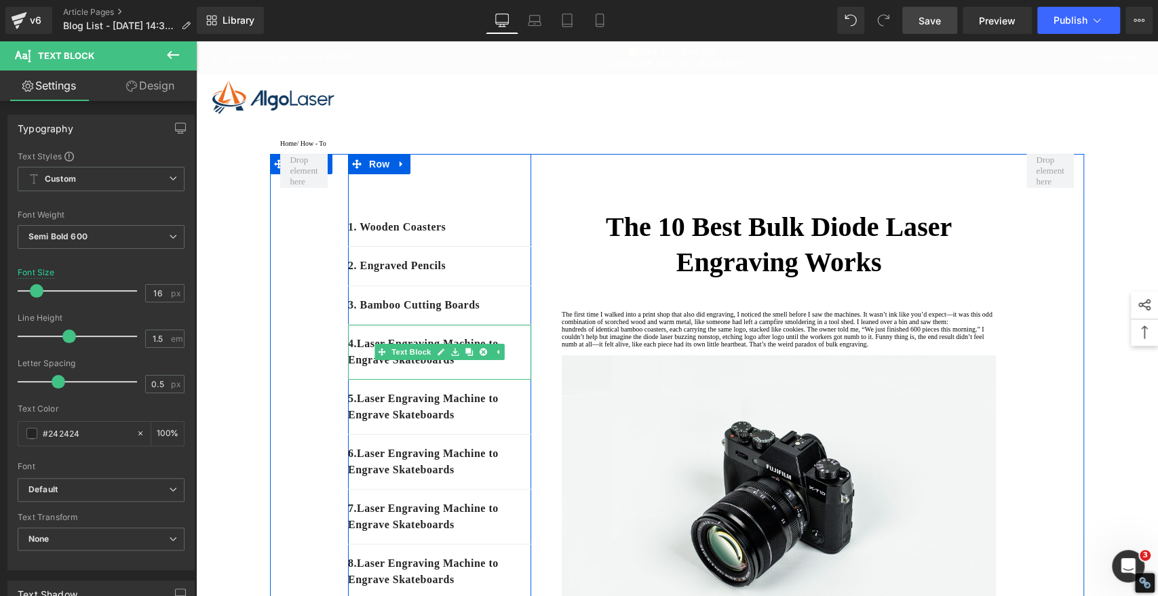
click at [478, 379] on div "4. Laser Engraving Machine to Engrave Skateboards" at bounding box center [439, 352] width 183 height 55
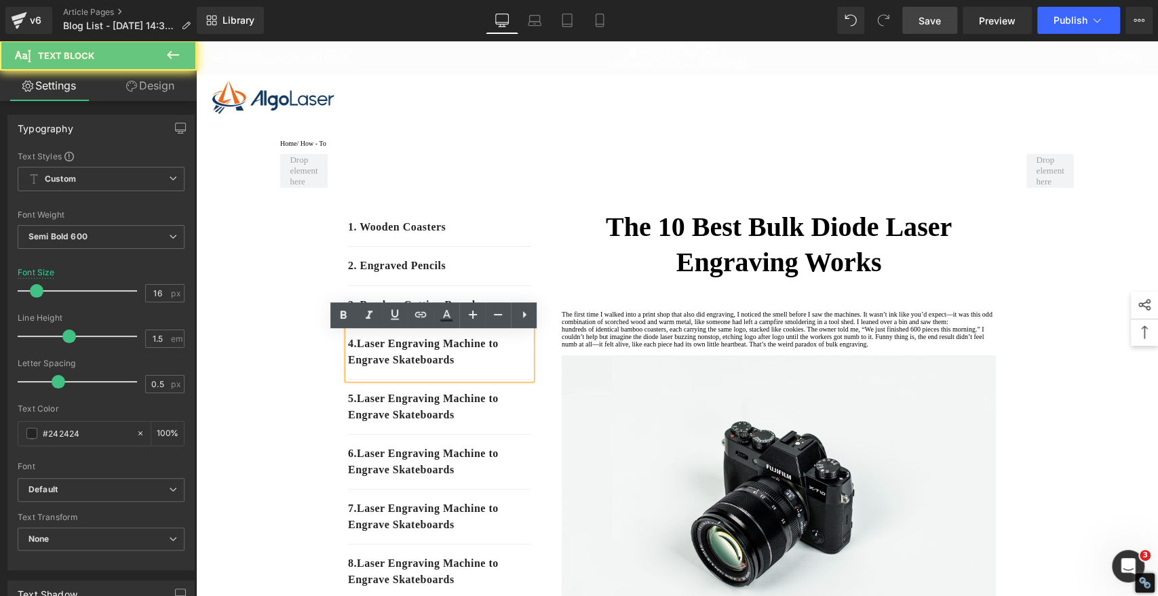
click at [475, 368] on p "4. Laser Engraving Machine to Engrave Skateboards" at bounding box center [439, 352] width 183 height 33
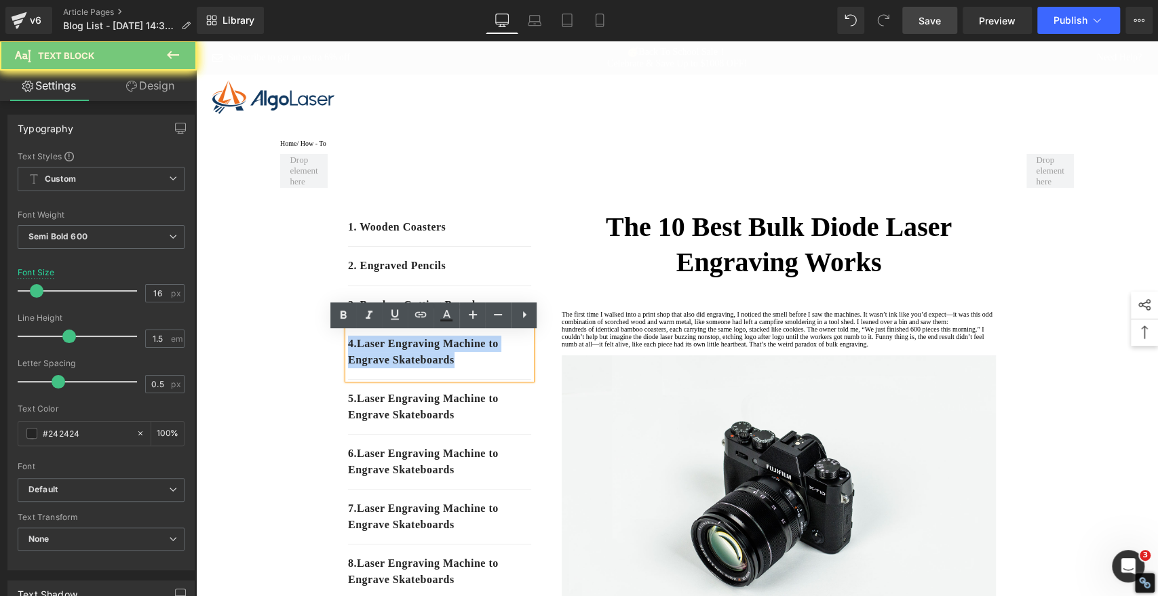
click at [475, 368] on p "4. Laser Engraving Machine to Engrave Skateboards" at bounding box center [439, 352] width 183 height 33
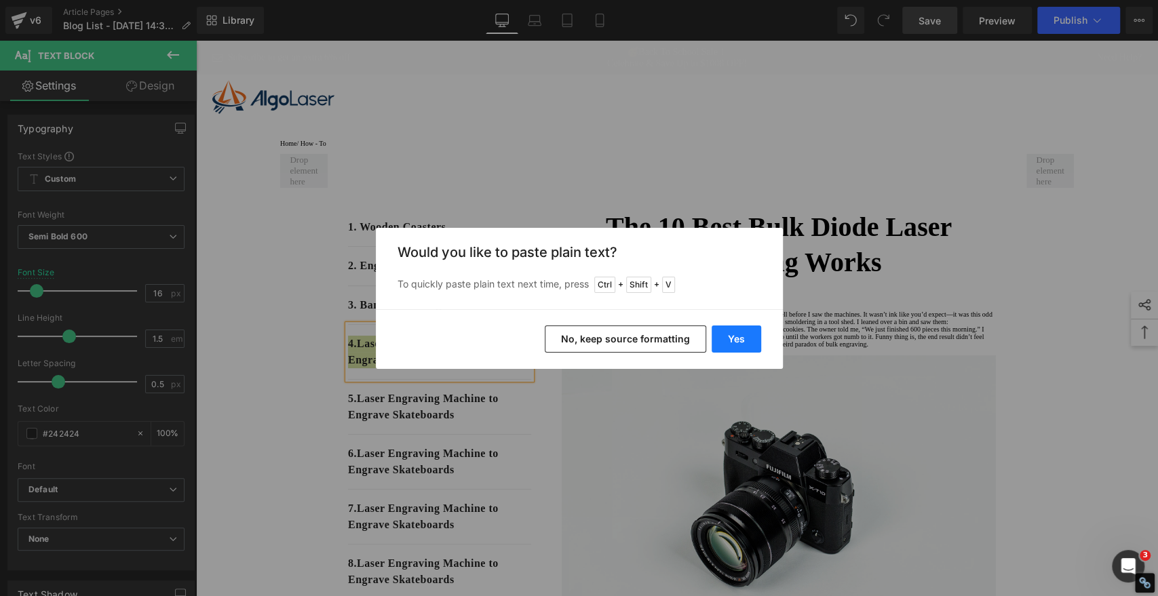
click at [743, 337] on button "Yes" at bounding box center [737, 339] width 50 height 27
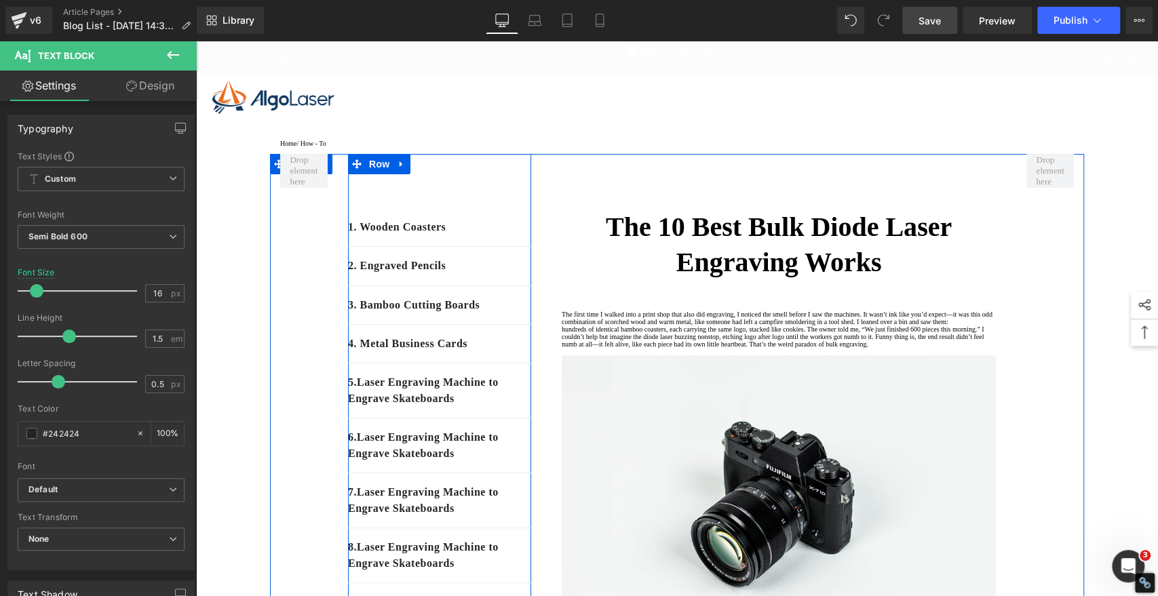
drag, startPoint x: 490, startPoint y: 420, endPoint x: 484, endPoint y: 415, distance: 7.7
click at [490, 419] on div "5 . Laser Engraving Machine to Engrave Skateboards" at bounding box center [439, 391] width 183 height 55
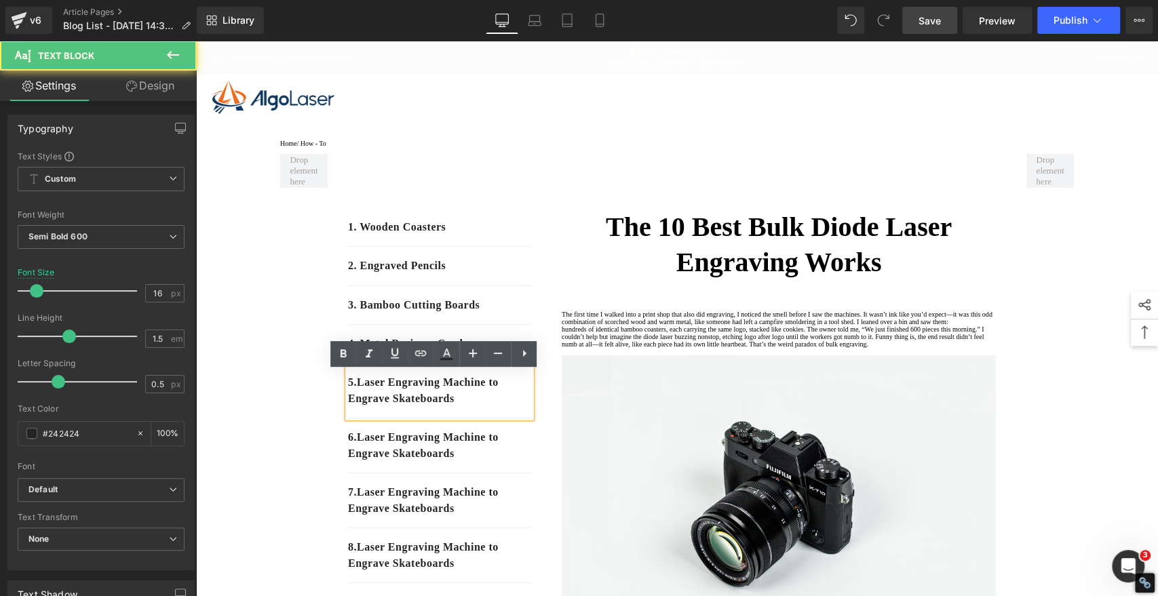
click at [484, 407] on p "5 . Laser Engraving Machine to Engrave Skateboards" at bounding box center [439, 390] width 183 height 33
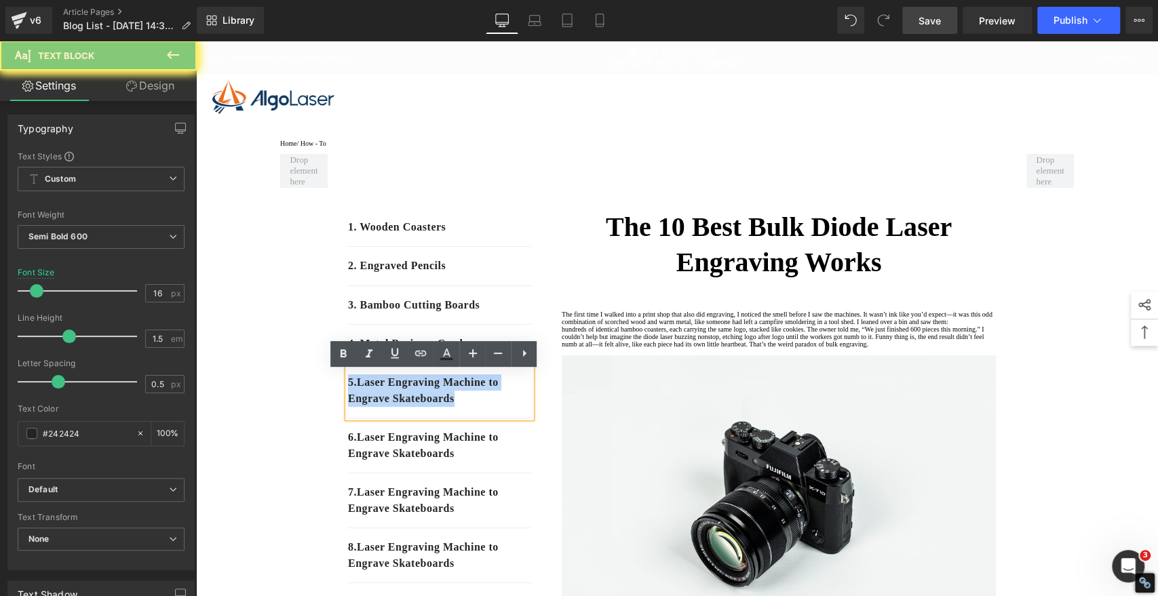
click at [484, 407] on p "5 . Laser Engraving Machine to Engrave Skateboards" at bounding box center [439, 390] width 183 height 33
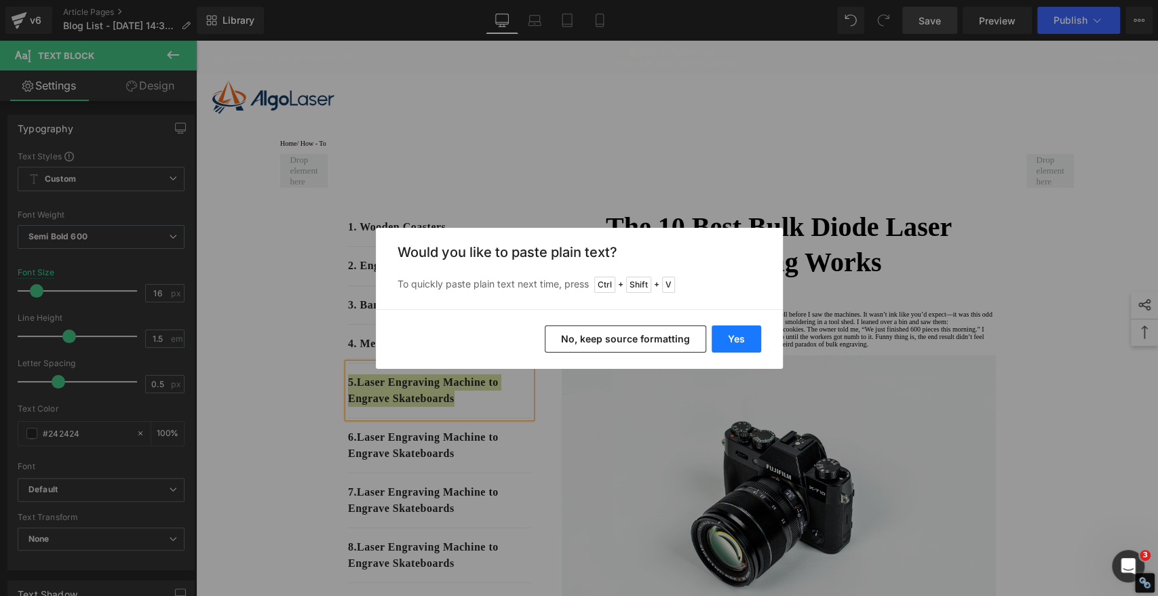
click at [745, 339] on button "Yes" at bounding box center [737, 339] width 50 height 27
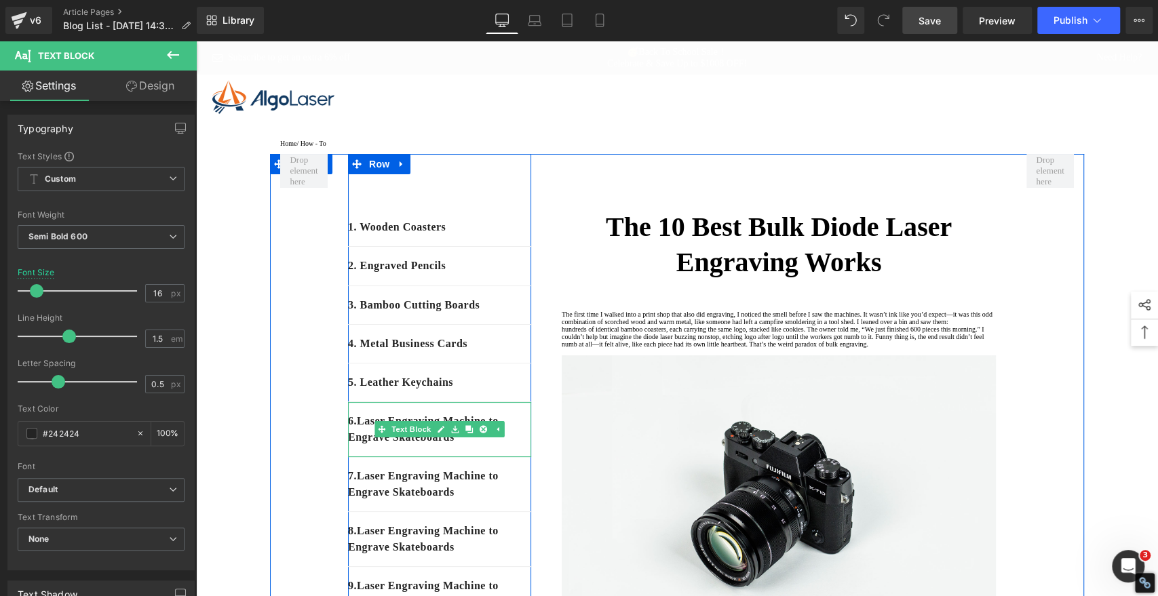
click at [501, 457] on div "6 . Laser Engraving Machine to Engrave Skateboards" at bounding box center [439, 429] width 183 height 55
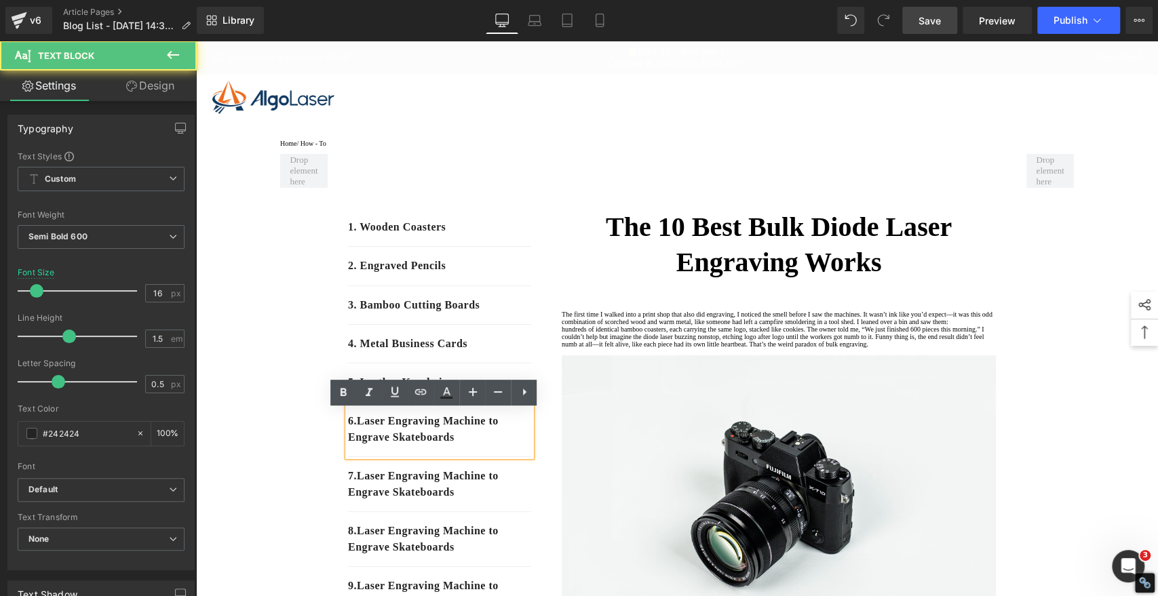
click at [470, 444] on p "6 . Laser Engraving Machine to Engrave Skateboards" at bounding box center [439, 429] width 183 height 33
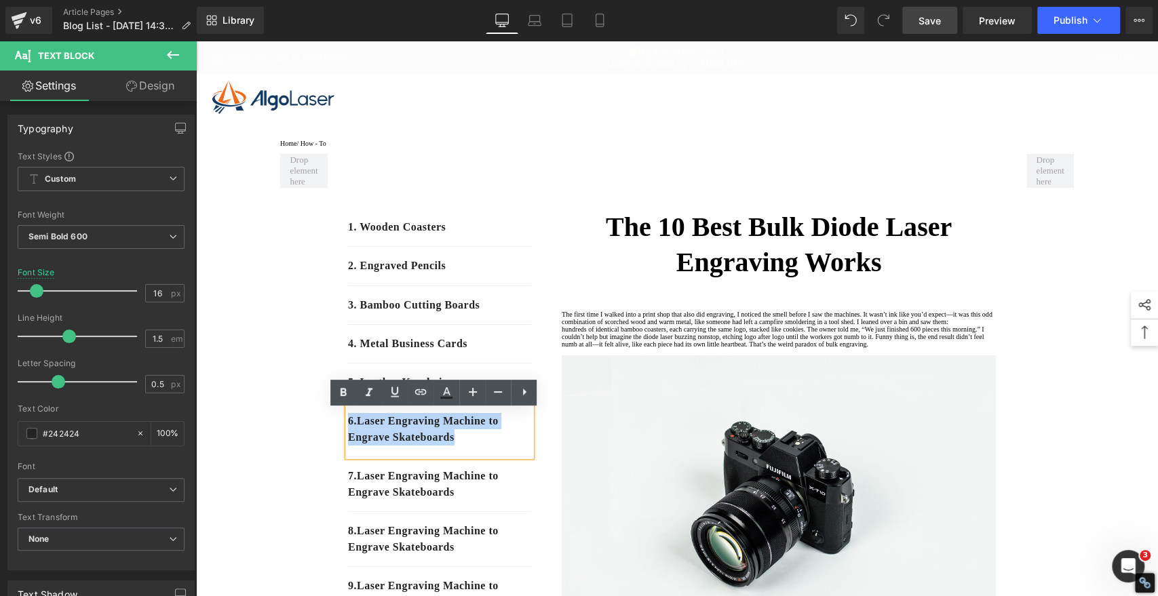
click at [470, 444] on p "6 . Laser Engraving Machine to Engrave Skateboards" at bounding box center [439, 429] width 183 height 33
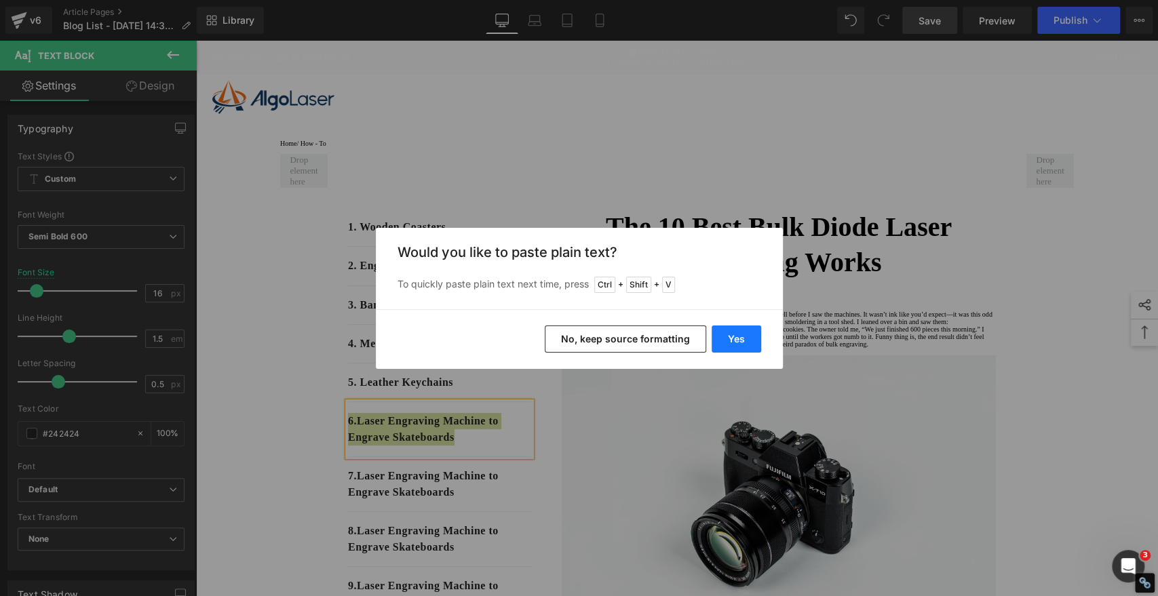
click at [746, 339] on button "Yes" at bounding box center [737, 339] width 50 height 27
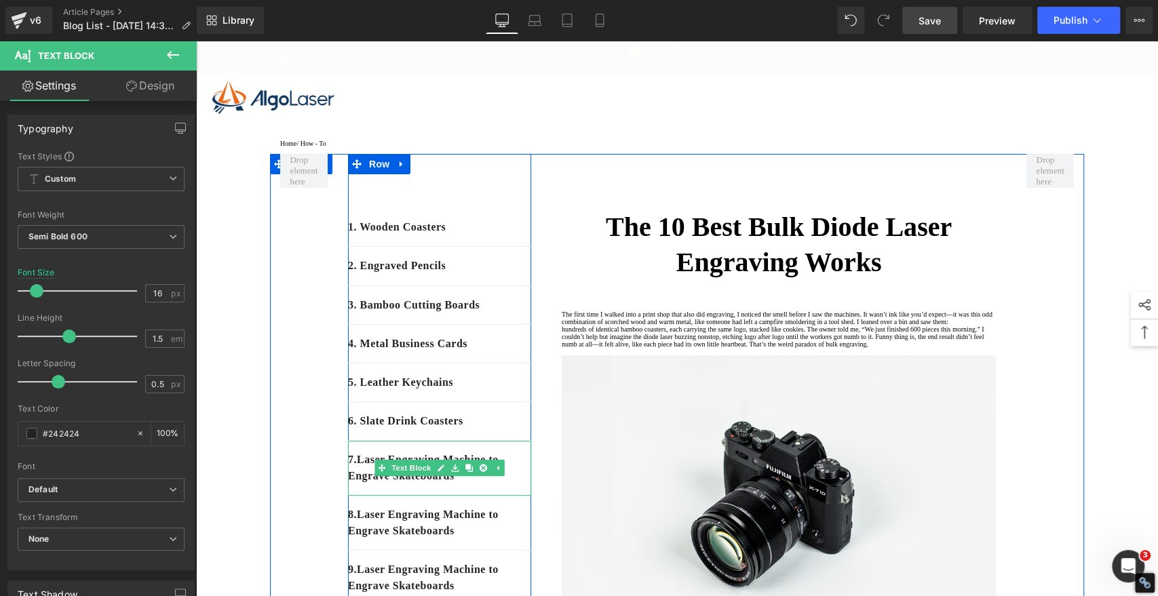
click at [480, 484] on p "7 . Laser Engraving Machine to Engrave Skateboards" at bounding box center [439, 468] width 183 height 33
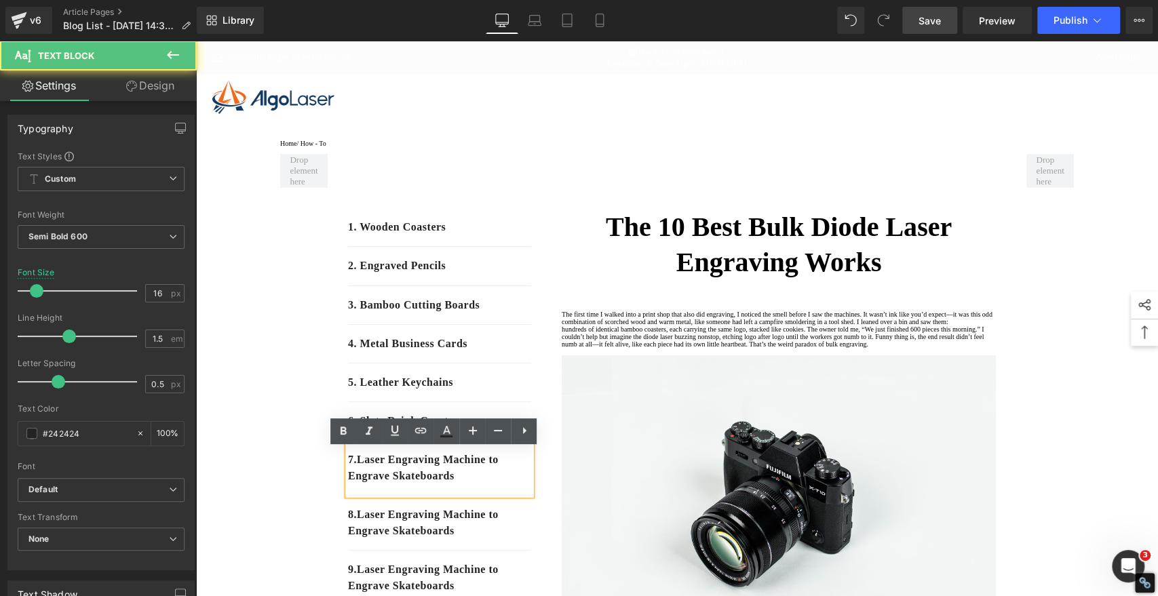
click at [478, 484] on p "7 . Laser Engraving Machine to Engrave Skateboards" at bounding box center [439, 468] width 183 height 33
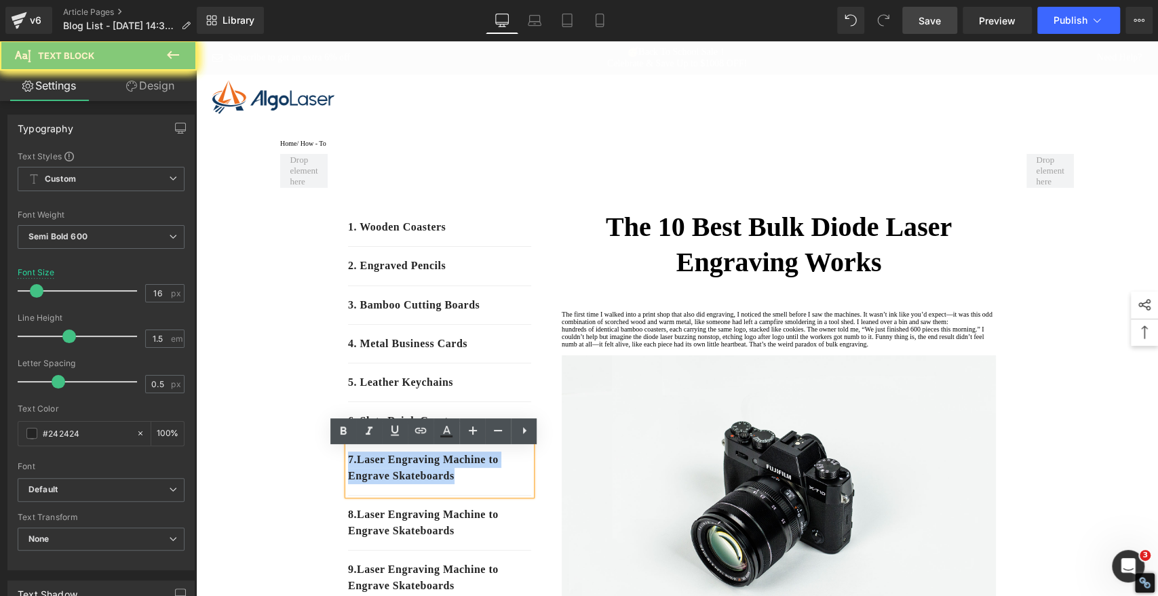
click at [478, 484] on p "7 . Laser Engraving Machine to Engrave Skateboards" at bounding box center [439, 468] width 183 height 33
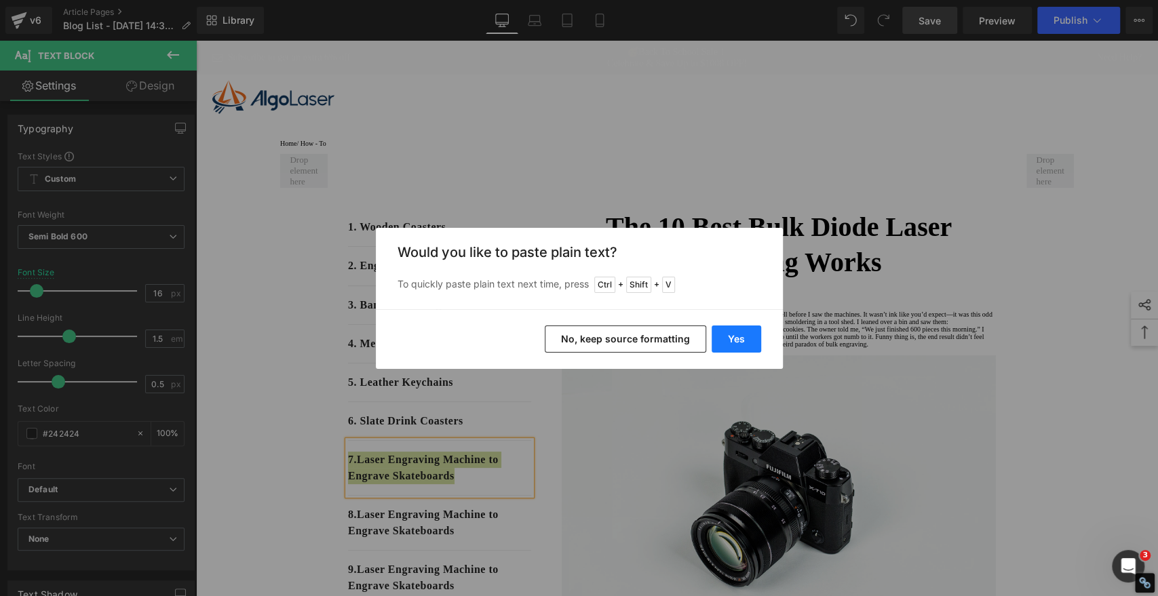
click at [727, 337] on button "Yes" at bounding box center [737, 339] width 50 height 27
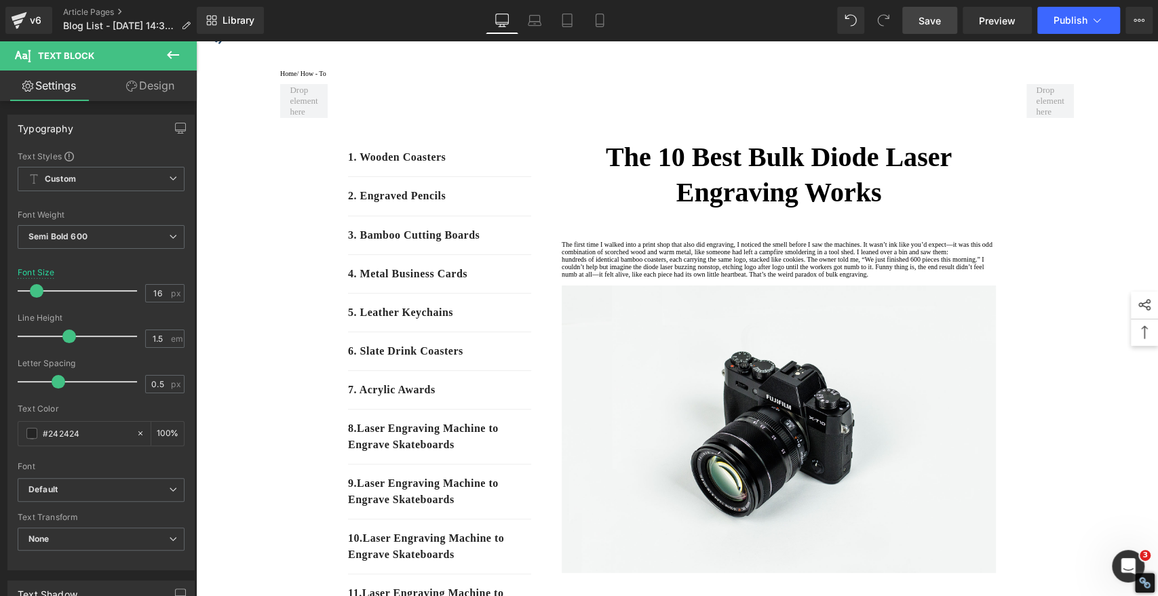
scroll to position [151, 0]
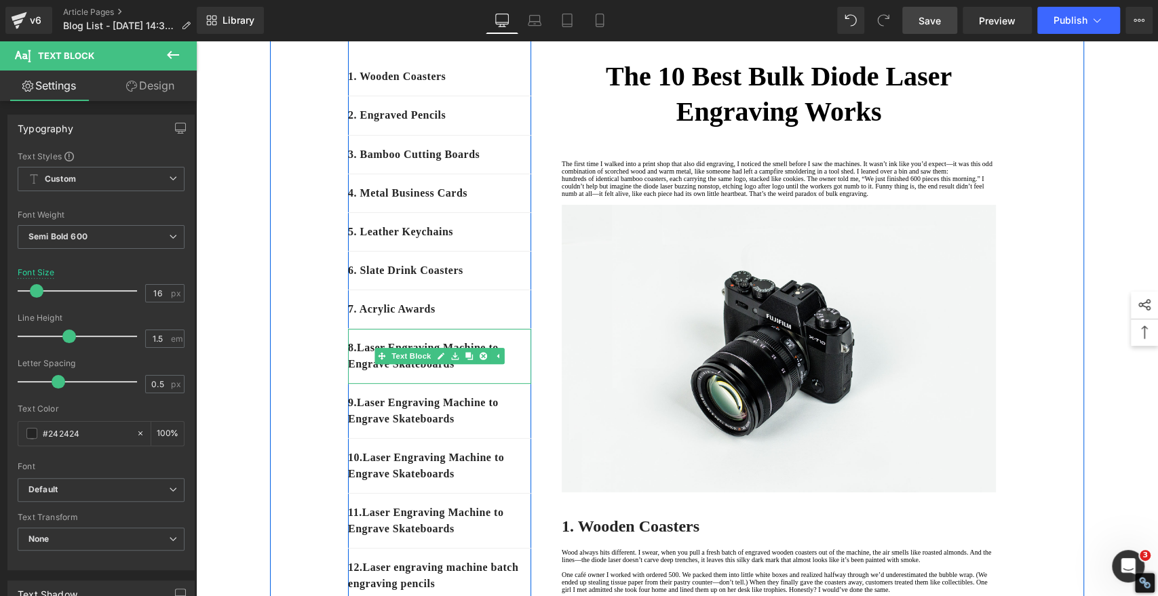
click at [493, 372] on p "8 . Laser Engraving Machine to Engrave Skateboards" at bounding box center [439, 356] width 183 height 33
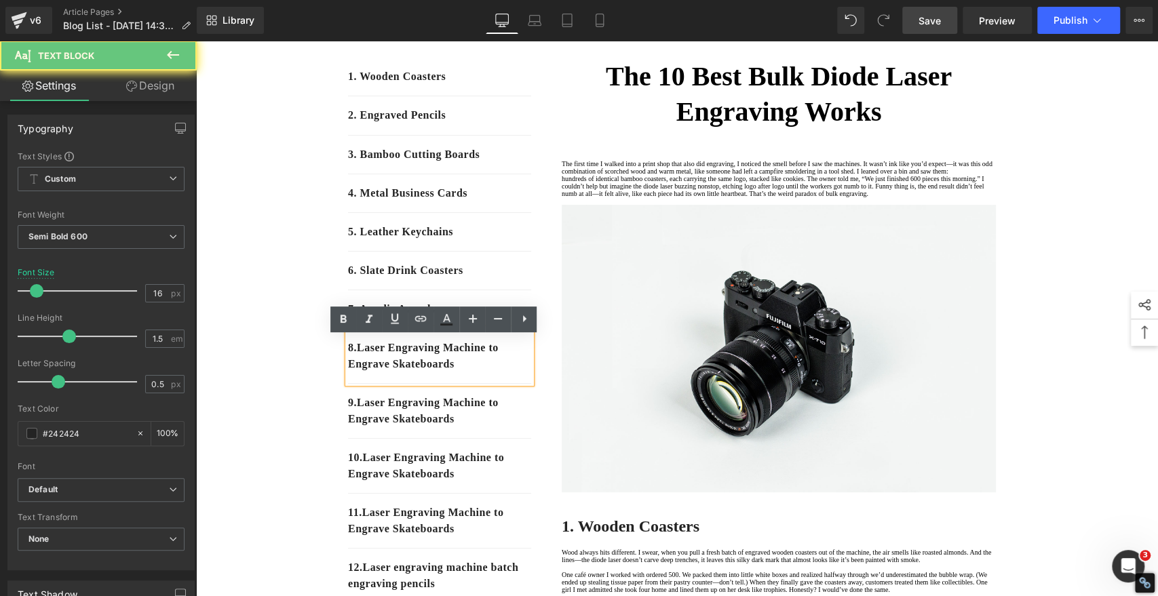
click at [491, 372] on p "8 . Laser Engraving Machine to Engrave Skateboards" at bounding box center [439, 356] width 183 height 33
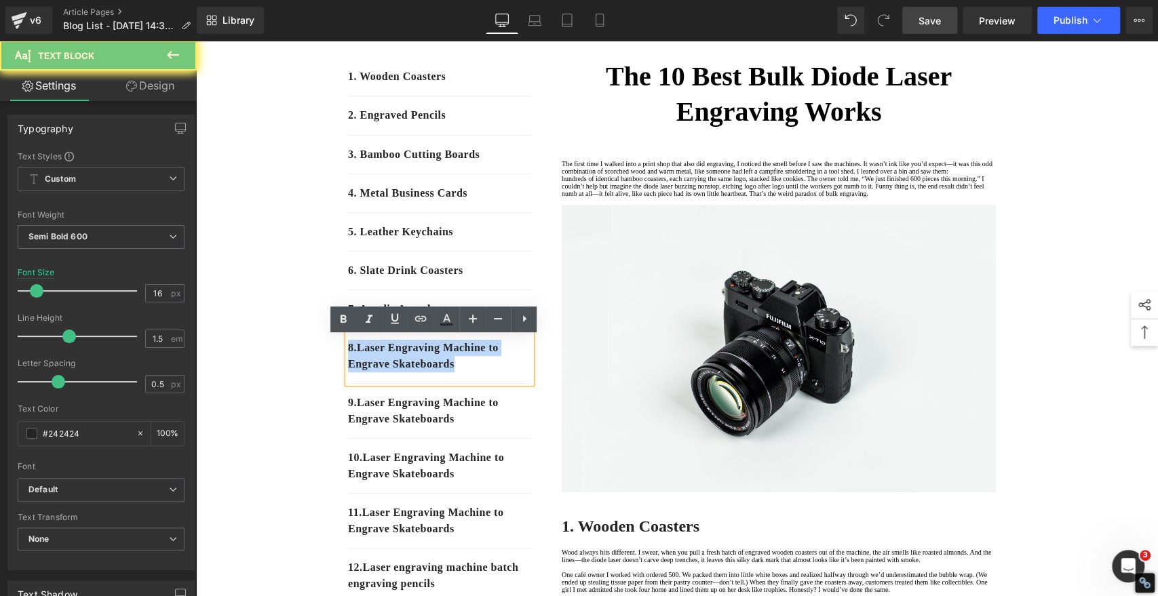
click at [491, 372] on p "8 . Laser Engraving Machine to Engrave Skateboards" at bounding box center [439, 356] width 183 height 33
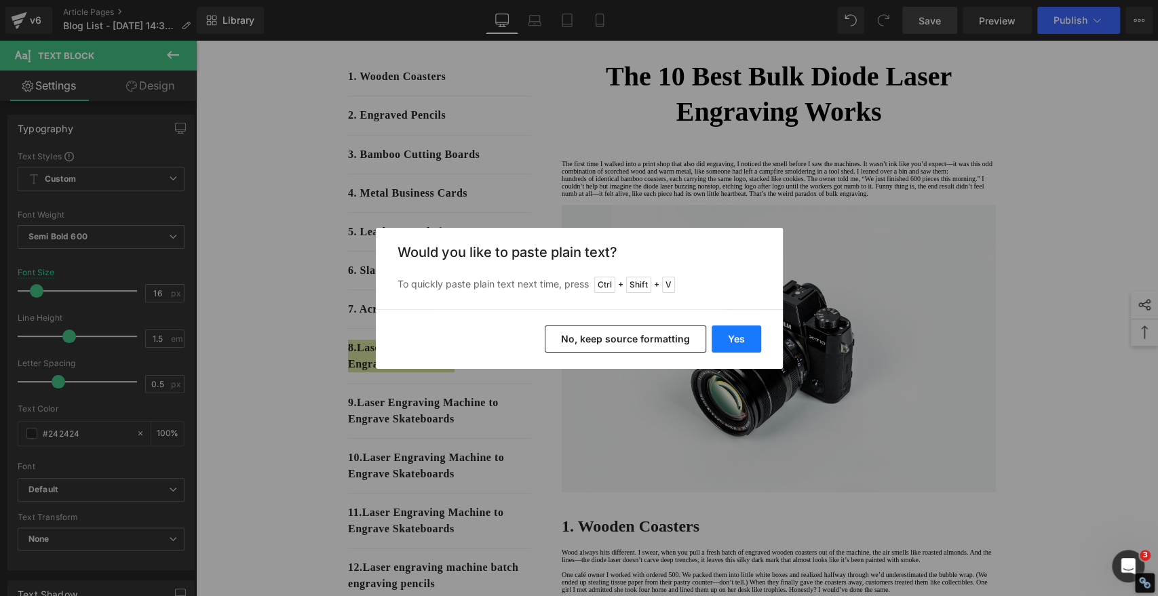
click at [726, 335] on button "Yes" at bounding box center [737, 339] width 50 height 27
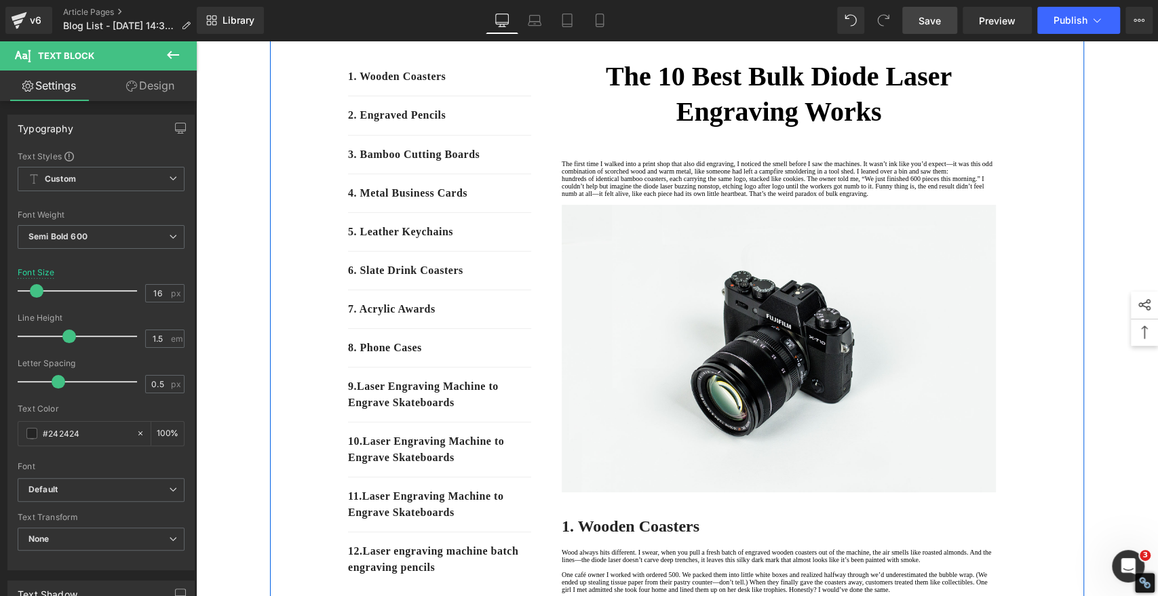
click at [496, 466] on p "10 . Laser Engraving Machine to Engrave Skateboards" at bounding box center [439, 450] width 183 height 33
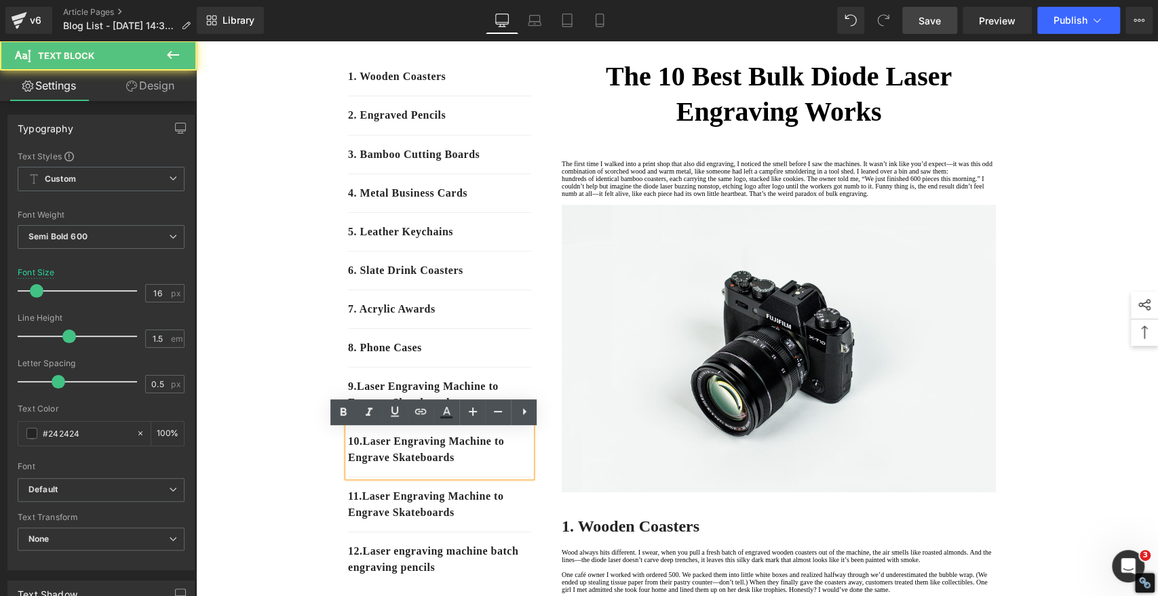
click at [491, 466] on p "10 . Laser Engraving Machine to Engrave Skateboards" at bounding box center [439, 450] width 183 height 33
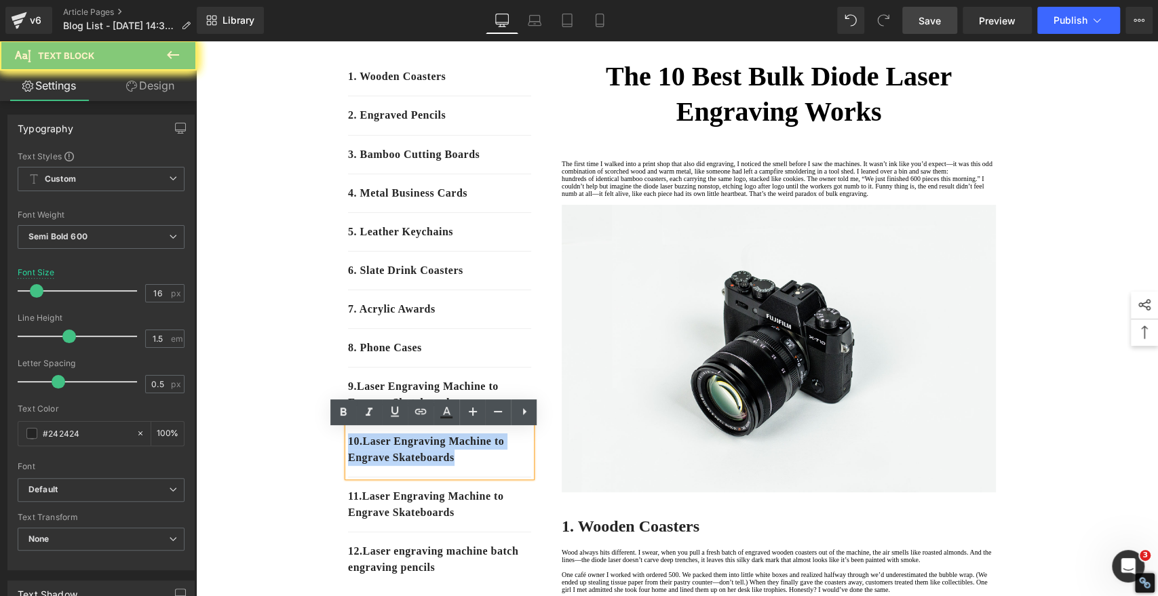
click at [491, 466] on p "10 . Laser Engraving Machine to Engrave Skateboards" at bounding box center [439, 450] width 183 height 33
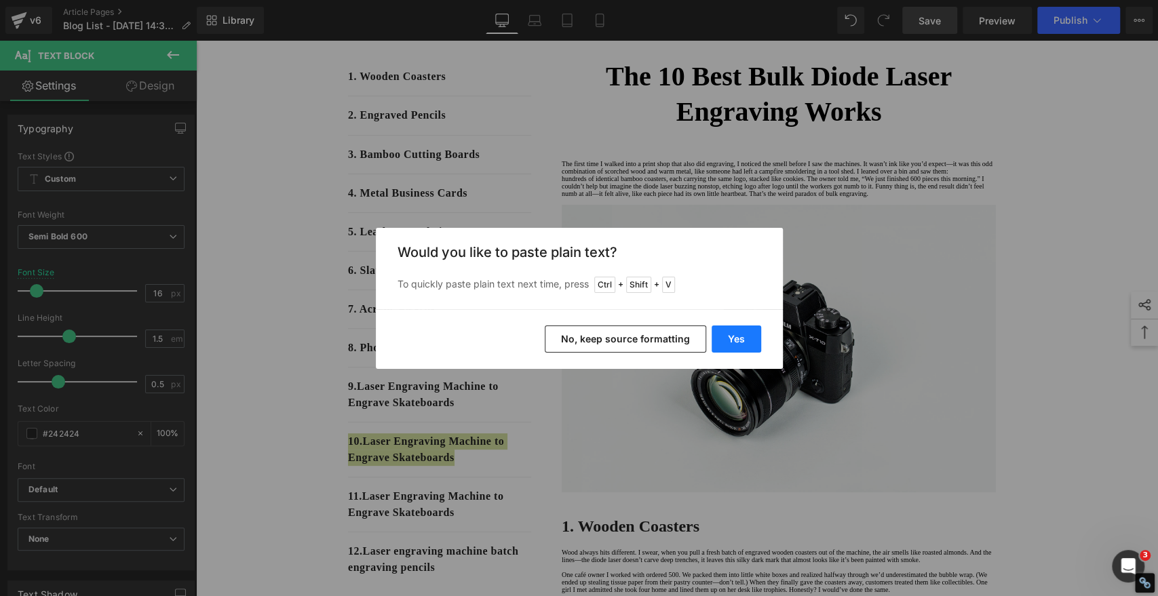
click at [723, 333] on button "Yes" at bounding box center [737, 339] width 50 height 27
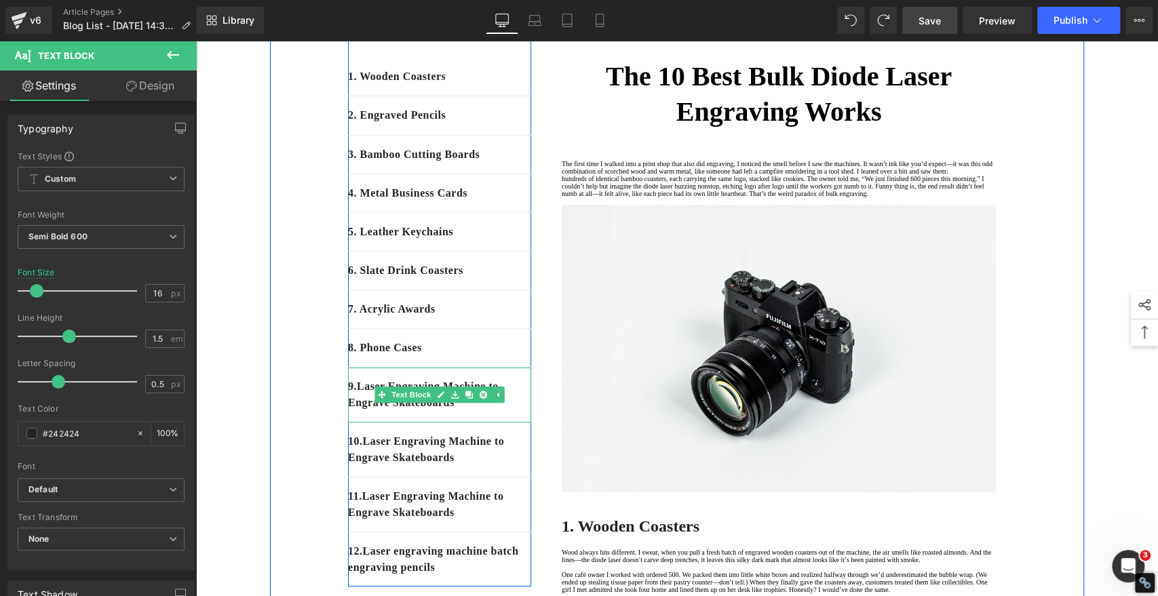
click at [476, 422] on div "9 . Laser Engraving Machine to Engrave Skateboards" at bounding box center [439, 395] width 183 height 55
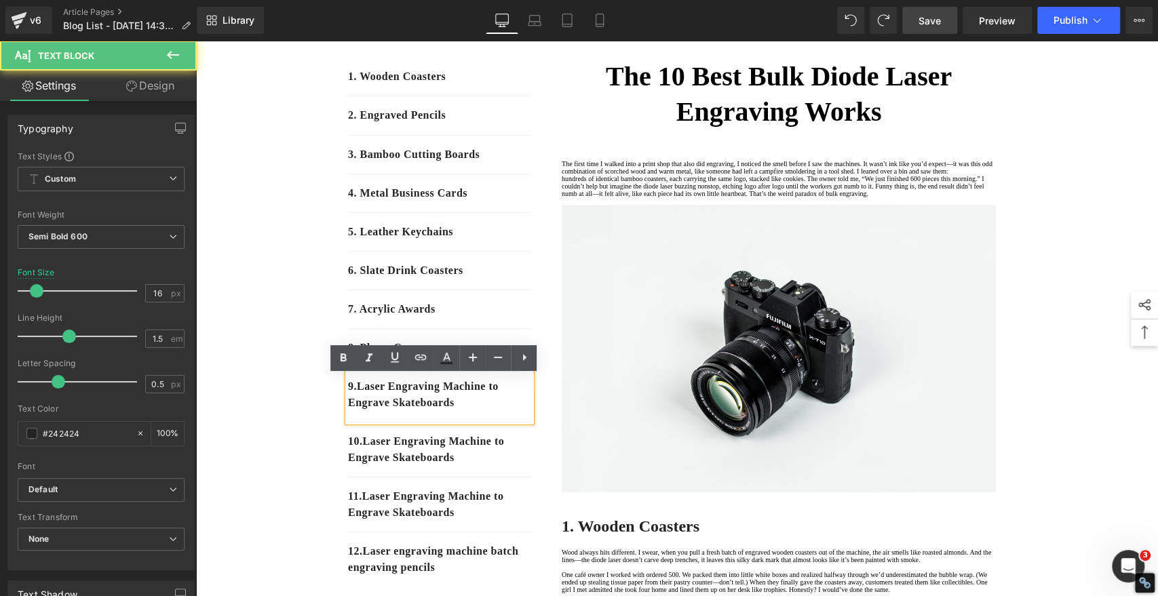
click at [480, 411] on p "9 . Laser Engraving Machine to Engrave Skateboards" at bounding box center [439, 395] width 183 height 33
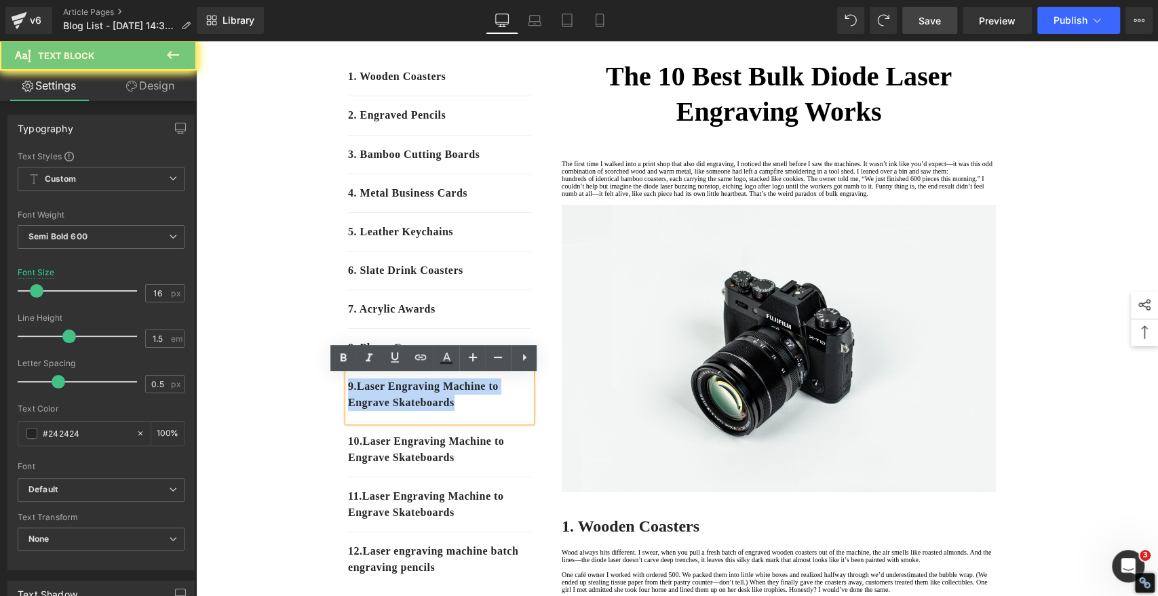
click at [480, 411] on p "9 . Laser Engraving Machine to Engrave Skateboards" at bounding box center [439, 395] width 183 height 33
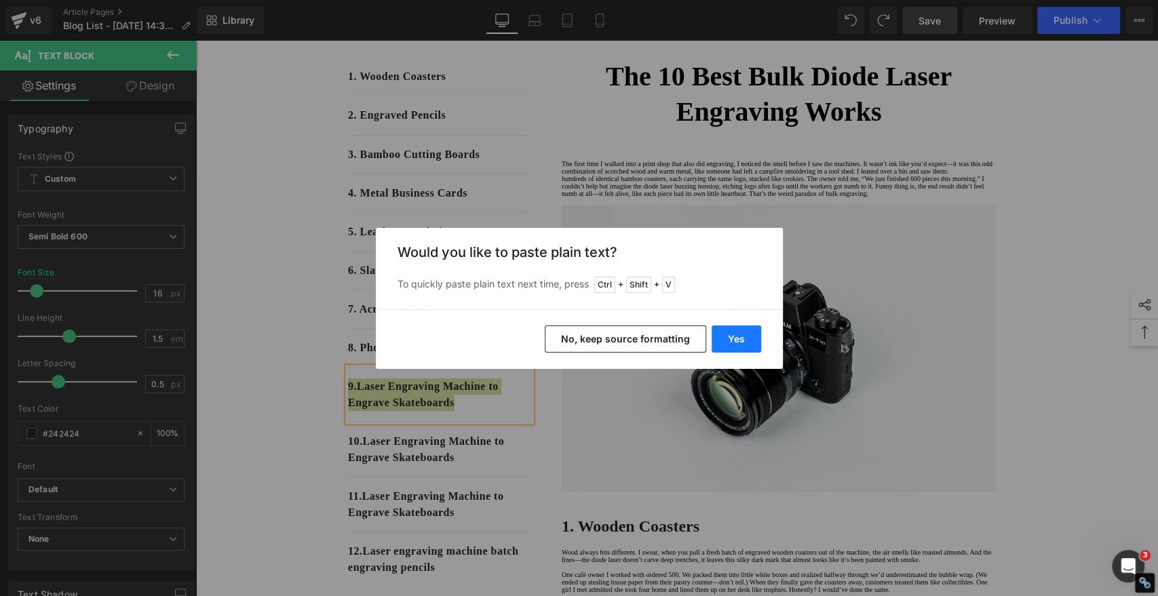
click at [744, 333] on button "Yes" at bounding box center [737, 339] width 50 height 27
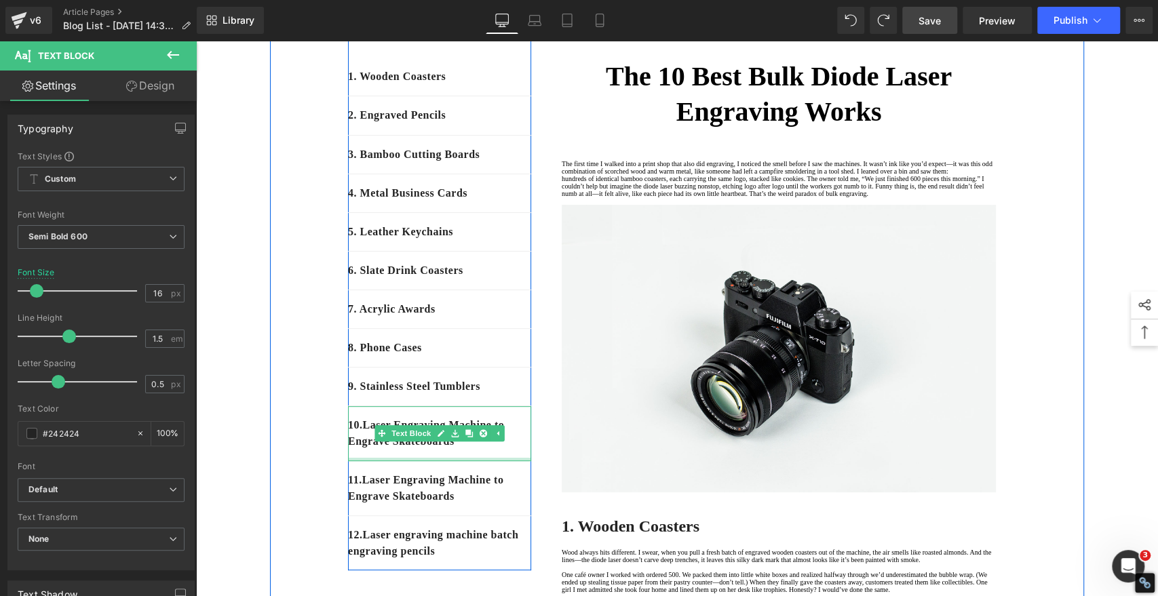
click at [482, 461] on div "10 . Laser Engraving Machine to Engrave Skateboards" at bounding box center [439, 433] width 183 height 55
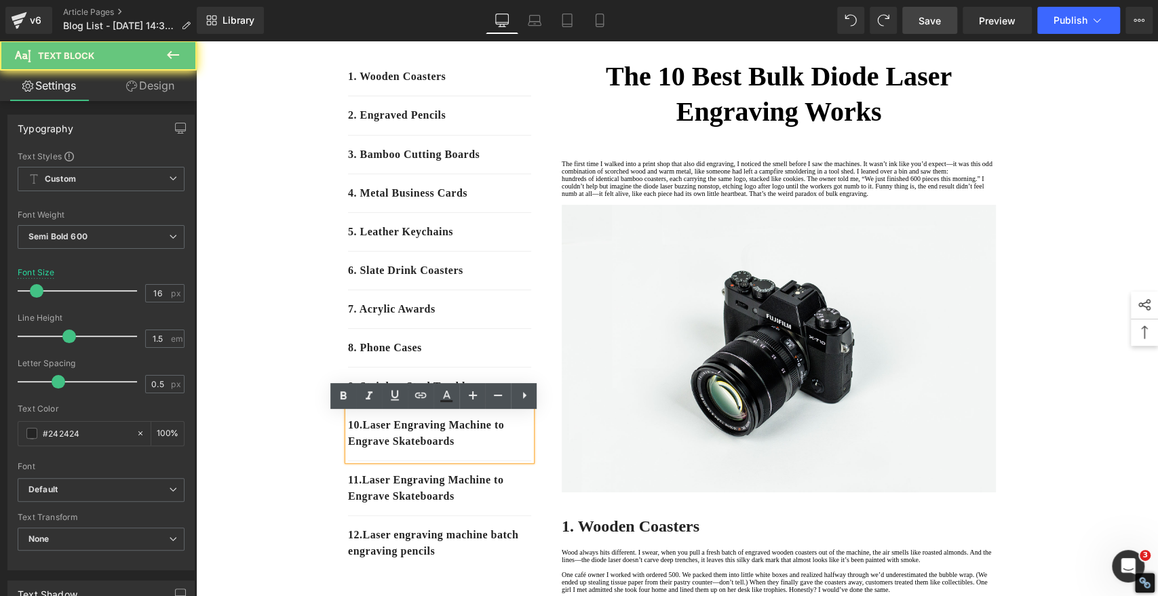
click at [480, 450] on p "10 . Laser Engraving Machine to Engrave Skateboards" at bounding box center [439, 433] width 183 height 33
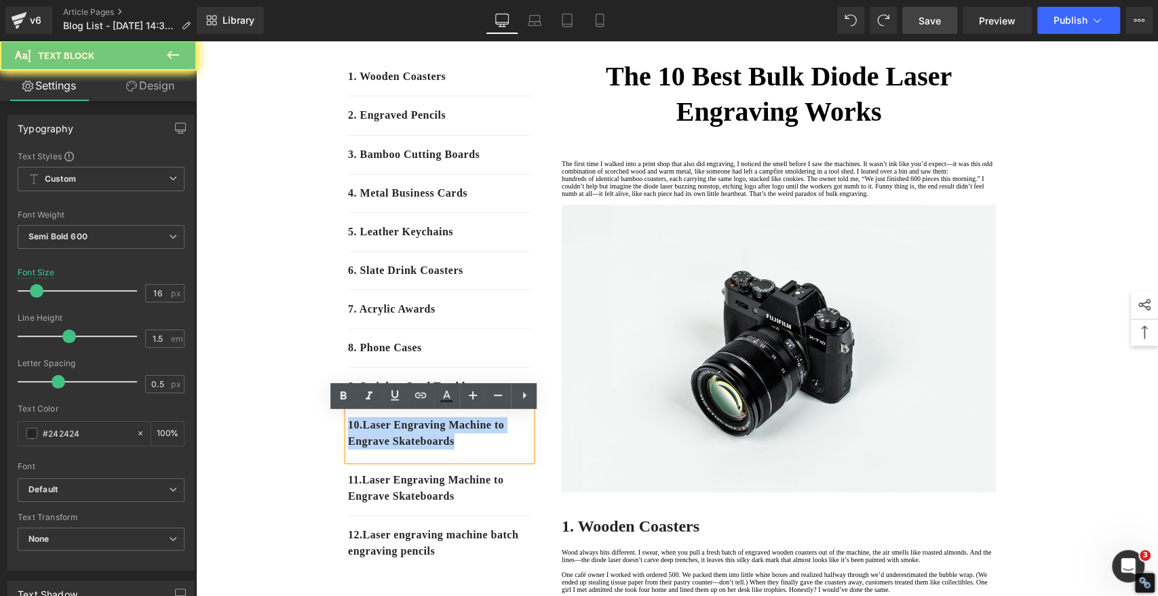
click at [480, 450] on p "10 . Laser Engraving Machine to Engrave Skateboards" at bounding box center [439, 433] width 183 height 33
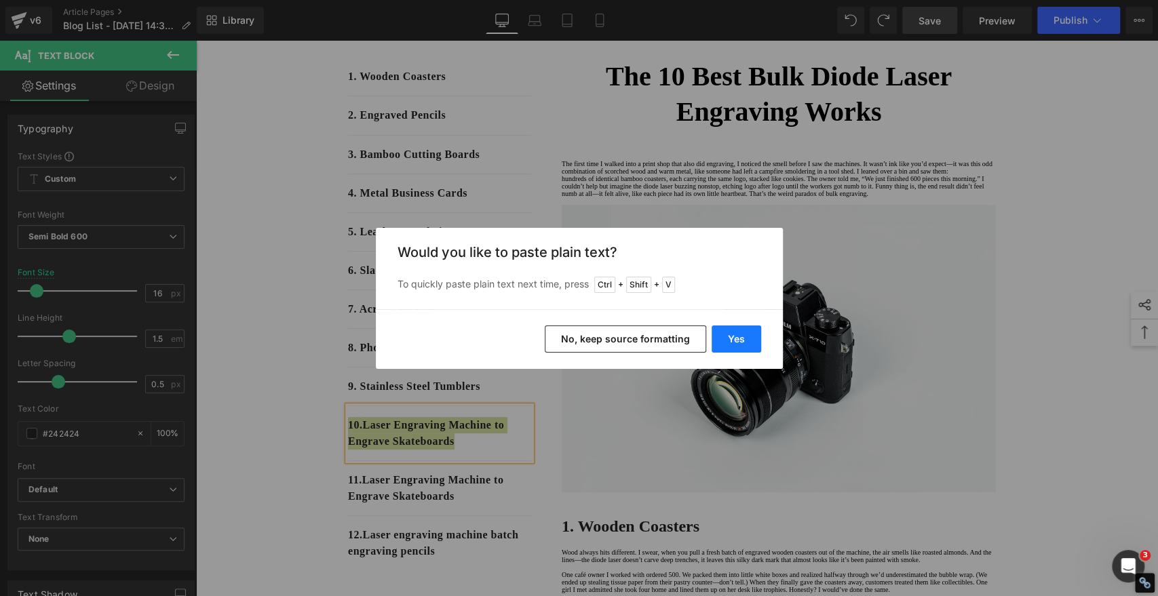
click at [735, 341] on button "Yes" at bounding box center [737, 339] width 50 height 27
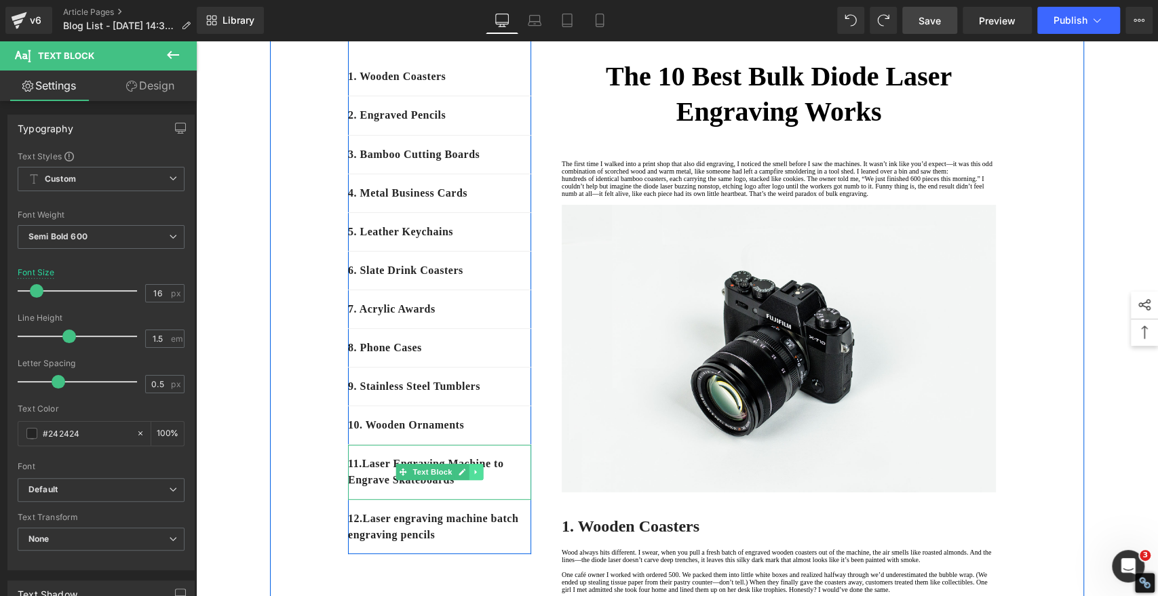
click at [472, 476] on icon at bounding box center [475, 472] width 7 height 8
click at [480, 476] on icon at bounding box center [483, 472] width 7 height 8
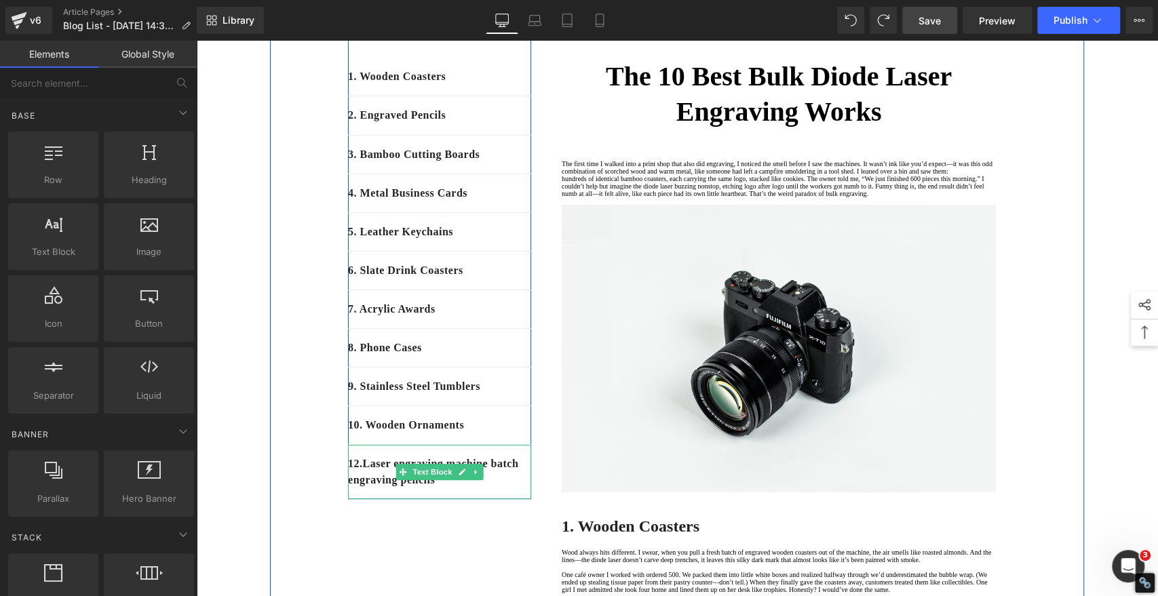
click at [363, 472] on p "12 . Laser engraving machine batch engraving pencils" at bounding box center [439, 472] width 183 height 33
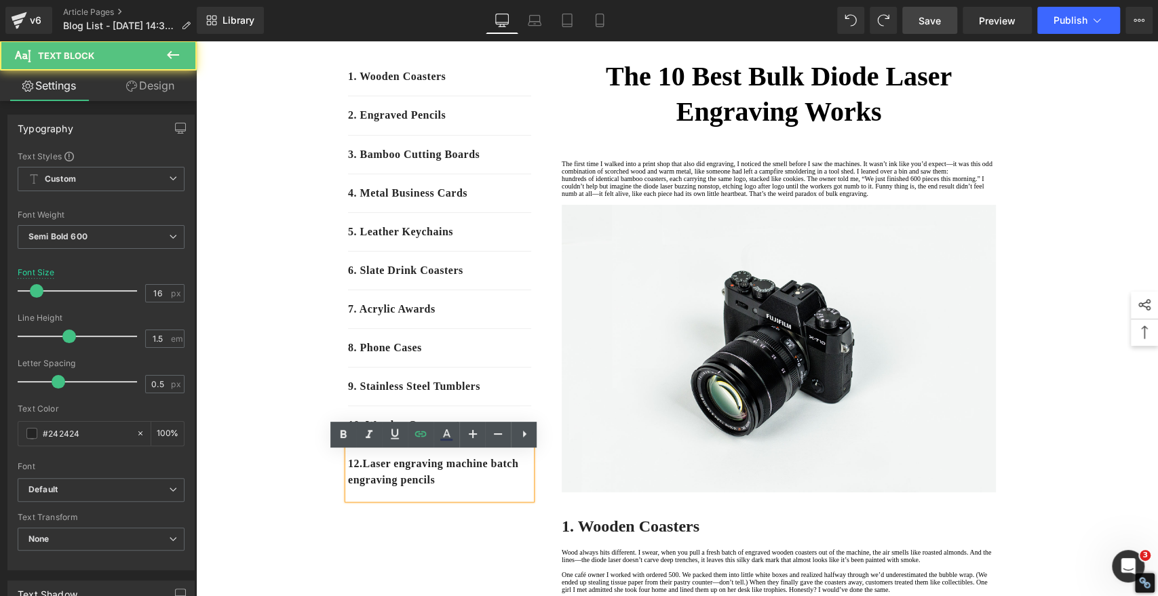
click at [363, 472] on p "12 . Laser engraving machine batch engraving pencils" at bounding box center [439, 472] width 183 height 33
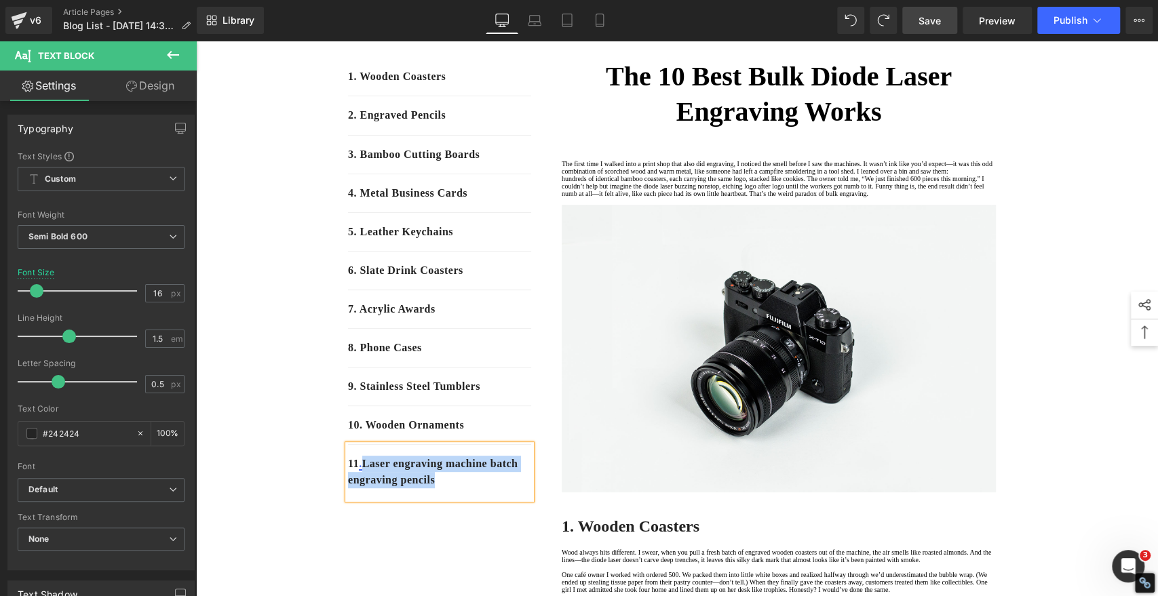
drag, startPoint x: 491, startPoint y: 496, endPoint x: 361, endPoint y: 479, distance: 130.7
click at [361, 479] on p "11 . Laser engraving machine batch engraving pencils" at bounding box center [439, 472] width 183 height 33
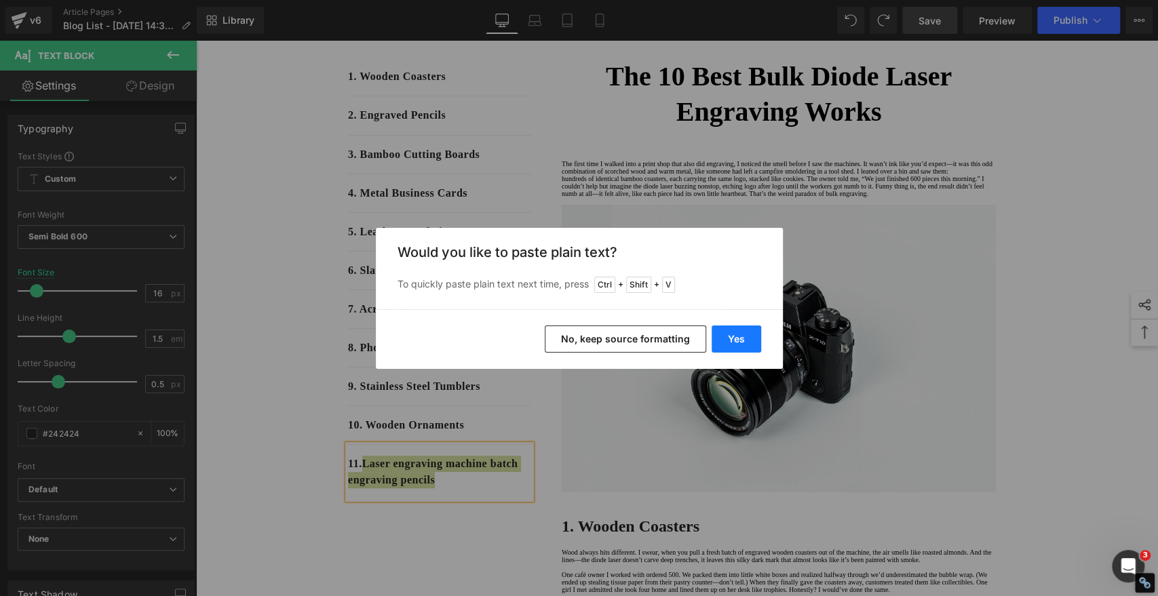
click at [725, 337] on button "Yes" at bounding box center [737, 339] width 50 height 27
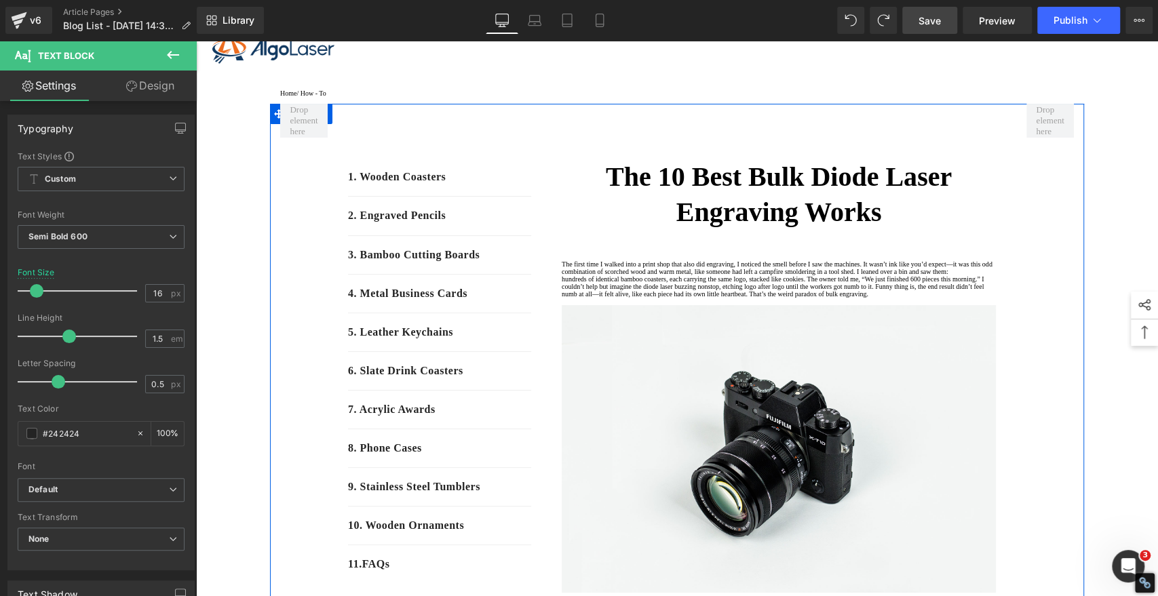
scroll to position [75, 0]
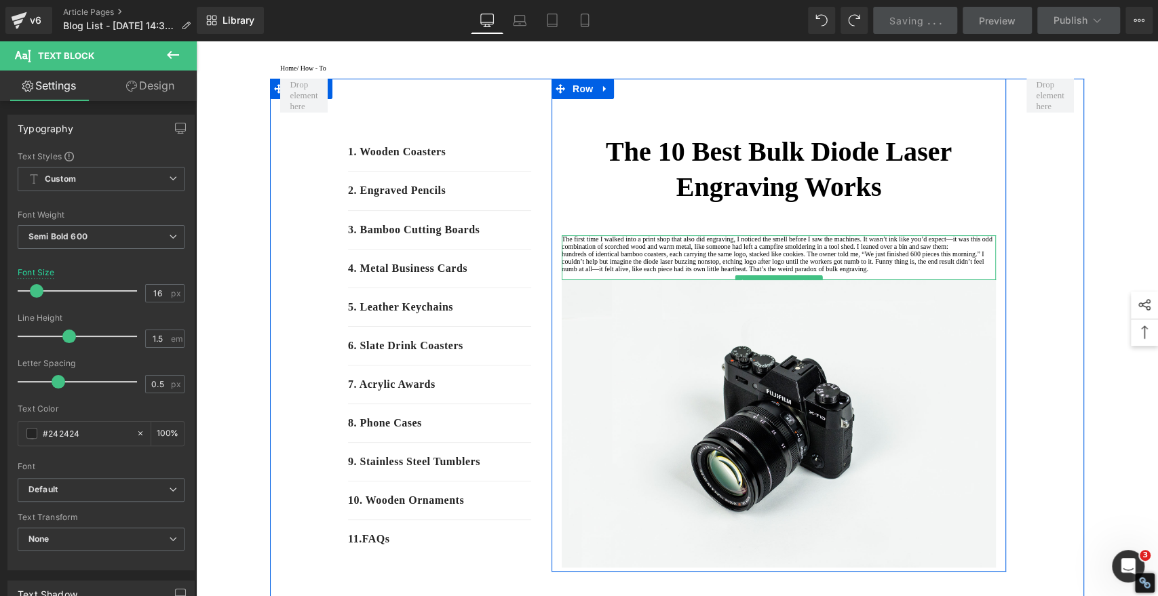
click at [957, 250] on p "The first time I walked into a print shop that also did engraving, I noticed th…" at bounding box center [779, 242] width 434 height 15
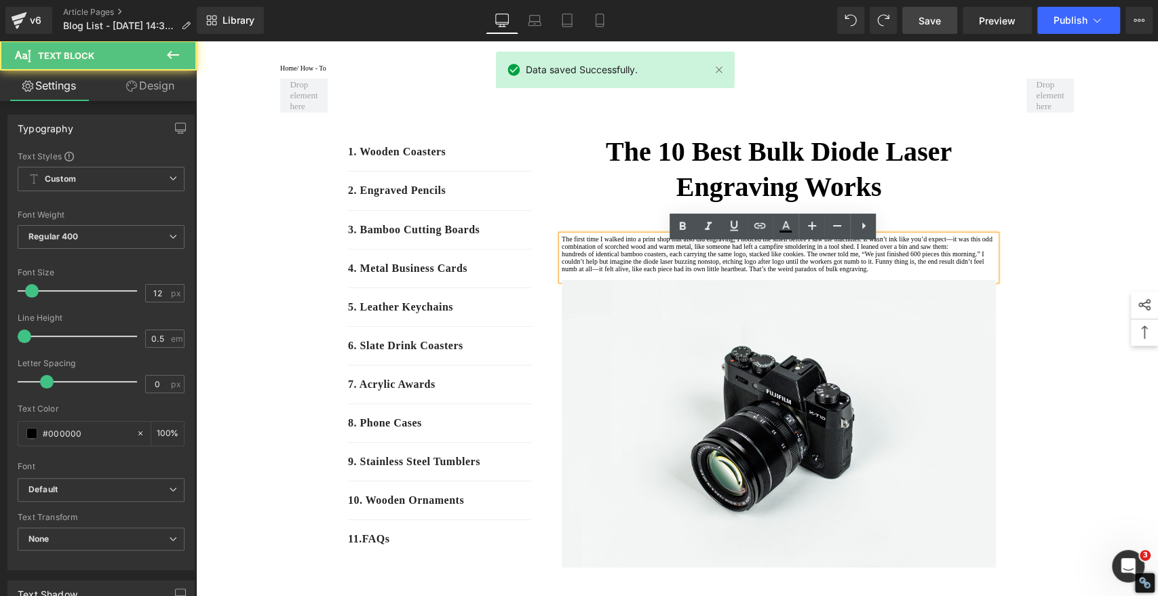
click at [583, 250] on p "The first time I walked into a print shop that also did engraving, I noticed th…" at bounding box center [779, 242] width 434 height 15
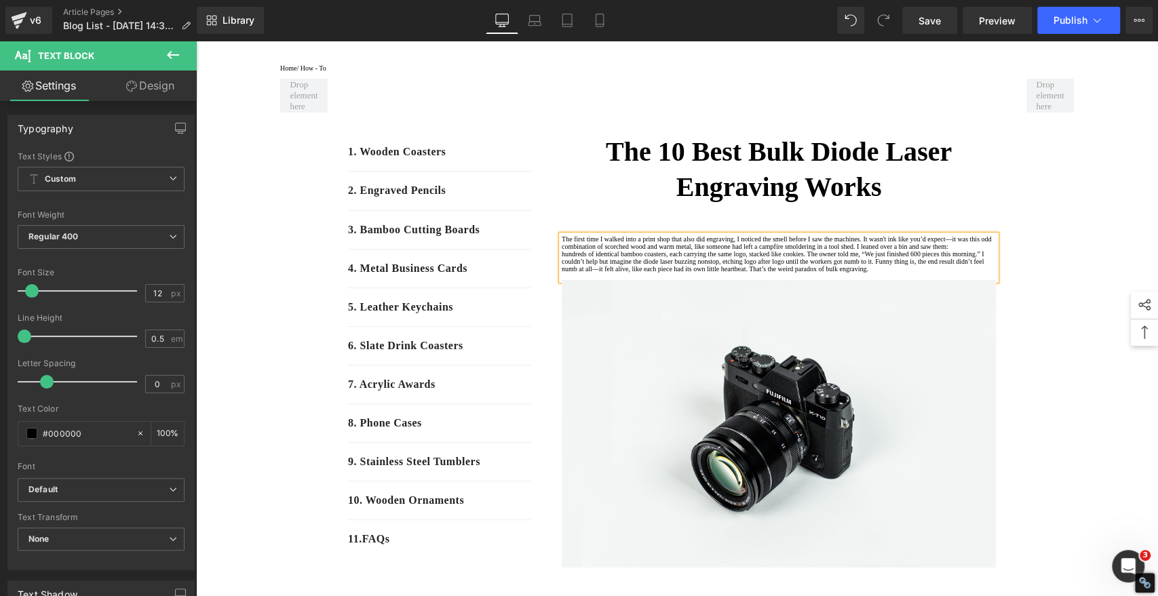
click at [634, 250] on p "The first time I walked into a print shop that also did engraving, I noticed th…" at bounding box center [779, 242] width 434 height 15
click at [564, 273] on p "hundreds of identical bamboo coasters, each carrying the same logo, stacked lik…" at bounding box center [779, 261] width 434 height 22
click at [699, 273] on p "hundreds of identical bamboo coasters, each carrying the same logo, stacked lik…" at bounding box center [779, 261] width 434 height 22
click at [737, 273] on p "hundreds of identical bamboo coasters, each carrying the same logo, stacked lik…" at bounding box center [779, 261] width 434 height 22
click at [853, 273] on p "hundreds of identical bamboo coasters, each carrying the same logo, stacked lik…" at bounding box center [779, 261] width 434 height 22
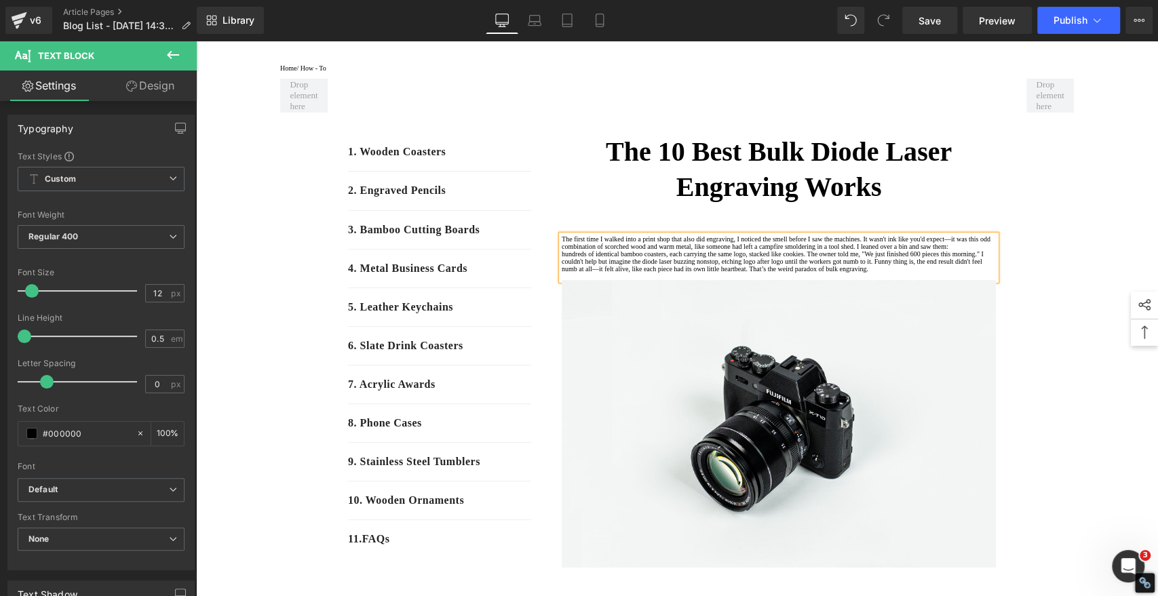
click at [730, 273] on p "hundreds of identical bamboo coasters, each carrying the same logo, stacked lik…" at bounding box center [779, 261] width 434 height 22
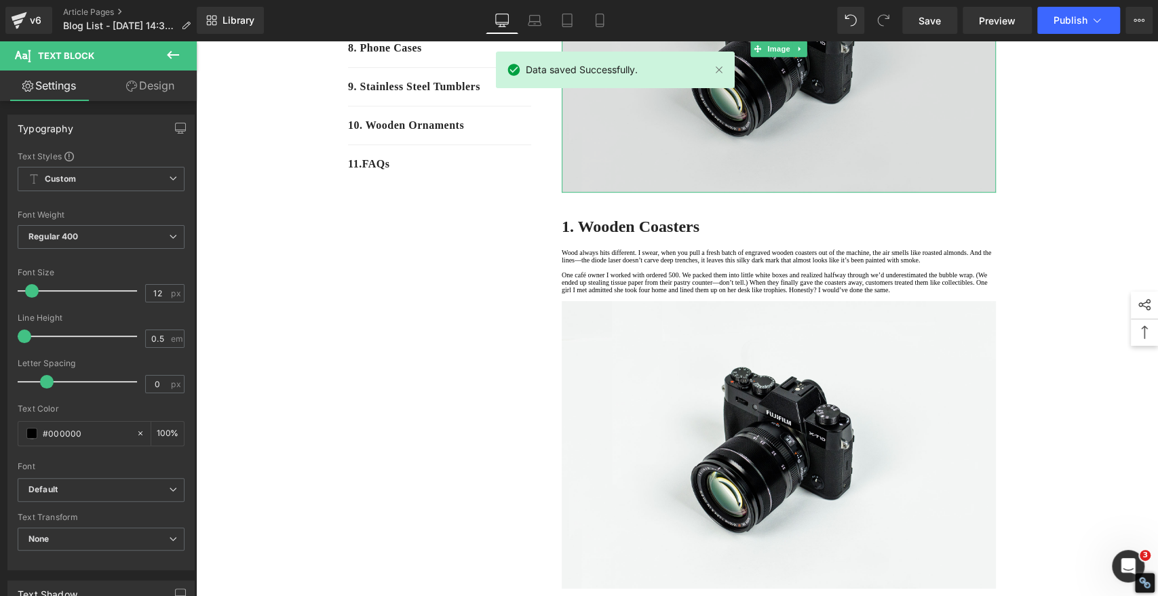
scroll to position [452, 0]
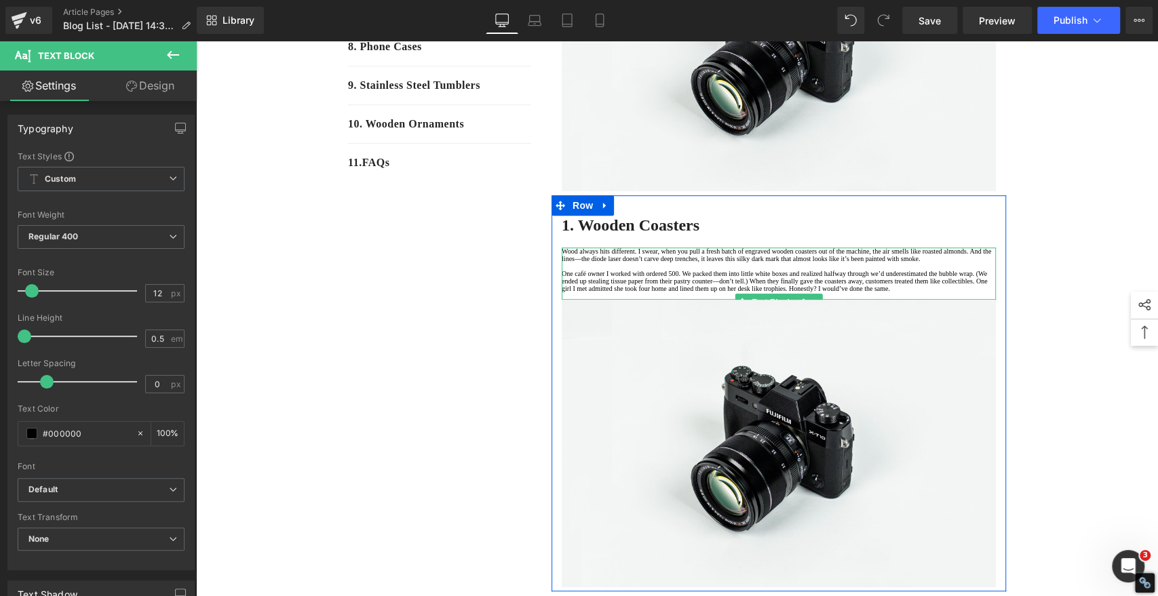
click at [834, 263] on p "Wood always hits different. I swear, when you pull a fresh batch of engraved wo…" at bounding box center [779, 255] width 434 height 15
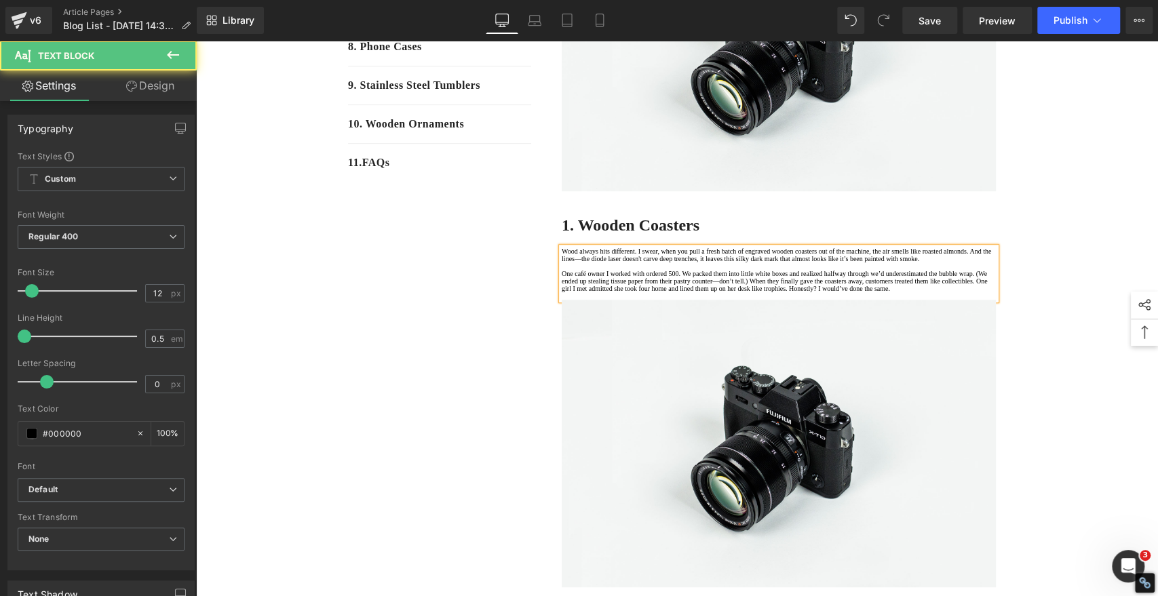
click at [693, 263] on p "Wood always hits different. I swear, when you pull a fresh batch of engraved wo…" at bounding box center [779, 255] width 434 height 15
click at [574, 292] on p "One café owner I worked with ordered 500. We packed them into little white boxe…" at bounding box center [779, 281] width 434 height 22
click at [963, 292] on p "One café owner I worked with ordered 500. We packed them into little white boxe…" at bounding box center [779, 281] width 434 height 22
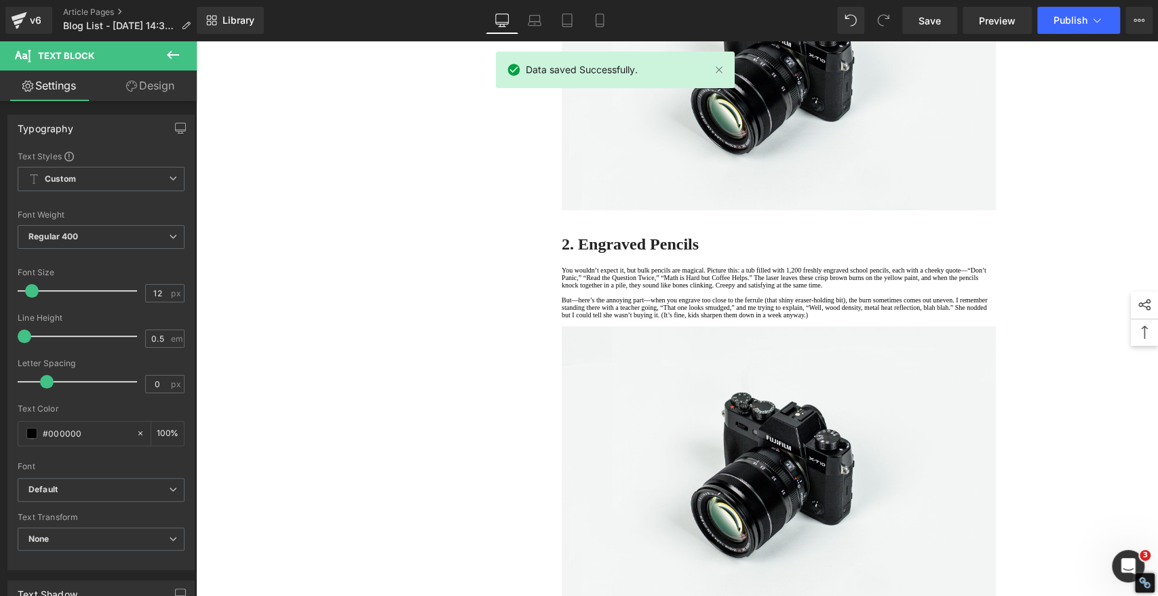
scroll to position [904, 0]
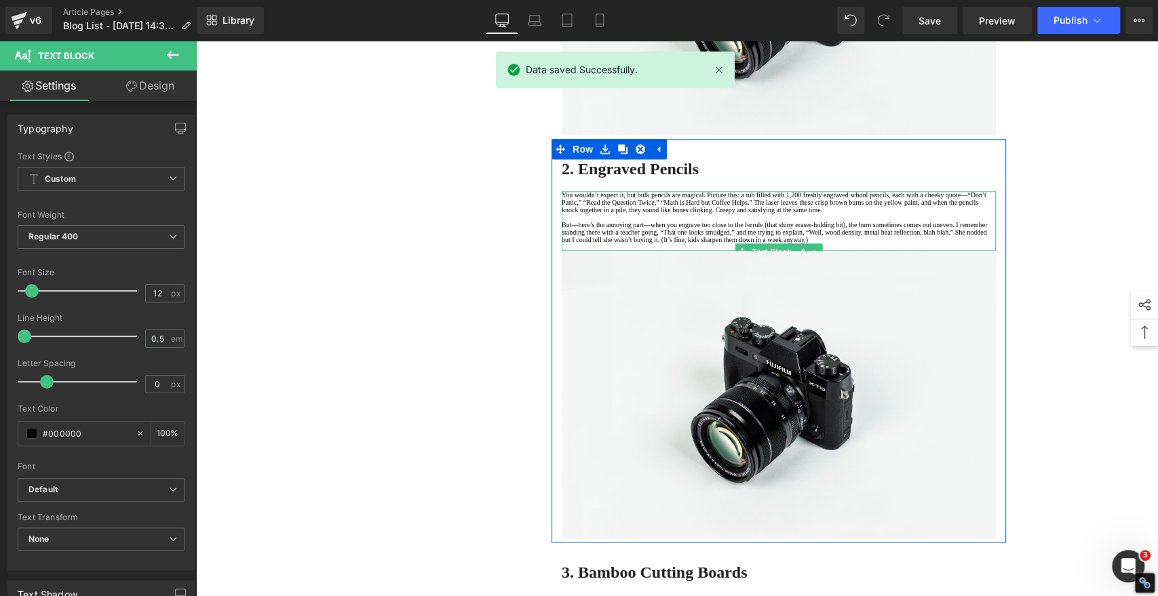
click at [607, 214] on p "You wouldn’t expect it, but bulk pencils are magical. Picture this: a tub fille…" at bounding box center [779, 202] width 434 height 22
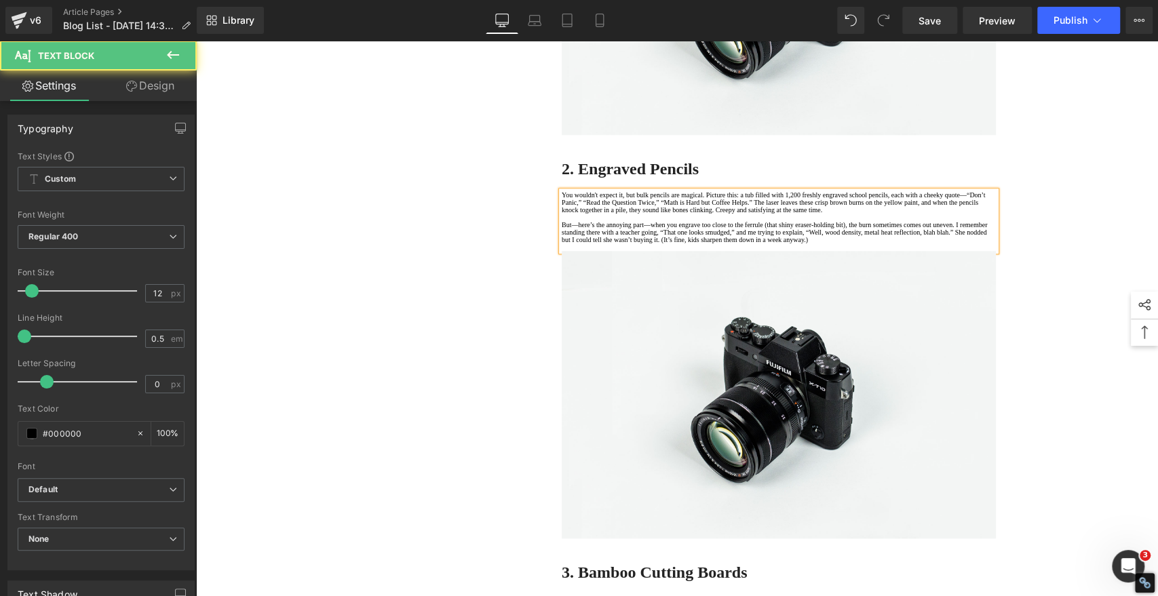
click at [699, 214] on p "You wouldn't expect it, but bulk pencils are magical. Picture this: a tub fille…" at bounding box center [779, 202] width 434 height 22
click at [716, 214] on p "You wouldn't expect it, but bulk pencils are magical. Picture this: a tub fille…" at bounding box center [779, 202] width 434 height 22
click at [746, 214] on p "You wouldn't expect it, but bulk pencils are magical. Picture this: a tub fille…" at bounding box center [779, 202] width 434 height 22
click at [751, 214] on p "You wouldn't expect it, but bulk pencils are magical. Picture this: a tub fille…" at bounding box center [779, 202] width 434 height 22
click at [849, 214] on p "You wouldn't expect it, but bulk pencils are magical. Picture this: a tub fille…" at bounding box center [779, 202] width 434 height 22
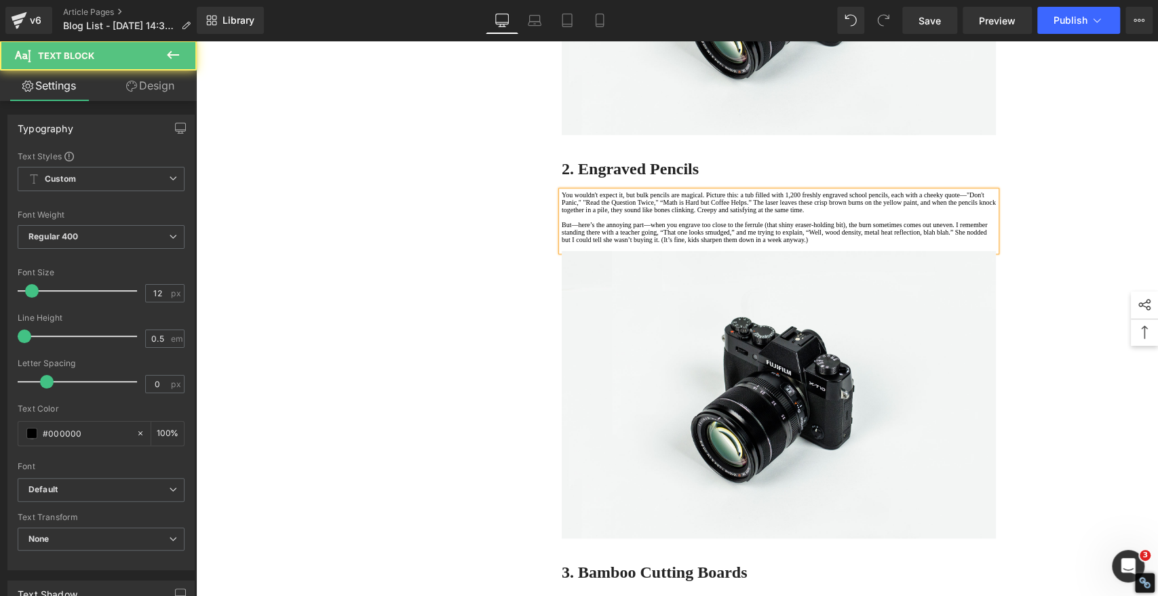
click at [858, 214] on p "You wouldn't expect it, but bulk pencils are magical. Picture this: a tub fille…" at bounding box center [779, 202] width 434 height 22
click at [970, 214] on p "You wouldn't expect it, but bulk pencils are magical. Picture this: a tub fille…" at bounding box center [779, 202] width 434 height 22
click at [601, 244] on p "But—here’s the annoying part—when you engrave too close to the ferrule (that sh…" at bounding box center [779, 232] width 434 height 22
click at [865, 244] on p "But—here's the annoying part—when you engrave too close to the ferrule (that sh…" at bounding box center [779, 232] width 434 height 22
click at [961, 244] on p "But—here's the annoying part—when you engrave too close to the ferrule (that sh…" at bounding box center [779, 232] width 434 height 22
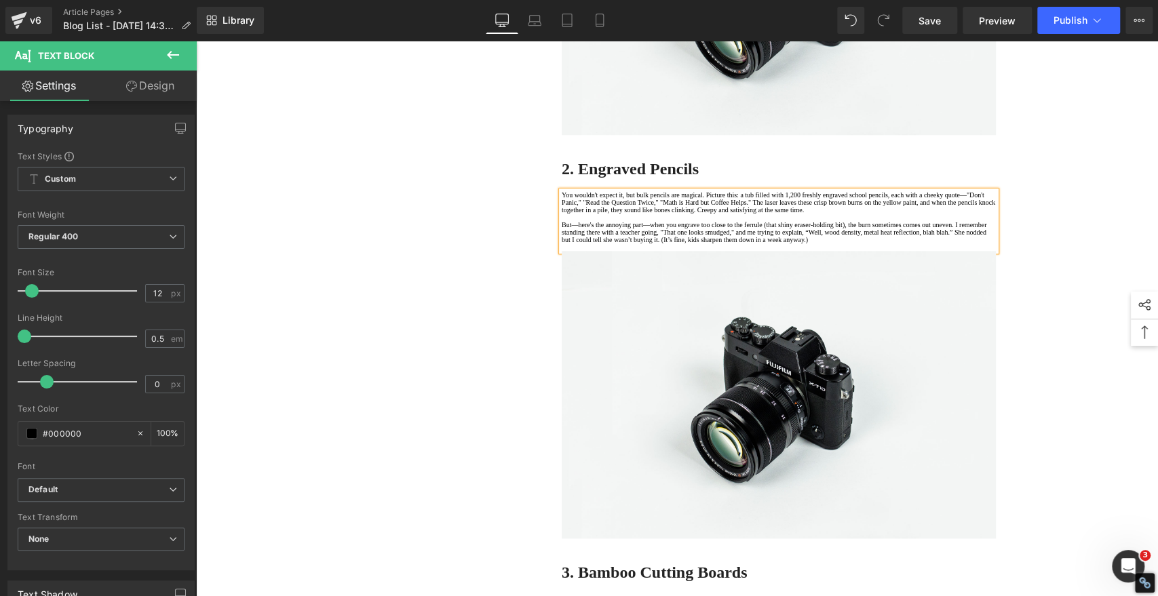
click at [632, 244] on p "But—here's the annoying part—when you engrave too close to the ferrule (that sh…" at bounding box center [779, 232] width 434 height 22
click at [826, 244] on p "But—here's the annoying part—when you engrave too close to the ferrule (that sh…" at bounding box center [779, 232] width 434 height 22
click at [973, 244] on p "But—here's the annoying part—when you engrave too close to the ferrule (that sh…" at bounding box center [779, 232] width 434 height 22
drag, startPoint x: 610, startPoint y: 411, endPoint x: 627, endPoint y: 415, distance: 17.4
click at [609, 244] on p "But—here's the annoying part—when you engrave too close to the ferrule (that sh…" at bounding box center [779, 232] width 434 height 22
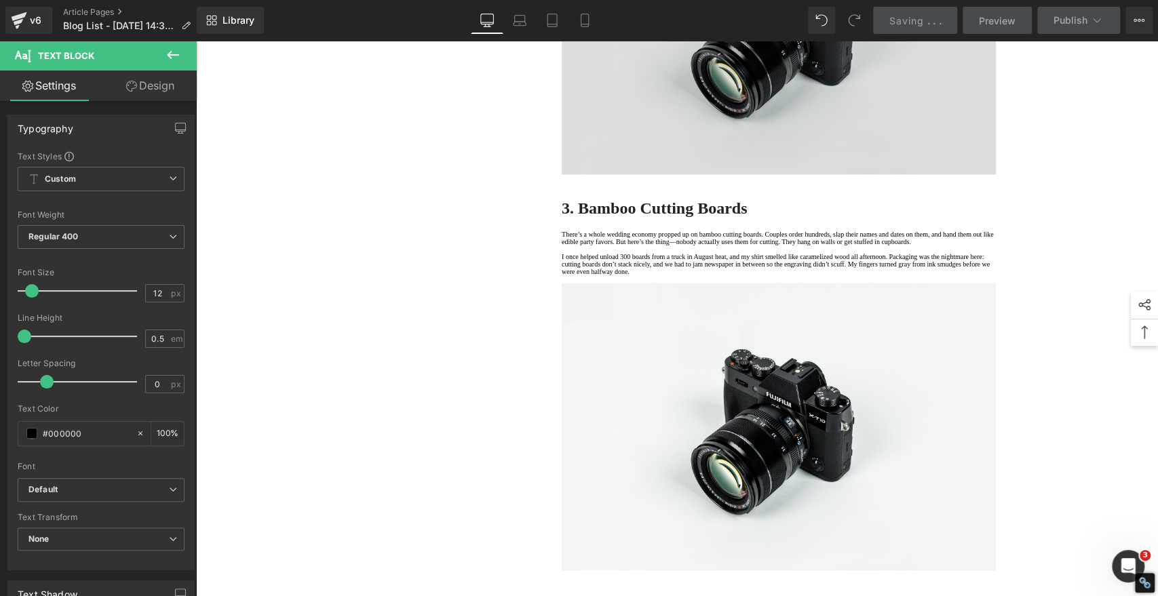
scroll to position [1357, 0]
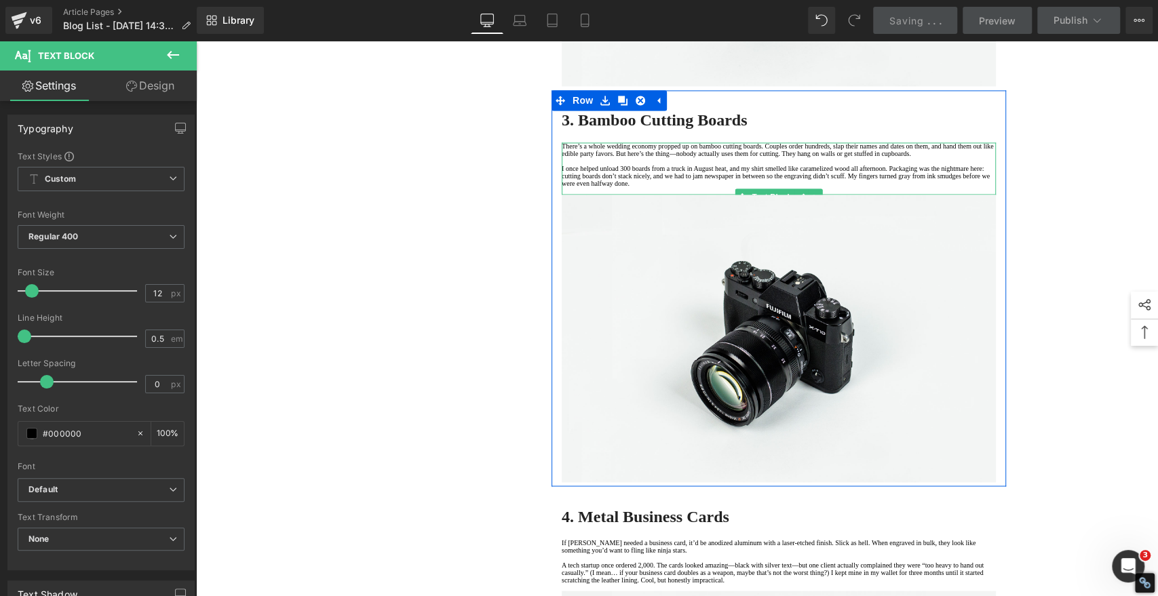
click at [585, 157] on p "There’s a whole wedding economy propped up on bamboo cutting boards. Couples or…" at bounding box center [779, 149] width 434 height 15
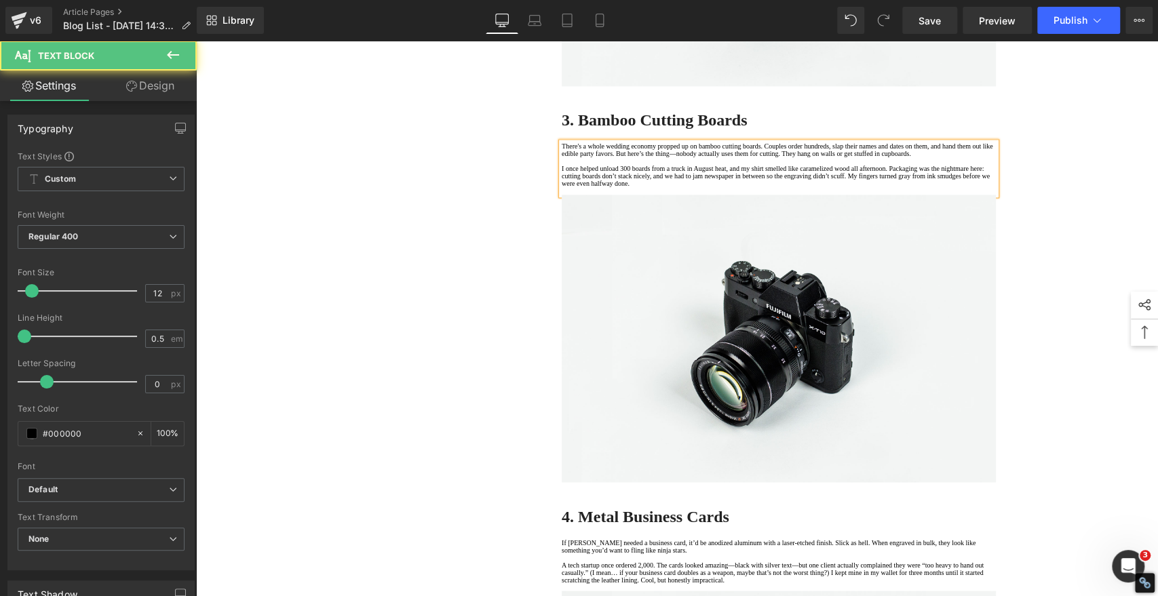
click at [862, 157] on p "There's a whole wedding economy propped up on bamboo cutting boards. Couples or…" at bounding box center [779, 149] width 434 height 15
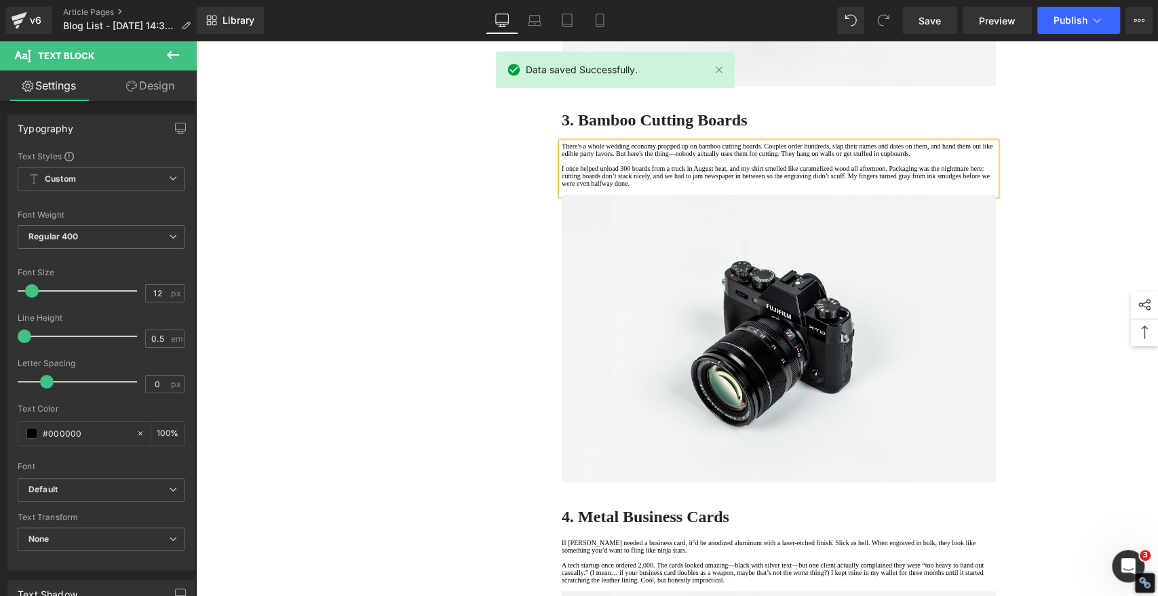
click at [810, 187] on p "I once helped unload 300 boards from a truck in August heat, and my shirt smell…" at bounding box center [779, 176] width 434 height 22
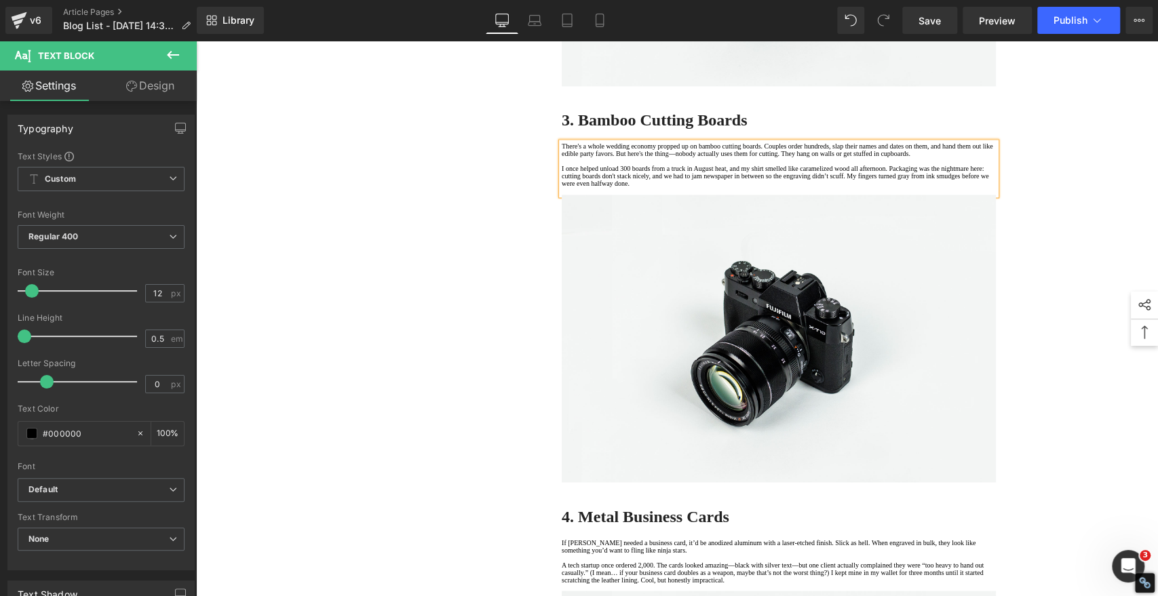
click at [678, 187] on p "I once helped unload 300 boards from a truck in August heat, and my shirt smell…" at bounding box center [779, 176] width 434 height 22
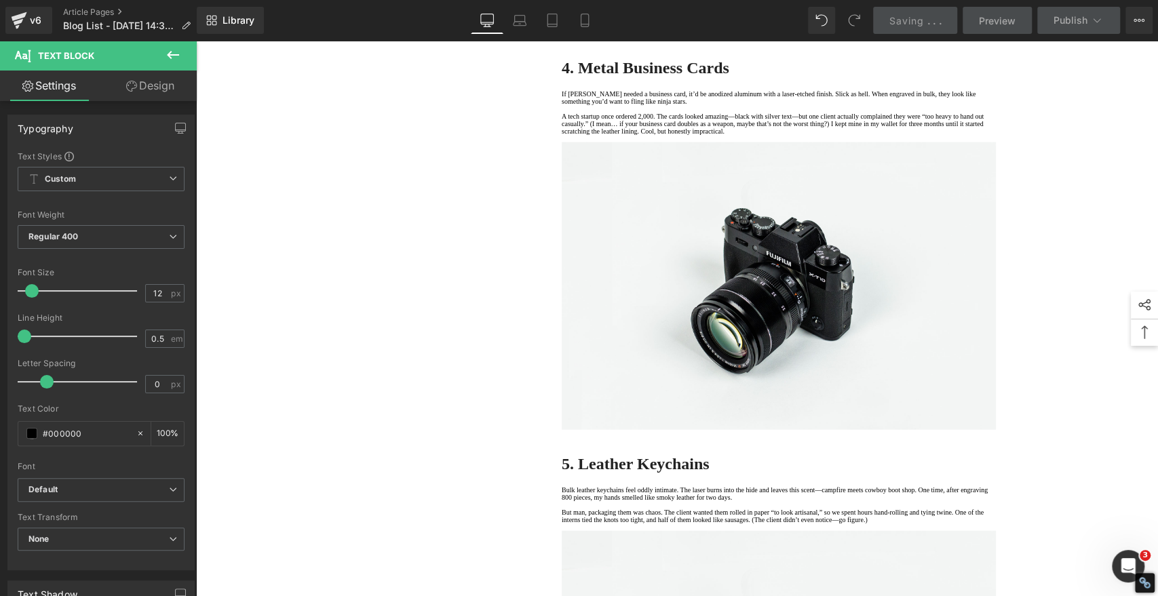
scroll to position [1809, 0]
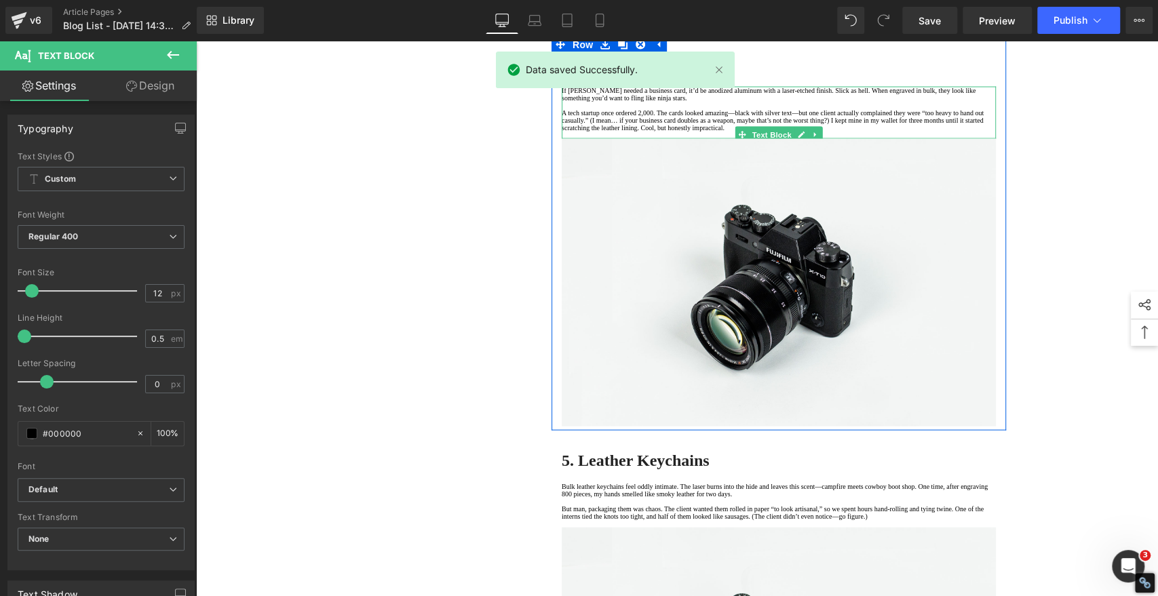
click at [716, 102] on p "If [PERSON_NAME] needed a business card, it’d be anodized aluminum with a laser…" at bounding box center [779, 94] width 434 height 15
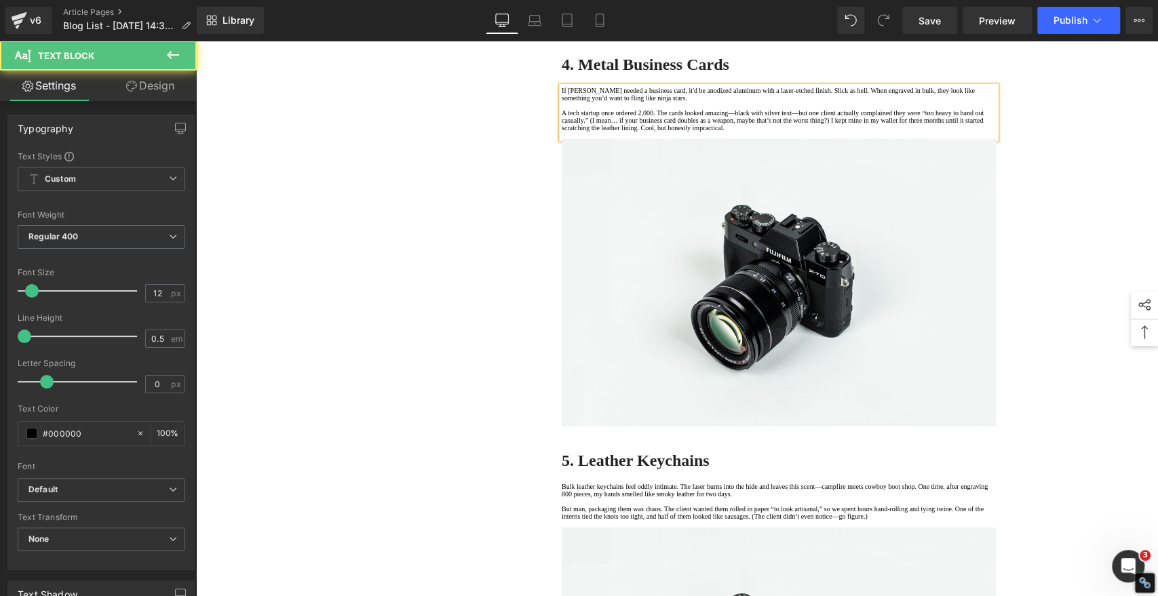
click at [739, 102] on p "If James Bond needed a business card, it'd be anodized aluminum with a laser-et…" at bounding box center [779, 94] width 434 height 15
click at [649, 132] on p "A tech startup once ordered 2,000. The cards looked amazing—black with silver t…" at bounding box center [779, 120] width 434 height 22
click at [767, 132] on p "A tech startup once ordered 2,000. The cards looked amazing—black with silver t…" at bounding box center [779, 120] width 434 height 22
drag, startPoint x: 606, startPoint y: 374, endPoint x: 627, endPoint y: 376, distance: 21.1
click at [606, 132] on p "A tech startup once ordered 2,000. The cards looked amazing—black with silver t…" at bounding box center [779, 120] width 434 height 22
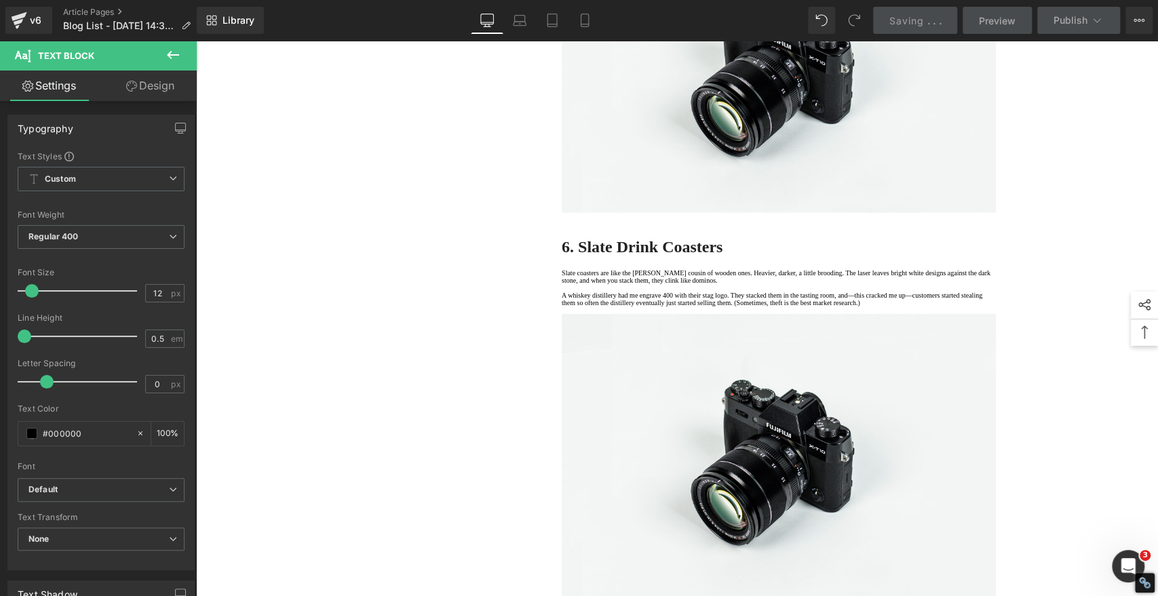
scroll to position [2412, 0]
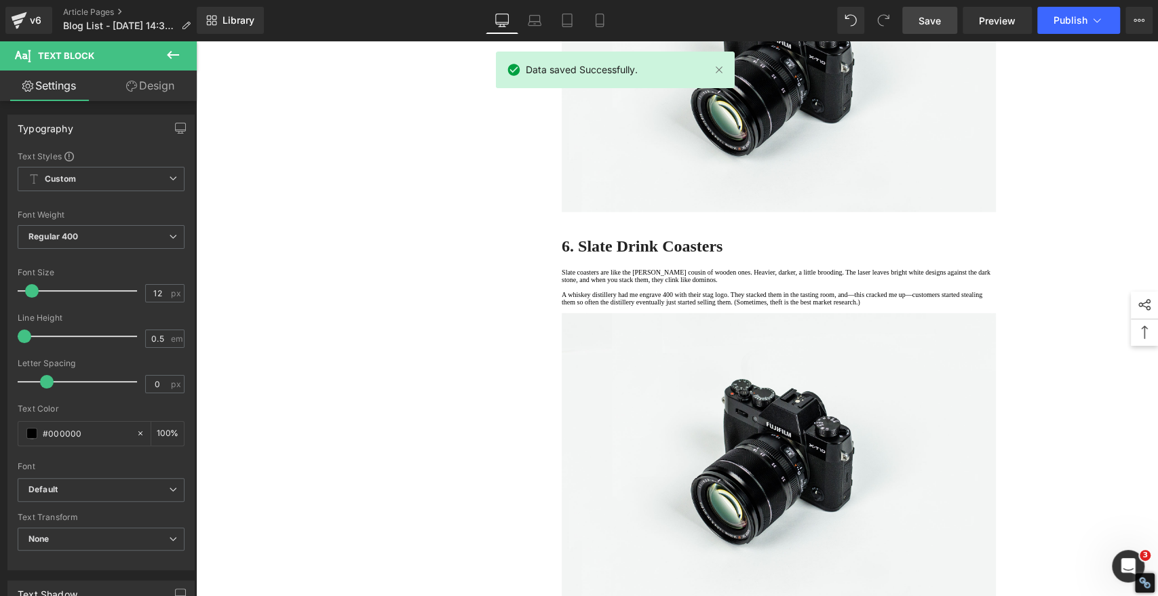
click at [938, 18] on span "Save" at bounding box center [930, 21] width 22 height 14
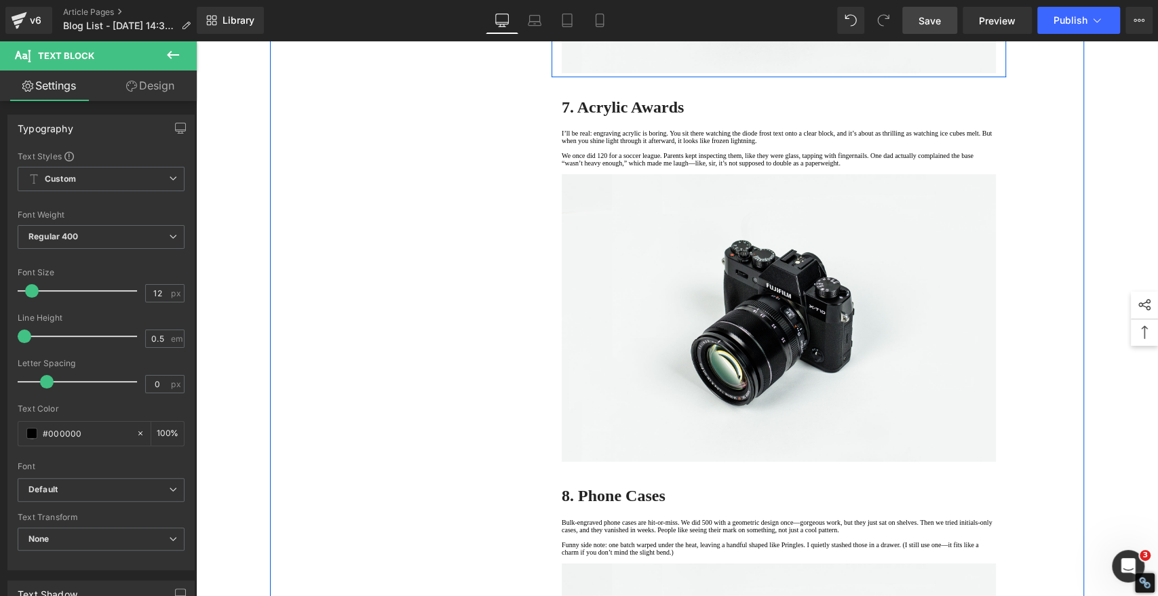
scroll to position [3015, 0]
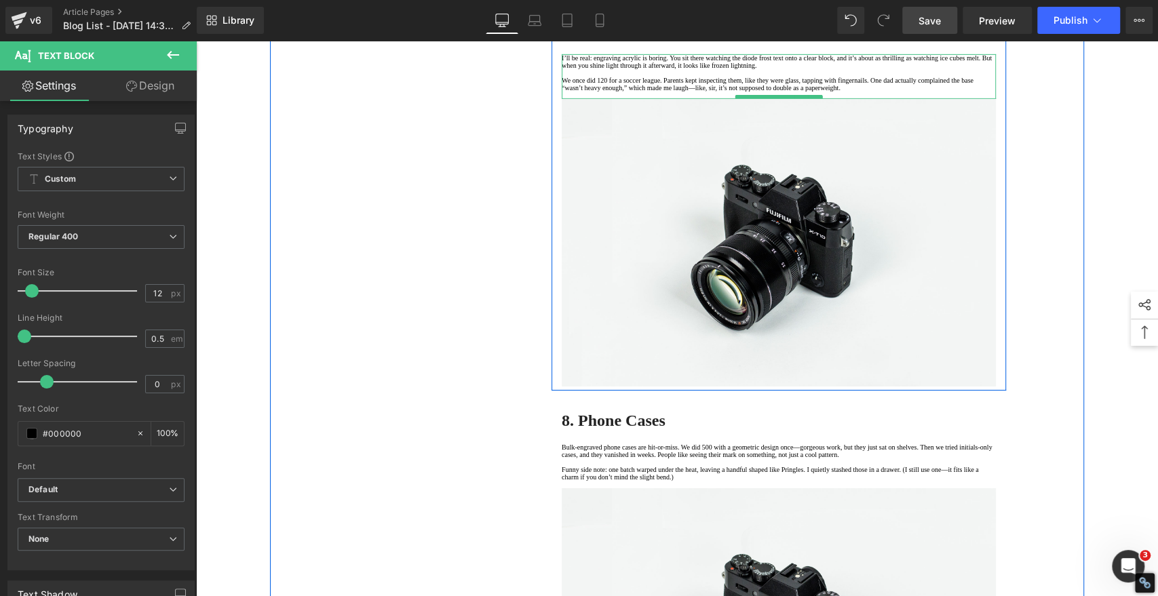
click at [564, 69] on p "I’ll be real: engraving acrylic is boring. You sit there watching the diode fro…" at bounding box center [779, 61] width 434 height 15
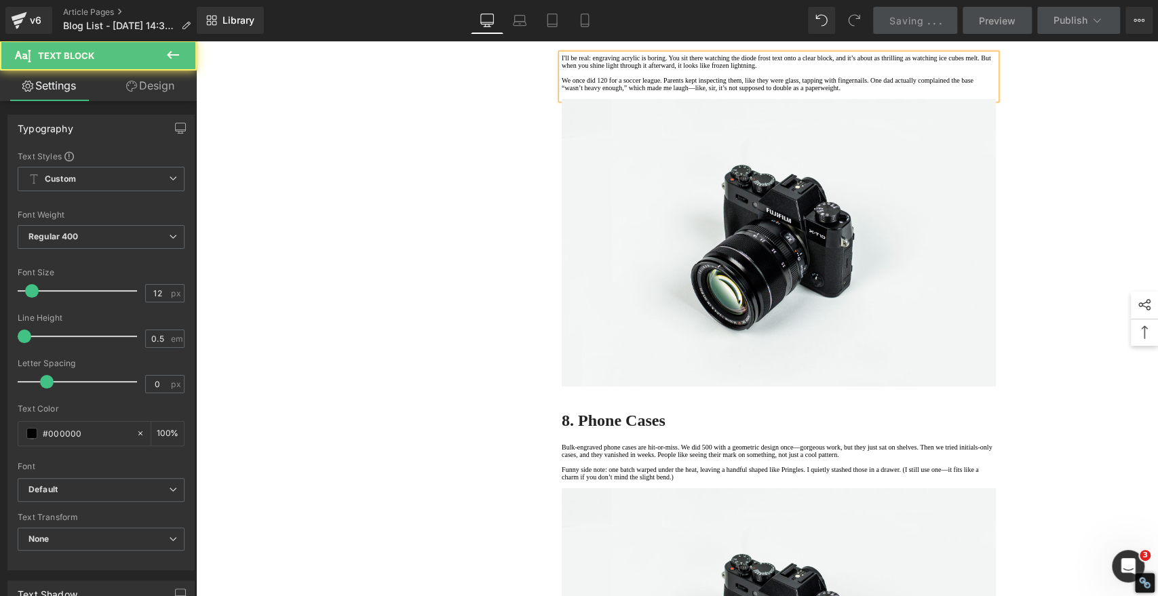
click at [959, 69] on p "I'll be real: engraving acrylic is boring. You sit there watching the diode fro…" at bounding box center [779, 61] width 434 height 15
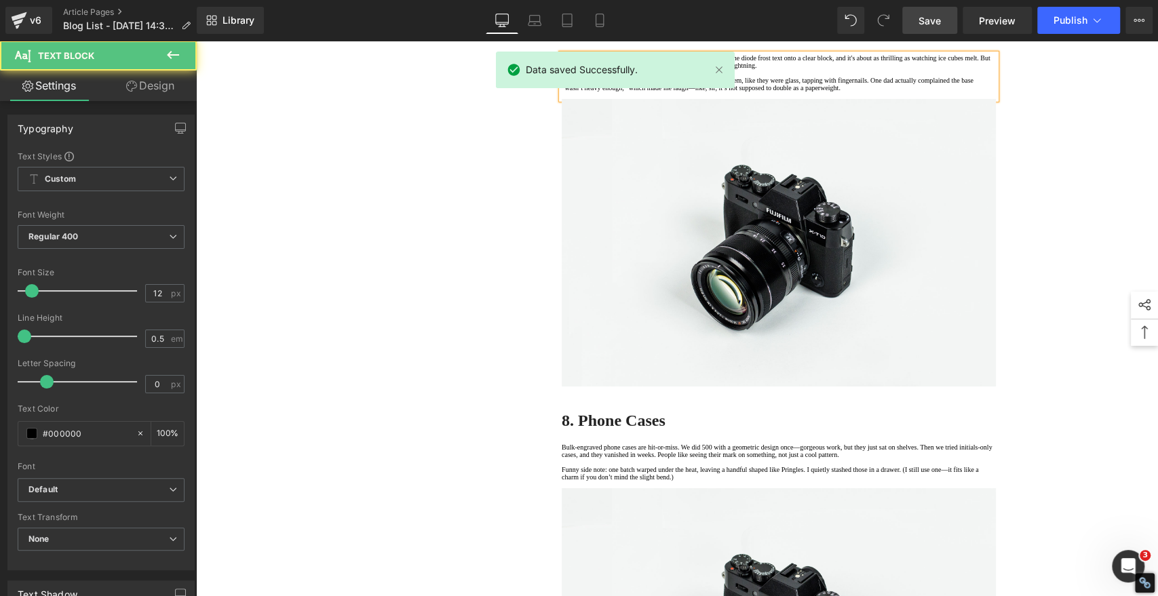
click at [710, 92] on p "We once did 120 for a soccer league. Parents kept inspecting them, like they we…" at bounding box center [779, 84] width 434 height 15
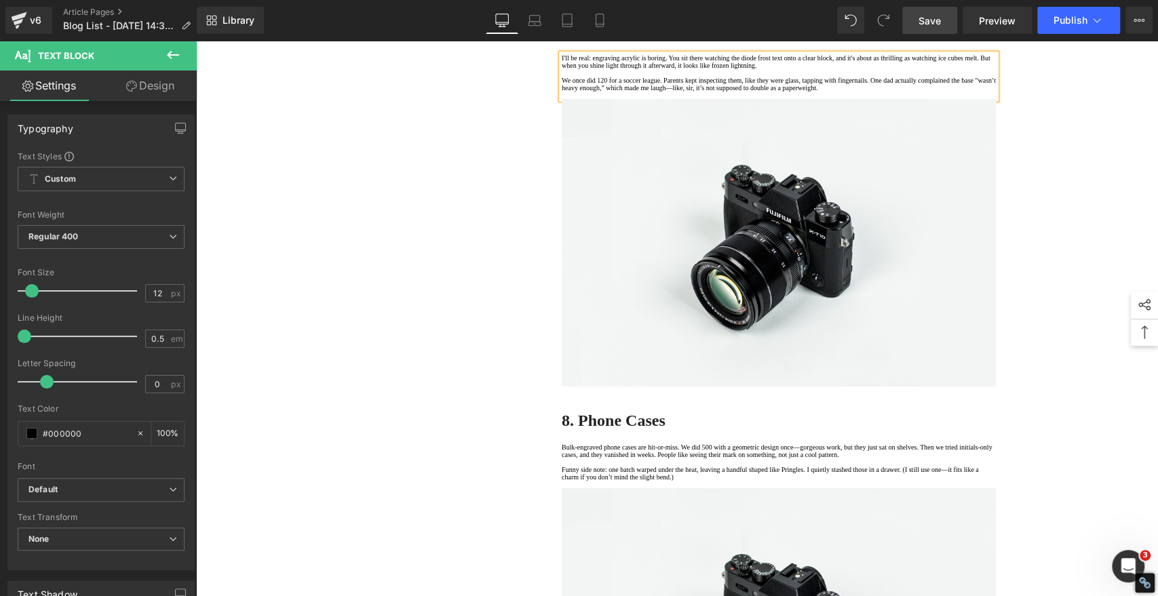
click at [799, 92] on p "We once did 120 for a soccer league. Parents kept inspecting them, like they we…" at bounding box center [779, 84] width 434 height 15
click at [934, 92] on p "We once did 120 for a soccer league. Parents kept inspecting them, like they we…" at bounding box center [779, 84] width 434 height 15
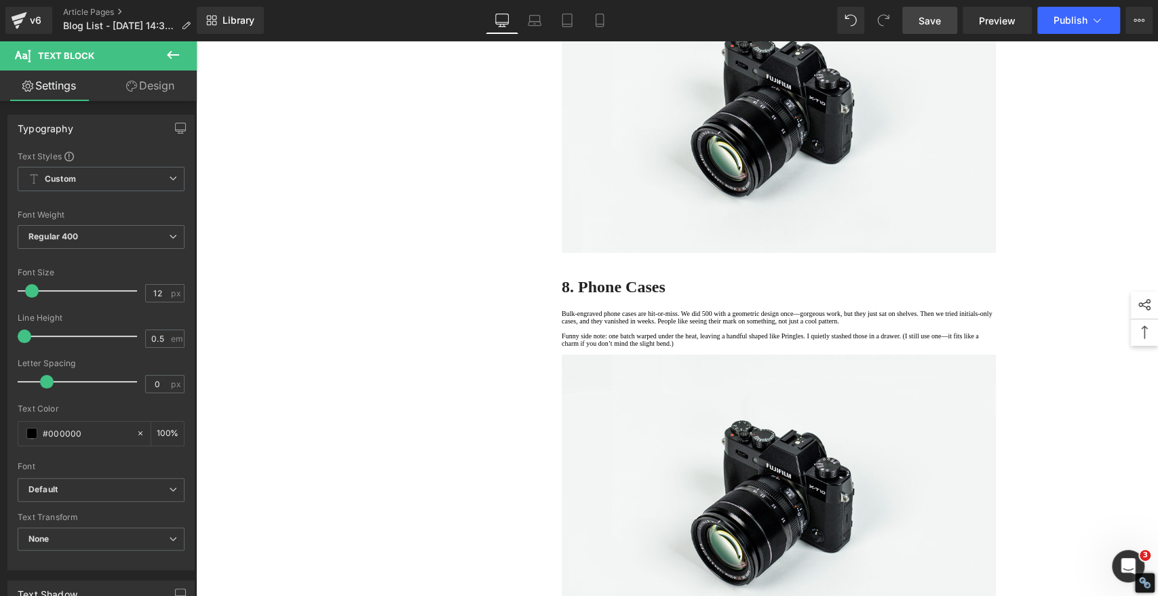
scroll to position [3166, 0]
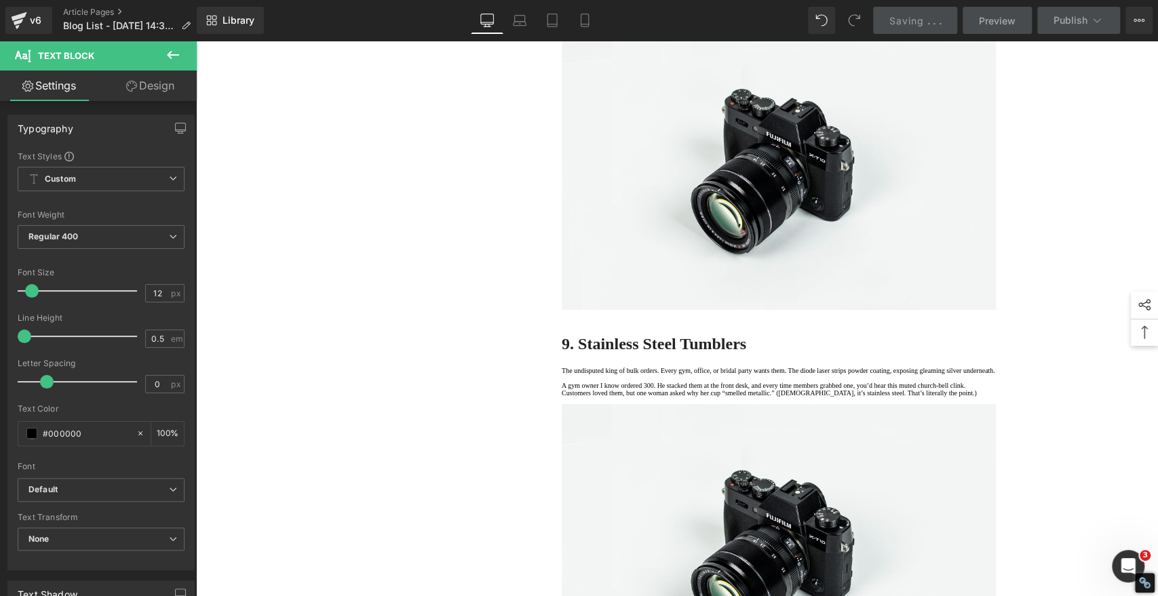
scroll to position [3543, 0]
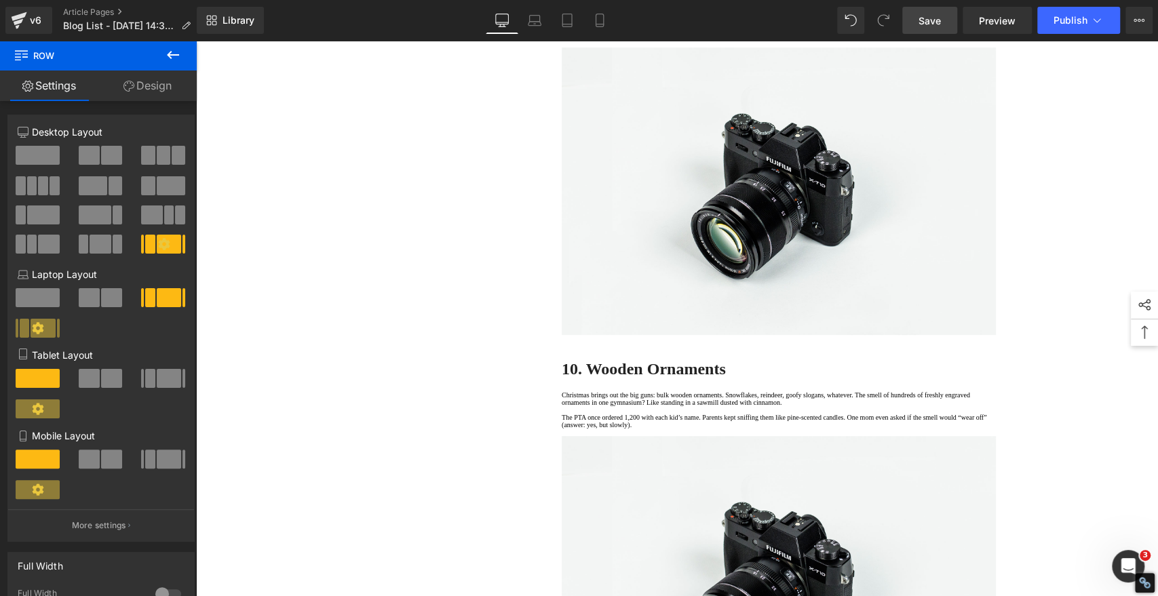
scroll to position [3919, 0]
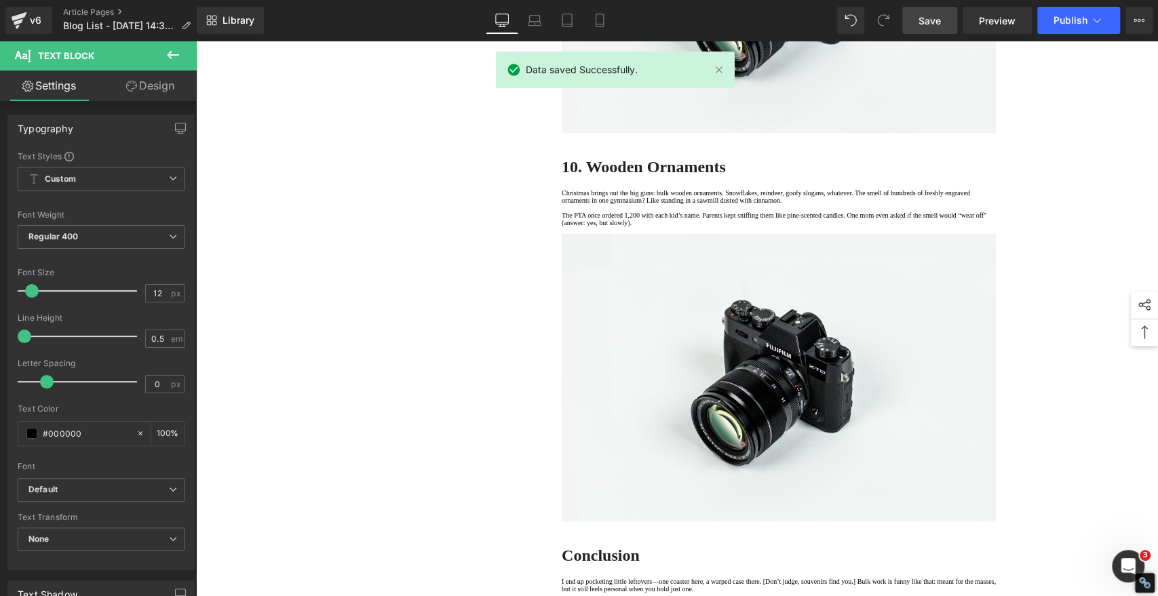
scroll to position [4146, 0]
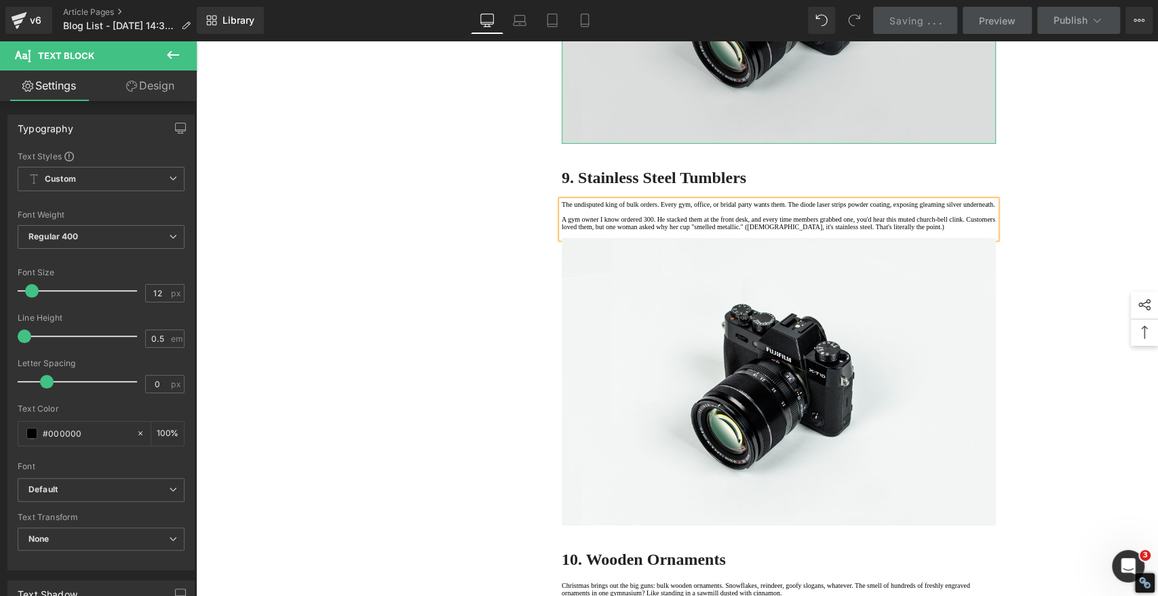
scroll to position [3543, 0]
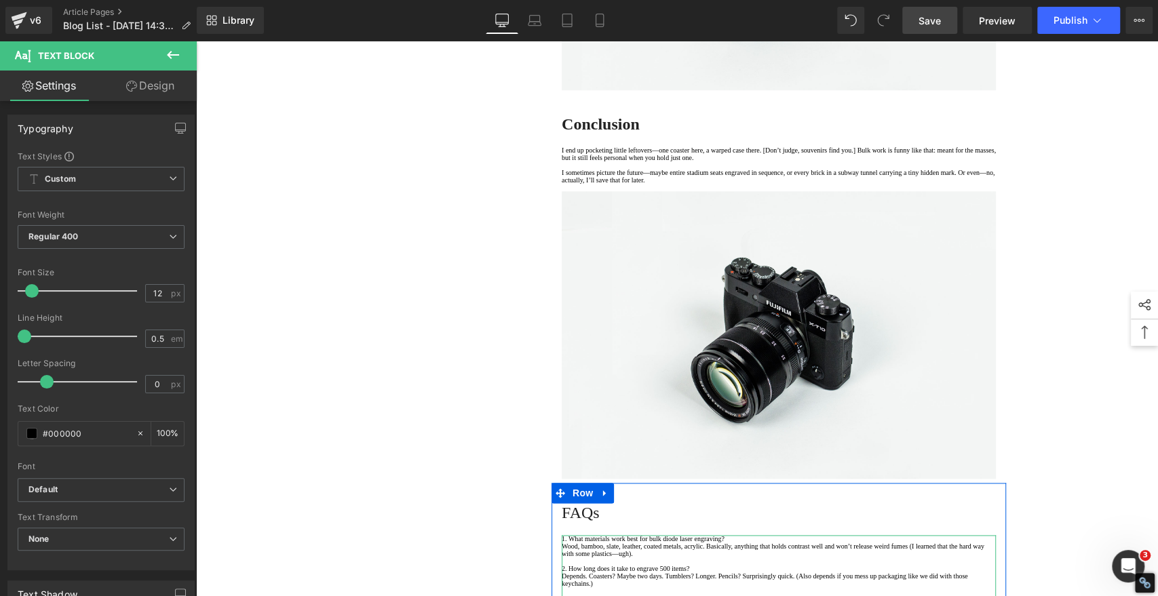
scroll to position [4522, 0]
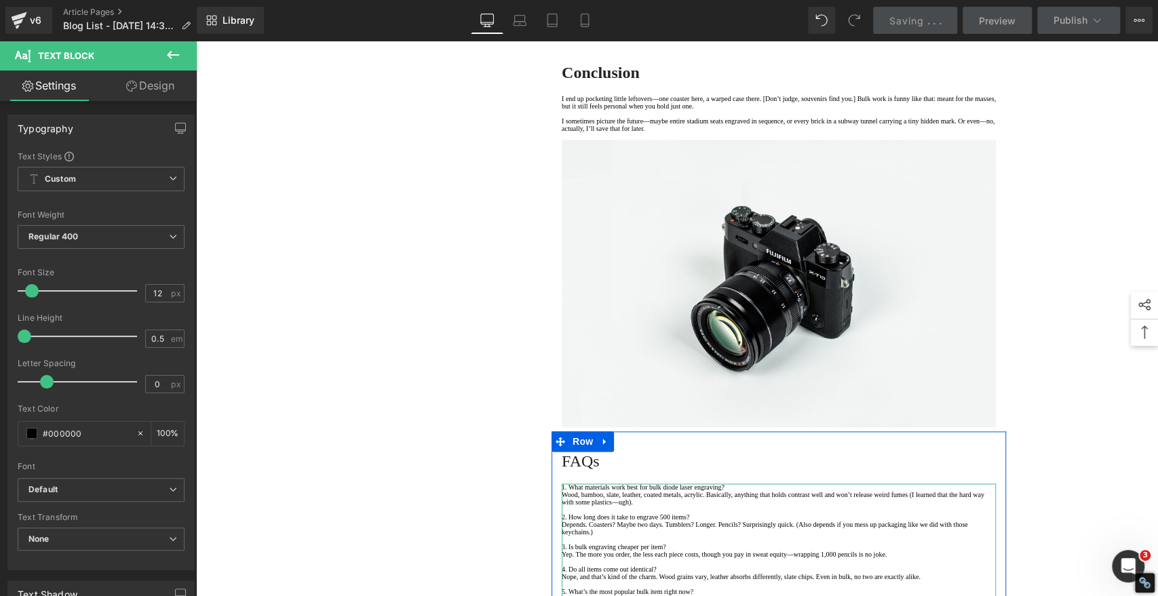
drag, startPoint x: 675, startPoint y: 244, endPoint x: 733, endPoint y: 240, distance: 57.8
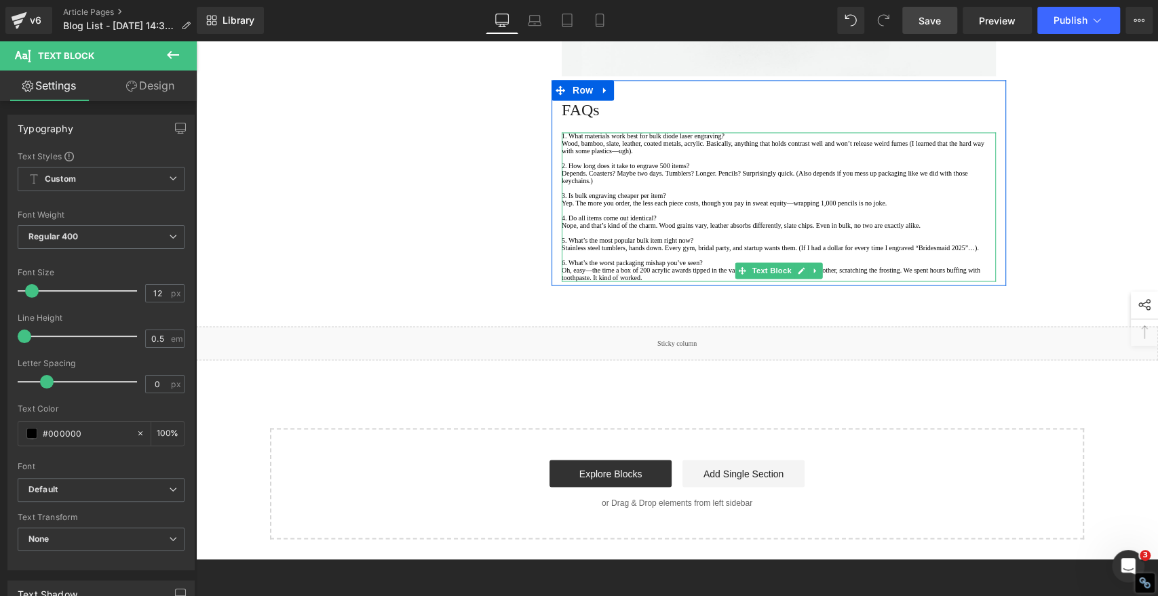
scroll to position [4900, 0]
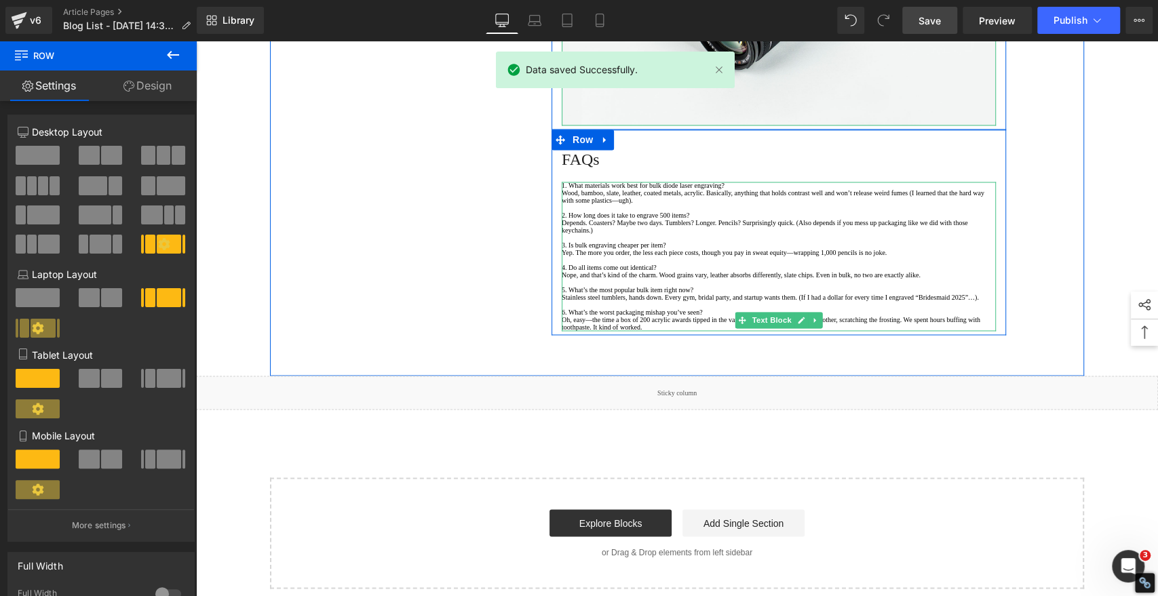
scroll to position [5050, 0]
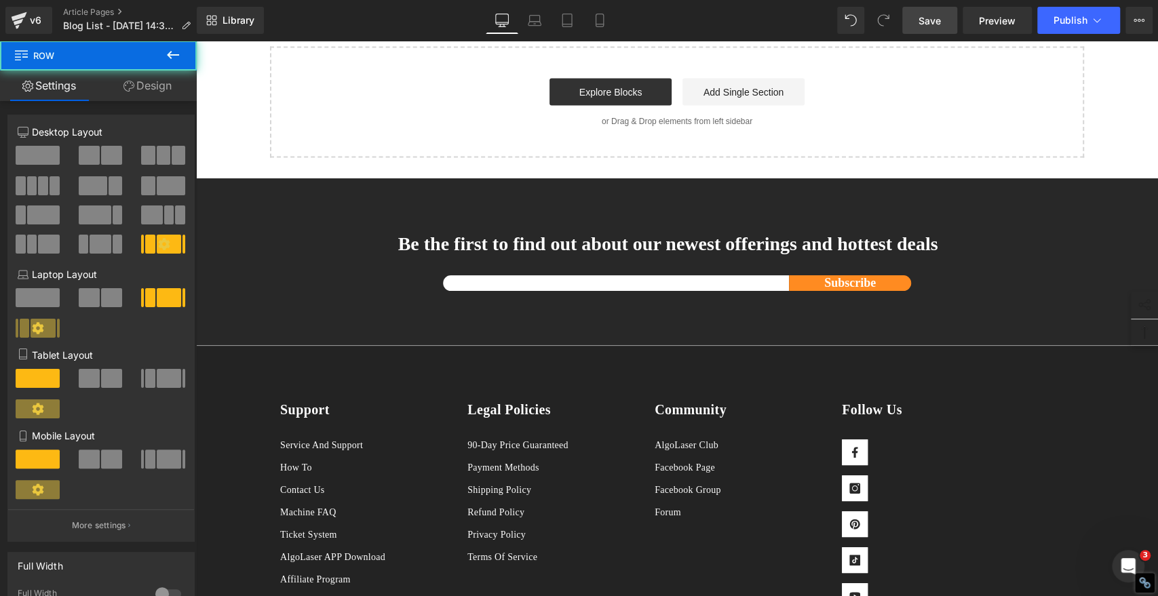
scroll to position [5276, 0]
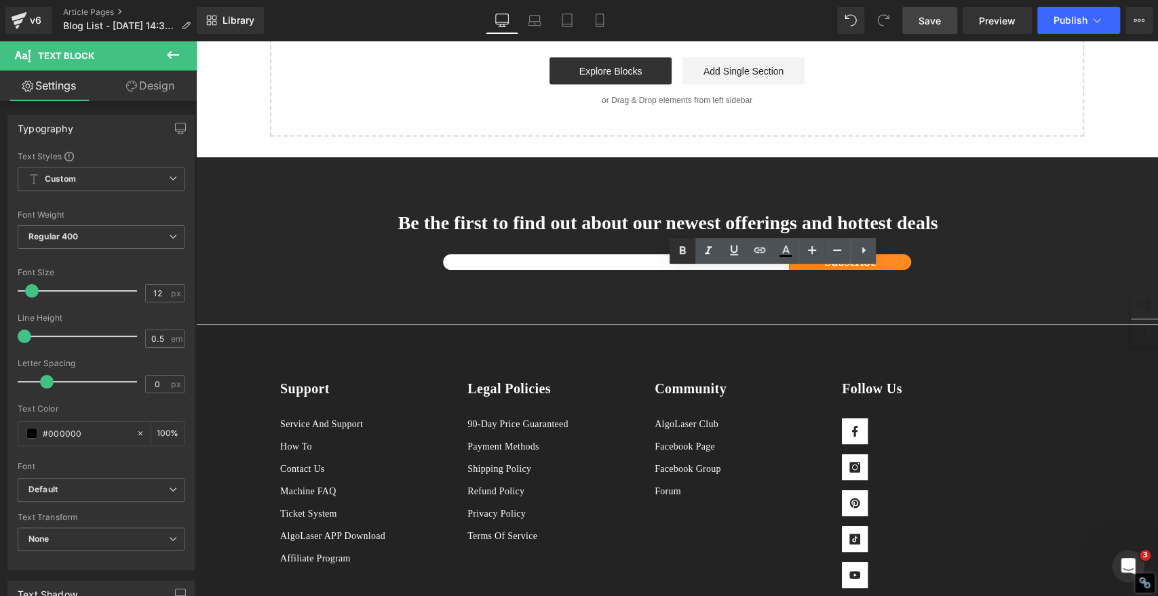
click at [680, 246] on icon at bounding box center [683, 250] width 6 height 8
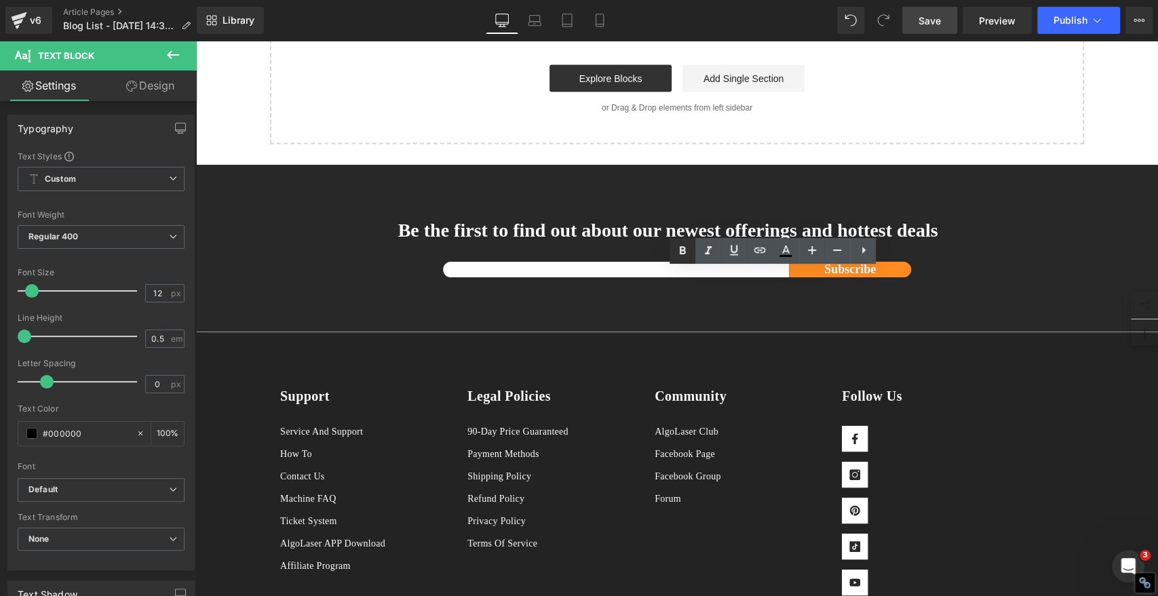
click at [678, 250] on icon at bounding box center [682, 251] width 16 height 16
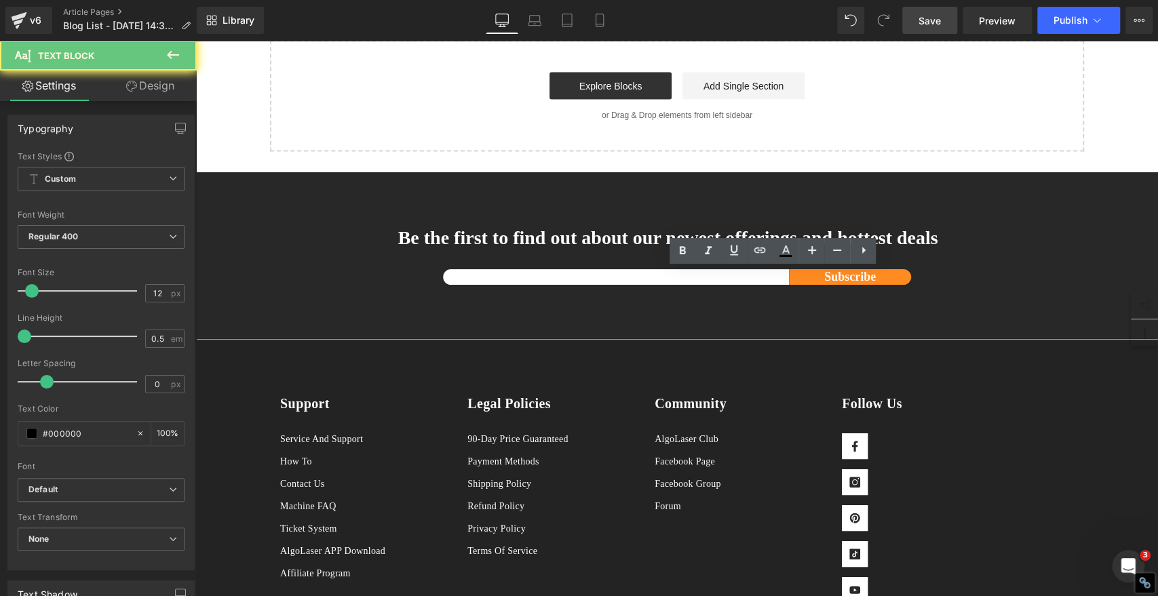
click at [687, 252] on icon at bounding box center [682, 251] width 16 height 16
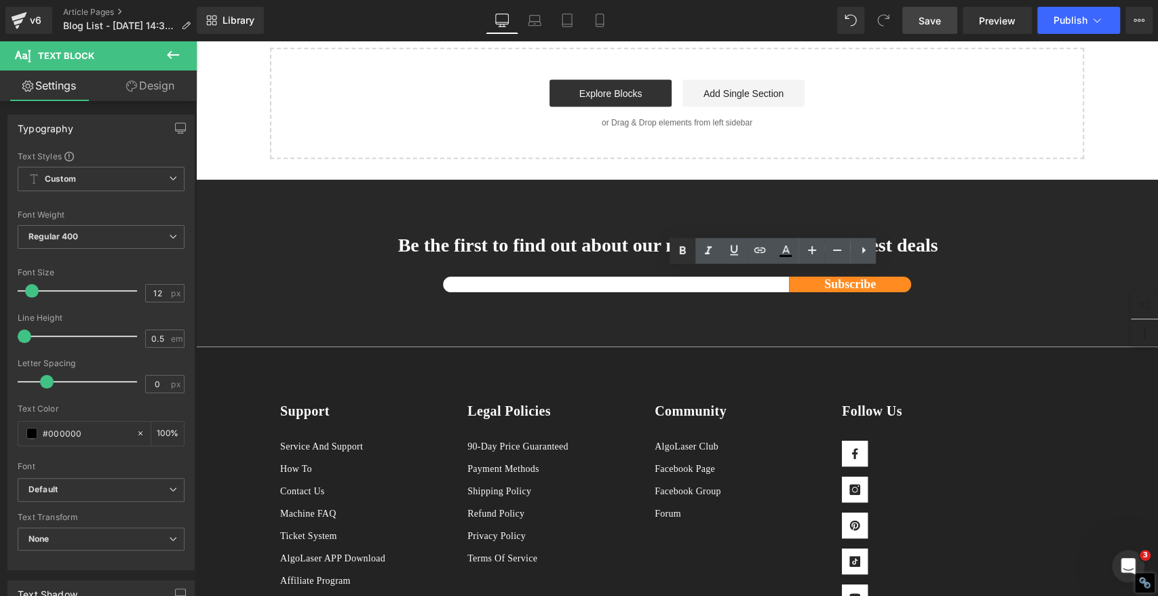
click at [682, 255] on icon at bounding box center [682, 251] width 16 height 16
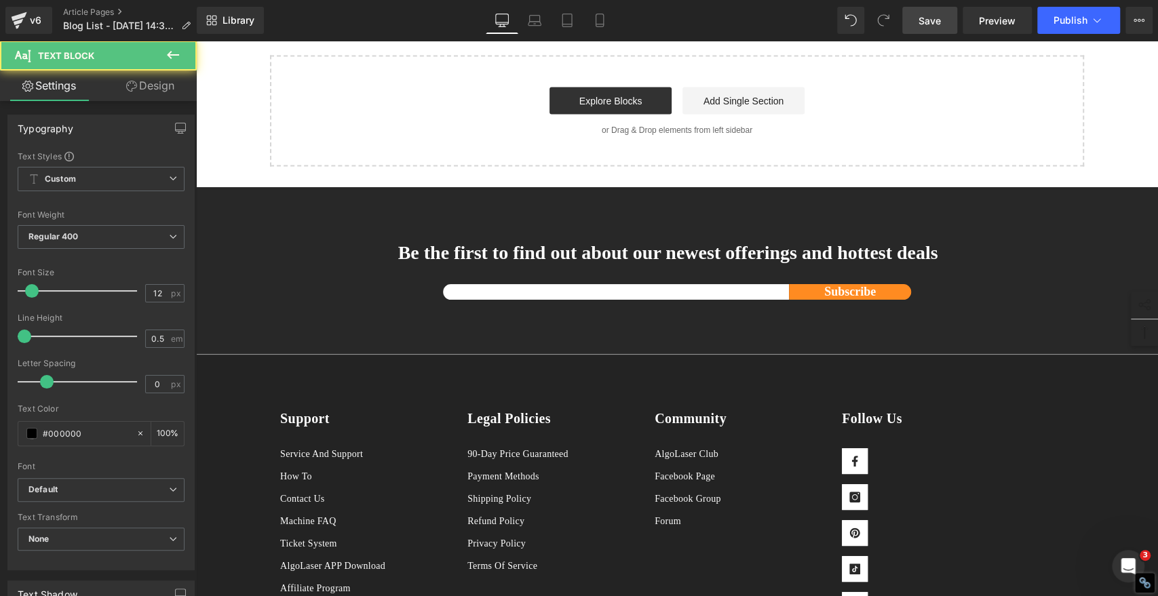
scroll to position [5427, 0]
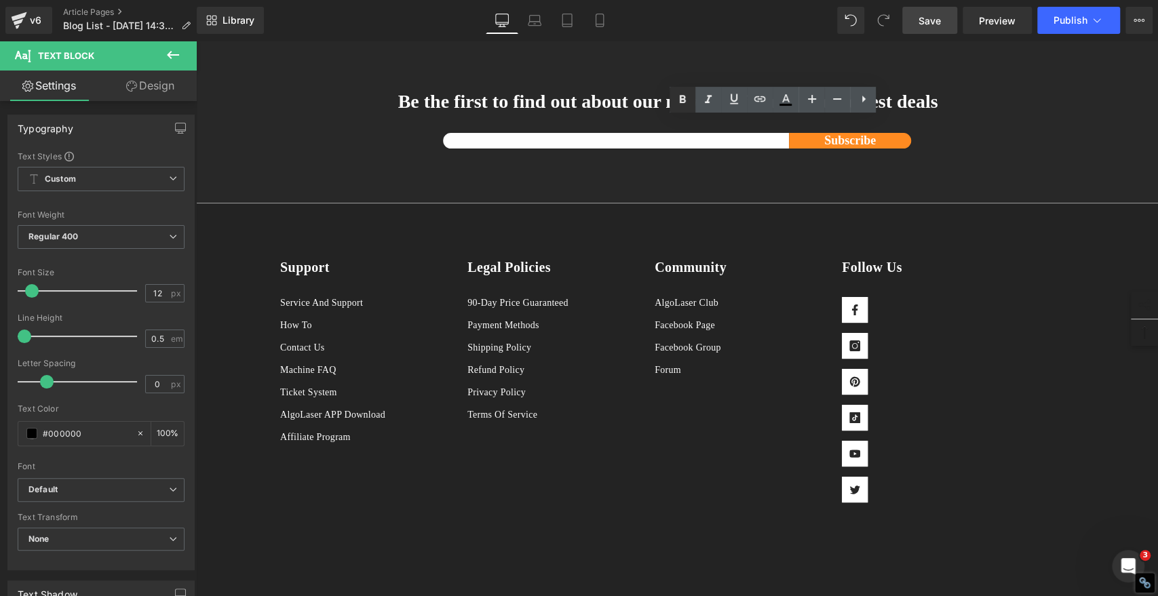
click at [685, 96] on icon at bounding box center [682, 100] width 16 height 16
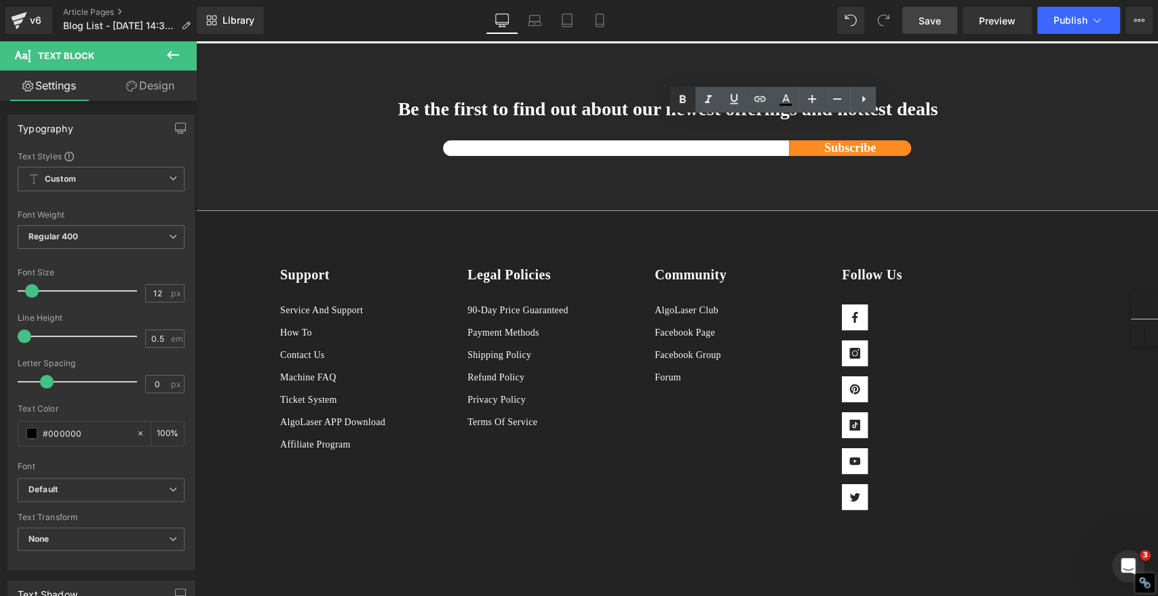
drag, startPoint x: 680, startPoint y: 97, endPoint x: 683, endPoint y: 106, distance: 9.4
click at [680, 97] on icon at bounding box center [683, 100] width 6 height 8
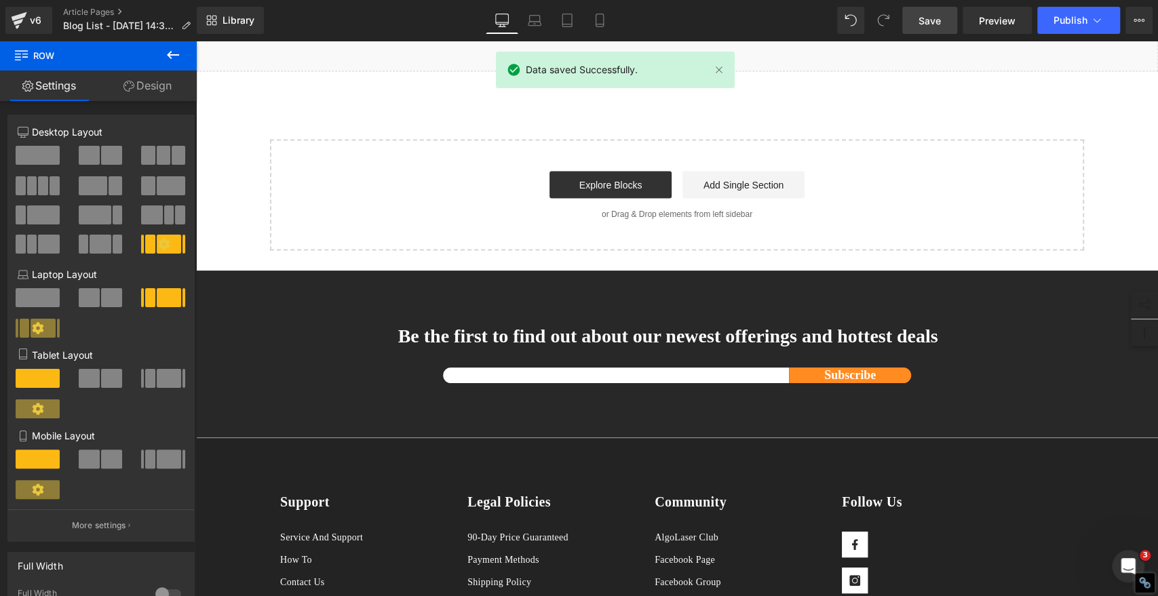
scroll to position [5201, 0]
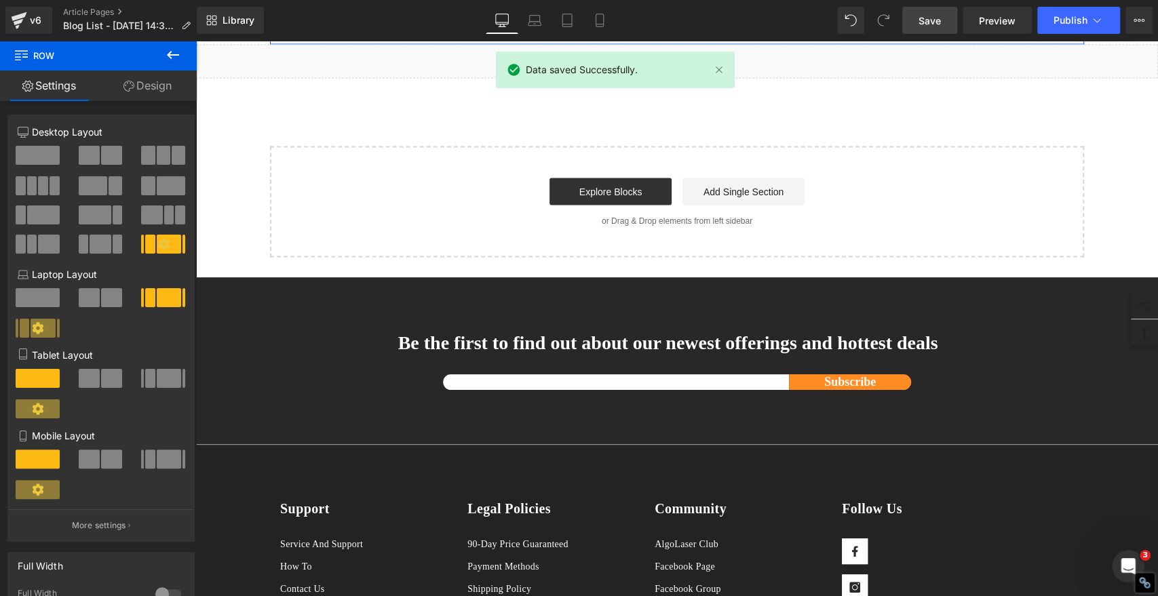
drag, startPoint x: 925, startPoint y: 408, endPoint x: 964, endPoint y: 384, distance: 46.0
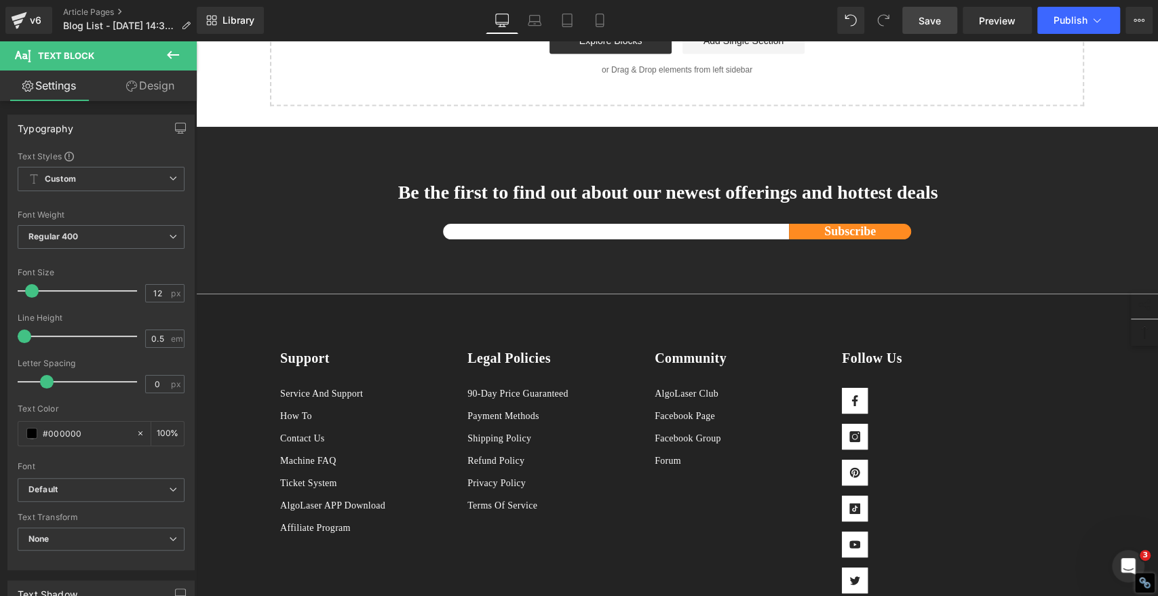
scroll to position [5351, 0]
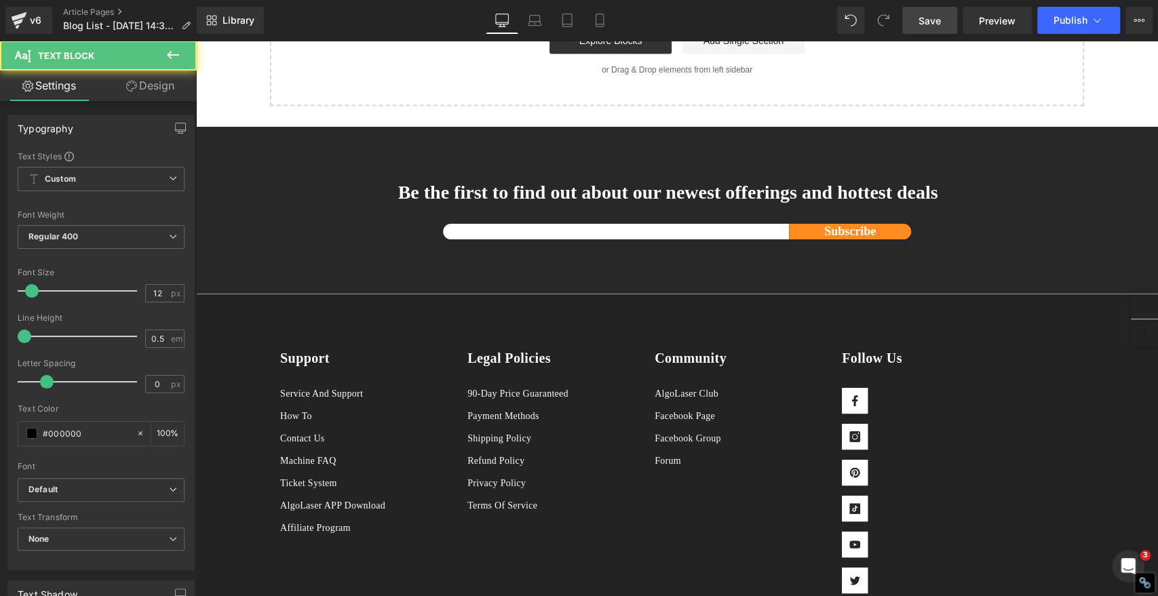
drag, startPoint x: 736, startPoint y: 493, endPoint x: 715, endPoint y: 488, distance: 21.7
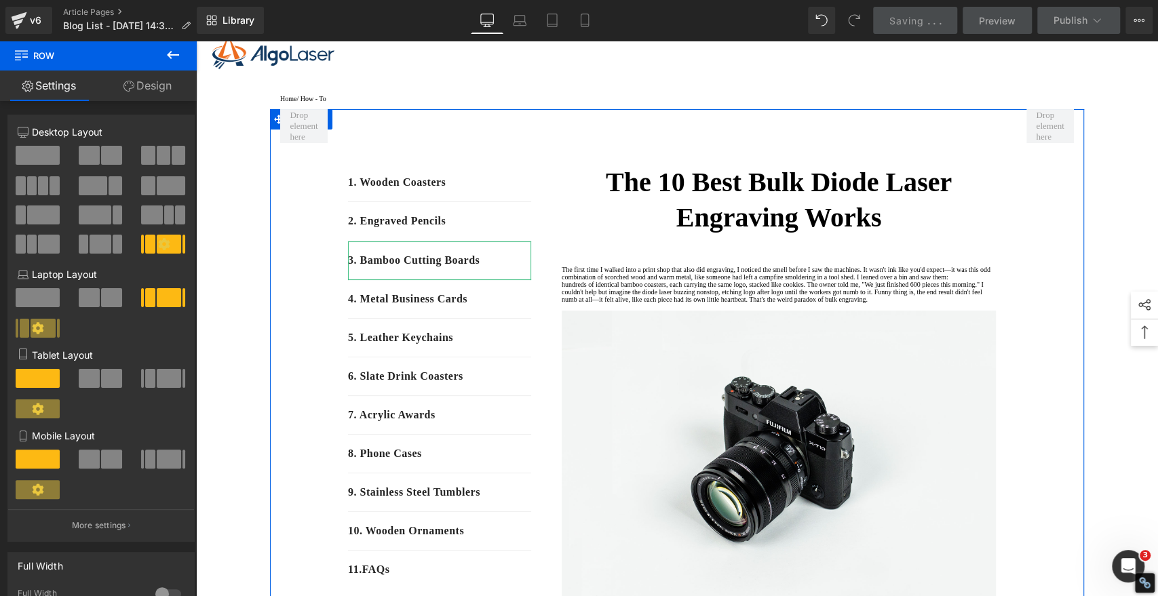
scroll to position [0, 0]
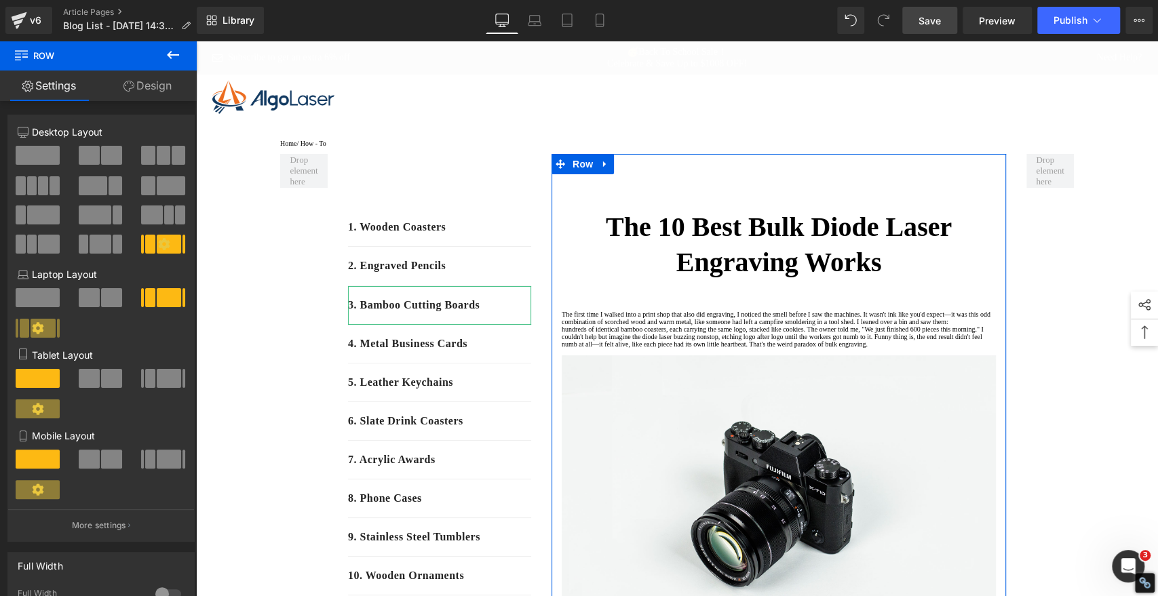
click at [927, 20] on span "Save" at bounding box center [930, 21] width 22 height 14
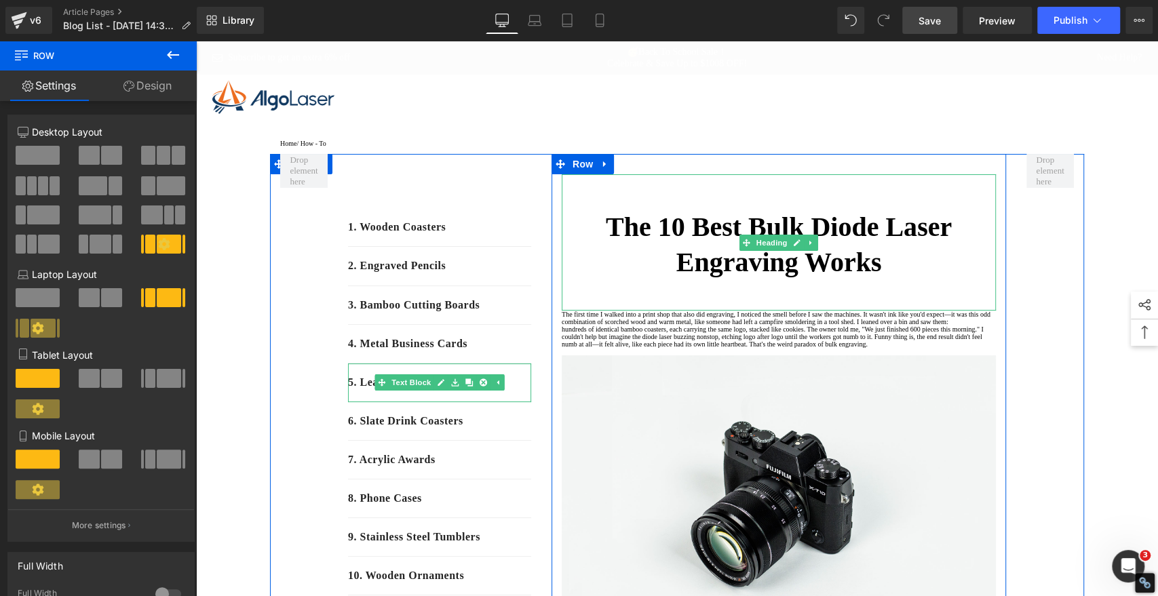
click at [827, 277] on strong "The 10 Best Bulk Diode Laser Engraving Works" at bounding box center [779, 245] width 346 height 66
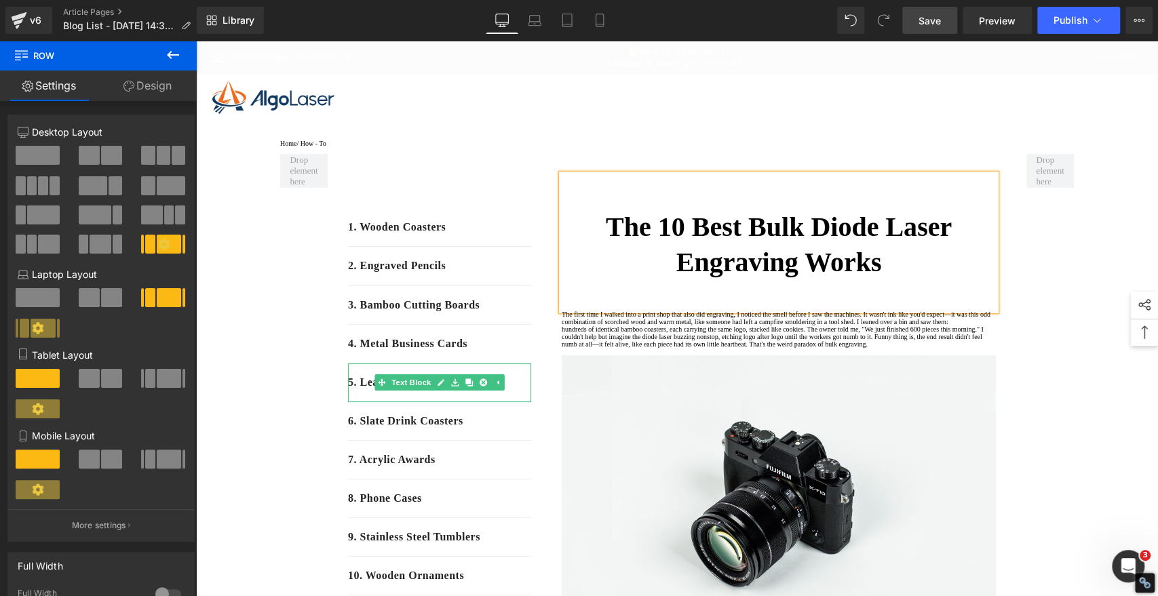
click at [827, 277] on strong "The 10 Best Bulk Diode Laser Engraving Works" at bounding box center [779, 245] width 346 height 66
